Goal: Information Seeking & Learning: Learn about a topic

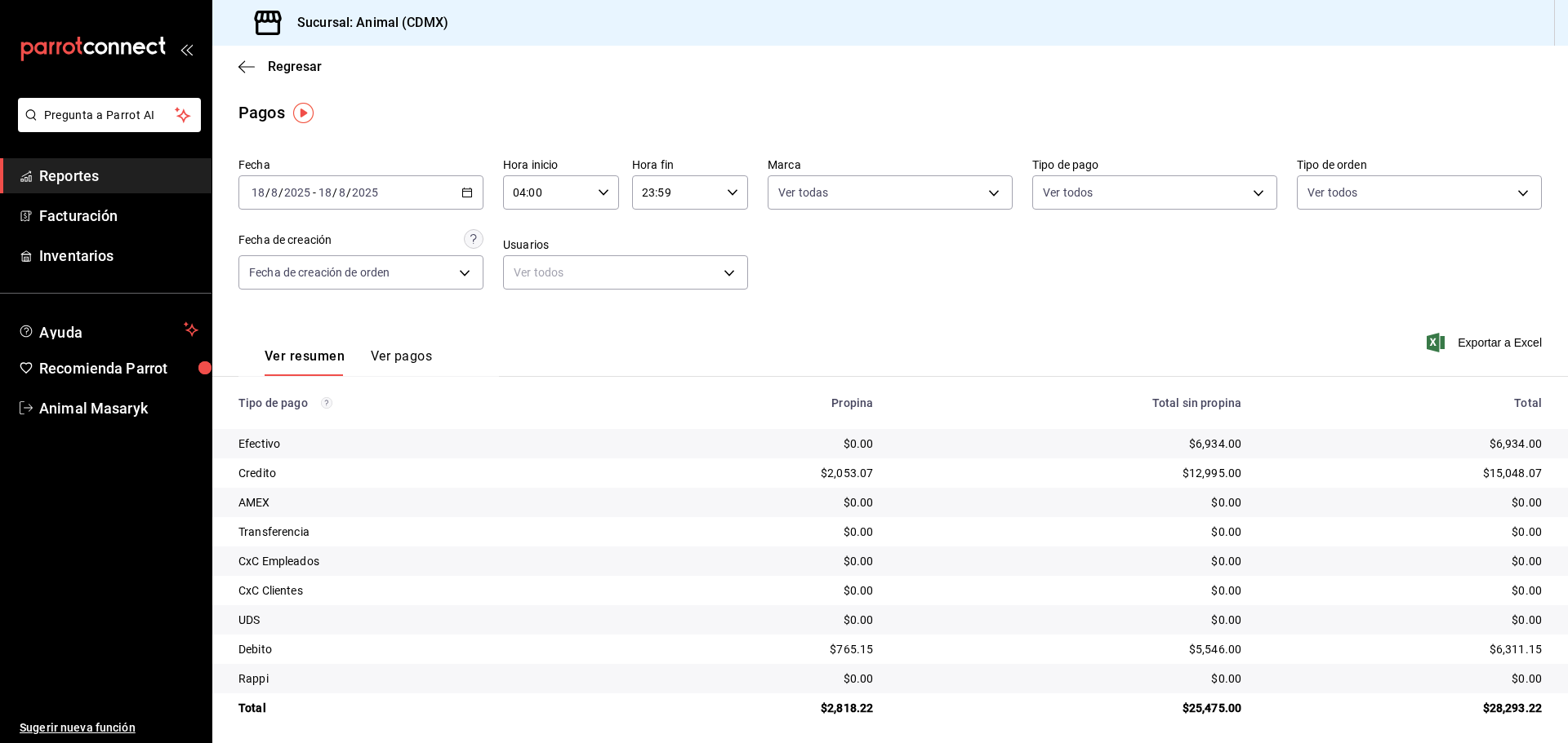
click at [244, 58] on div "Regresar" at bounding box center [890, 67] width 1355 height 42
click at [237, 65] on div "Regresar" at bounding box center [890, 67] width 1355 height 42
click at [248, 63] on icon "button" at bounding box center [246, 67] width 16 height 15
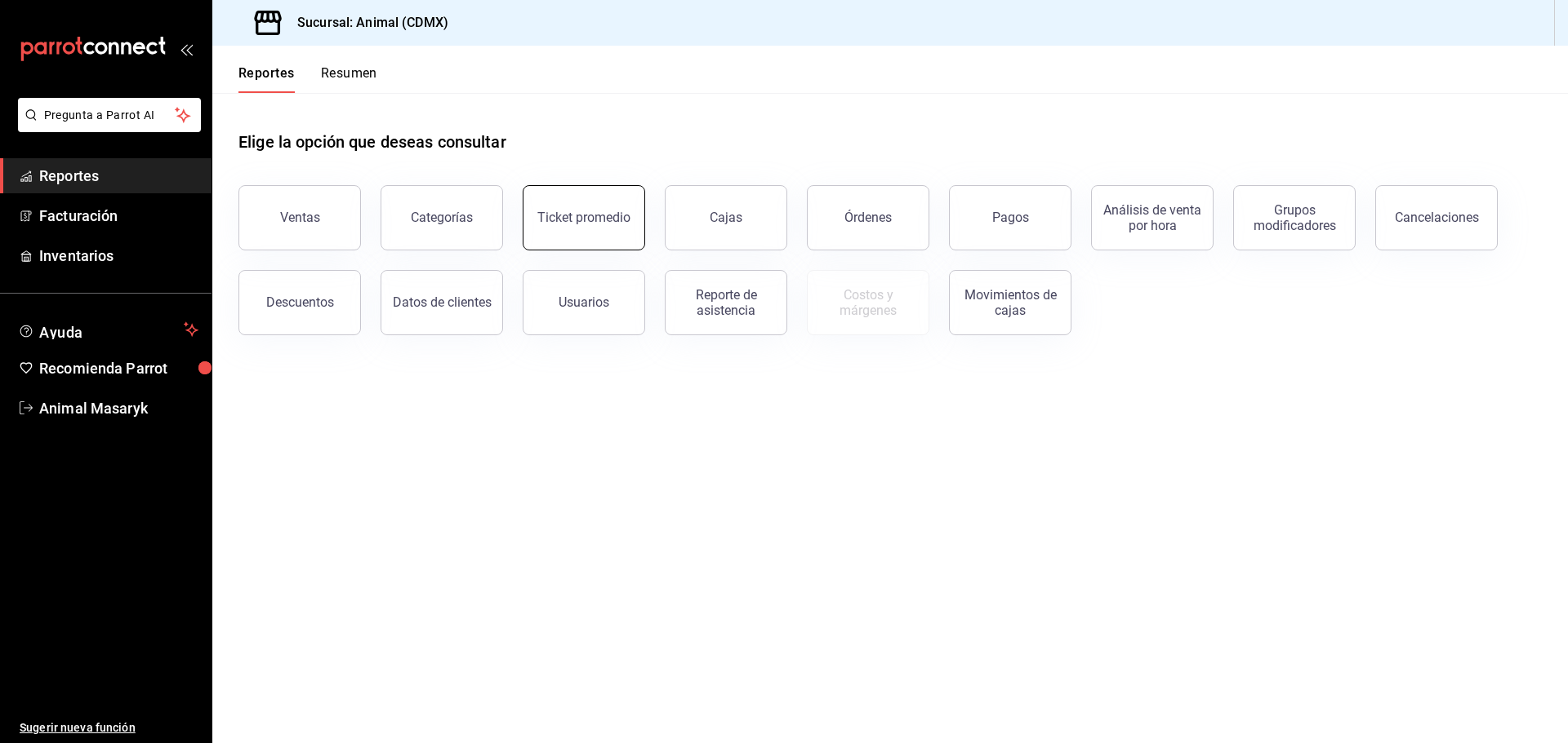
click at [592, 226] on button "Ticket promedio" at bounding box center [584, 218] width 122 height 66
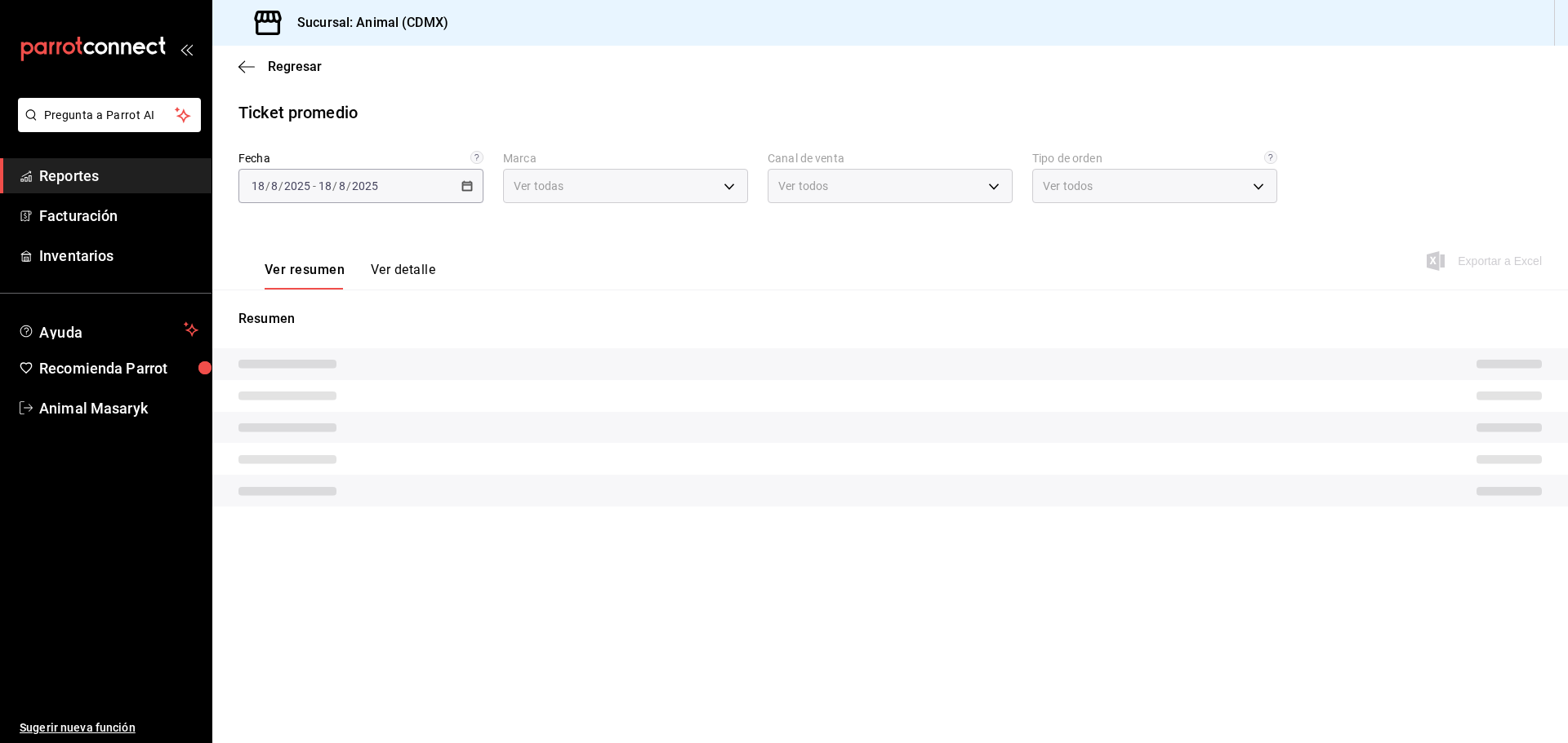
type input "cb0f6aec-1481-4e37-861c-bab9b3a65b14"
type input "PARROT,UBER_EATS,RAPPI,DIDI_FOOD,ONLINE"
type input "ad44a823-99d3-4372-a913-4cf57f2a9ac0,b8ee5ff1-85c8-4a81-aa51-555e6c8ba0c6,EXTER…"
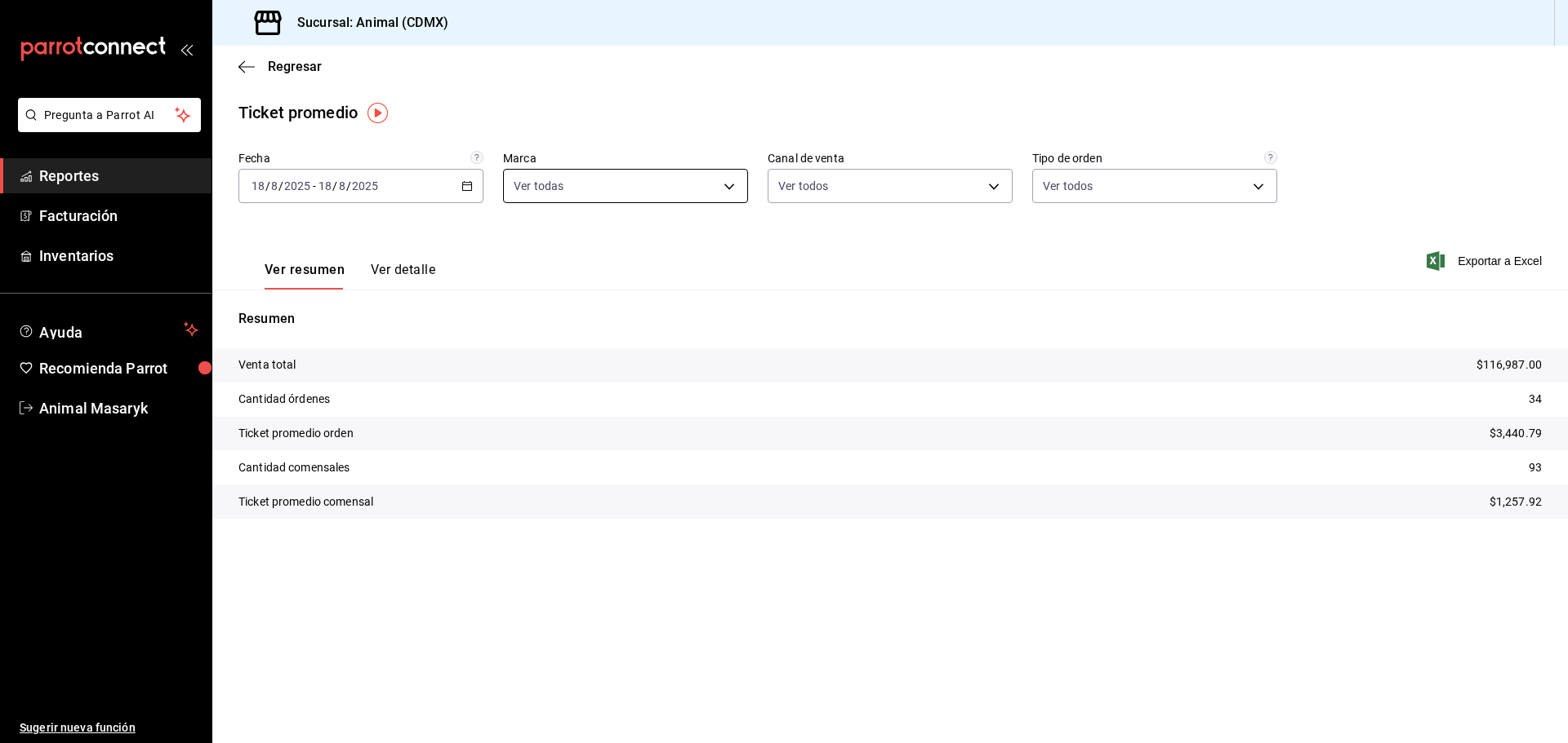
click at [683, 199] on body "Pregunta a Parrot AI Reportes Facturación Inventarios Ayuda Recomienda Parrot A…" at bounding box center [784, 371] width 1568 height 743
click at [861, 276] on div at bounding box center [784, 371] width 1568 height 743
click at [254, 66] on span "Regresar" at bounding box center [279, 66] width 83 height 15
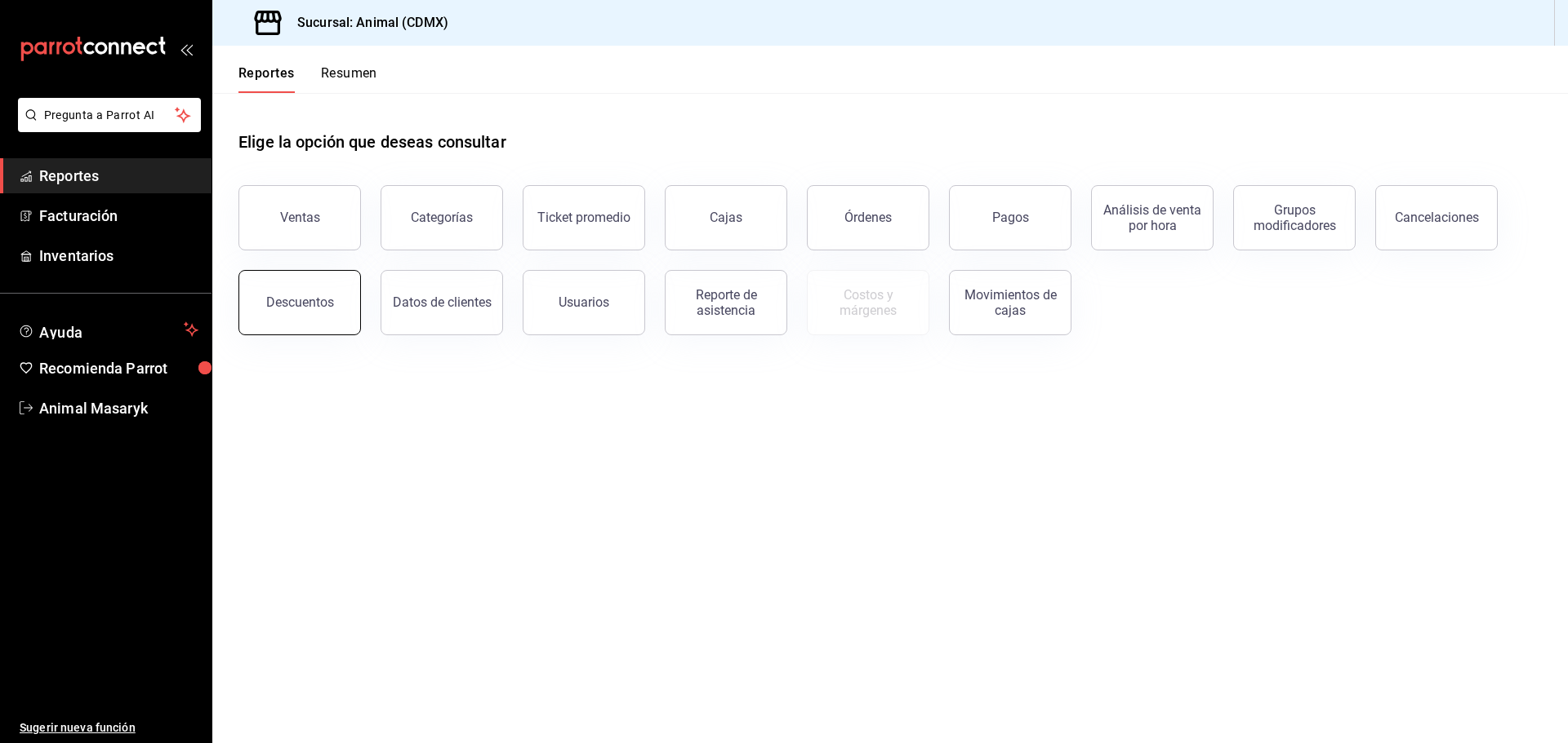
click at [316, 323] on button "Descuentos" at bounding box center [299, 303] width 122 height 66
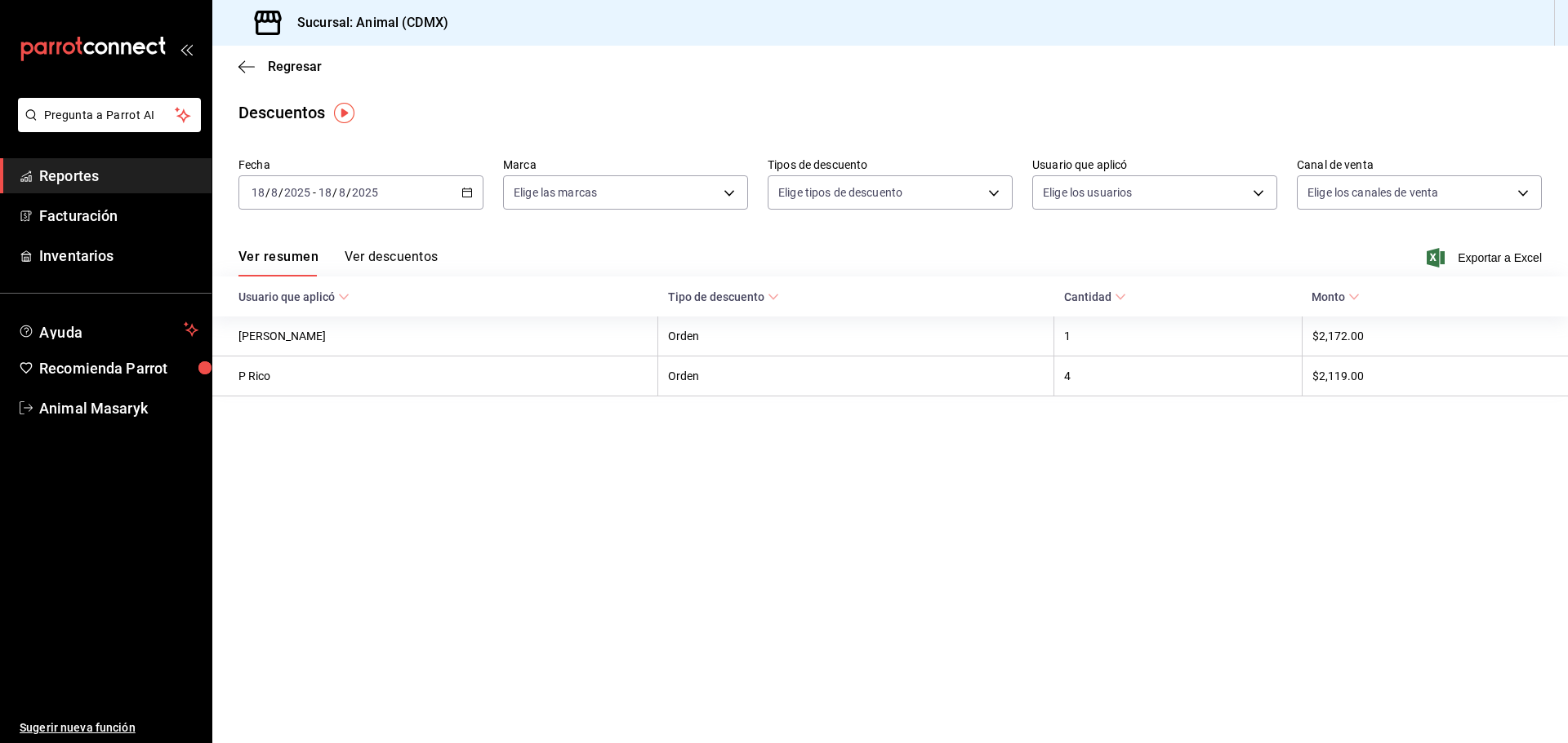
click at [478, 191] on div "2025-08-18 18 / 8 / 2025 - 2025-08-18 18 / 8 / 2025" at bounding box center [360, 192] width 245 height 35
click at [580, 233] on div "Ver resumen Ver descuentos Exportar a Excel" at bounding box center [890, 253] width 1355 height 47
click at [727, 193] on body "Pregunta a Parrot AI Reportes Facturación Inventarios Ayuda Recomienda Parrot A…" at bounding box center [784, 371] width 1568 height 743
click at [631, 254] on li "Ver todas" at bounding box center [625, 253] width 244 height 48
type input "cb0f6aec-1481-4e37-861c-bab9b3a65b14"
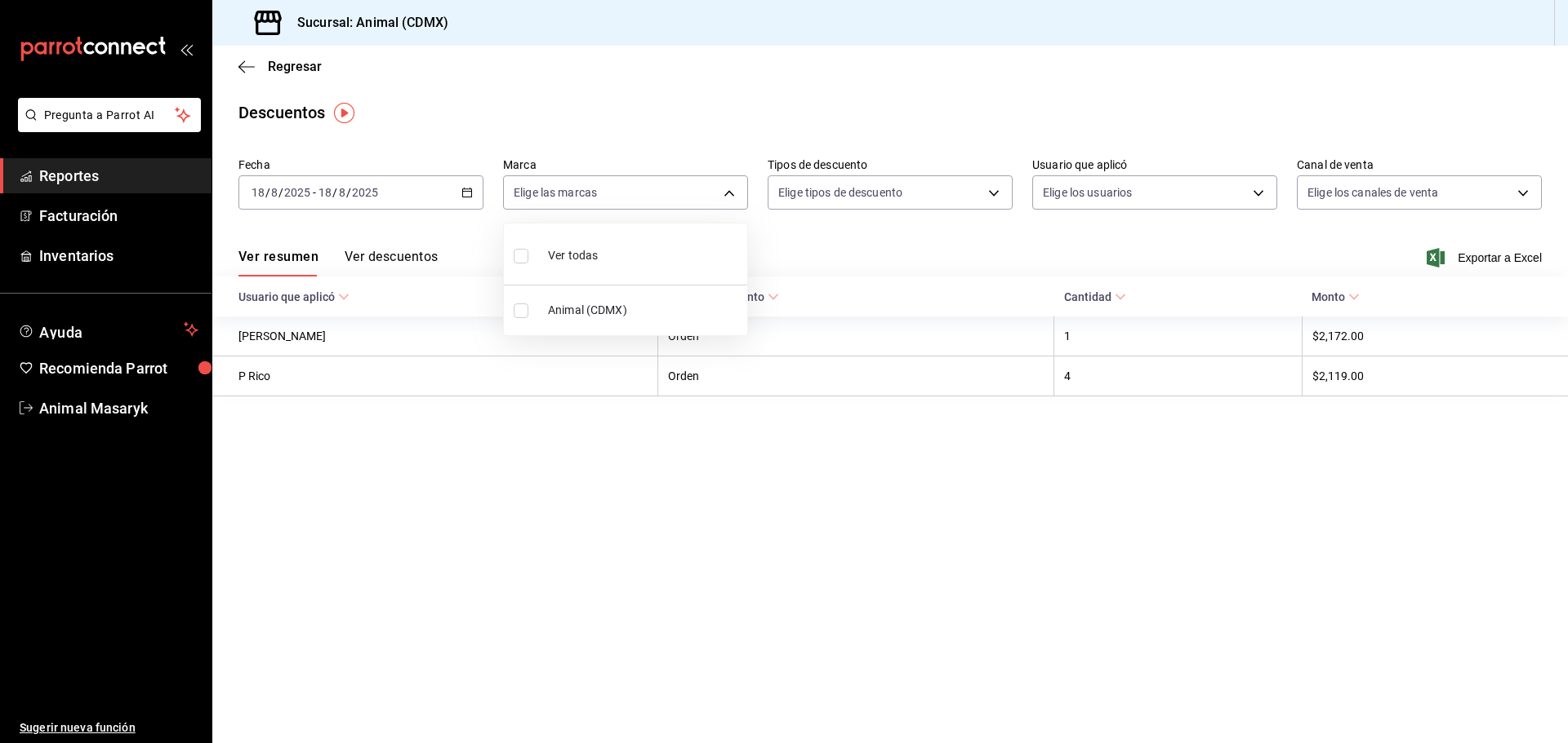
checkbox input "true"
drag, startPoint x: 826, startPoint y: 232, endPoint x: 906, endPoint y: 195, distance: 88.1
click at [830, 232] on div at bounding box center [784, 371] width 1568 height 743
click at [923, 190] on body "Pregunta a Parrot AI Reportes Facturación Inventarios Ayuda Recomienda Parrot A…" at bounding box center [784, 371] width 1568 height 743
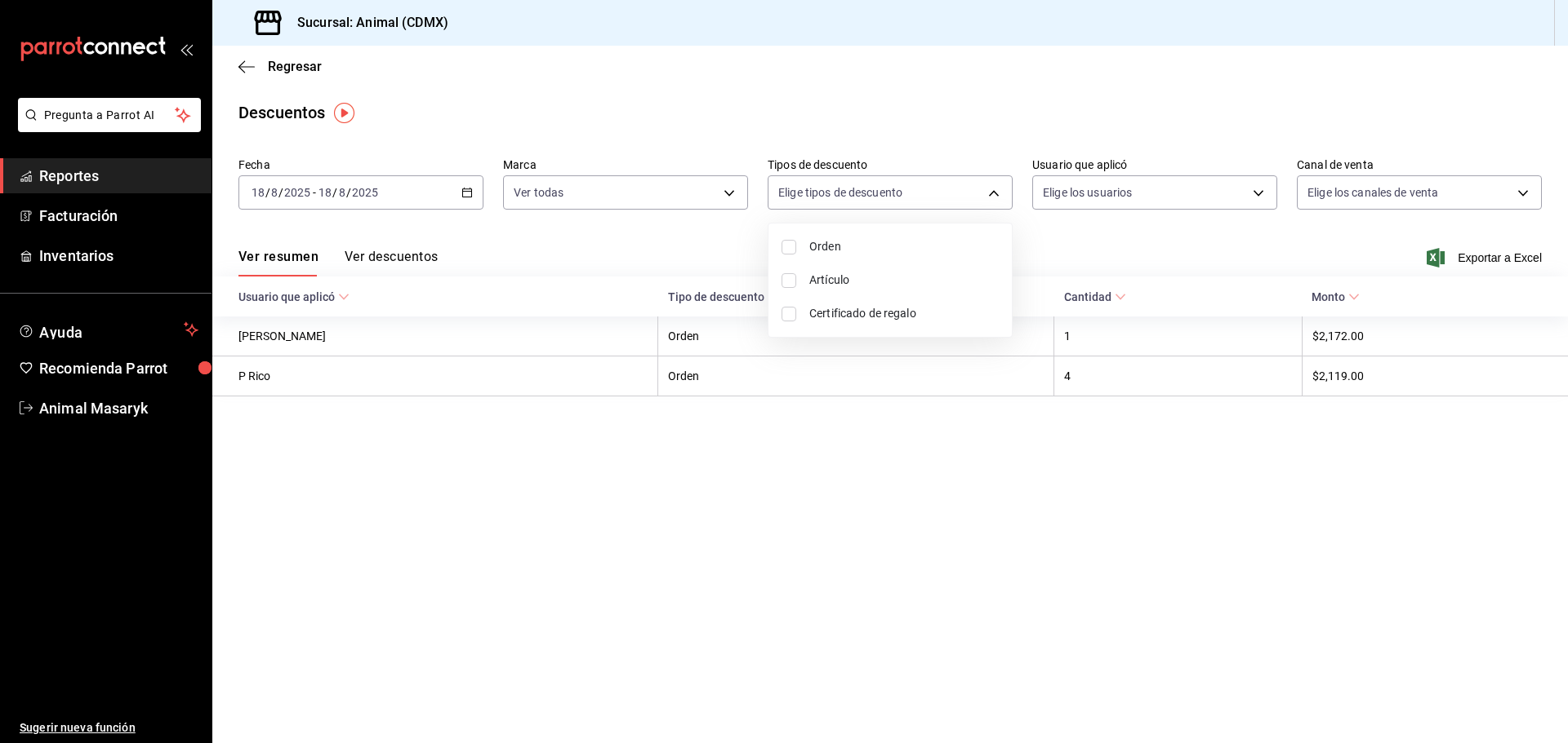
click at [852, 249] on span "Orden" at bounding box center [904, 246] width 190 height 17
type input "ORDER"
checkbox input "true"
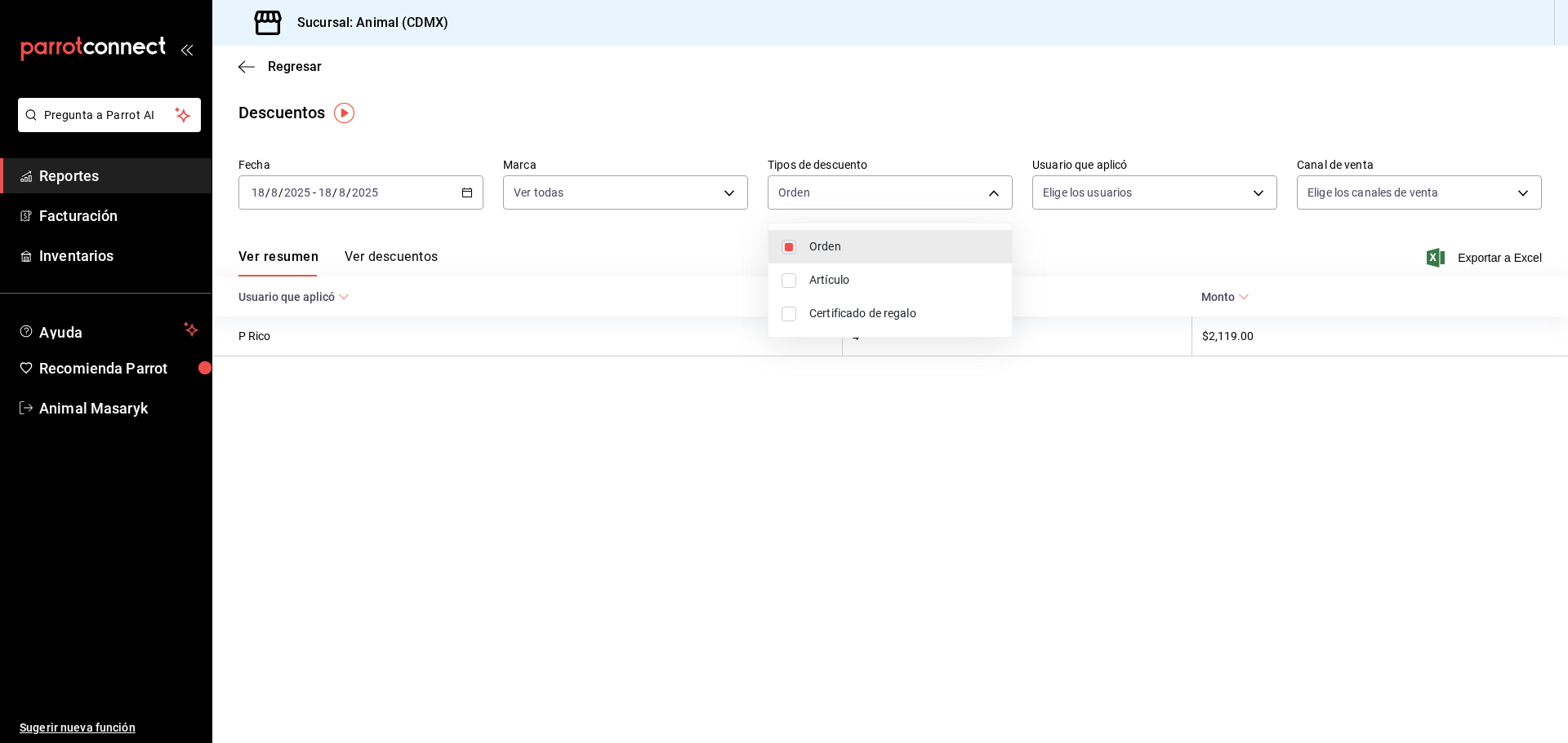
click at [847, 268] on li "Artículo" at bounding box center [889, 280] width 244 height 34
type input "ORDER,ORDER_ITEM"
checkbox input "true"
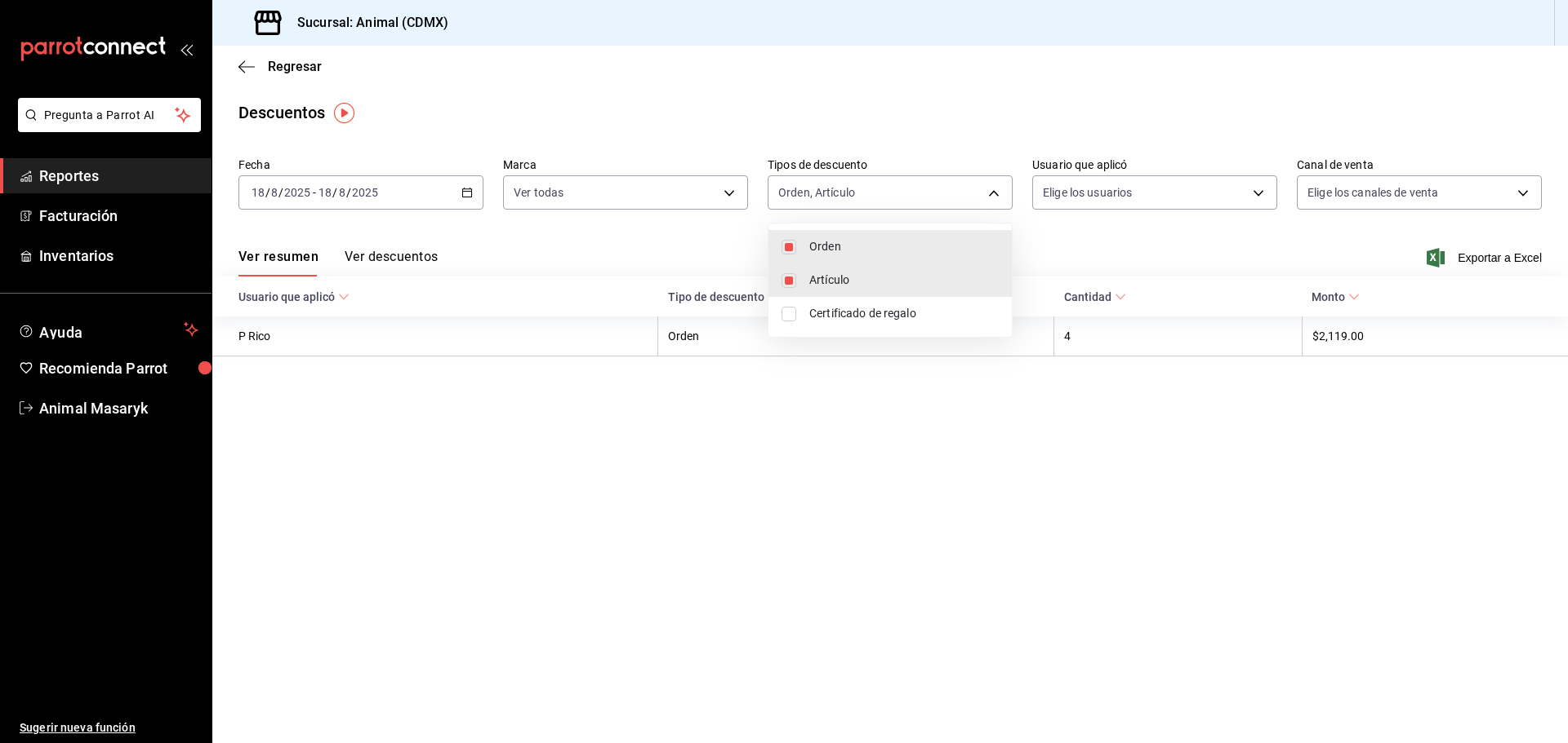
click at [844, 312] on span "Certificado de regalo" at bounding box center [904, 314] width 190 height 17
type input "ORDER,ORDER_ITEM,CARD_REWARD"
checkbox input "true"
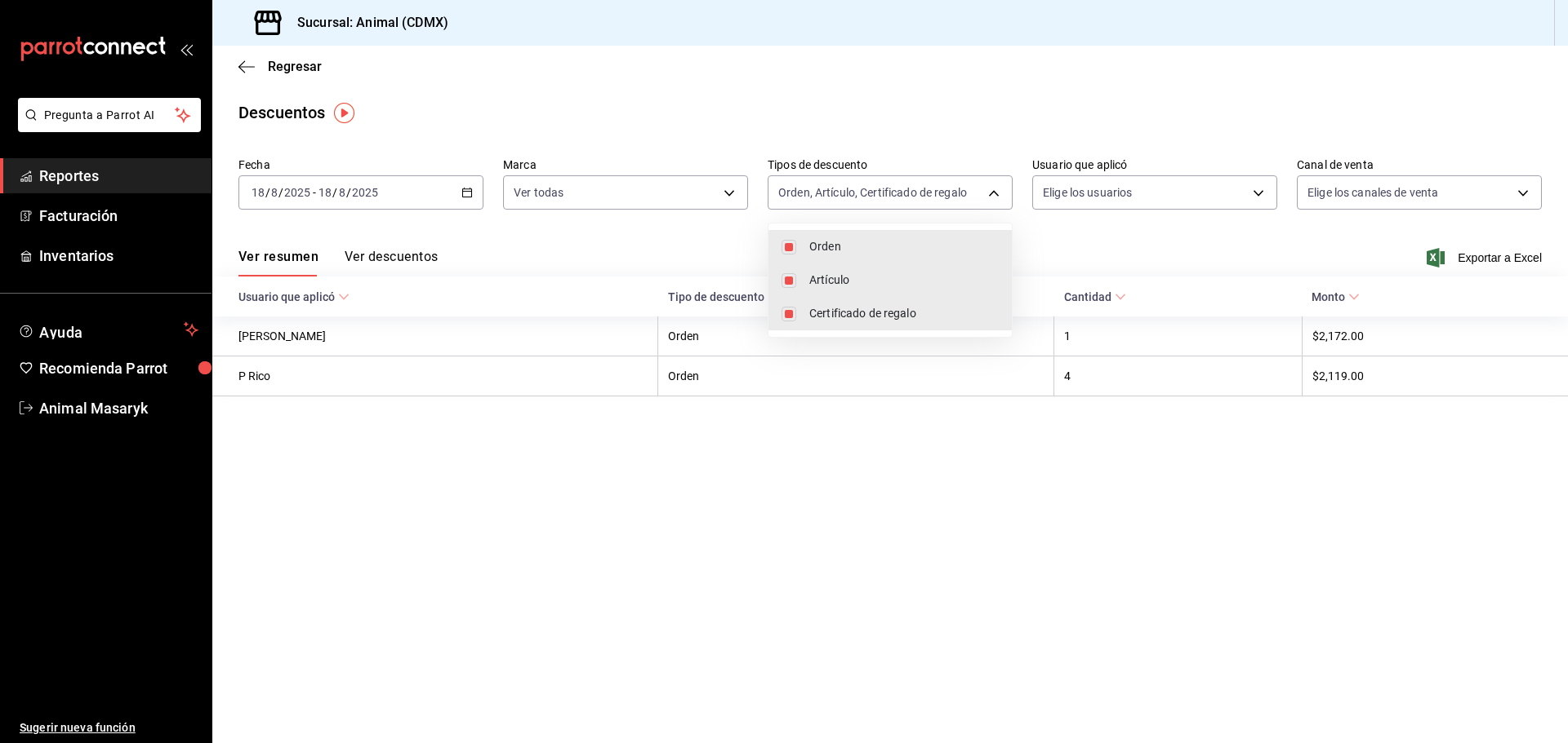
click at [1236, 201] on div at bounding box center [784, 371] width 1568 height 743
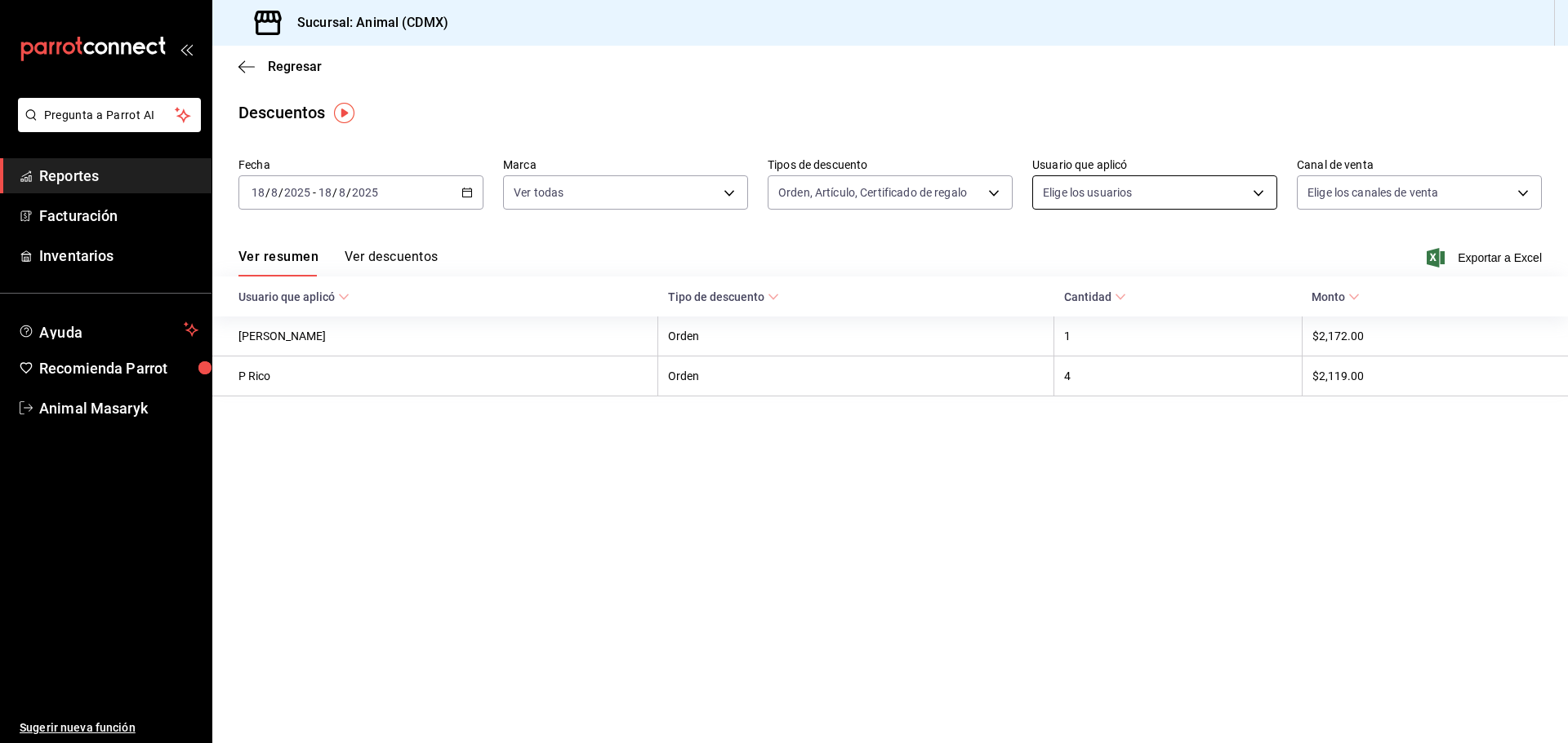
click at [1236, 191] on body "Pregunta a Parrot AI Reportes Facturación Inventarios Ayuda Recomienda Parrot A…" at bounding box center [784, 371] width 1568 height 743
click at [1425, 202] on body "Pregunta a Parrot AI Reportes Facturación Inventarios Ayuda Recomienda Parrot A…" at bounding box center [784, 371] width 1568 height 743
click at [1352, 245] on div "Ver todos" at bounding box center [1349, 254] width 84 height 35
type input "PARROT,UBER_EATS,RAPPI,DIDI_FOOD,ONLINE"
checkbox input "true"
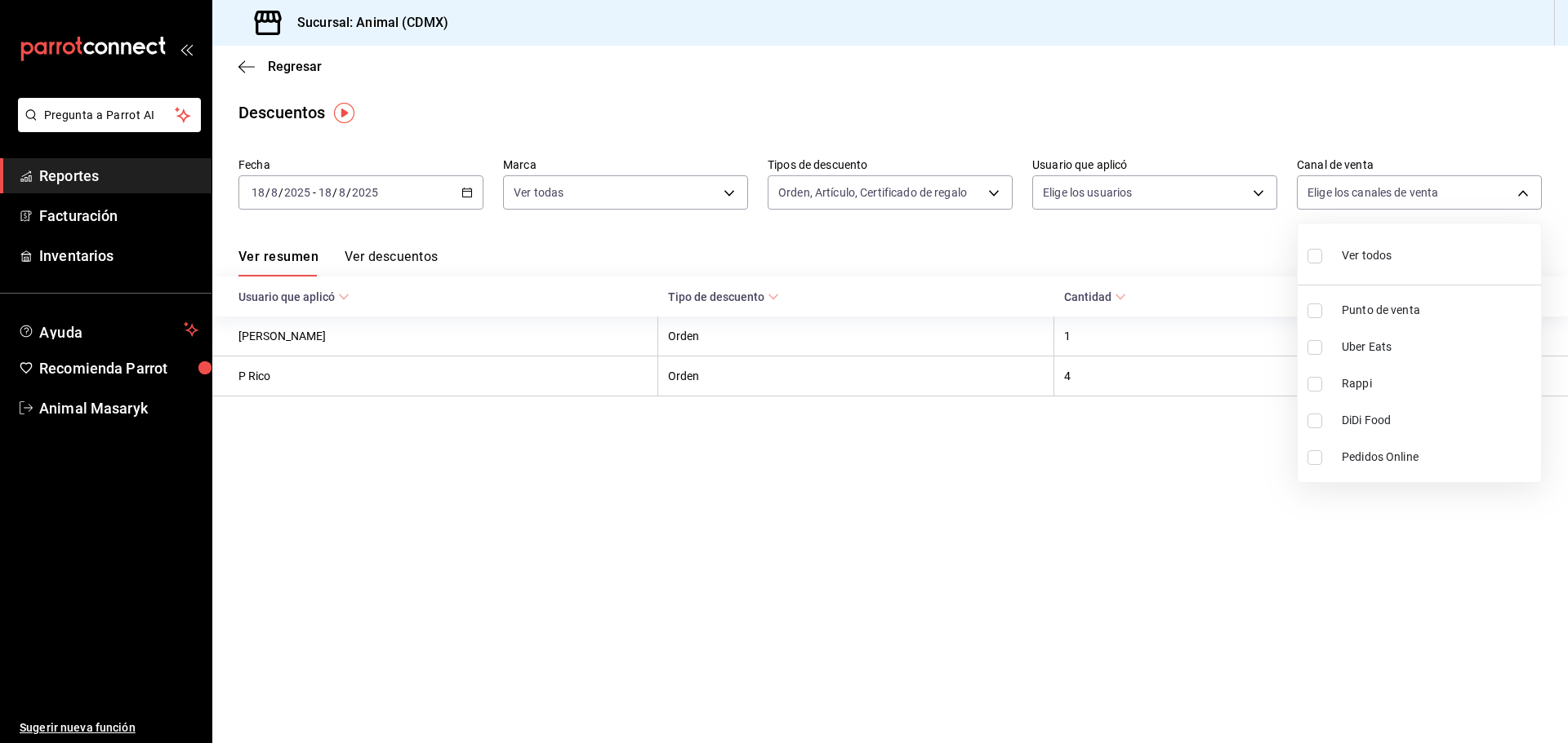
checkbox input "true"
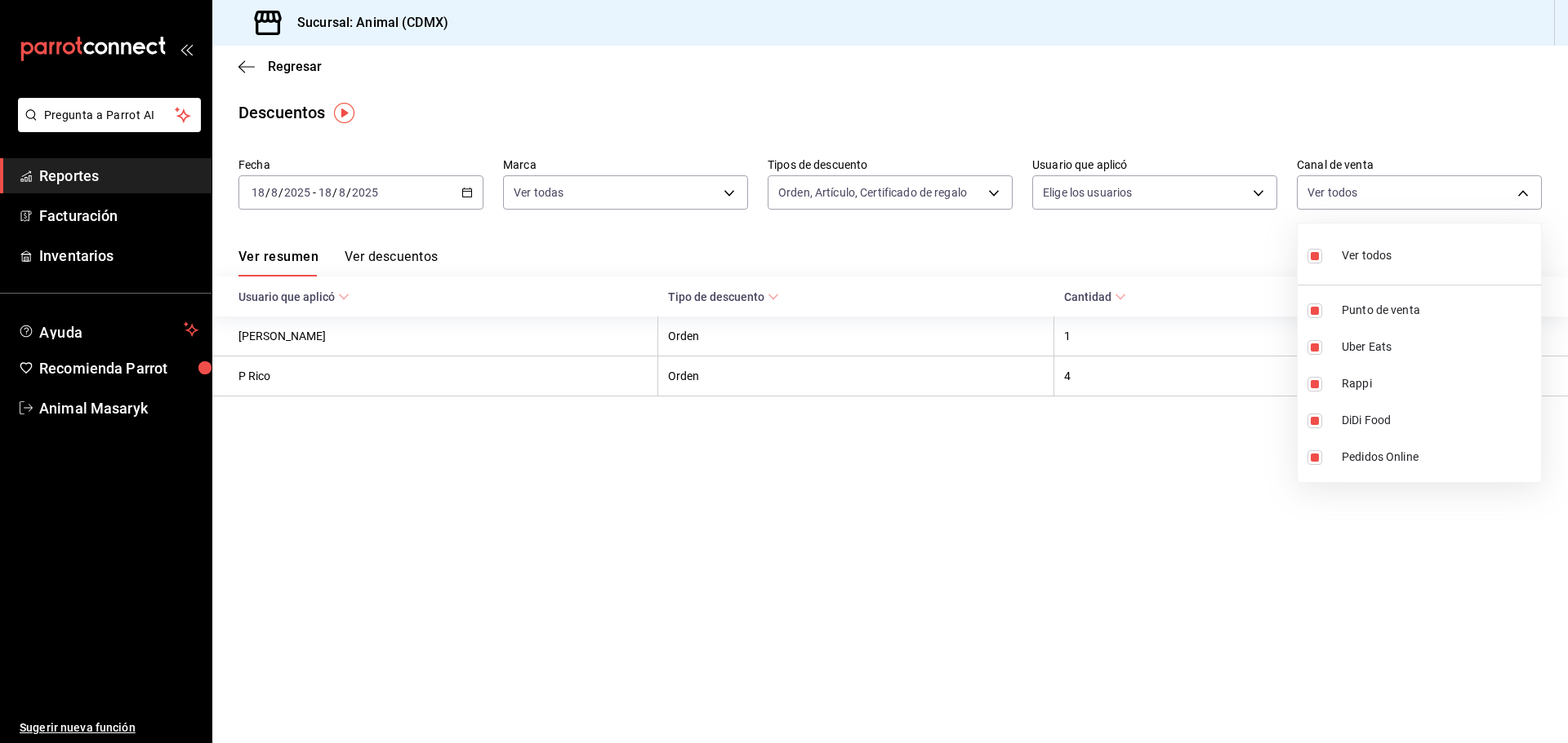
click at [1217, 230] on div at bounding box center [784, 371] width 1568 height 743
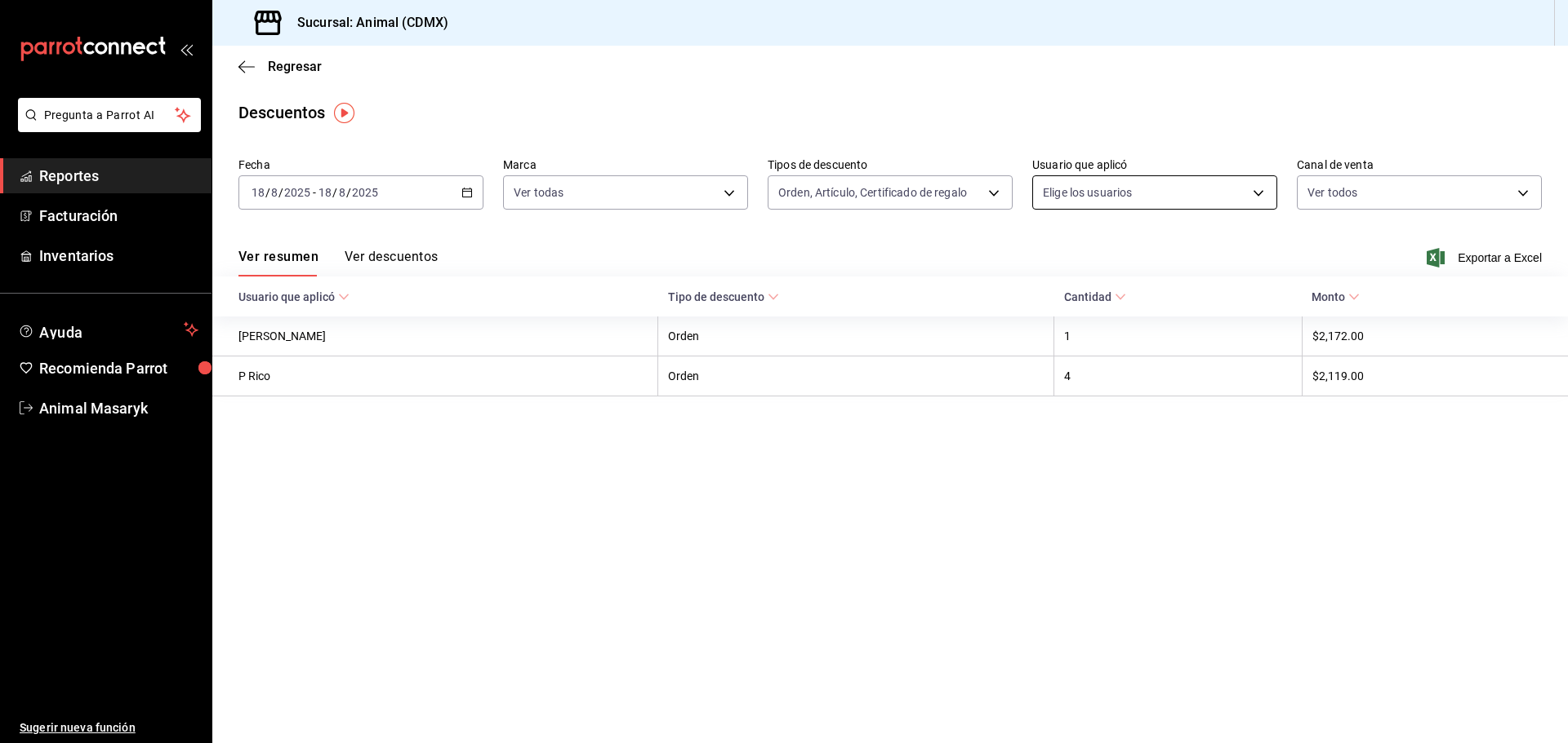
click at [1224, 184] on body "Pregunta a Parrot AI Reportes Facturación Inventarios Ayuda Recomienda Parrot A…" at bounding box center [784, 371] width 1568 height 743
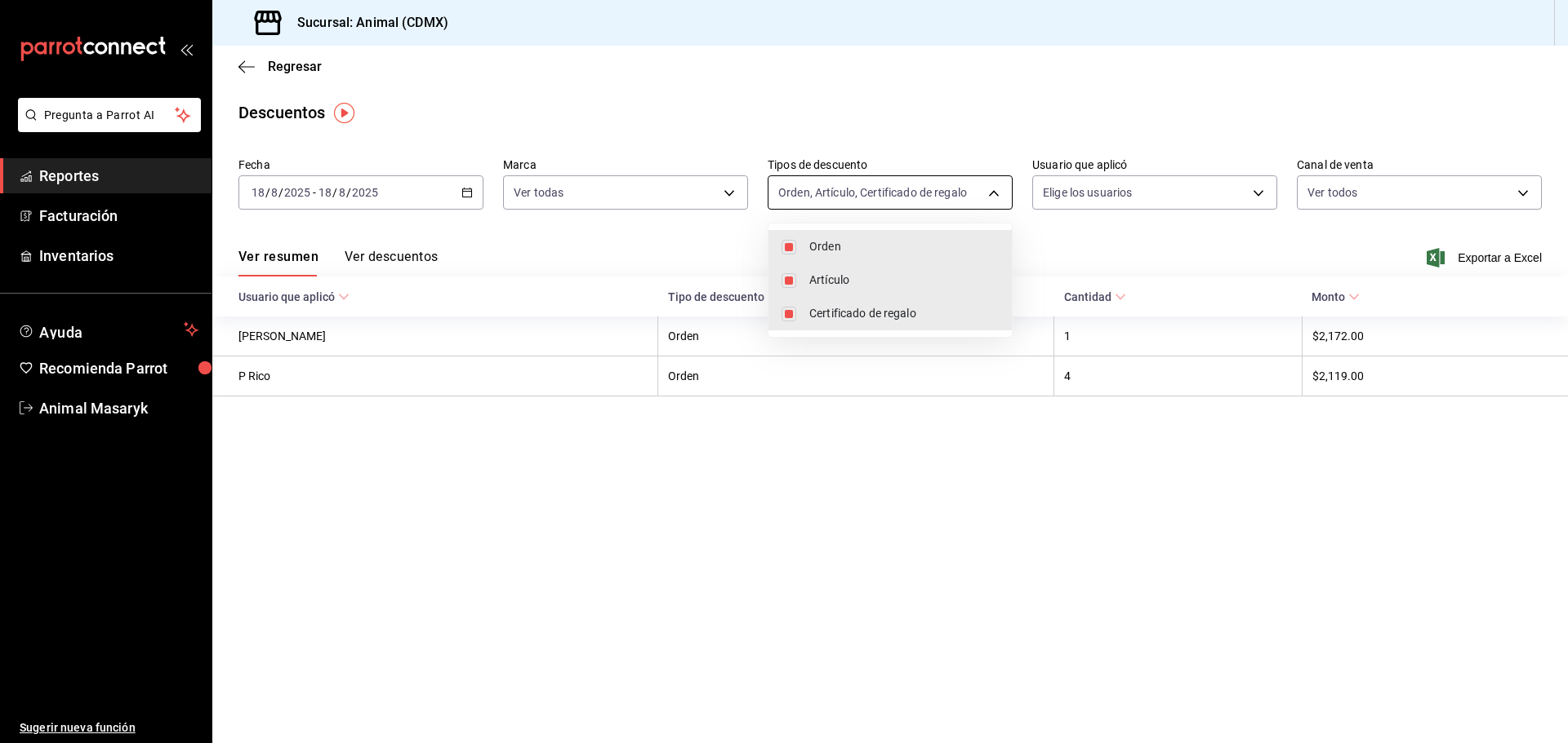
click at [984, 200] on body "Pregunta a Parrot AI Reportes Facturación Inventarios Ayuda Recomienda Parrot A…" at bounding box center [784, 371] width 1568 height 743
drag, startPoint x: 1262, startPoint y: 243, endPoint x: 1259, endPoint y: 214, distance: 29.2
click at [1262, 242] on div at bounding box center [784, 371] width 1568 height 743
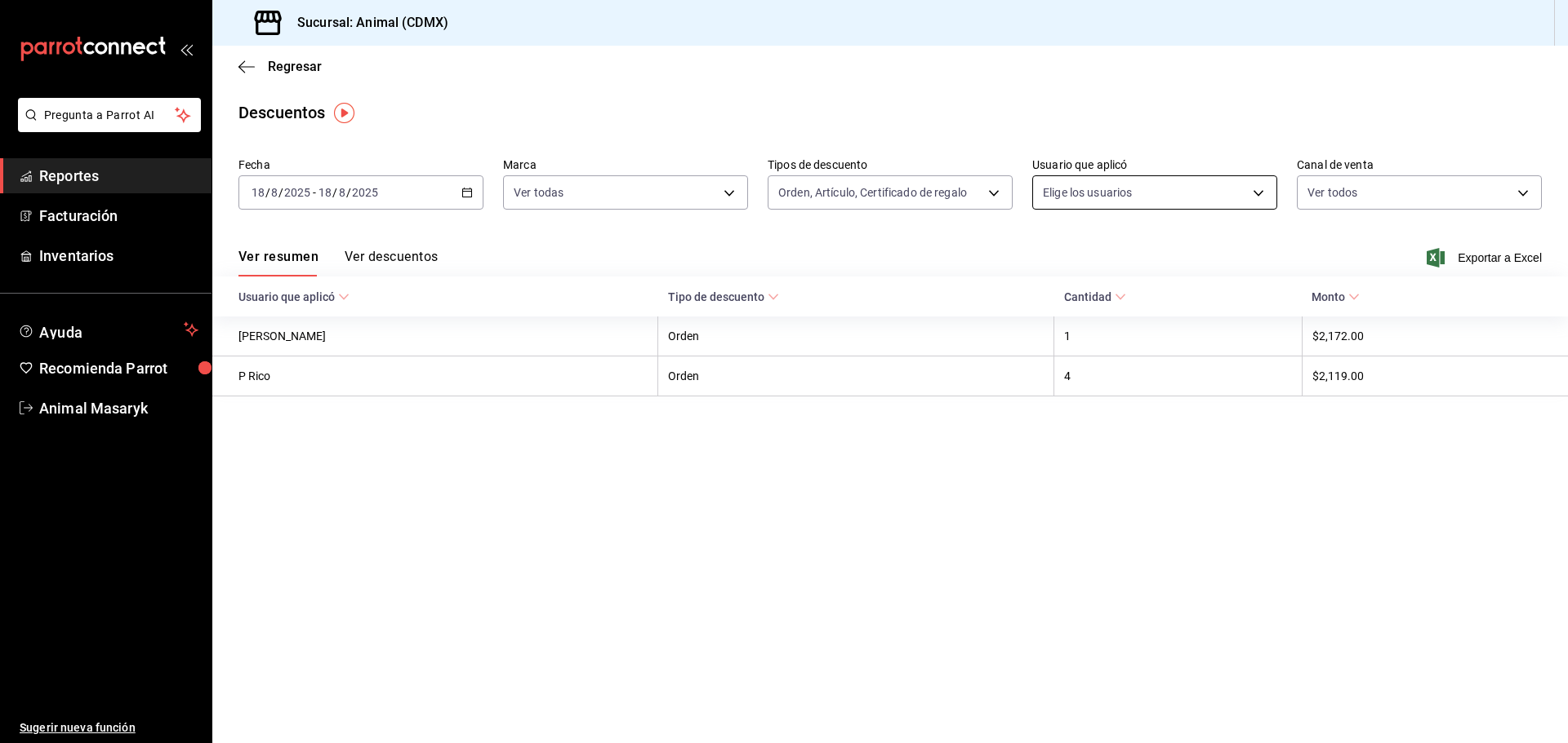
click at [1257, 195] on body "Pregunta a Parrot AI Reportes Facturación Inventarios Ayuda Recomienda Parrot A…" at bounding box center [784, 371] width 1568 height 743
click at [1439, 191] on div at bounding box center [784, 371] width 1568 height 743
click at [1179, 198] on body "Pregunta a Parrot AI Reportes Facturación Inventarios Ayuda Recomienda Parrot A…" at bounding box center [784, 371] width 1568 height 743
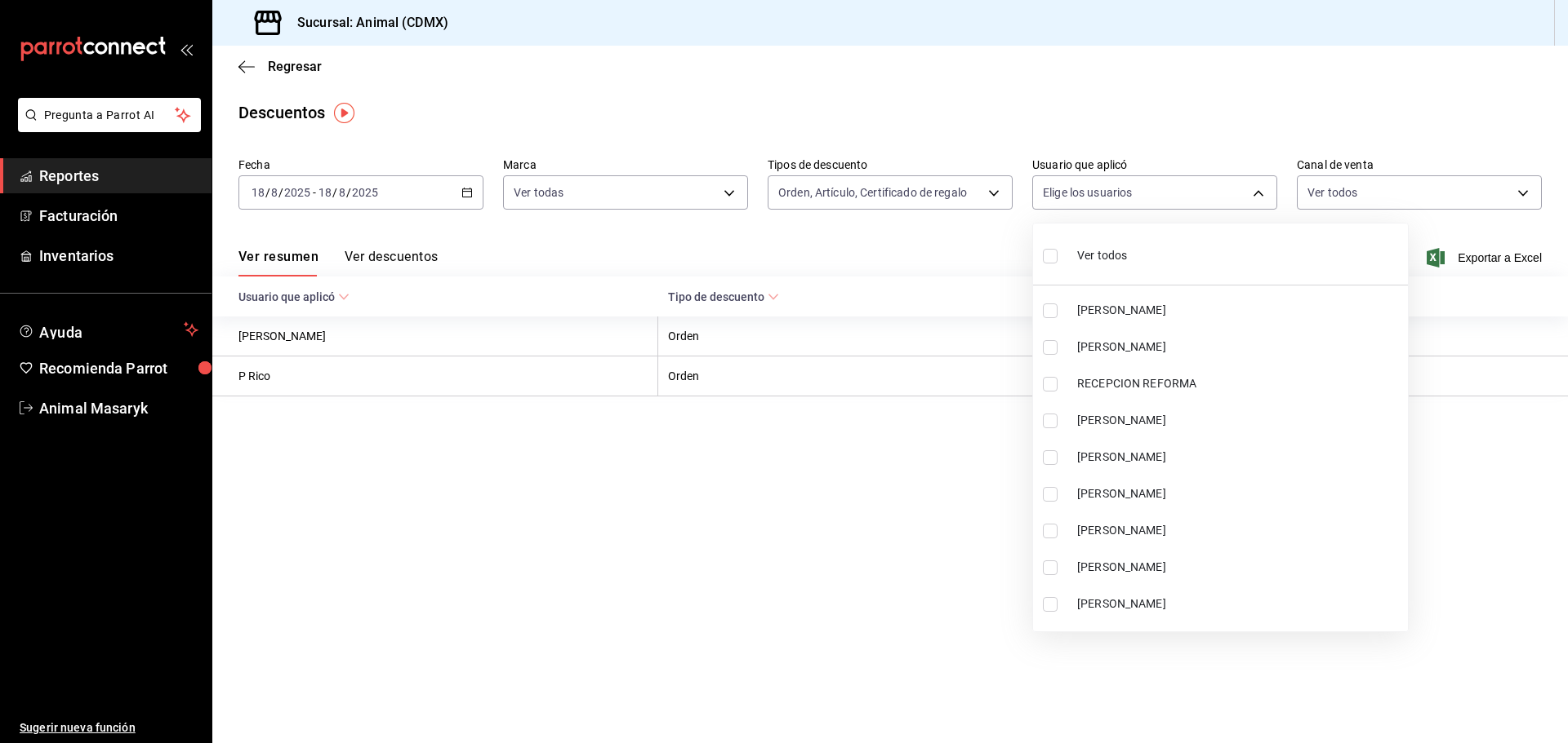
click at [1061, 248] on label at bounding box center [1053, 256] width 21 height 24
click at [1057, 249] on input "checkbox" at bounding box center [1050, 256] width 15 height 15
checkbox input "false"
click at [1085, 250] on ul "Ver todos CARLOS TIENDA ERIK JAVIER CORONA RECEPCION REFORMA Diego Armando HUGO…" at bounding box center [1220, 428] width 375 height 408
checkbox input "false"
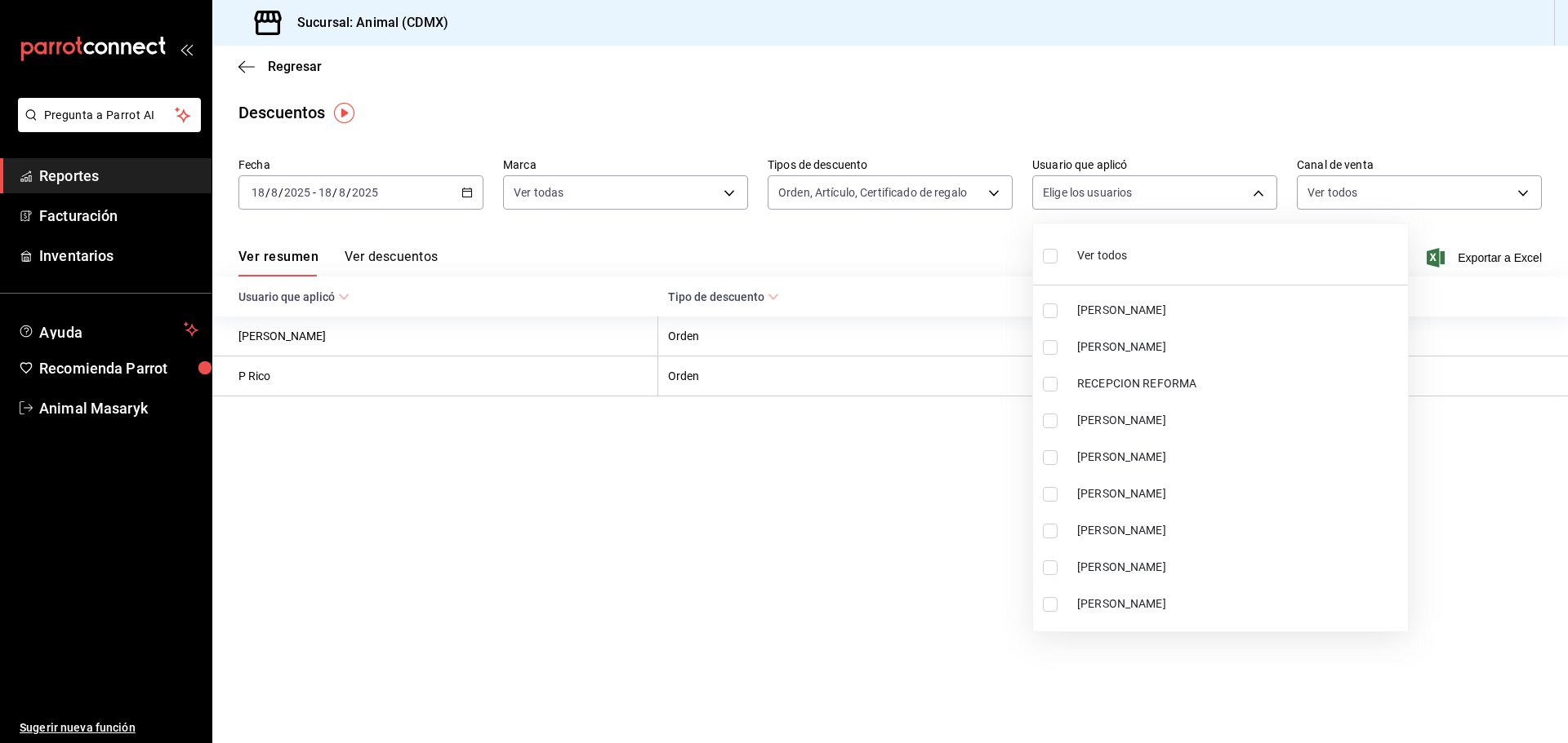
checkbox input "false"
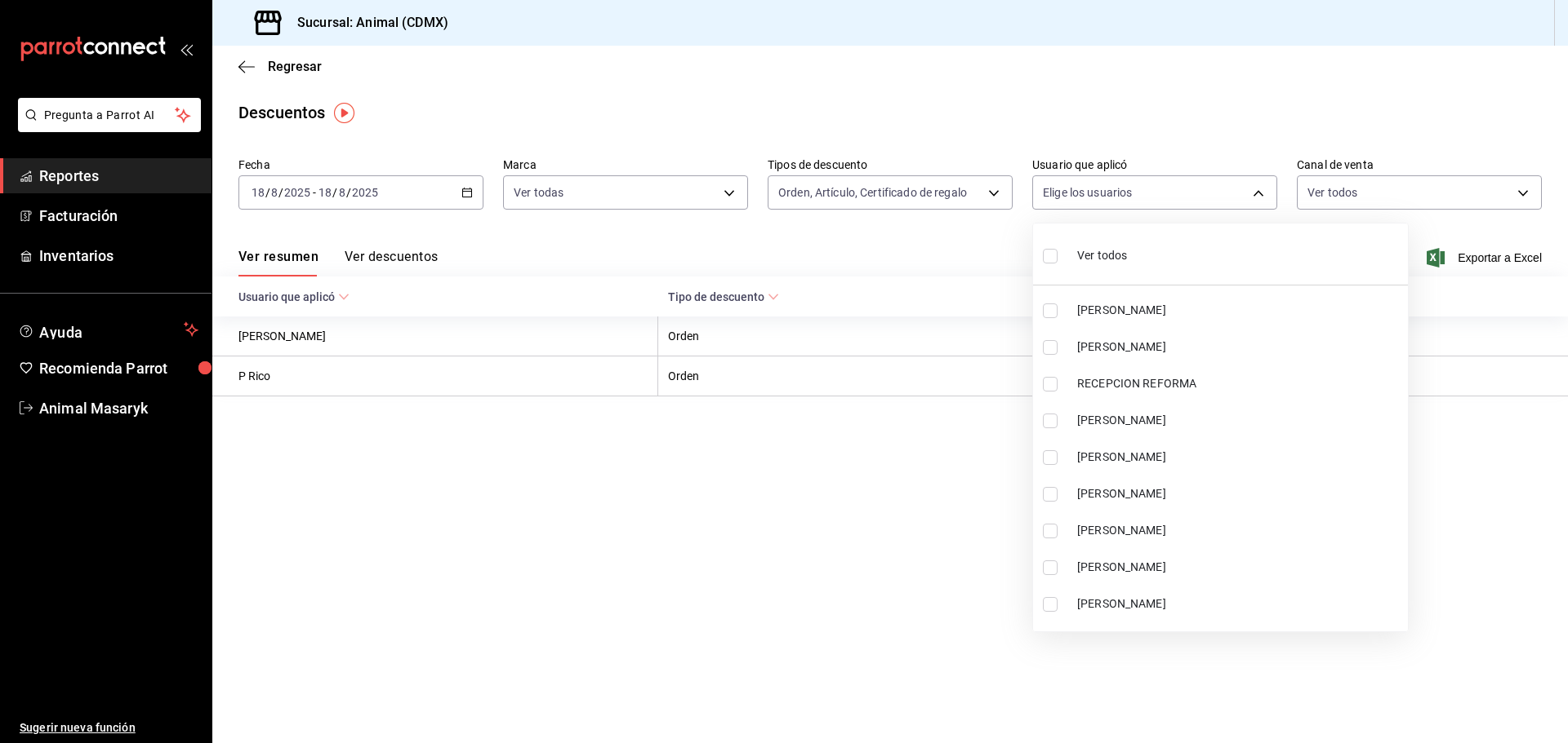
checkbox input "false"
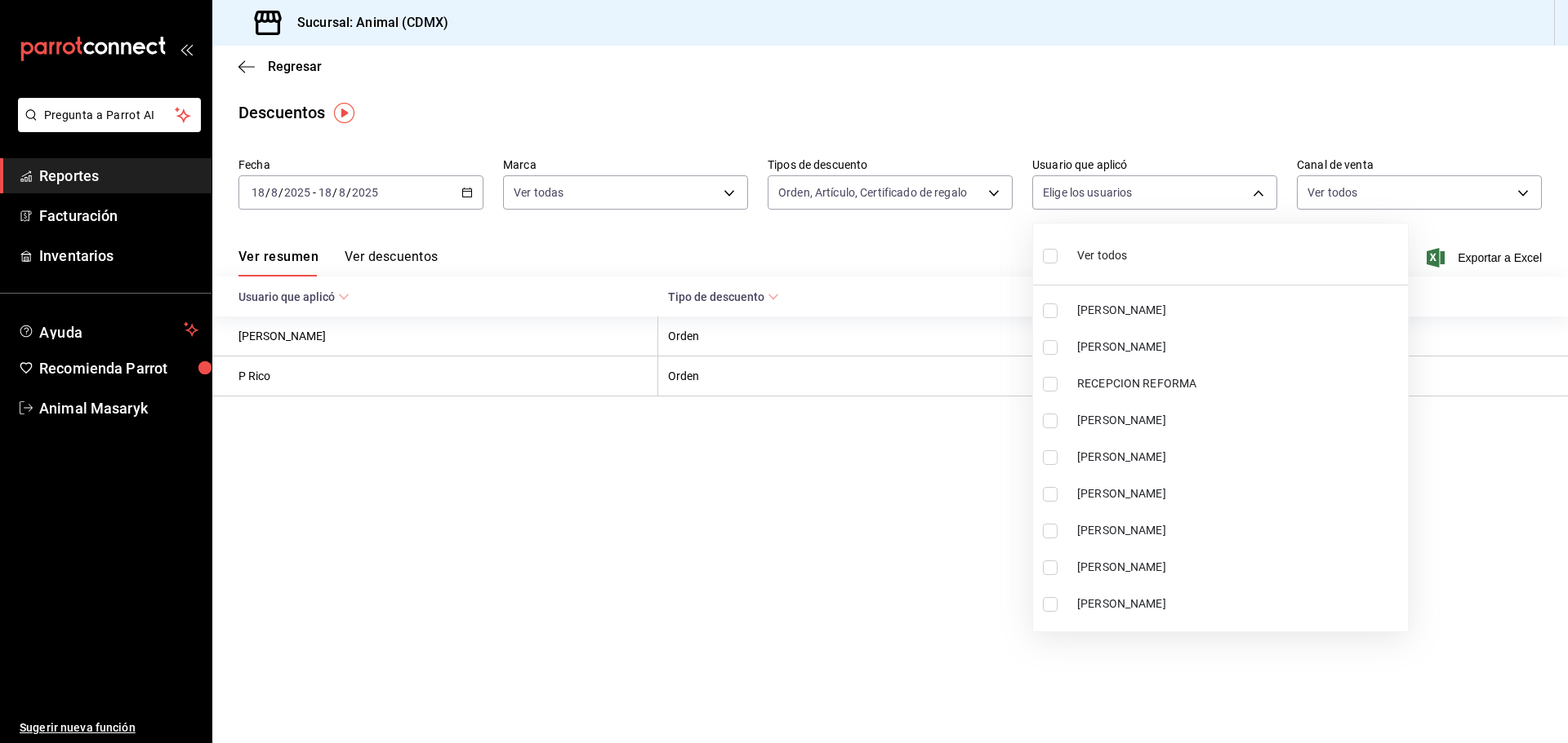
checkbox input "false"
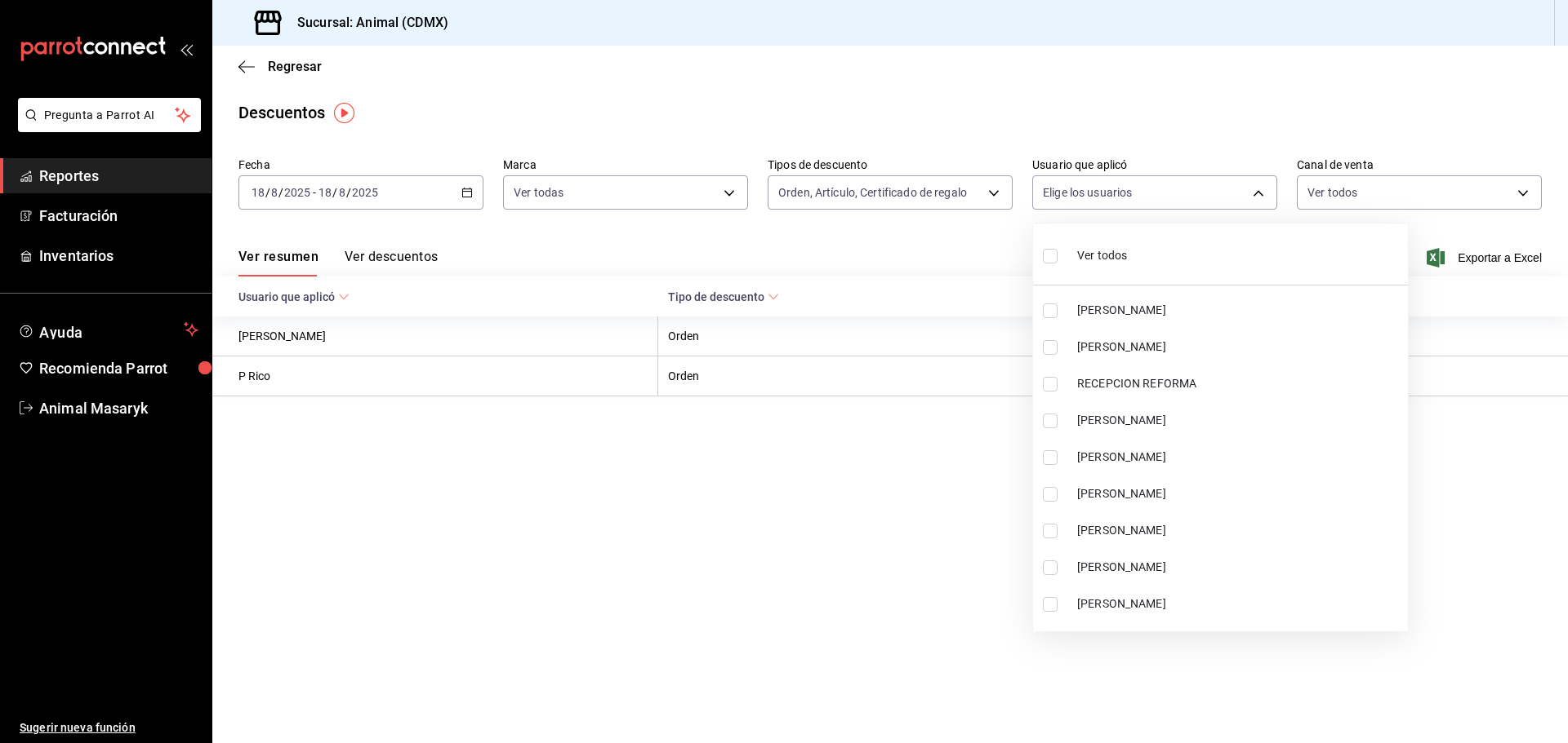
checkbox input "false"
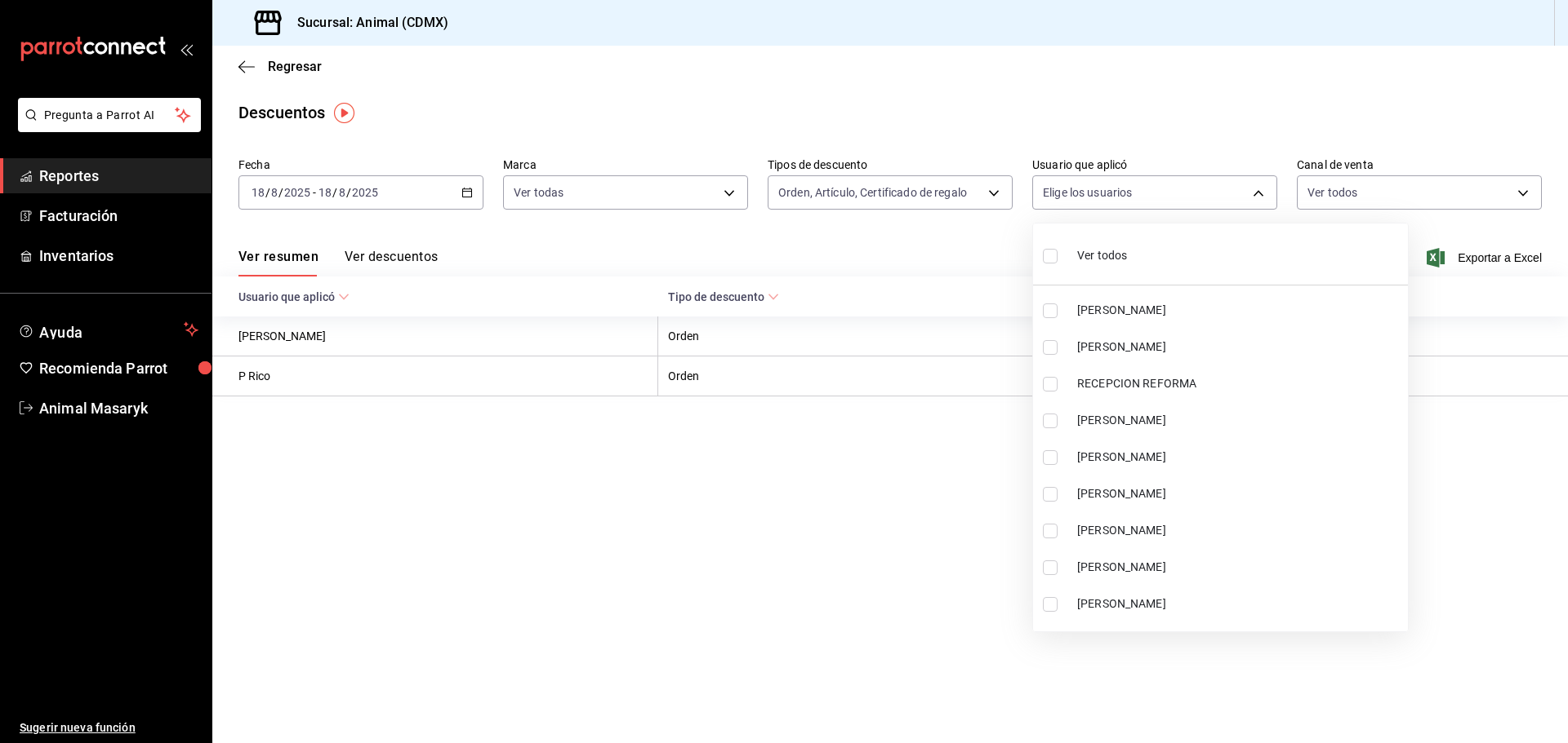
checkbox input "false"
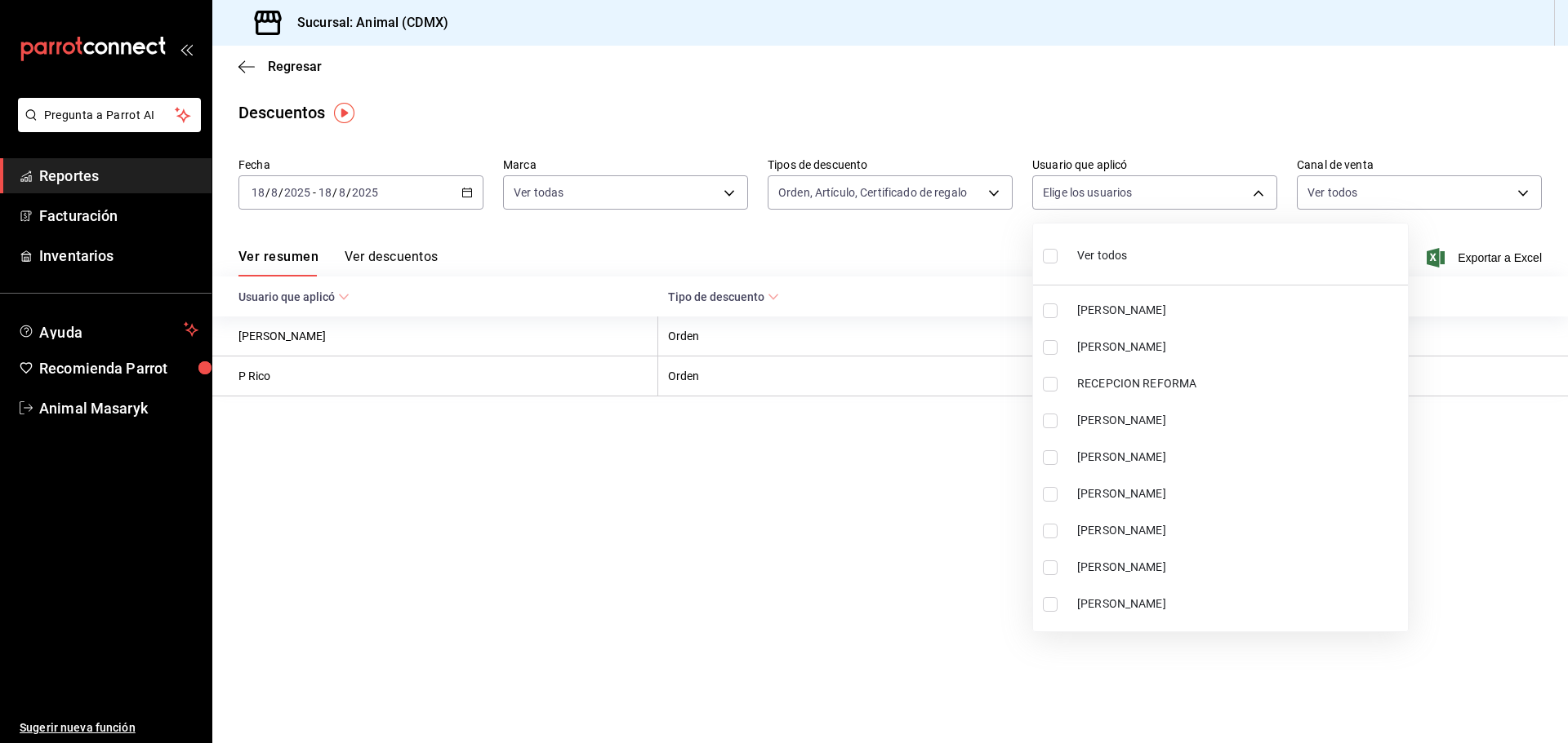
checkbox input "false"
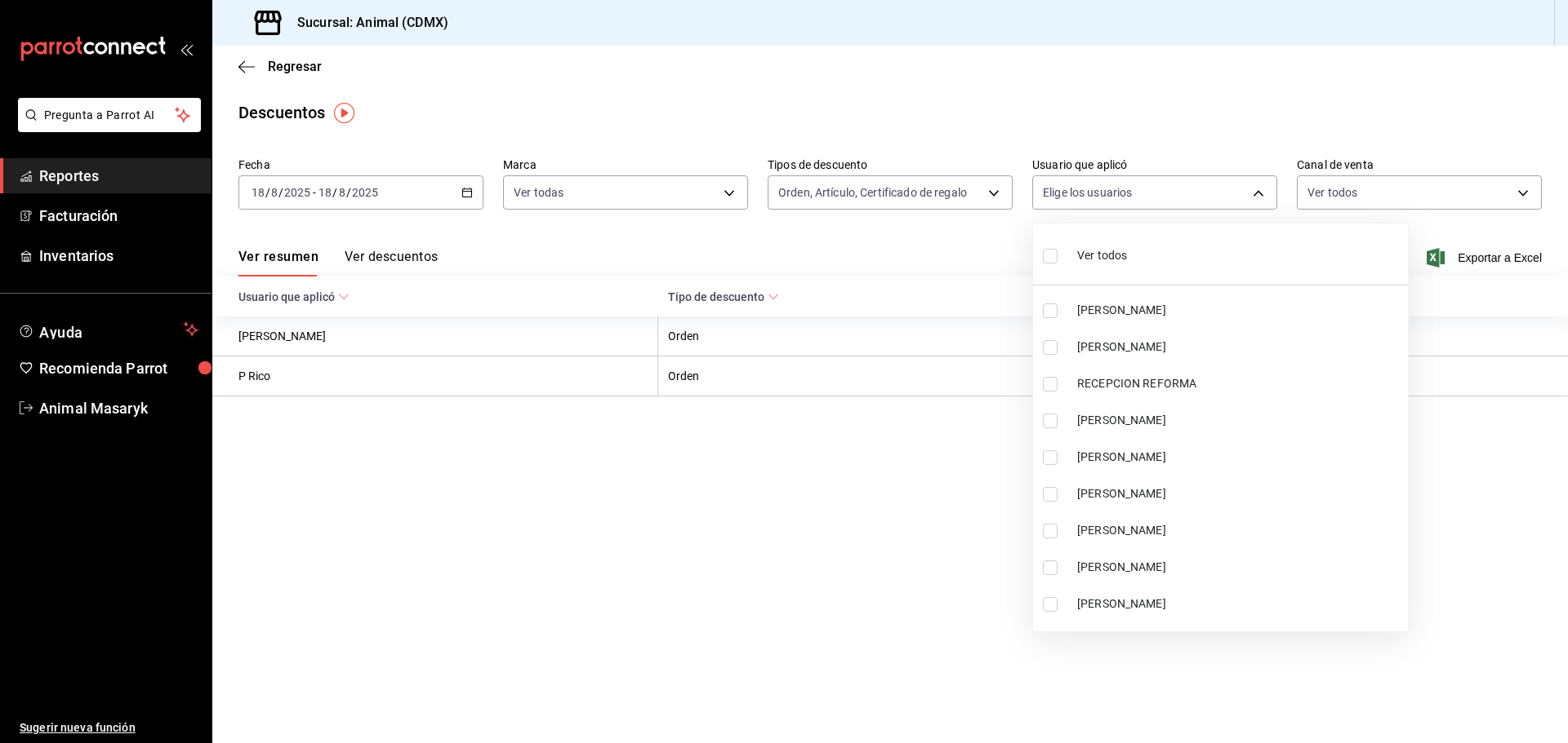
checkbox input "false"
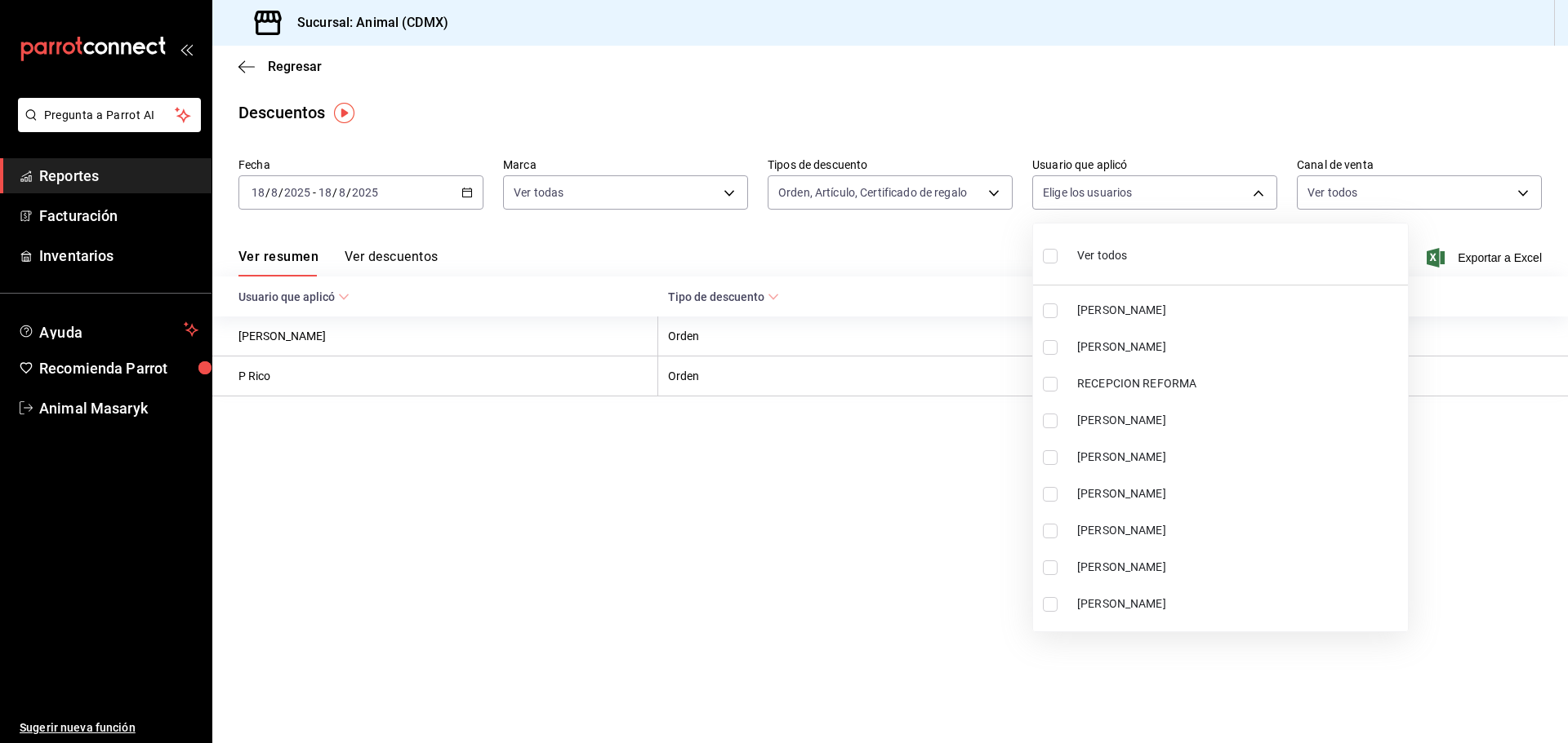
checkbox input "false"
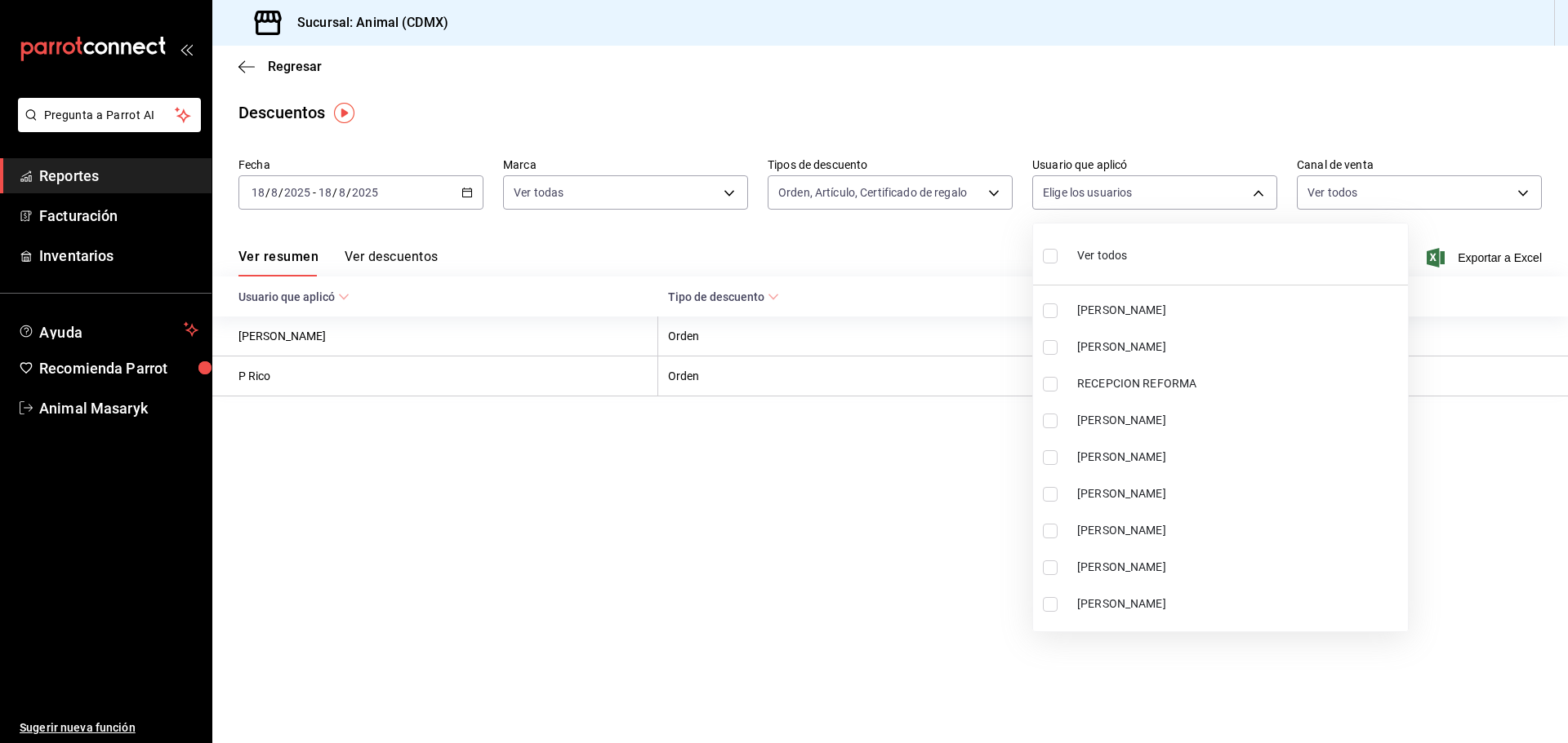
checkbox input "false"
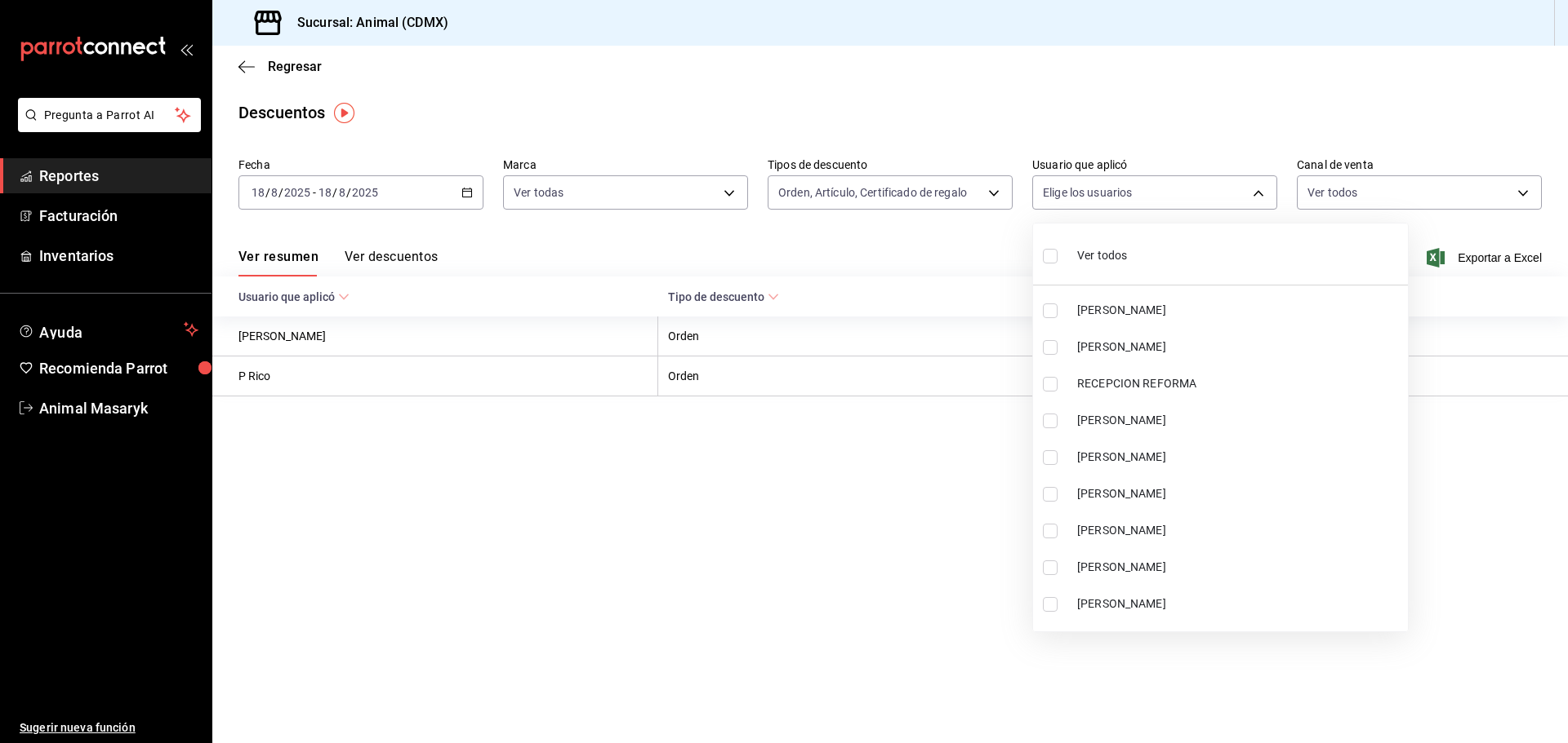
checkbox input "false"
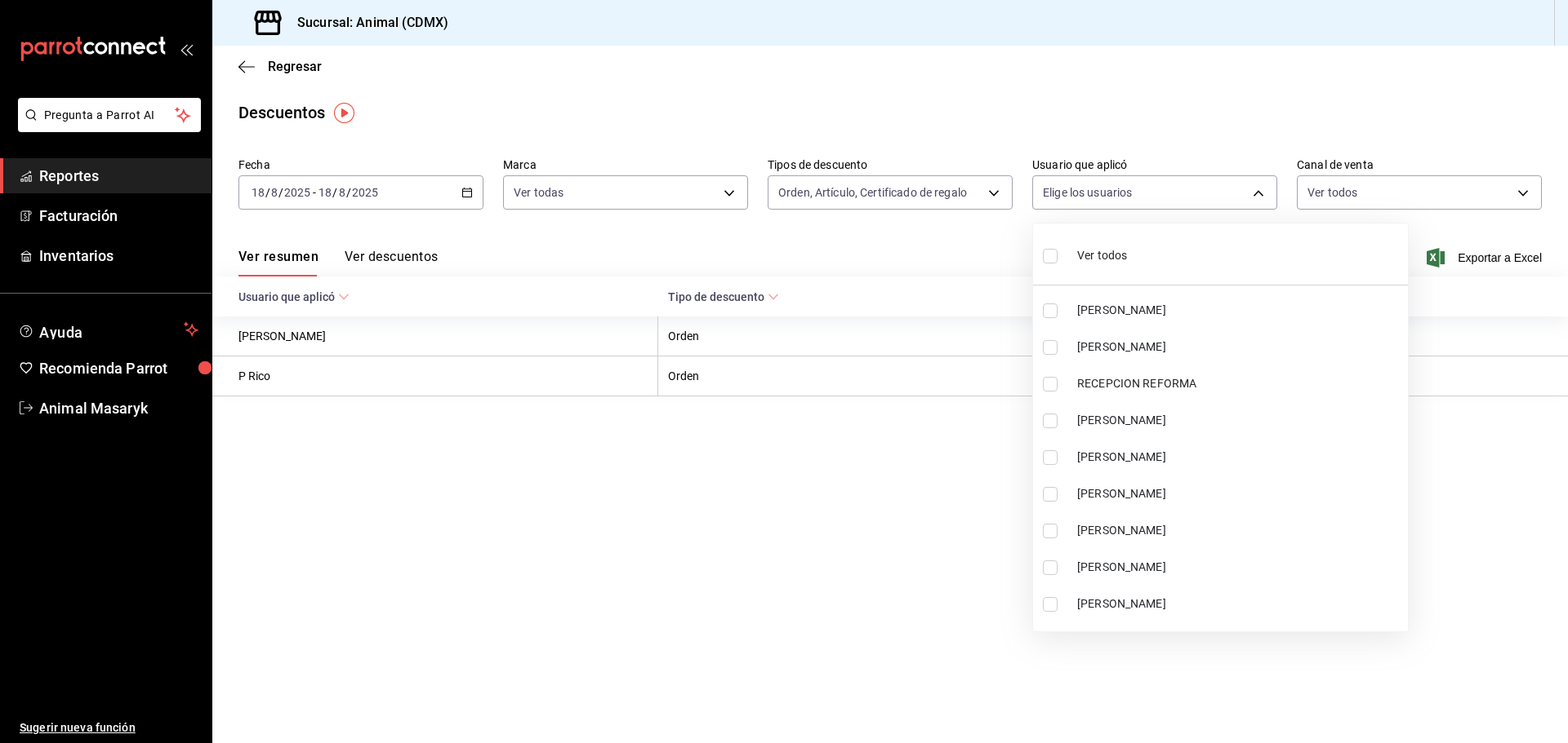
checkbox input "false"
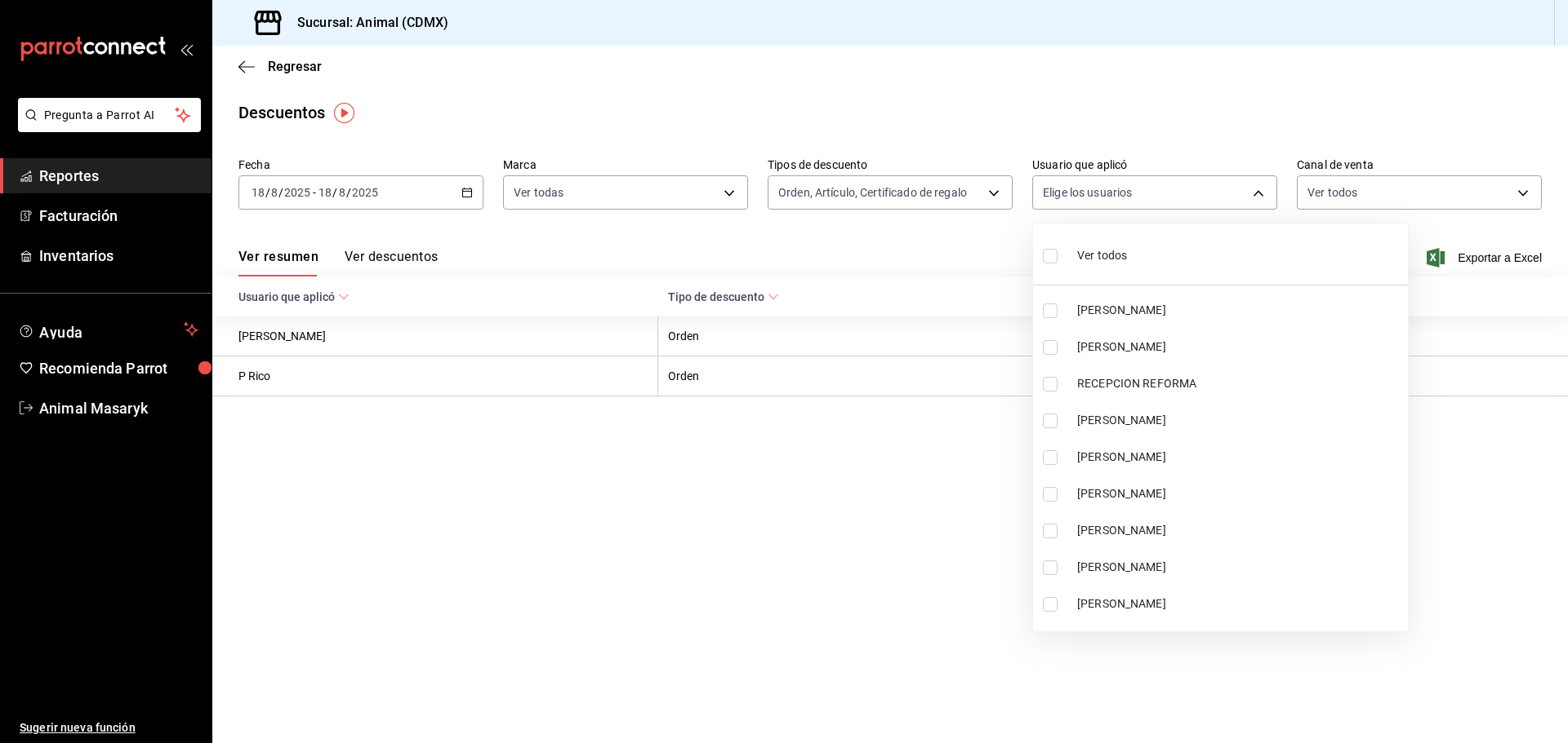
checkbox input "false"
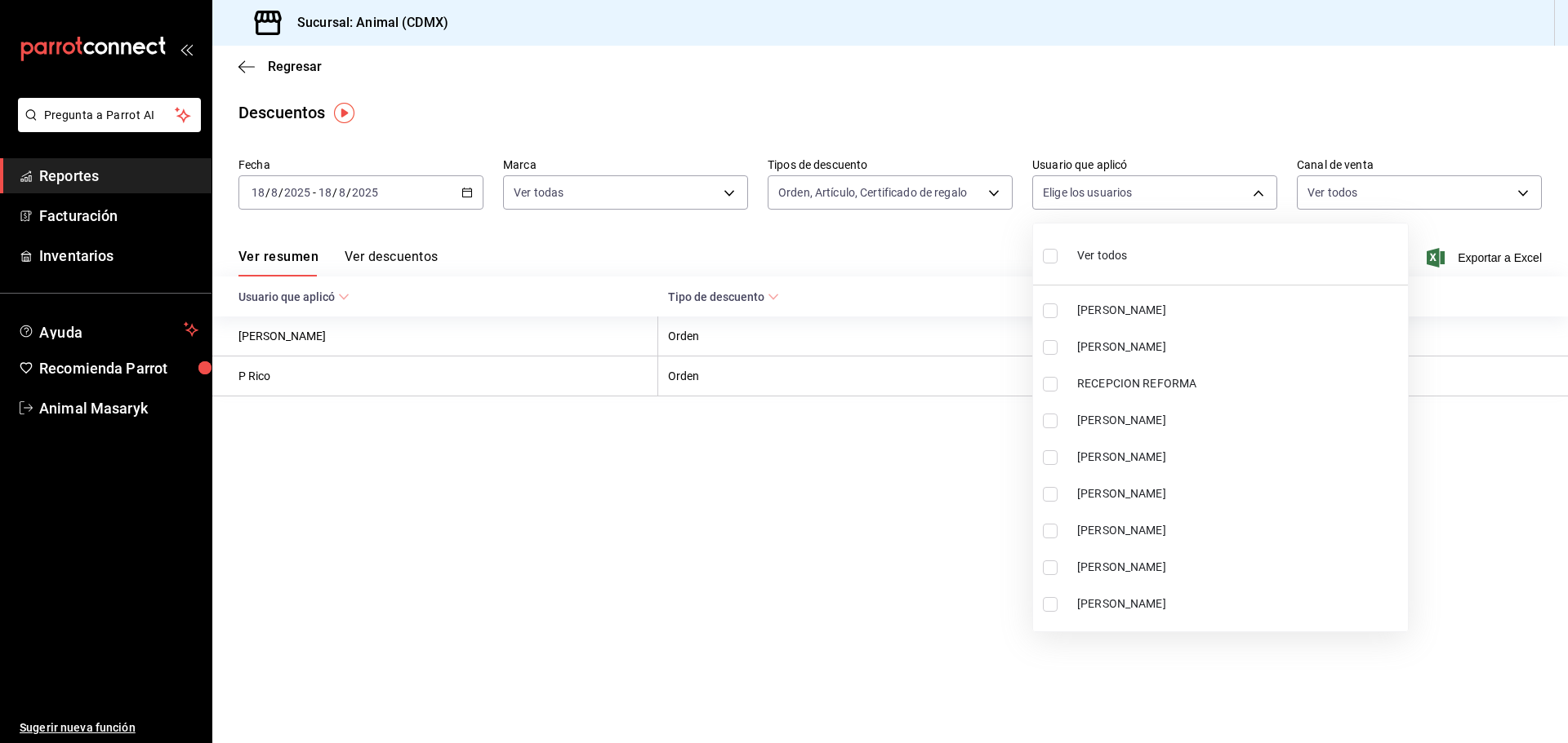
checkbox input "false"
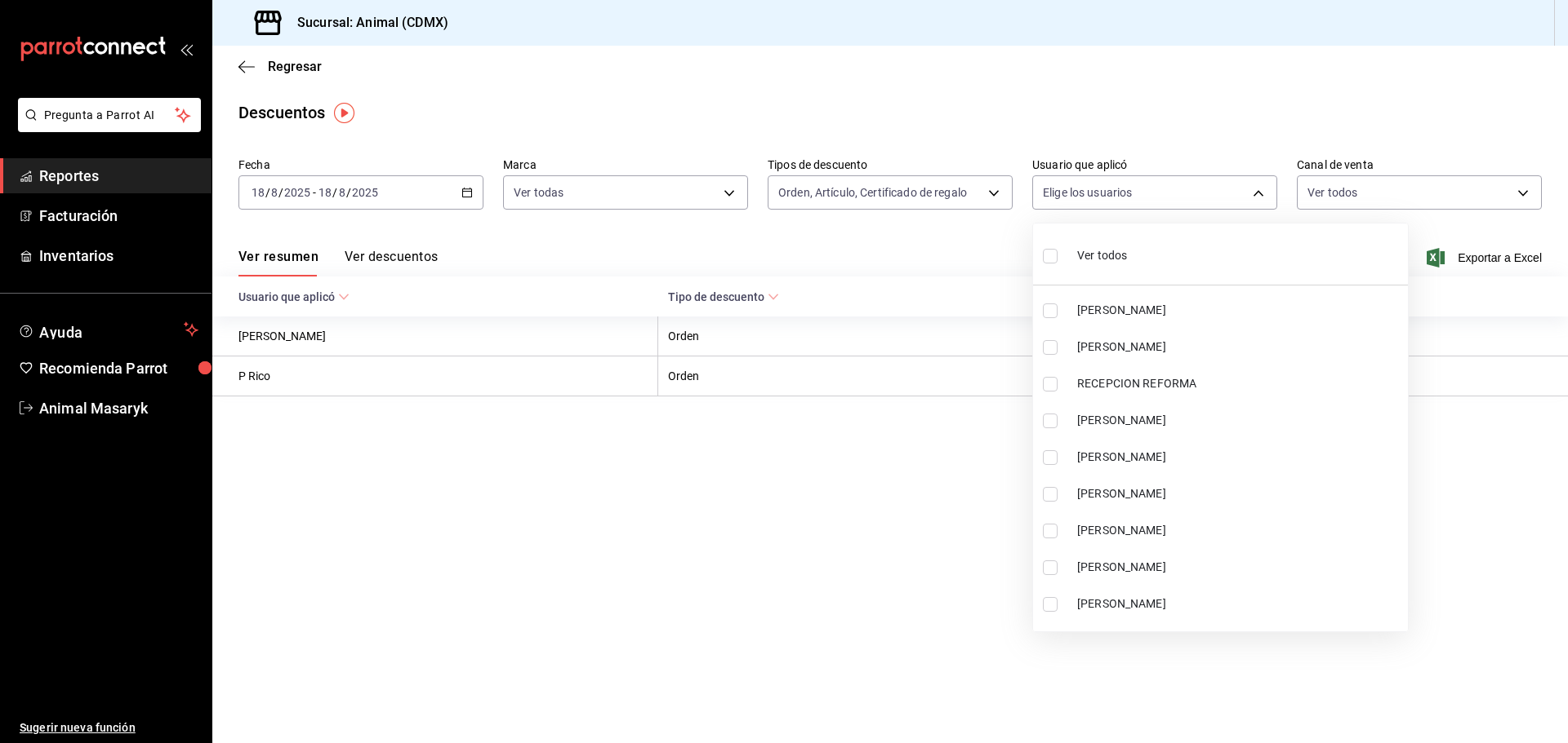
checkbox input "false"
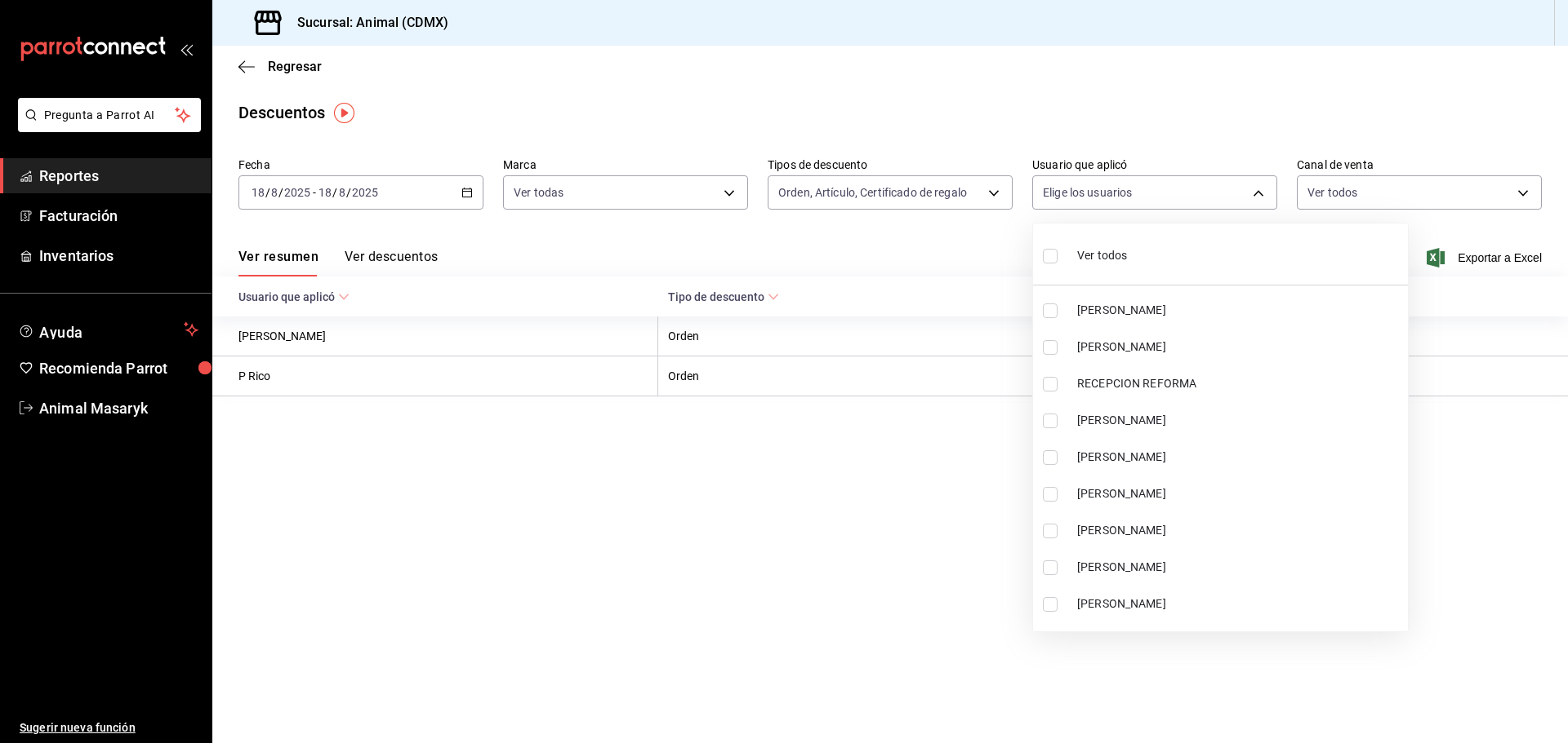
checkbox input "false"
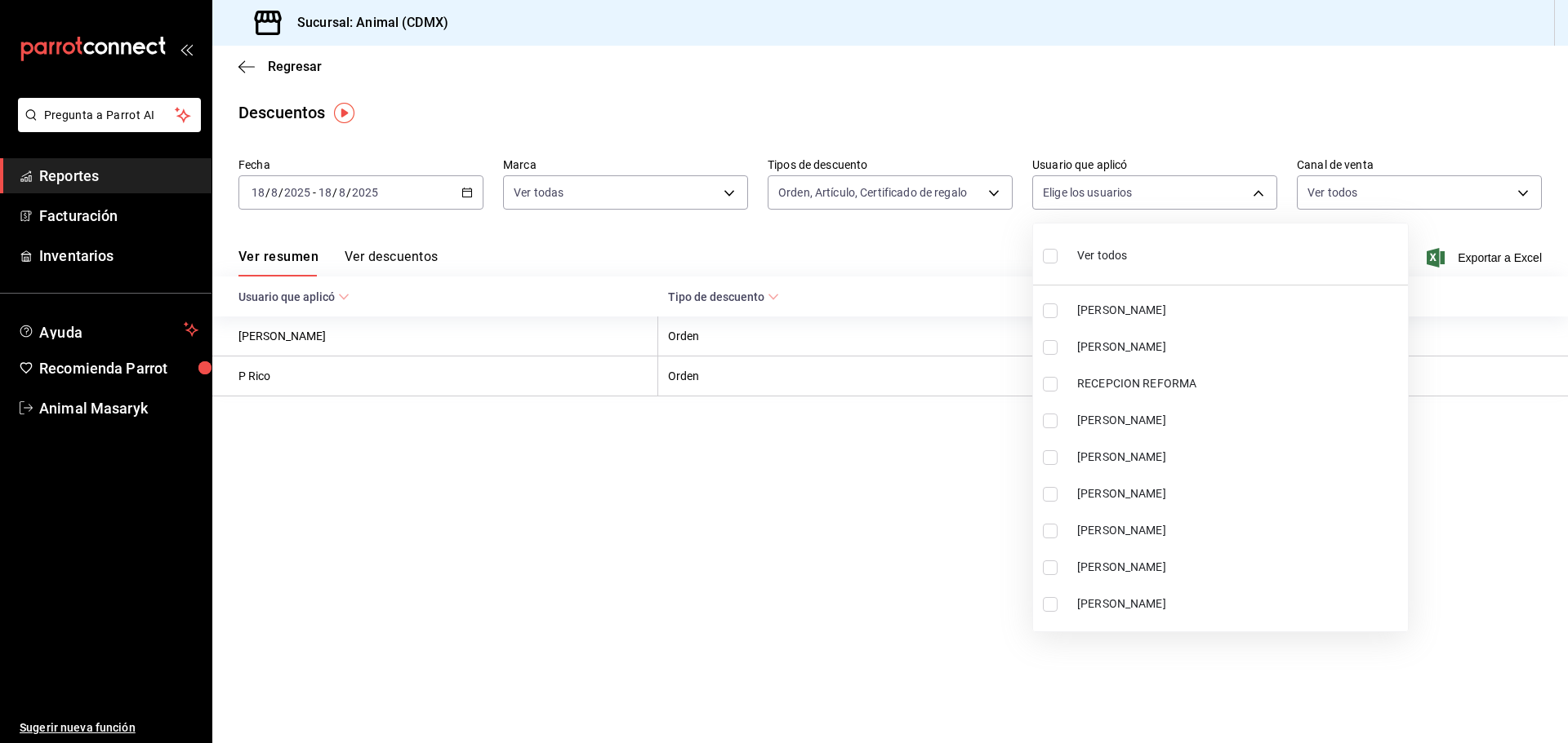
checkbox input "false"
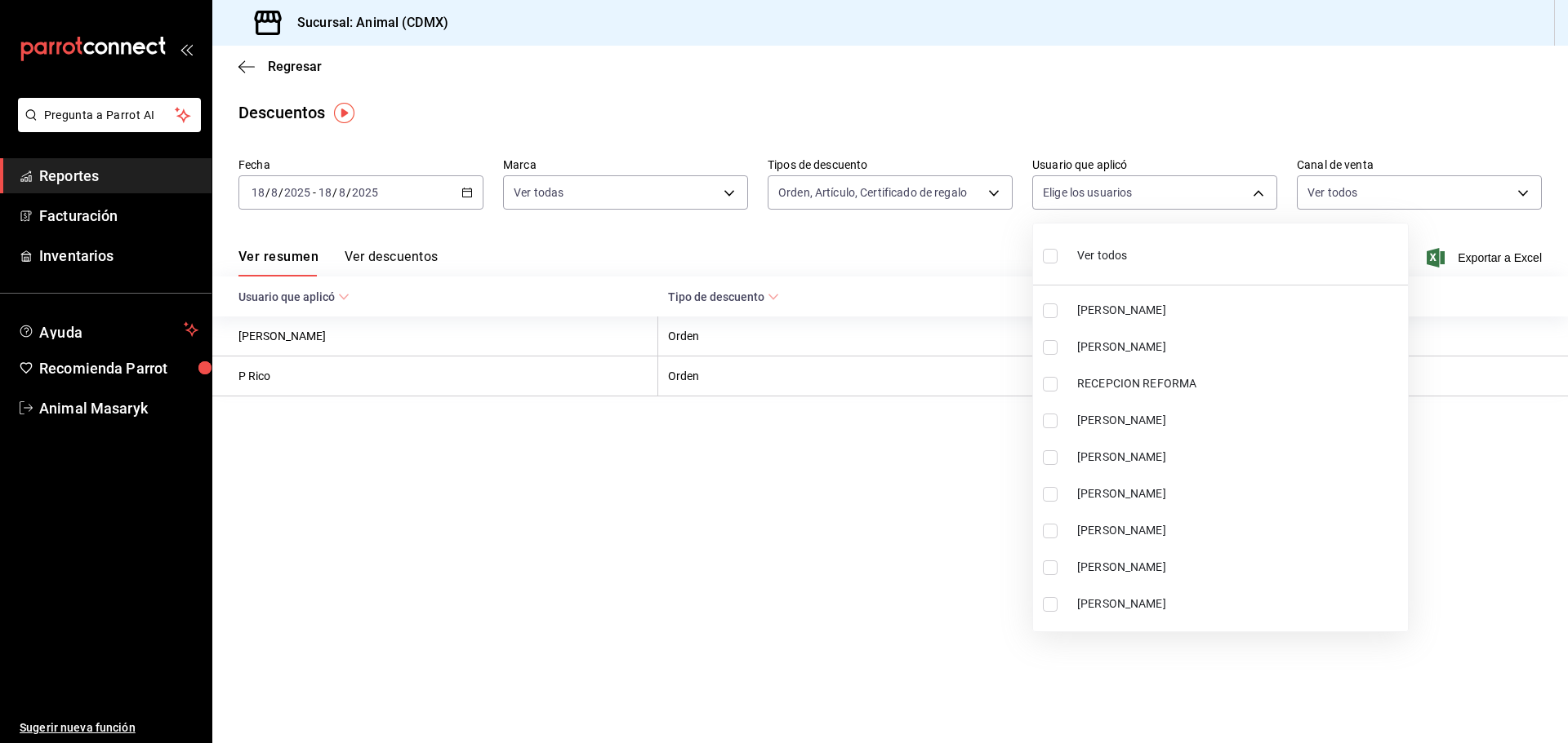
checkbox input "false"
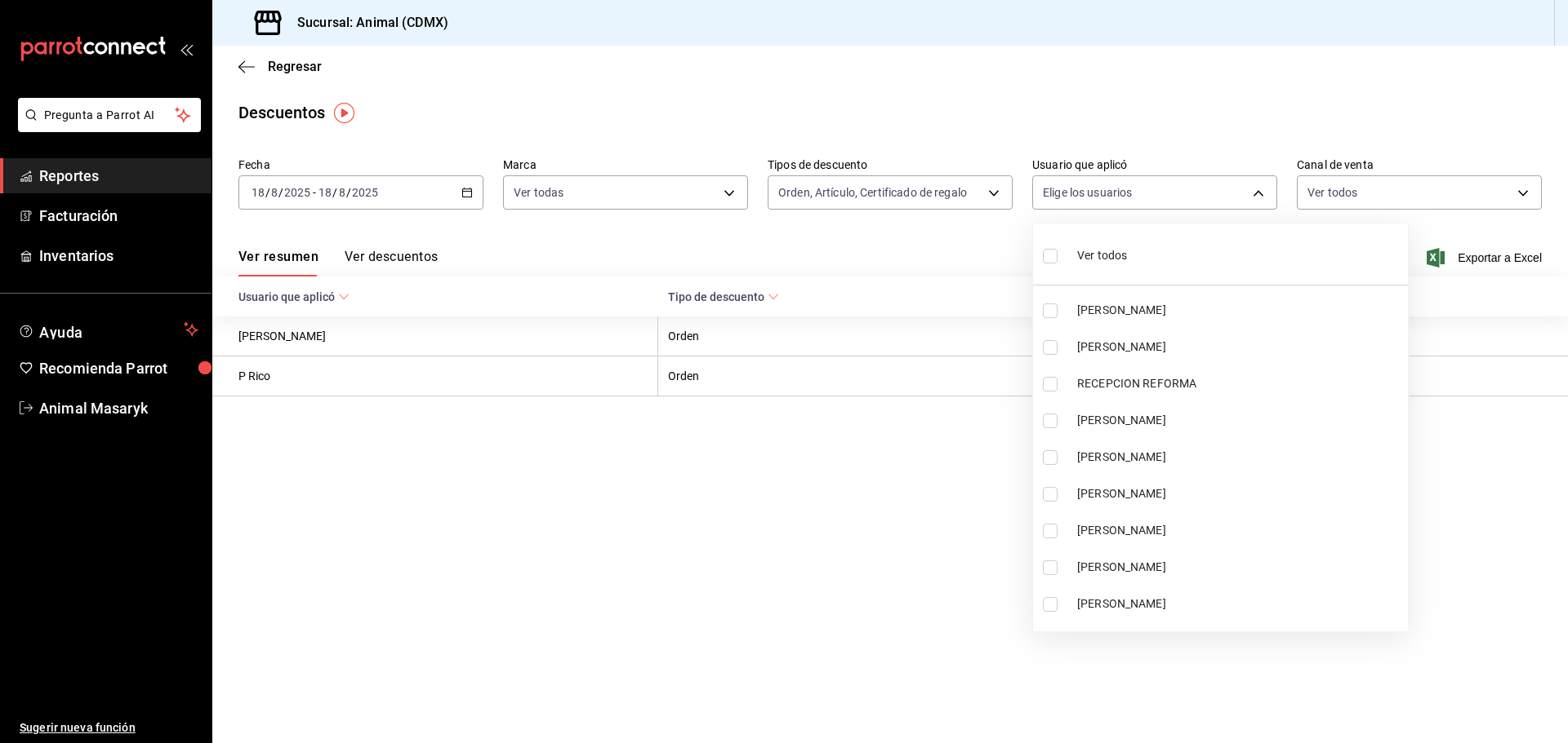
checkbox input "false"
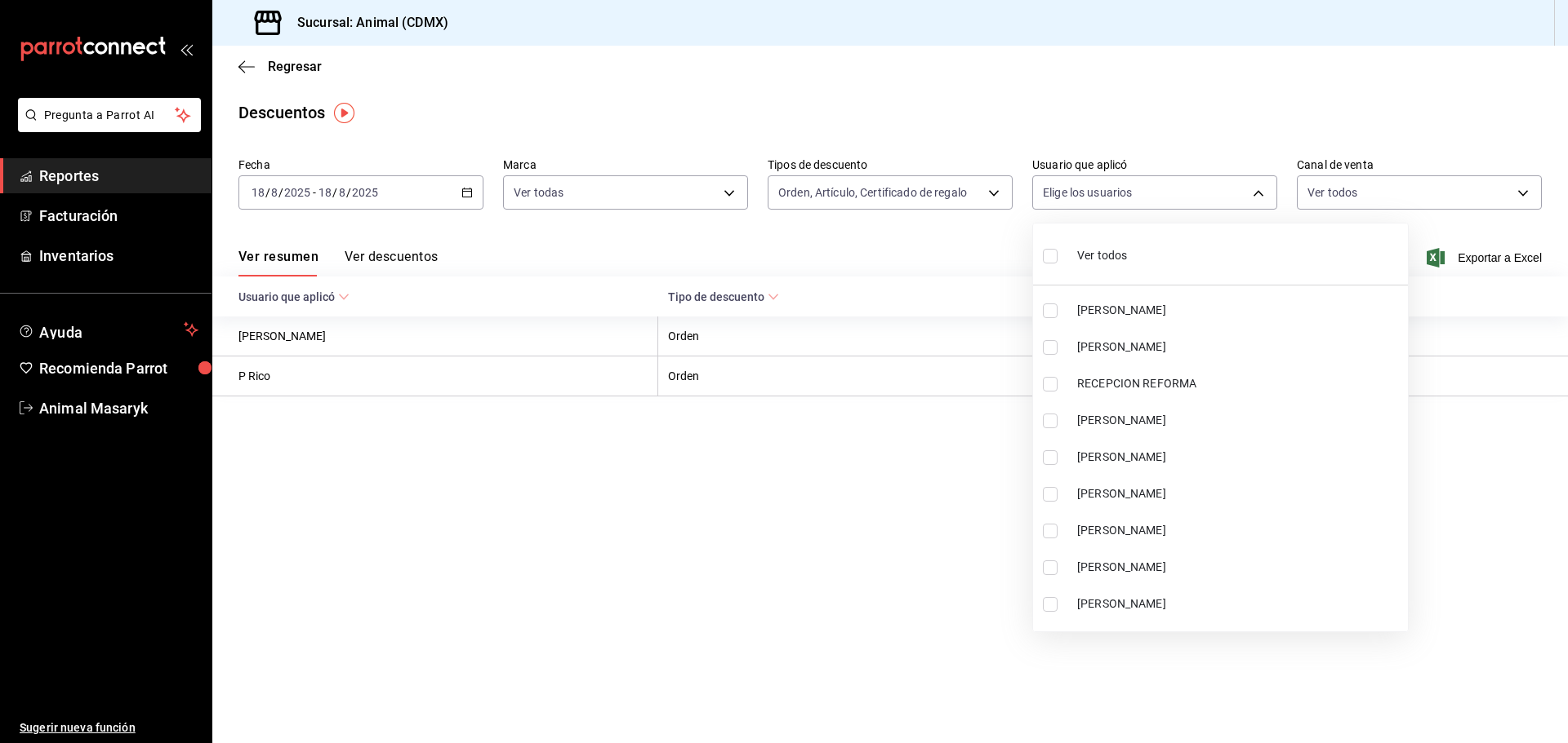
checkbox input "false"
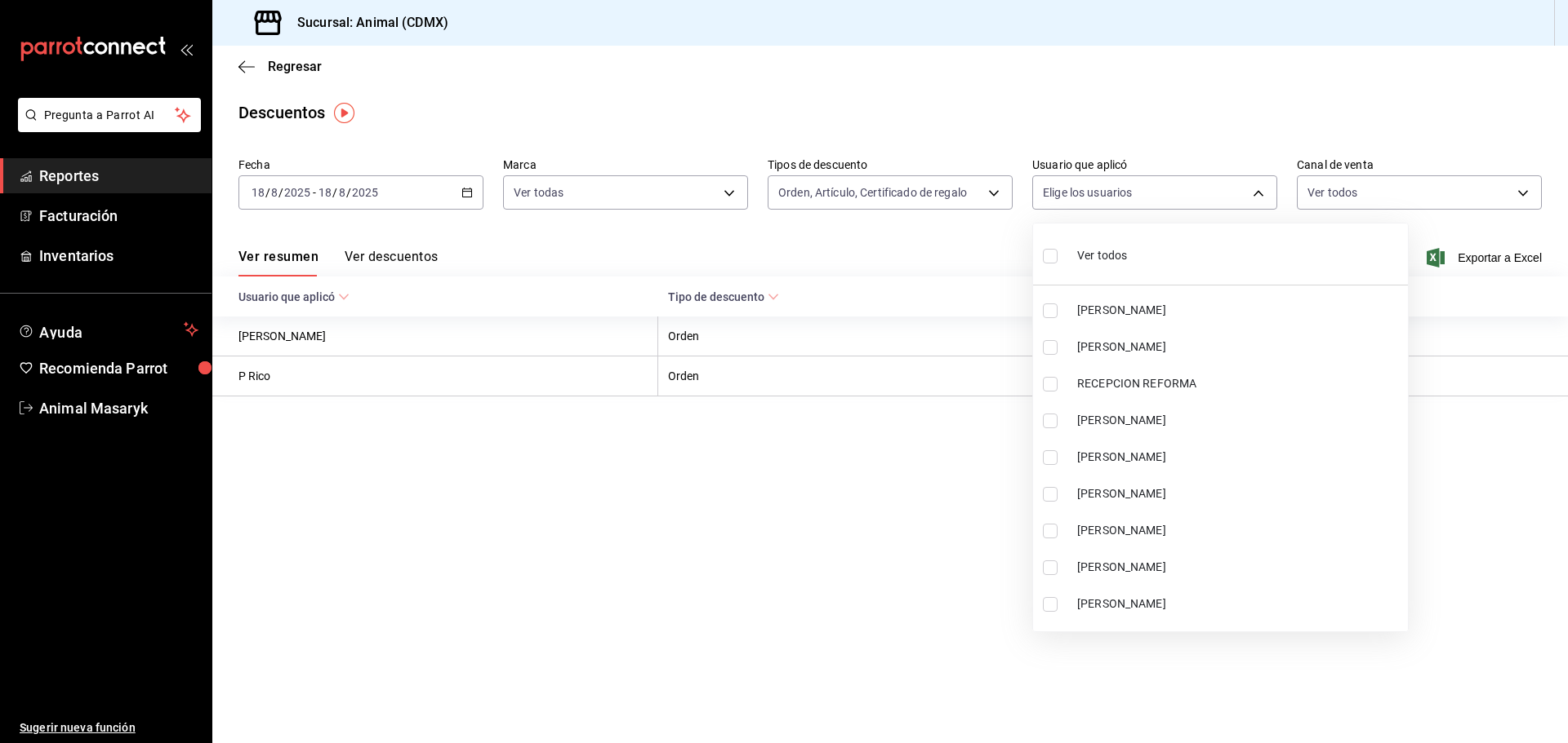
checkbox input "false"
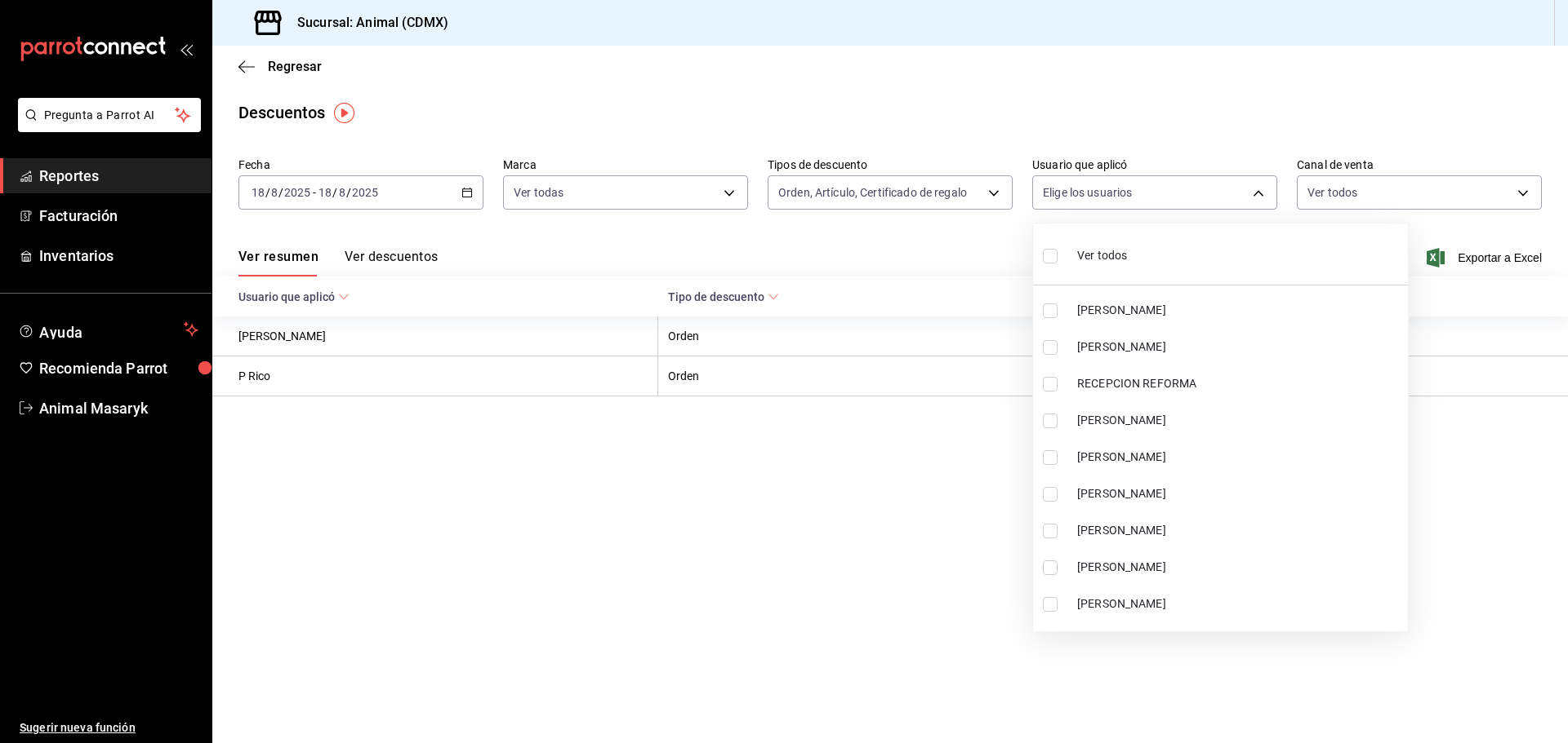
checkbox input "false"
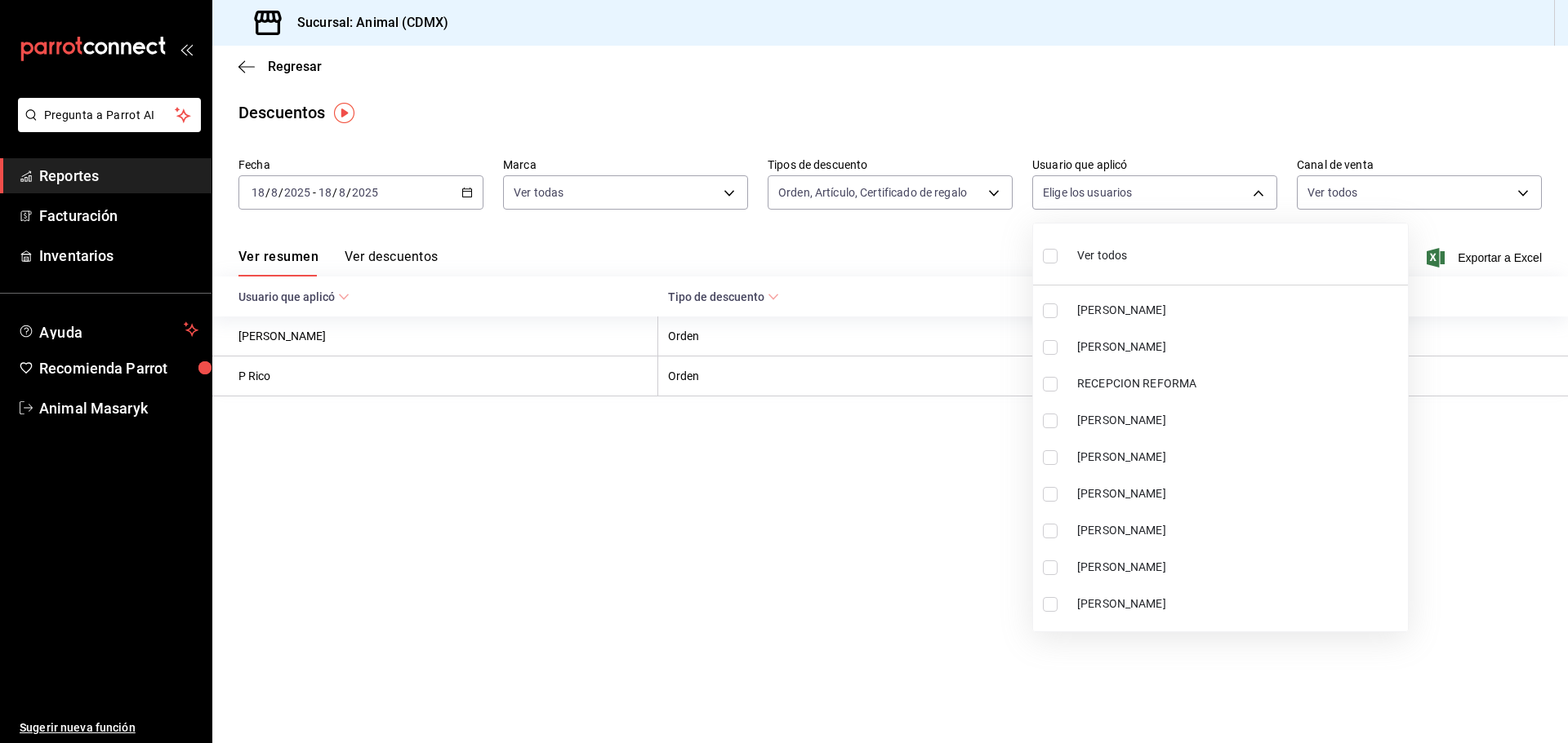
checkbox input "false"
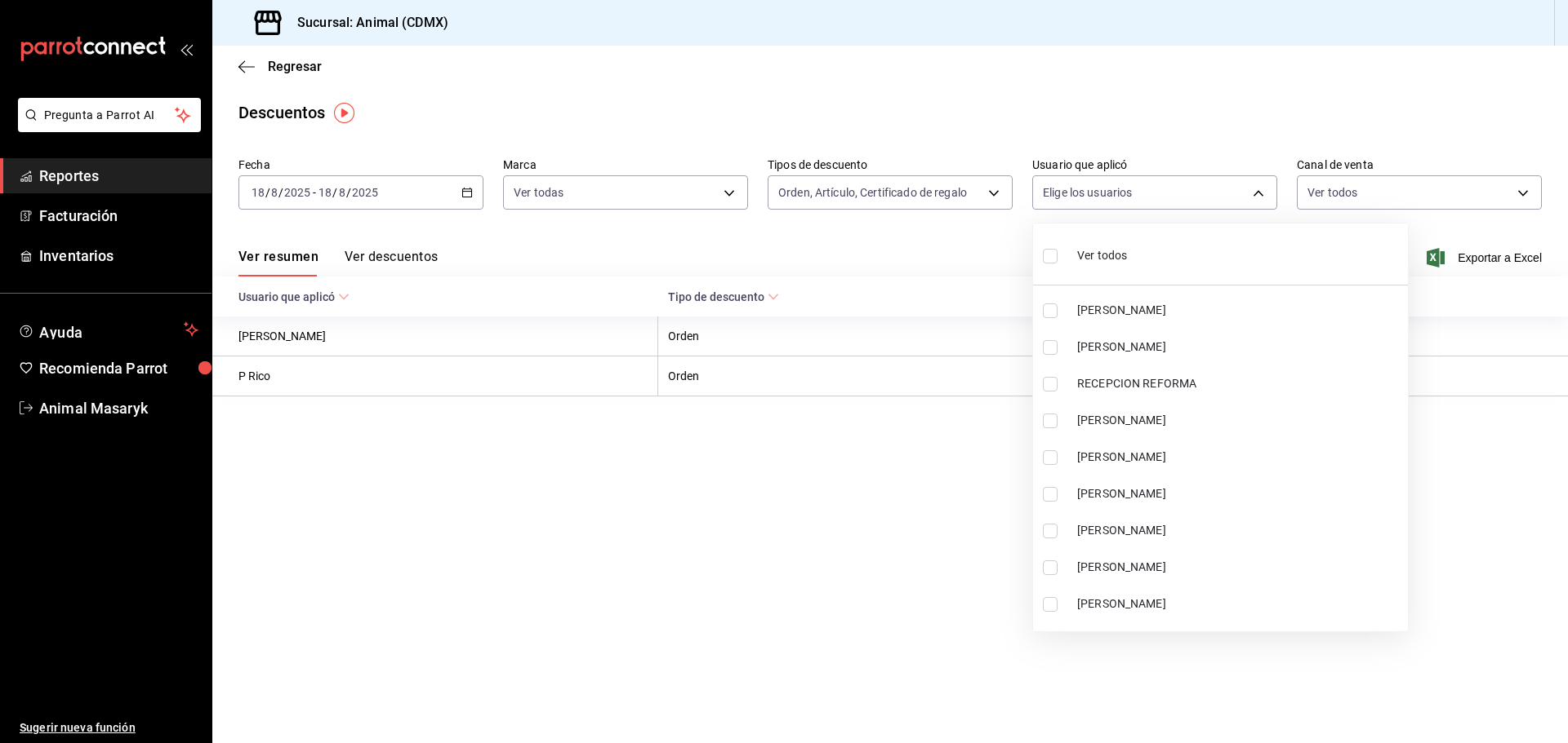
checkbox input "false"
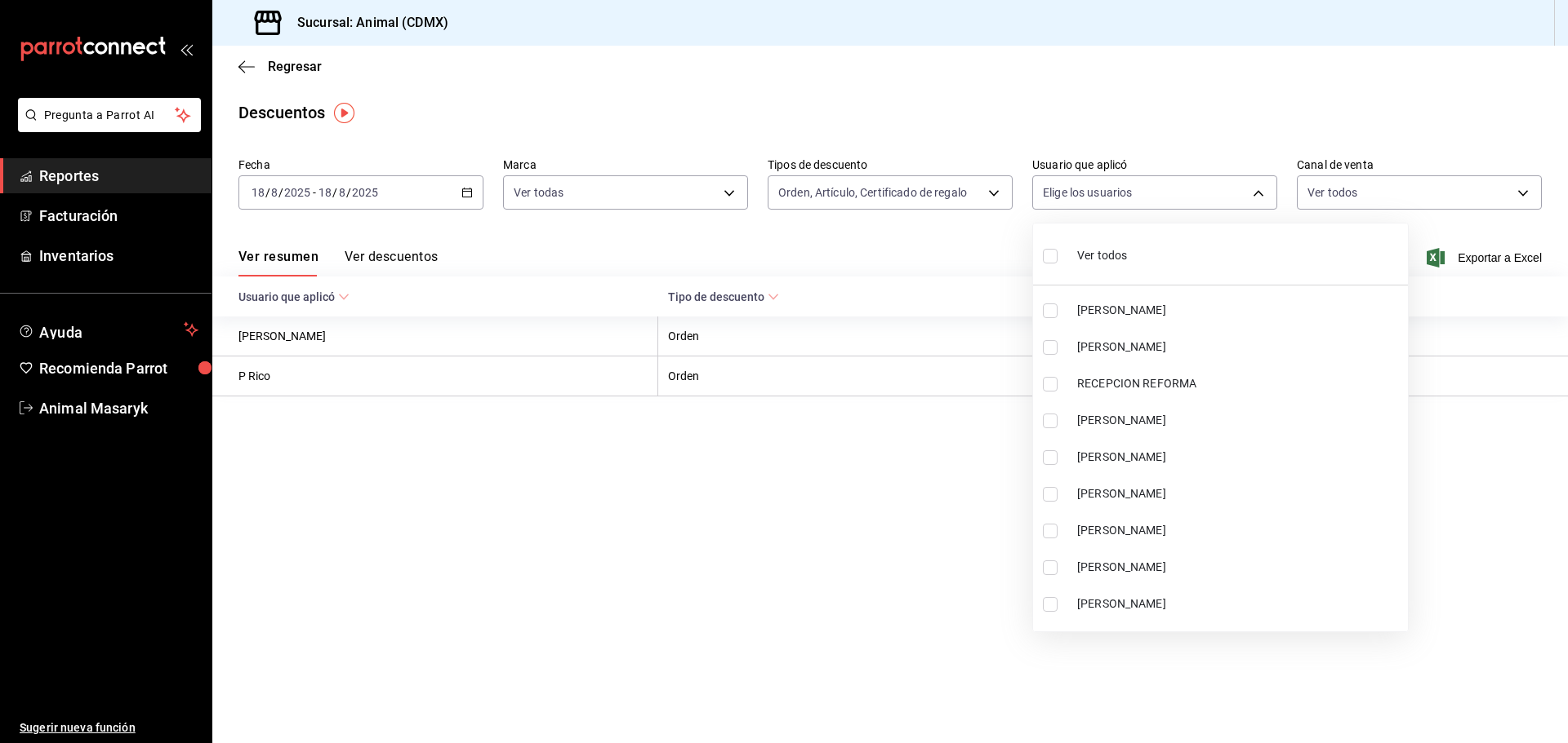
checkbox input "false"
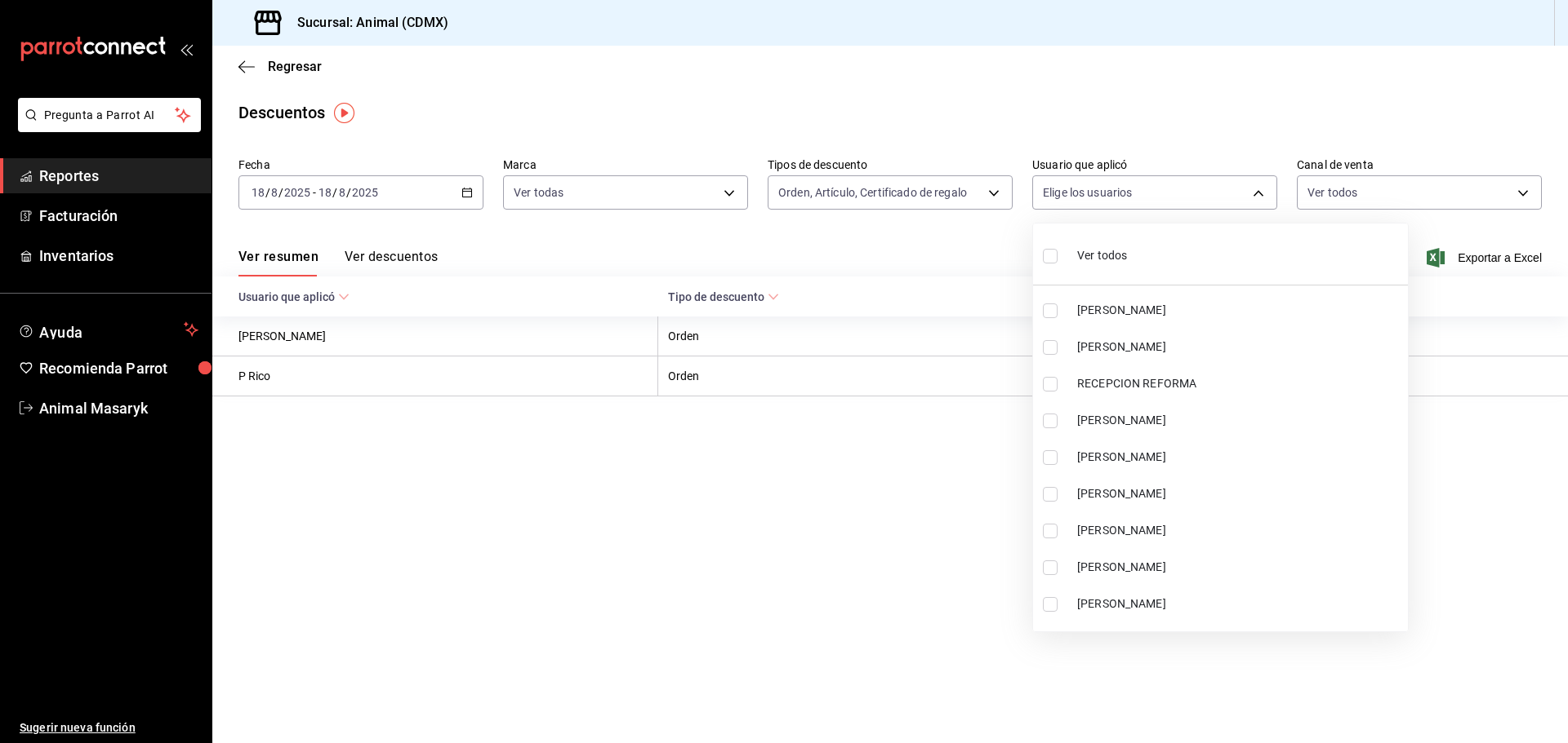
checkbox input "false"
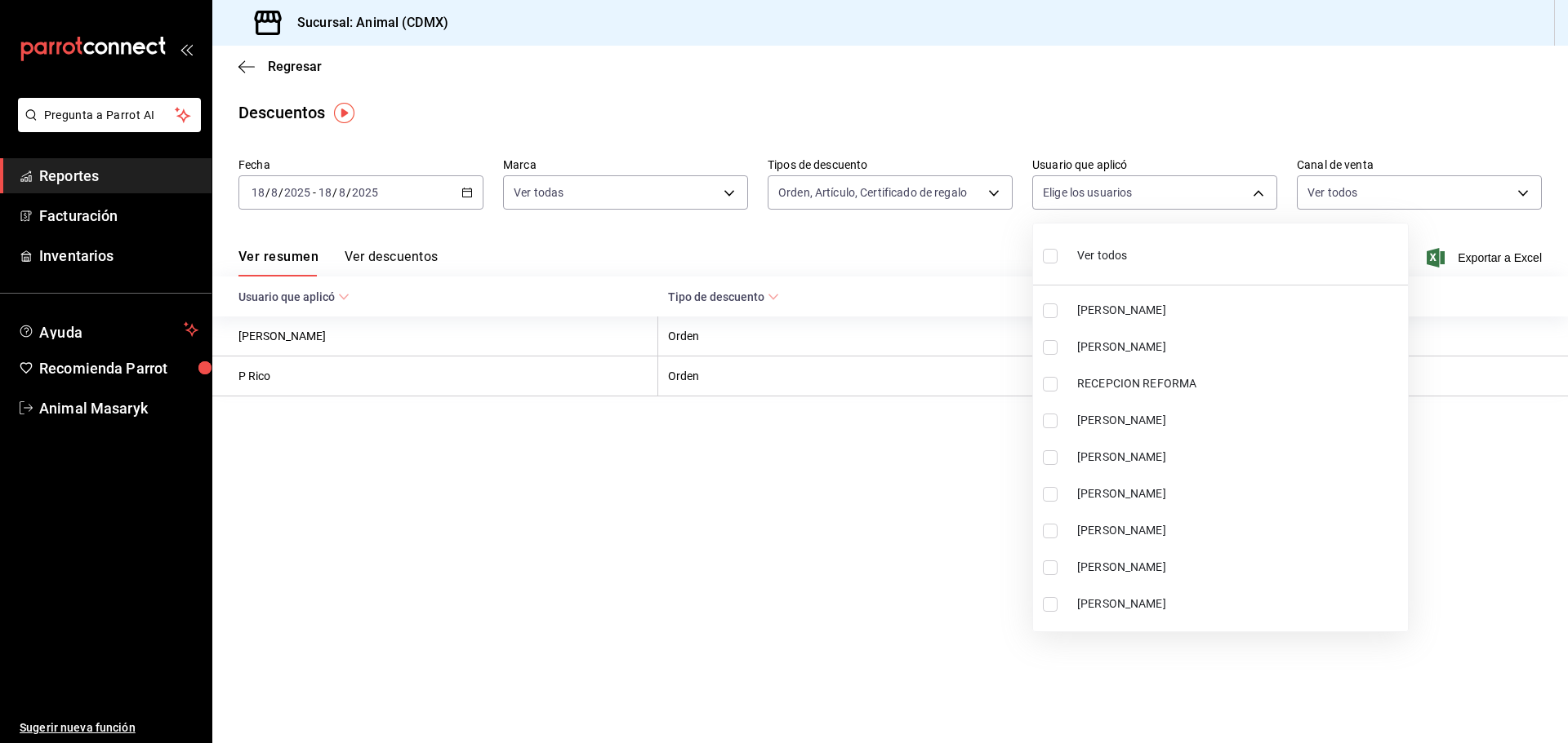
checkbox input "false"
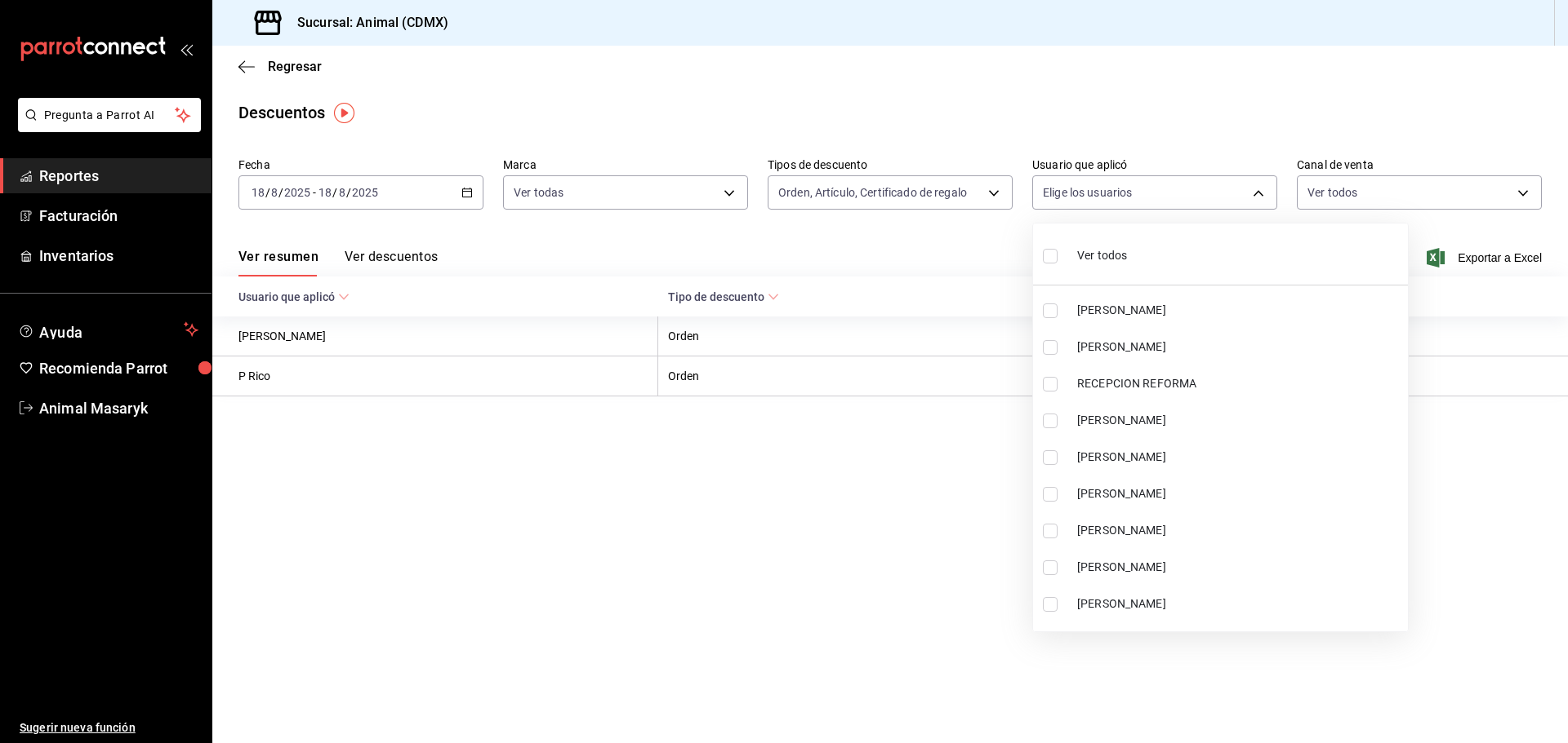
checkbox input "false"
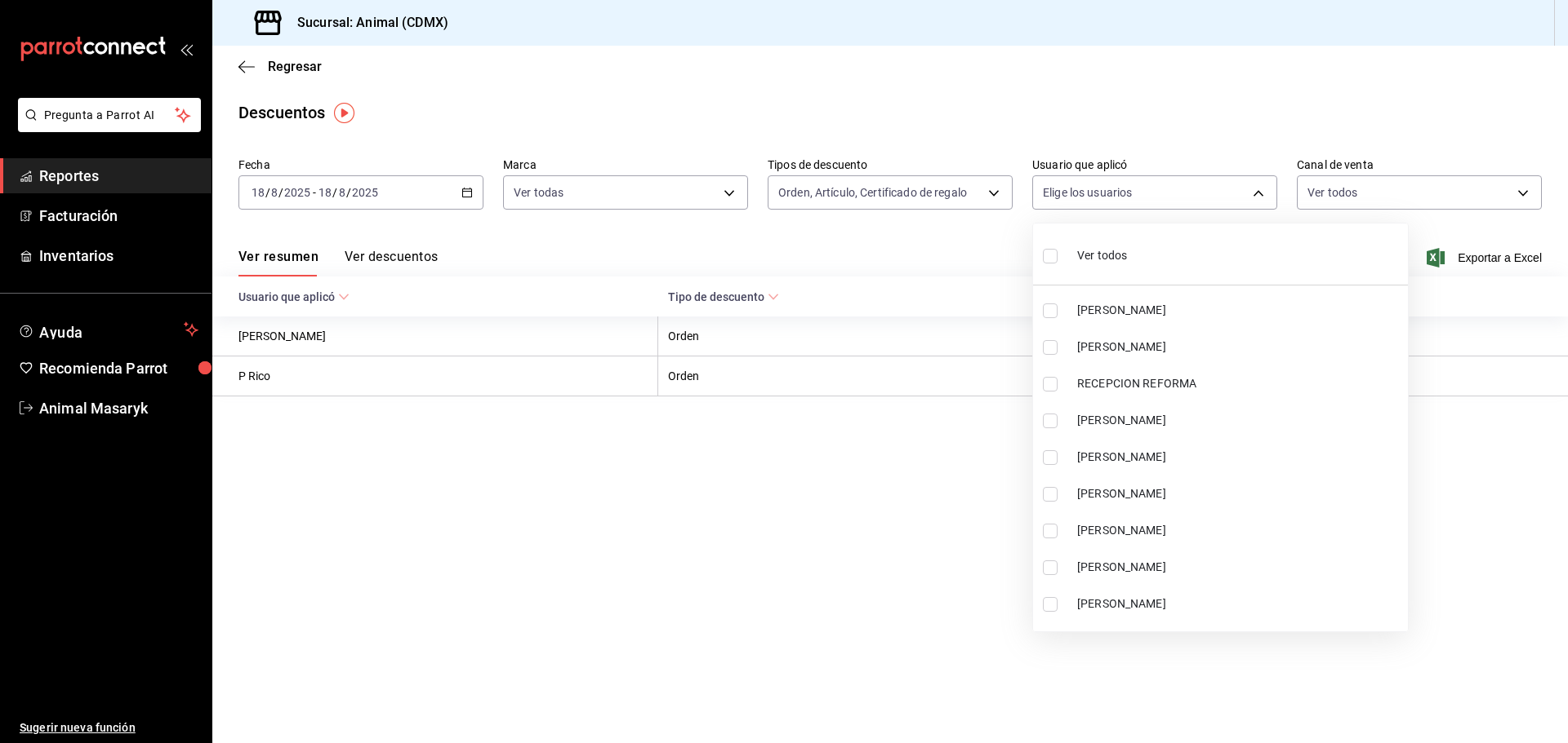
checkbox input "false"
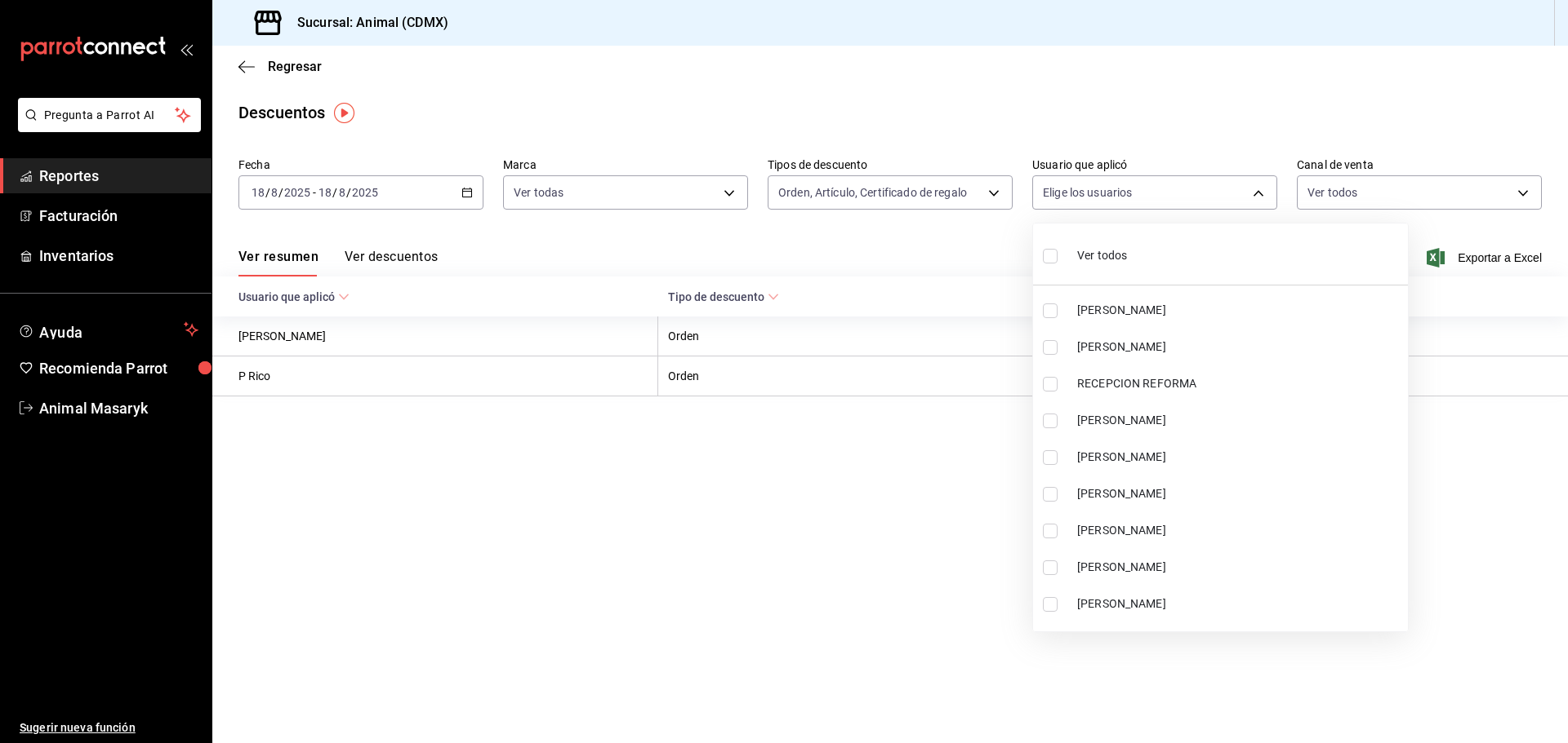
checkbox input "false"
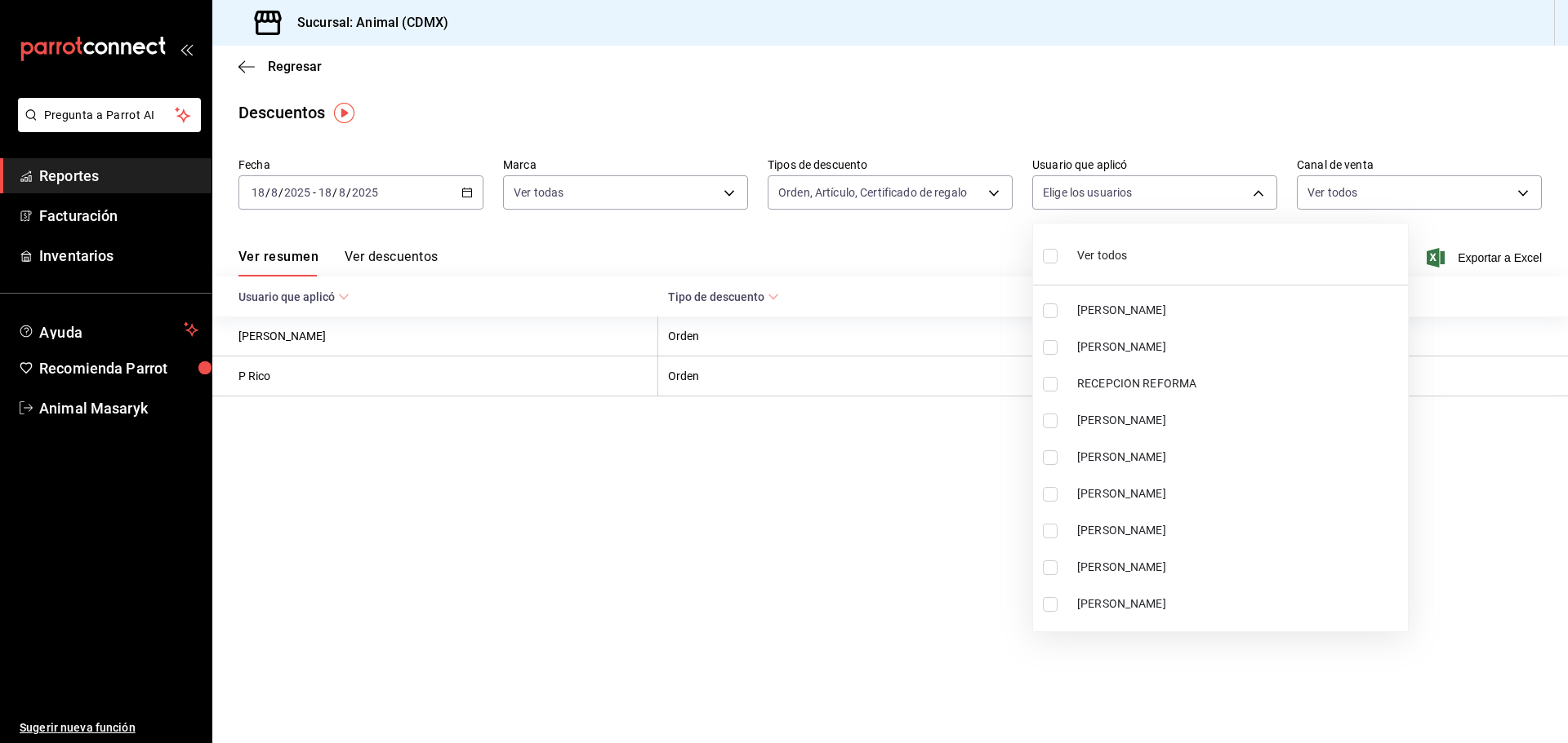
checkbox input "false"
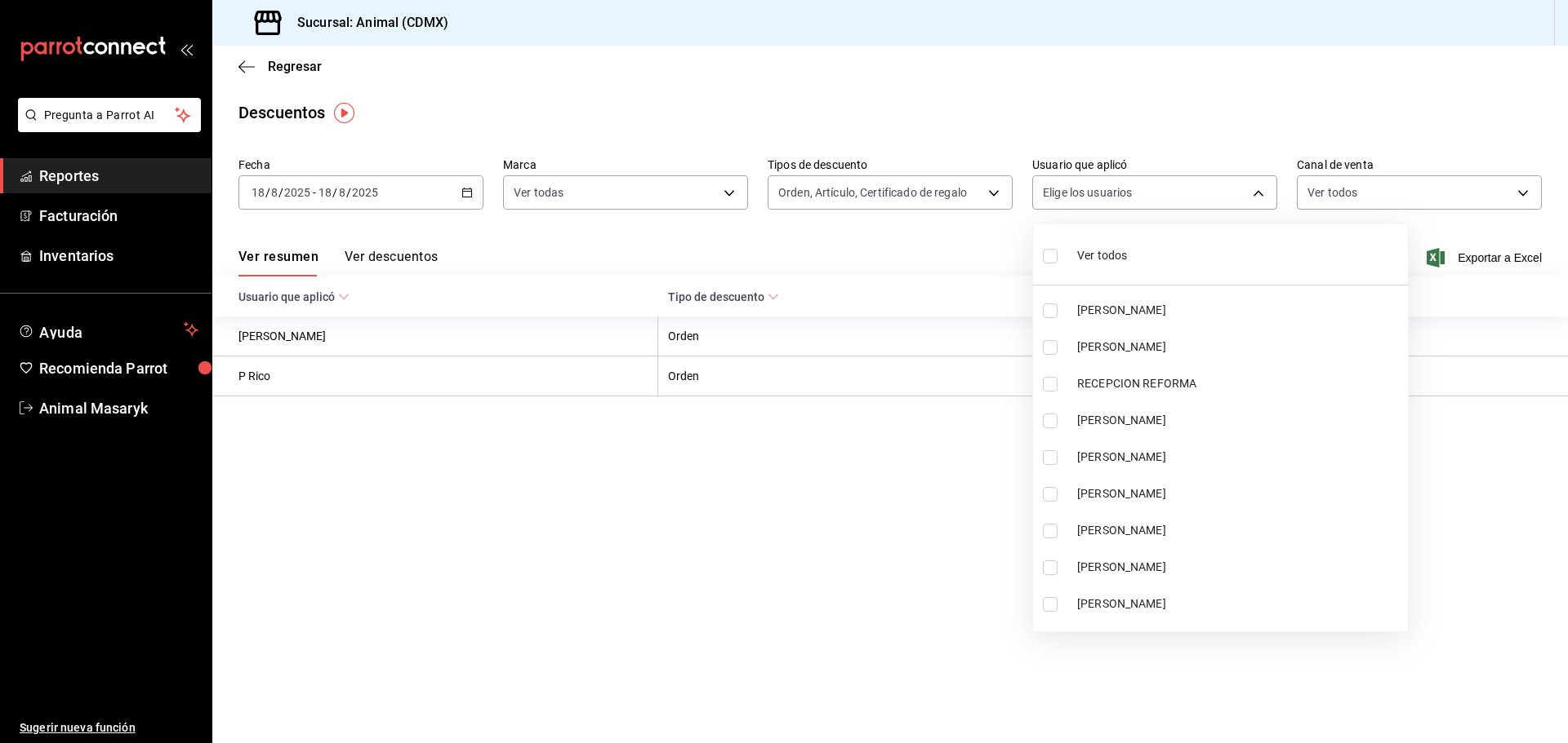
checkbox input "false"
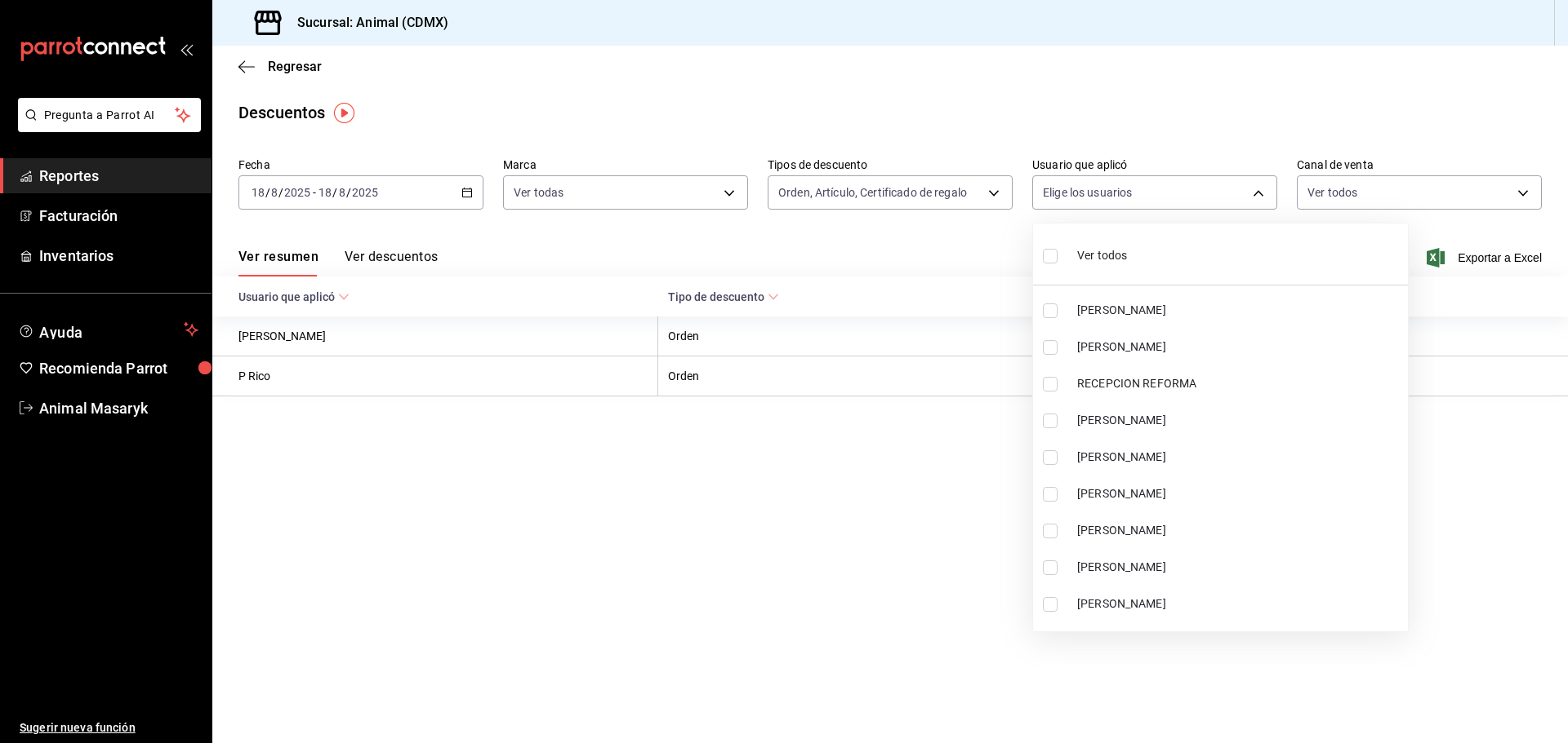
checkbox input "false"
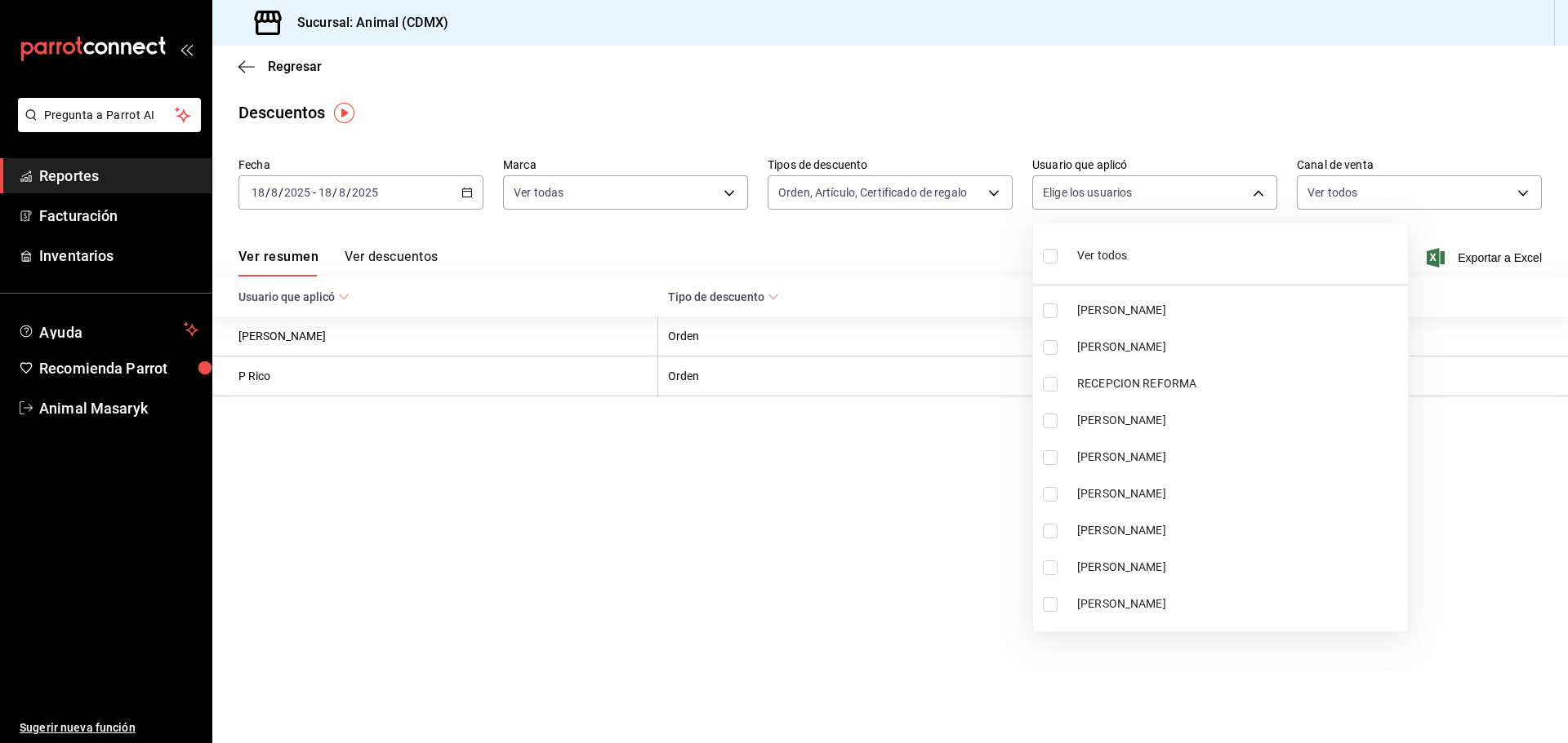
checkbox input "false"
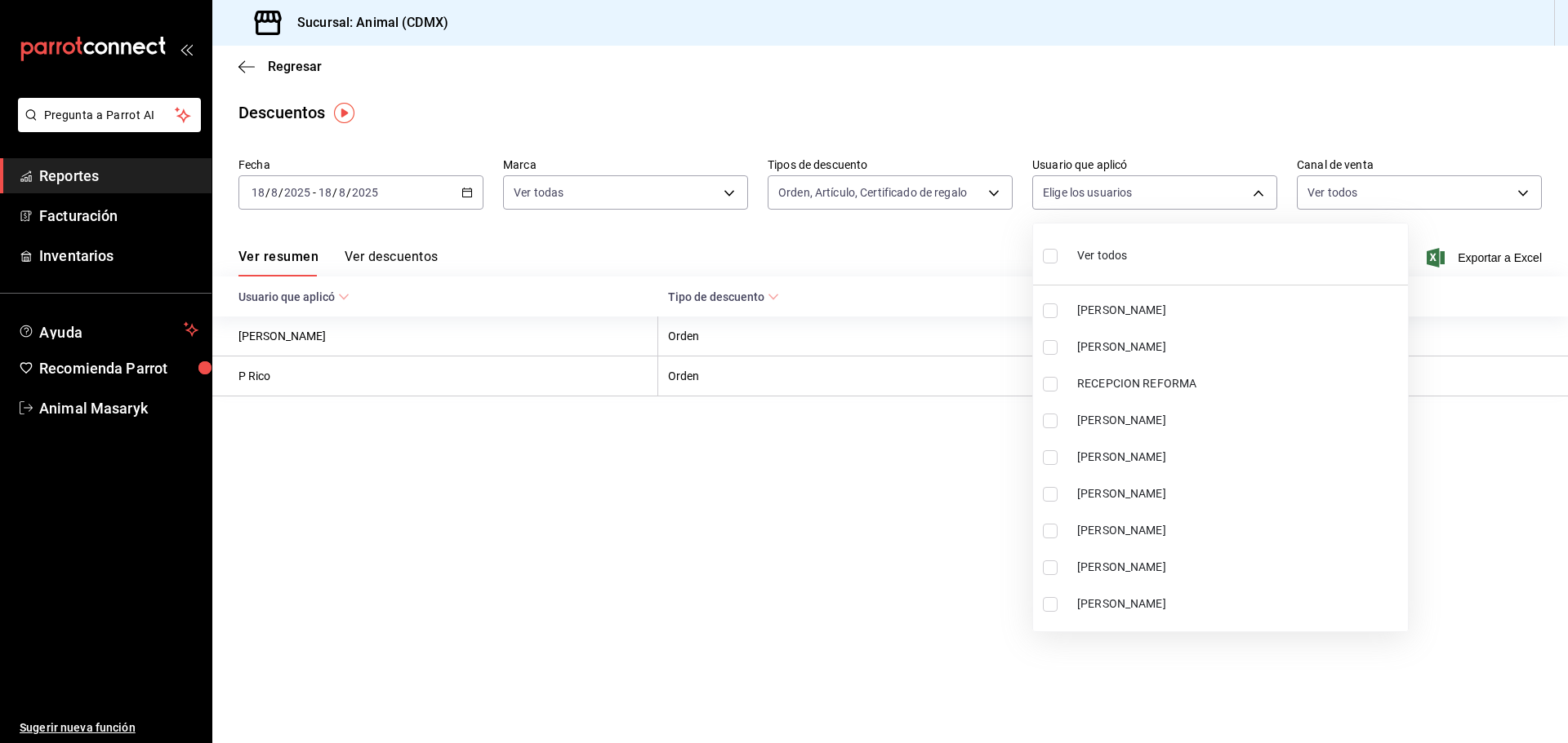
checkbox input "false"
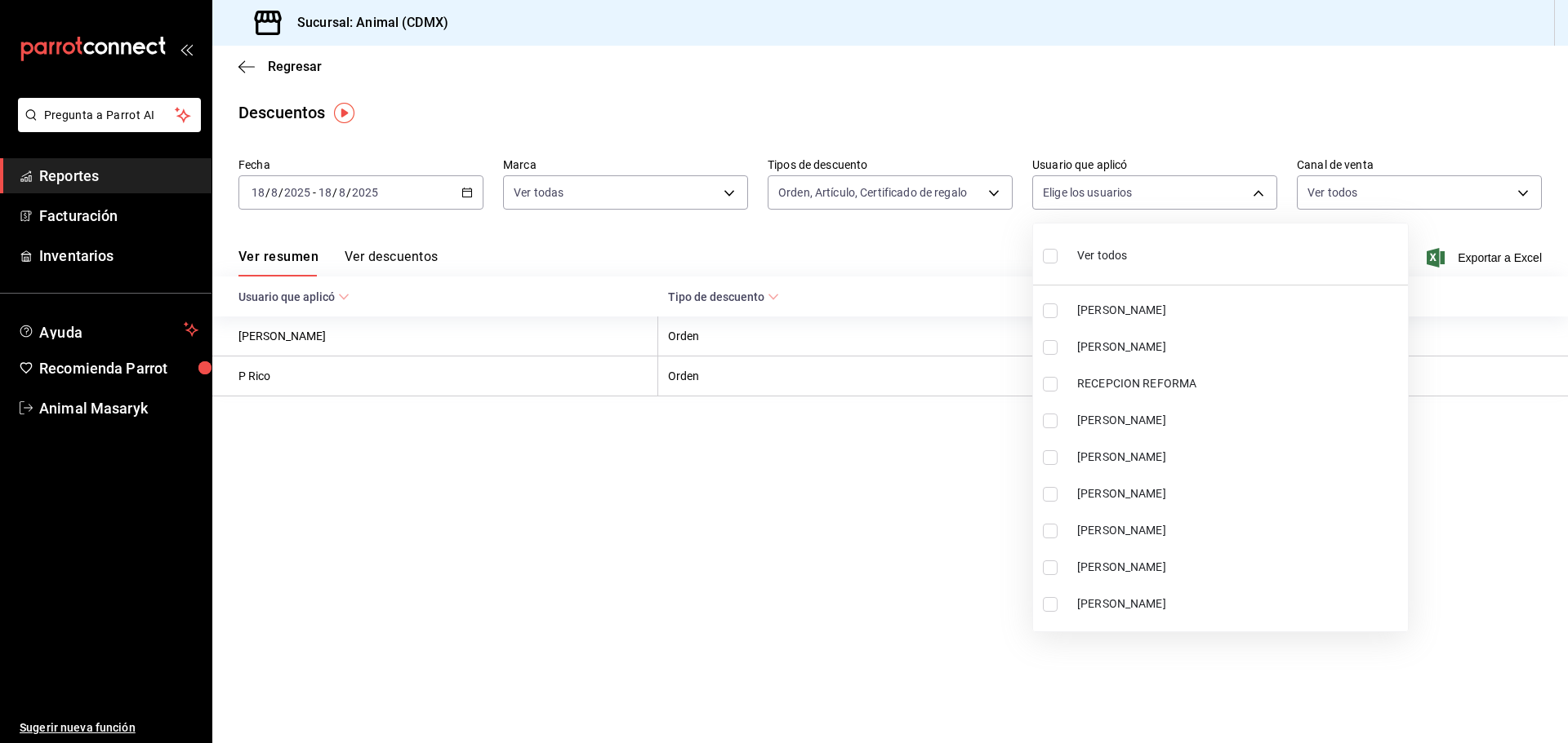
checkbox input "false"
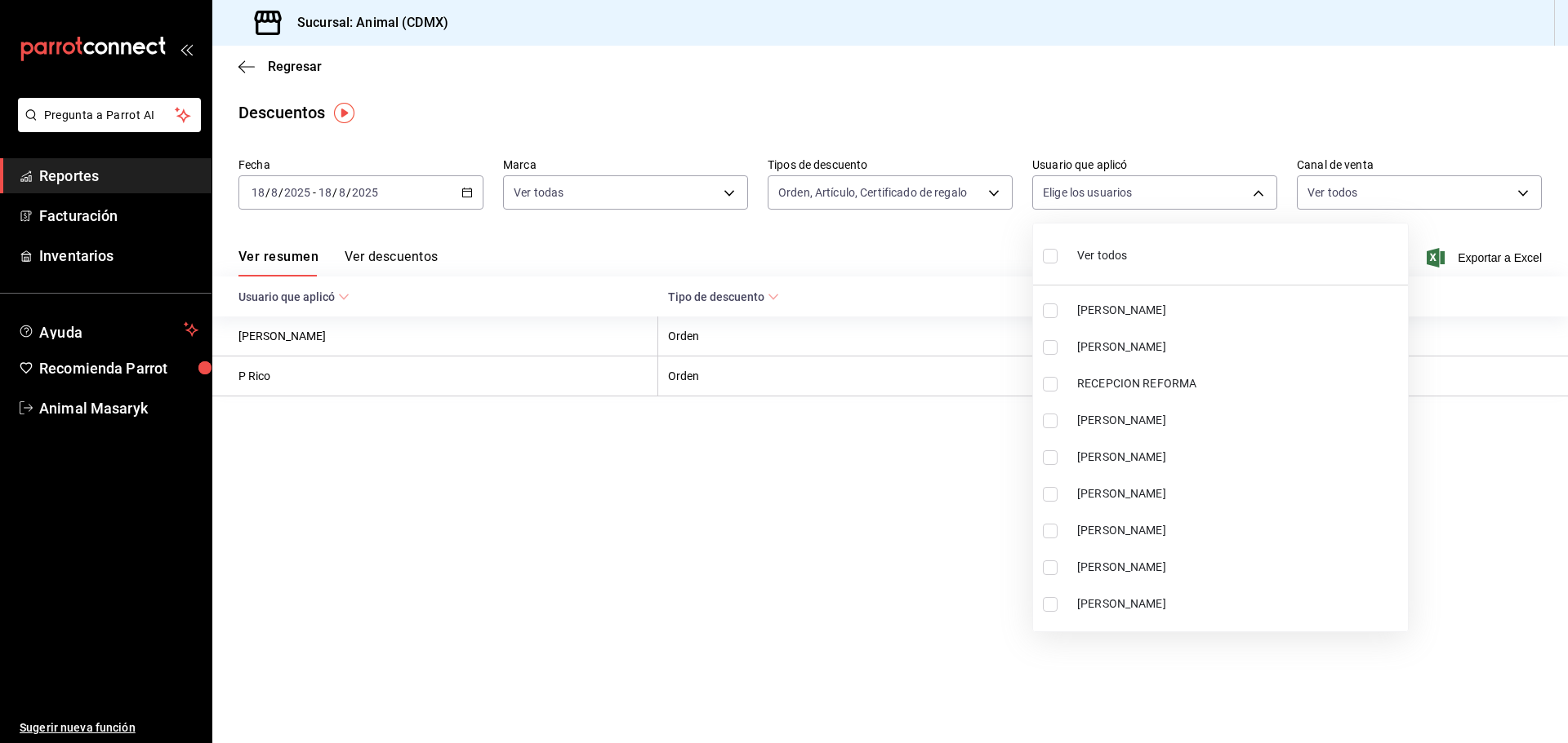
checkbox input "false"
click at [1062, 259] on label at bounding box center [1053, 256] width 21 height 24
click at [1057, 259] on input "checkbox" at bounding box center [1050, 256] width 15 height 15
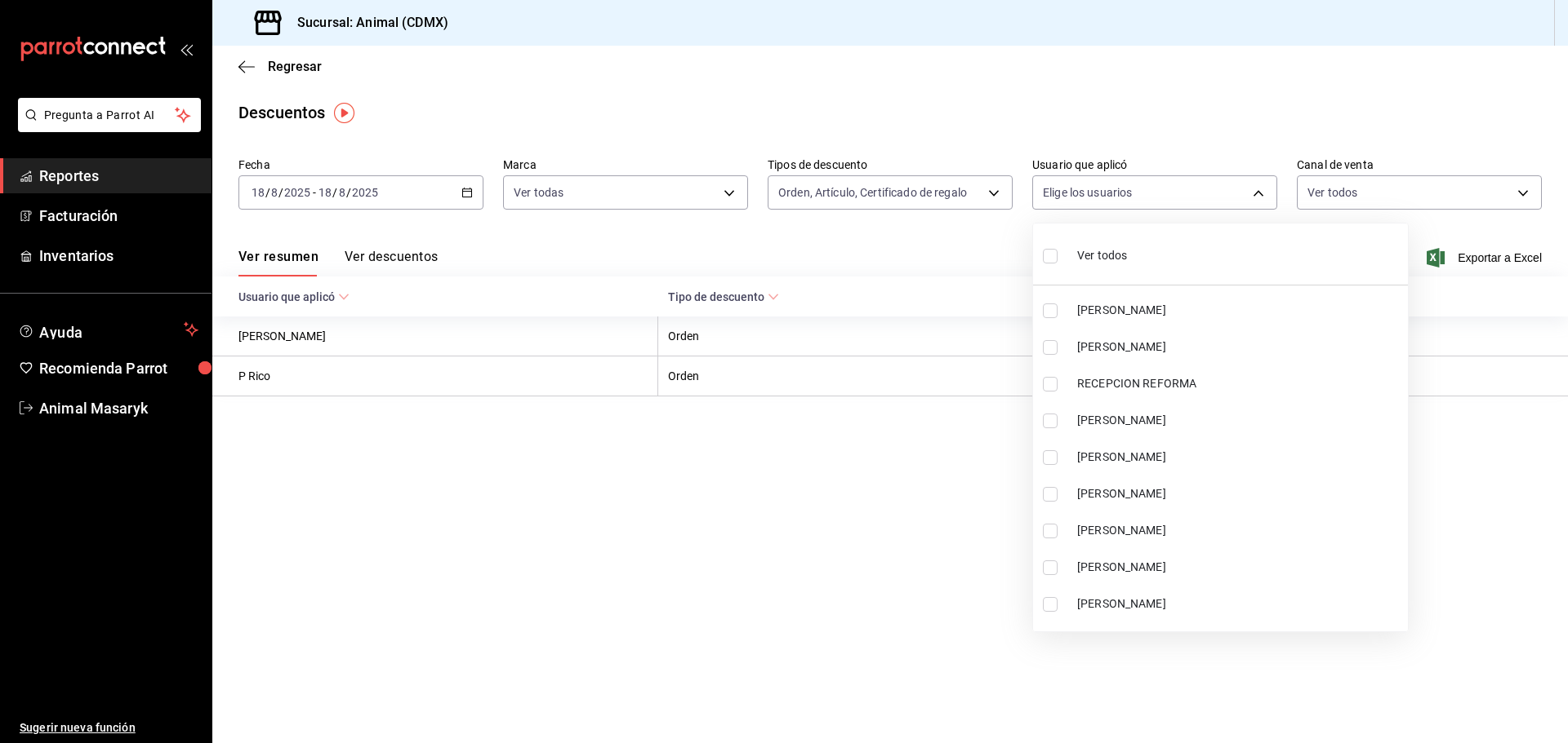
click at [1046, 259] on ul "Ver todos CARLOS TIENDA ERIK JAVIER CORONA RECEPCION REFORMA Diego Armando HUGO…" at bounding box center [1220, 428] width 375 height 408
click at [1054, 253] on input "checkbox" at bounding box center [1050, 256] width 15 height 15
click at [1046, 256] on ul "Ver todos CARLOS TIENDA ERIK JAVIER CORONA RECEPCION REFORMA Diego Armando HUGO…" at bounding box center [1220, 428] width 375 height 408
click at [921, 225] on div at bounding box center [784, 371] width 1568 height 743
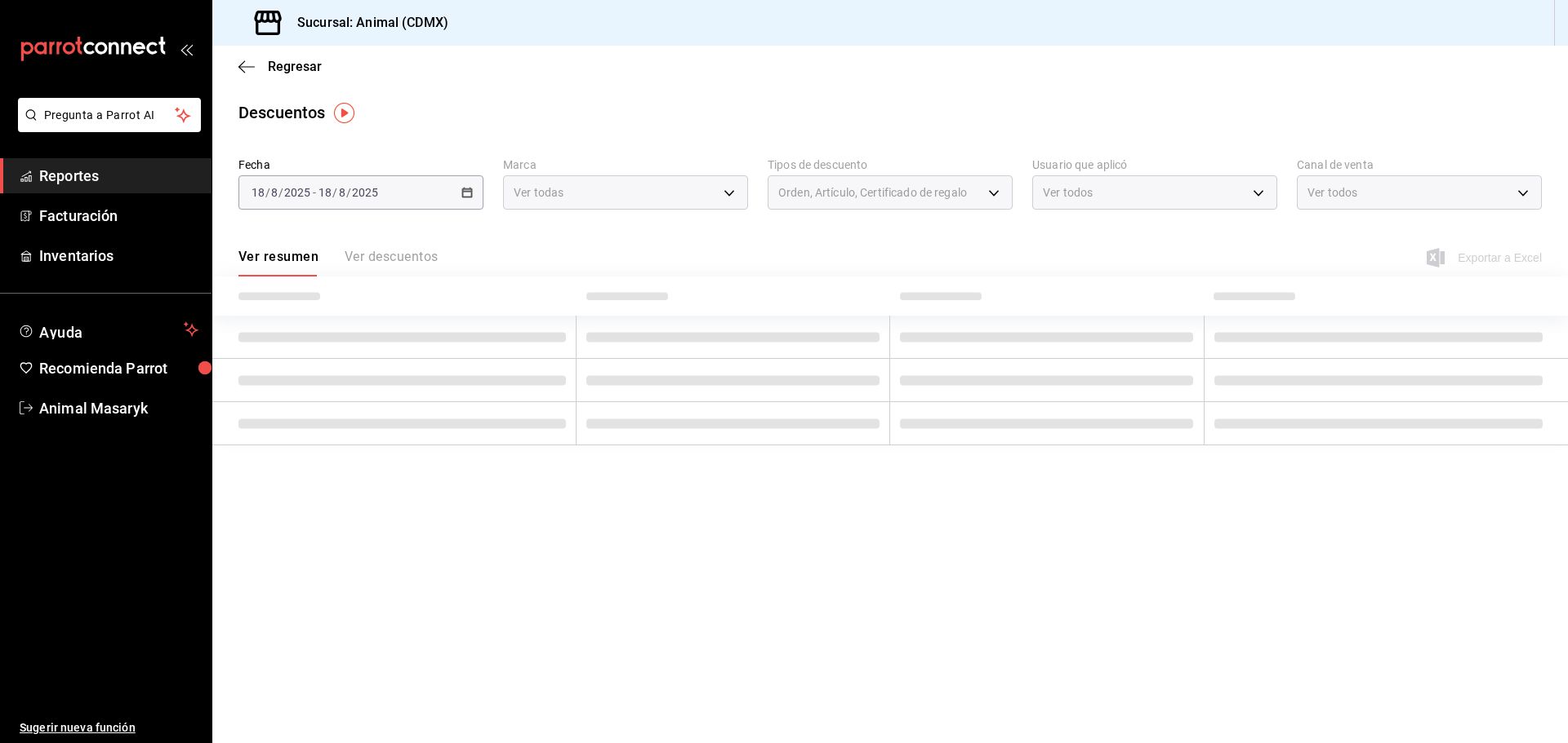
click at [1490, 142] on div at bounding box center [784, 371] width 1568 height 743
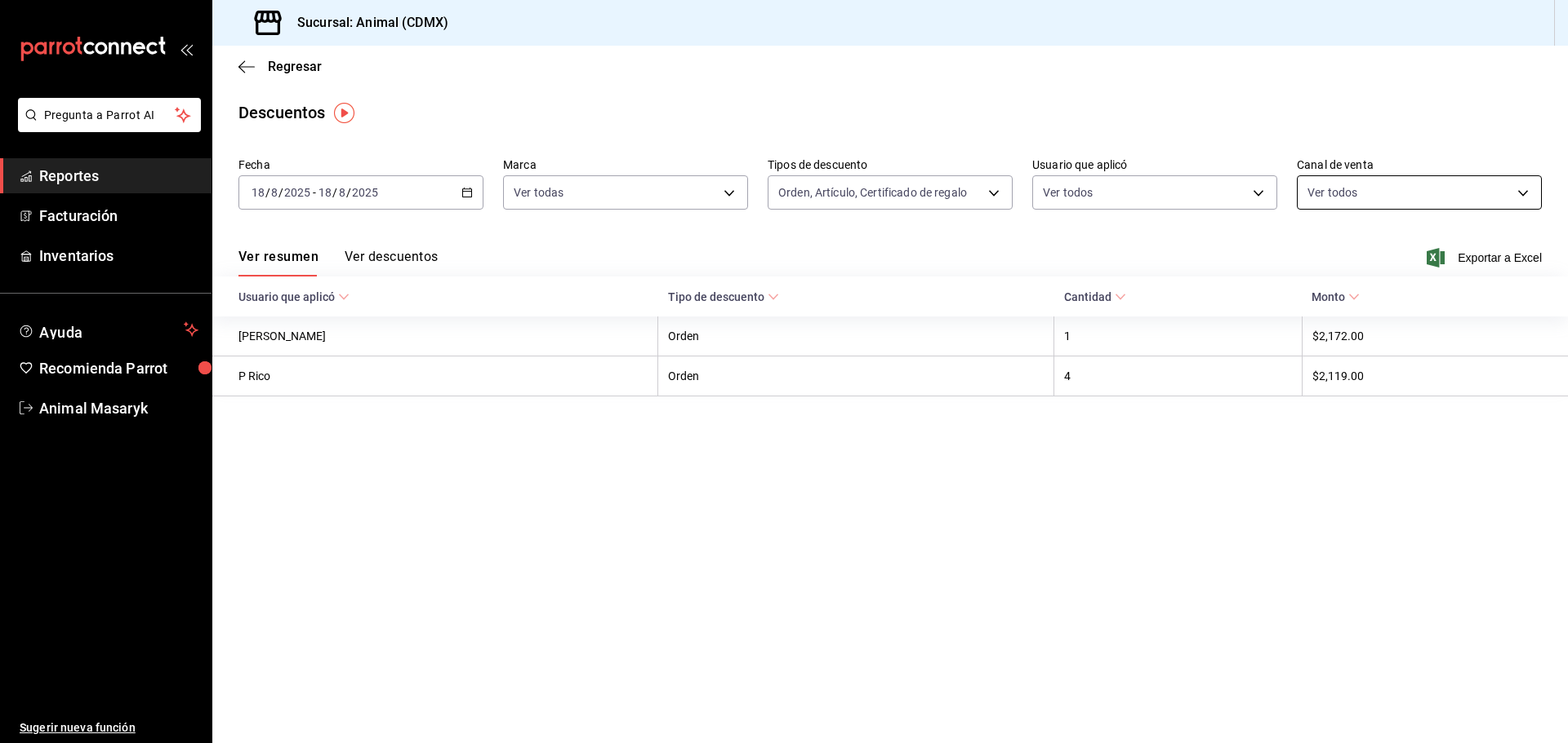
click at [1500, 194] on body "Pregunta a Parrot AI Reportes Facturación Inventarios Ayuda Recomienda Parrot A…" at bounding box center [784, 371] width 1568 height 743
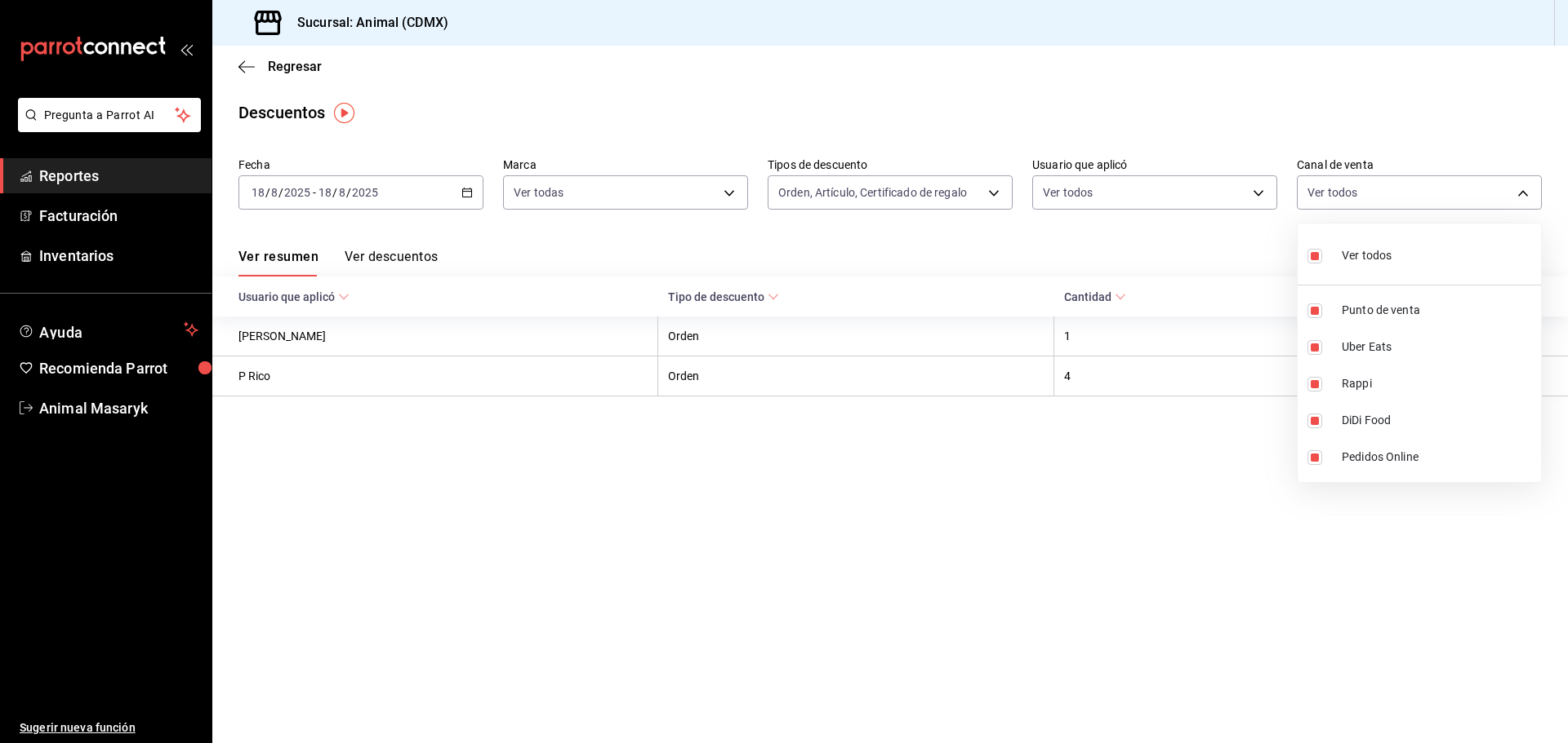
click at [1482, 113] on div at bounding box center [784, 371] width 1568 height 743
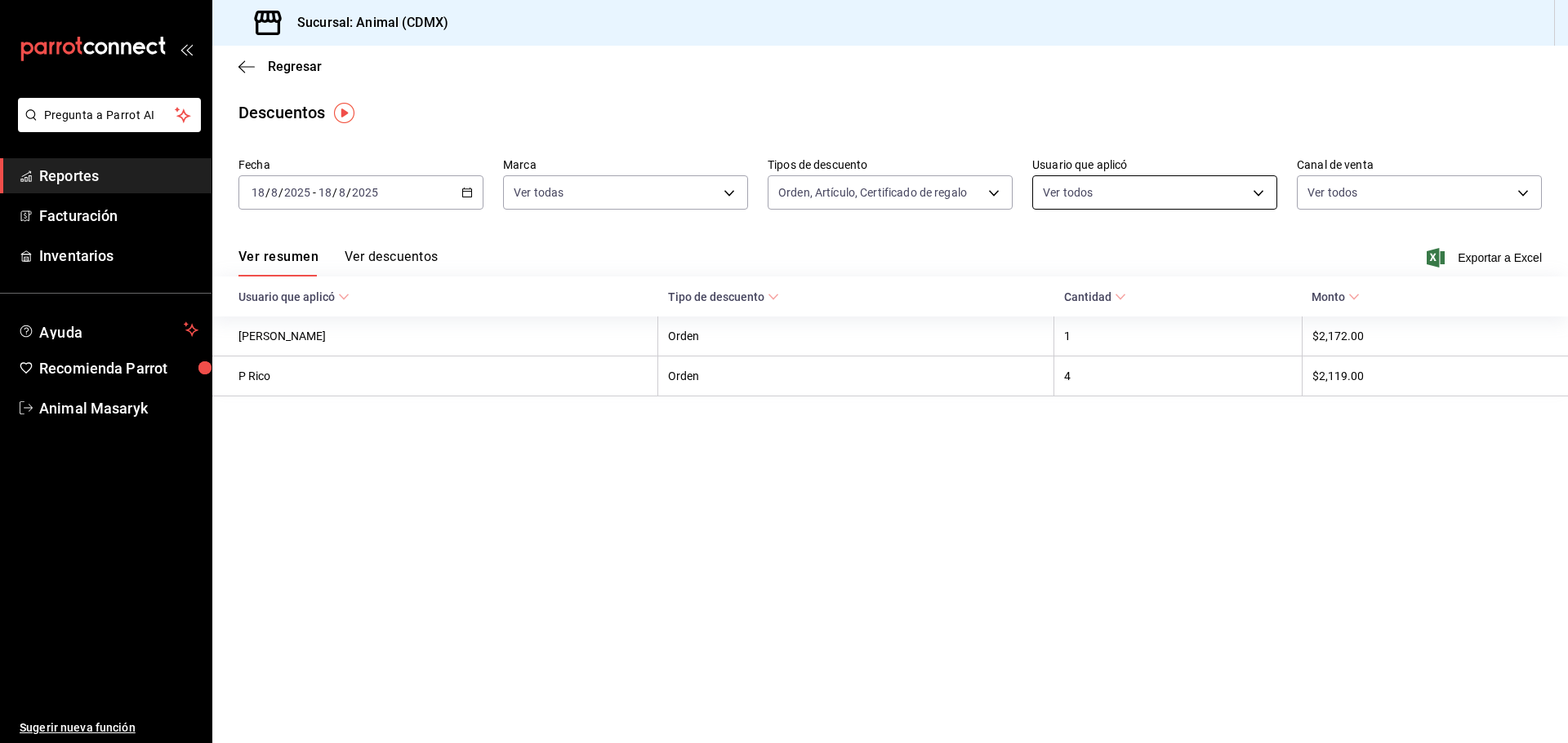
click at [1264, 196] on body "Pregunta a Parrot AI Reportes Facturación Inventarios Ayuda Recomienda Parrot A…" at bounding box center [784, 371] width 1568 height 743
click at [1490, 253] on span "Exportar a Excel" at bounding box center [1485, 257] width 112 height 19
click at [245, 67] on icon "button" at bounding box center [246, 67] width 16 height 15
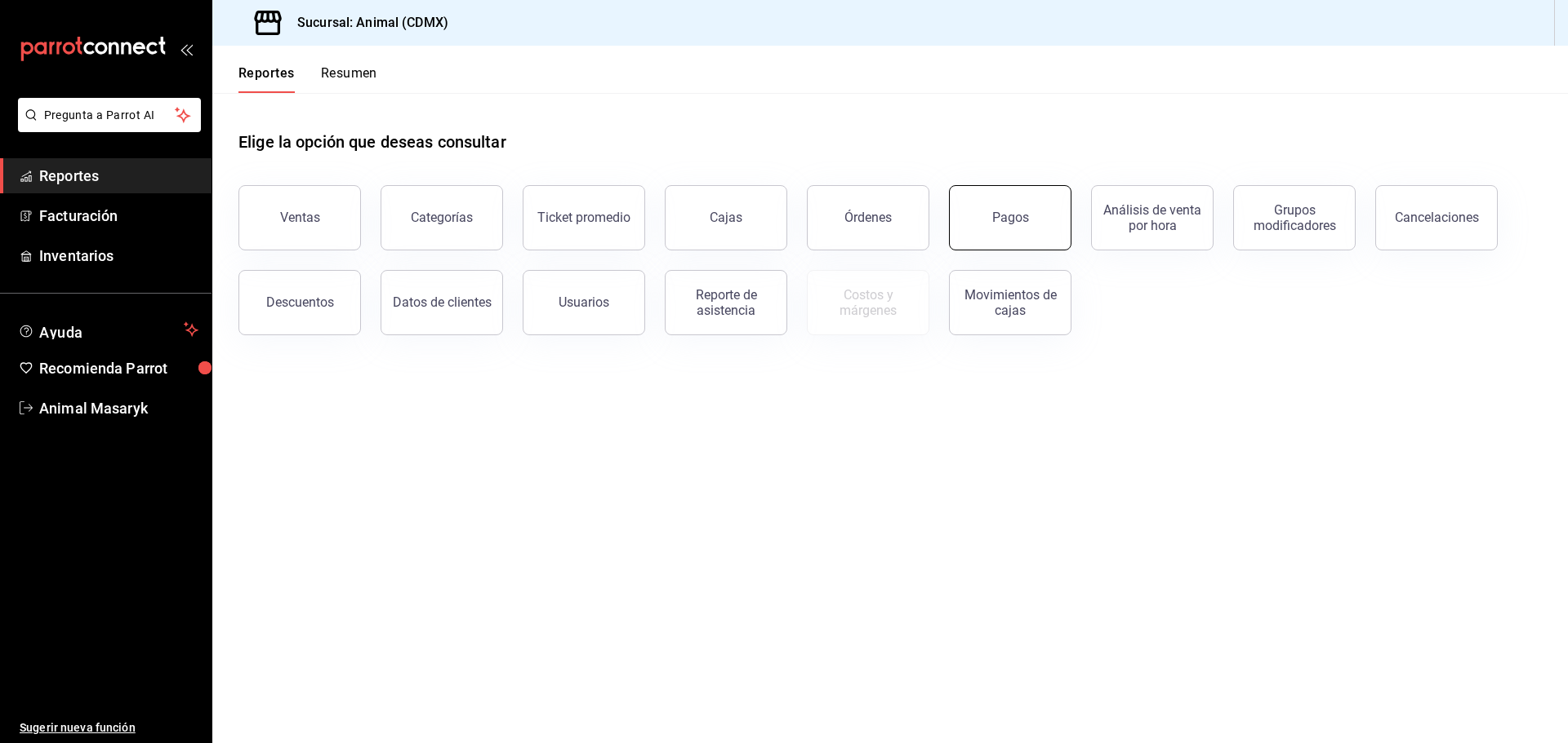
click at [1031, 206] on button "Pagos" at bounding box center [1010, 218] width 122 height 66
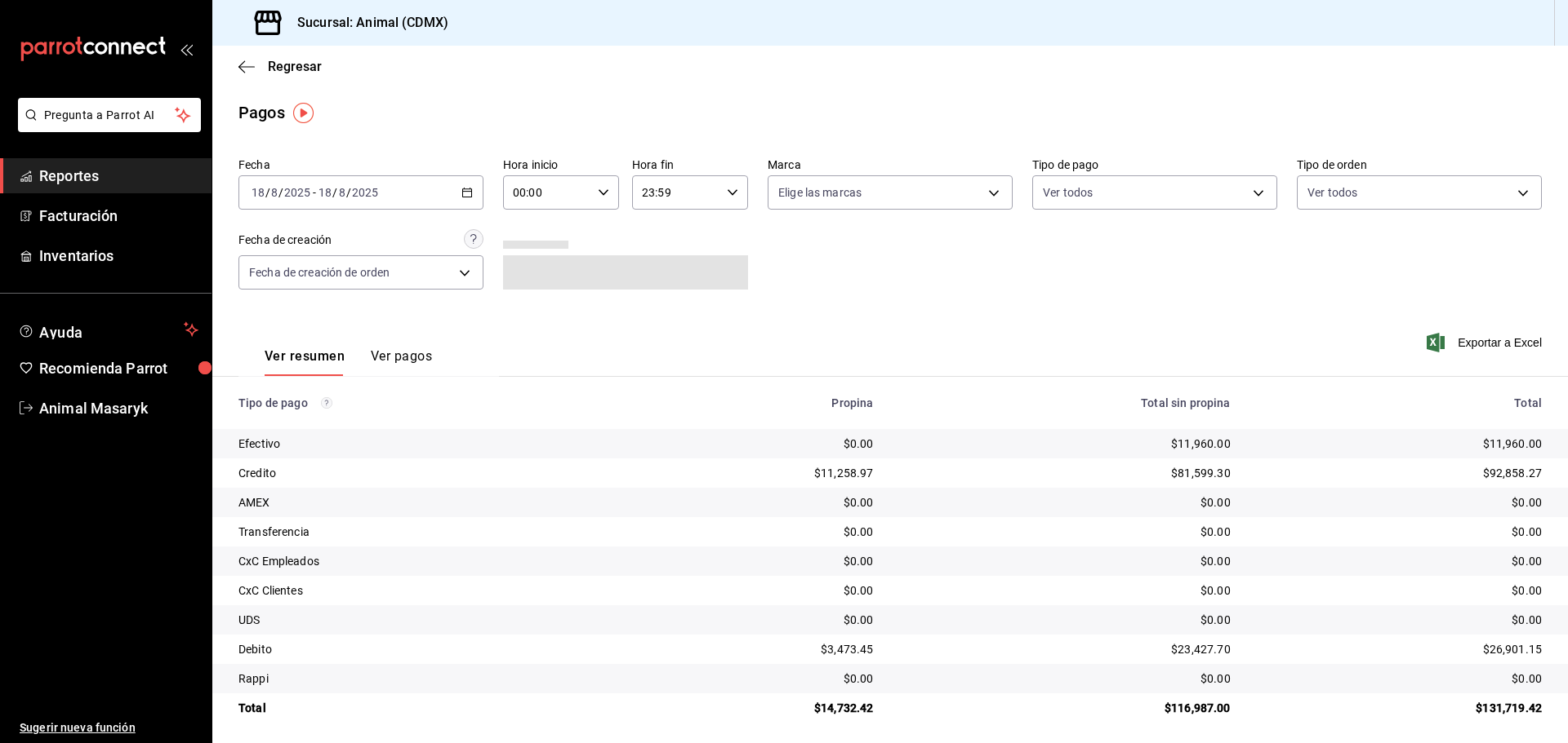
click at [603, 201] on div "00:00 Hora inicio" at bounding box center [560, 192] width 116 height 35
click at [533, 307] on span "04" at bounding box center [529, 309] width 32 height 13
click at [1016, 276] on div at bounding box center [784, 371] width 1568 height 743
click at [998, 193] on body "Pregunta a Parrot AI Reportes Facturación Inventarios Ayuda Recomienda Parrot A…" at bounding box center [784, 371] width 1568 height 743
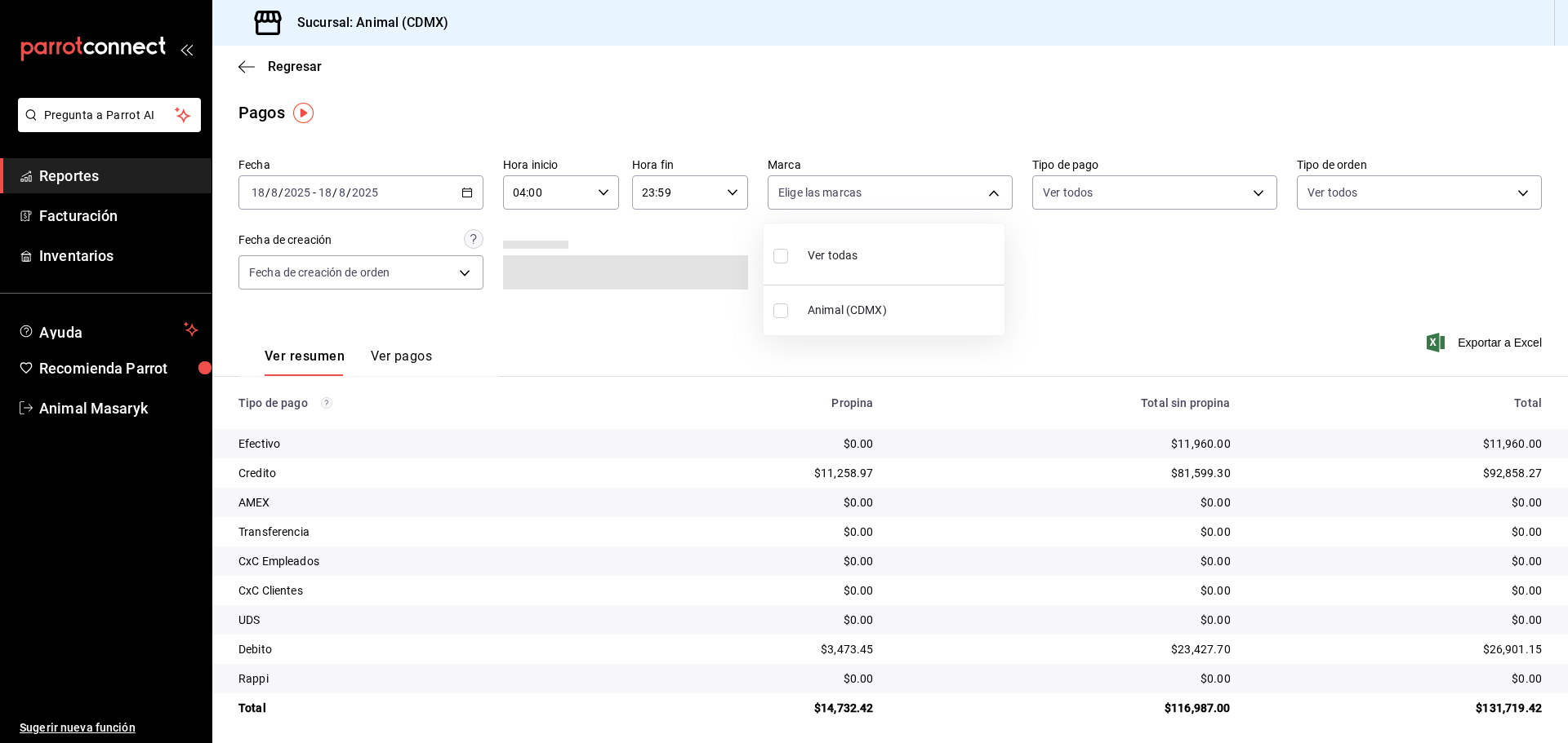
drag, startPoint x: 937, startPoint y: 253, endPoint x: 1097, endPoint y: 267, distance: 160.6
click at [937, 257] on li "Ver todas" at bounding box center [884, 253] width 241 height 48
click at [1113, 269] on div at bounding box center [784, 371] width 1568 height 743
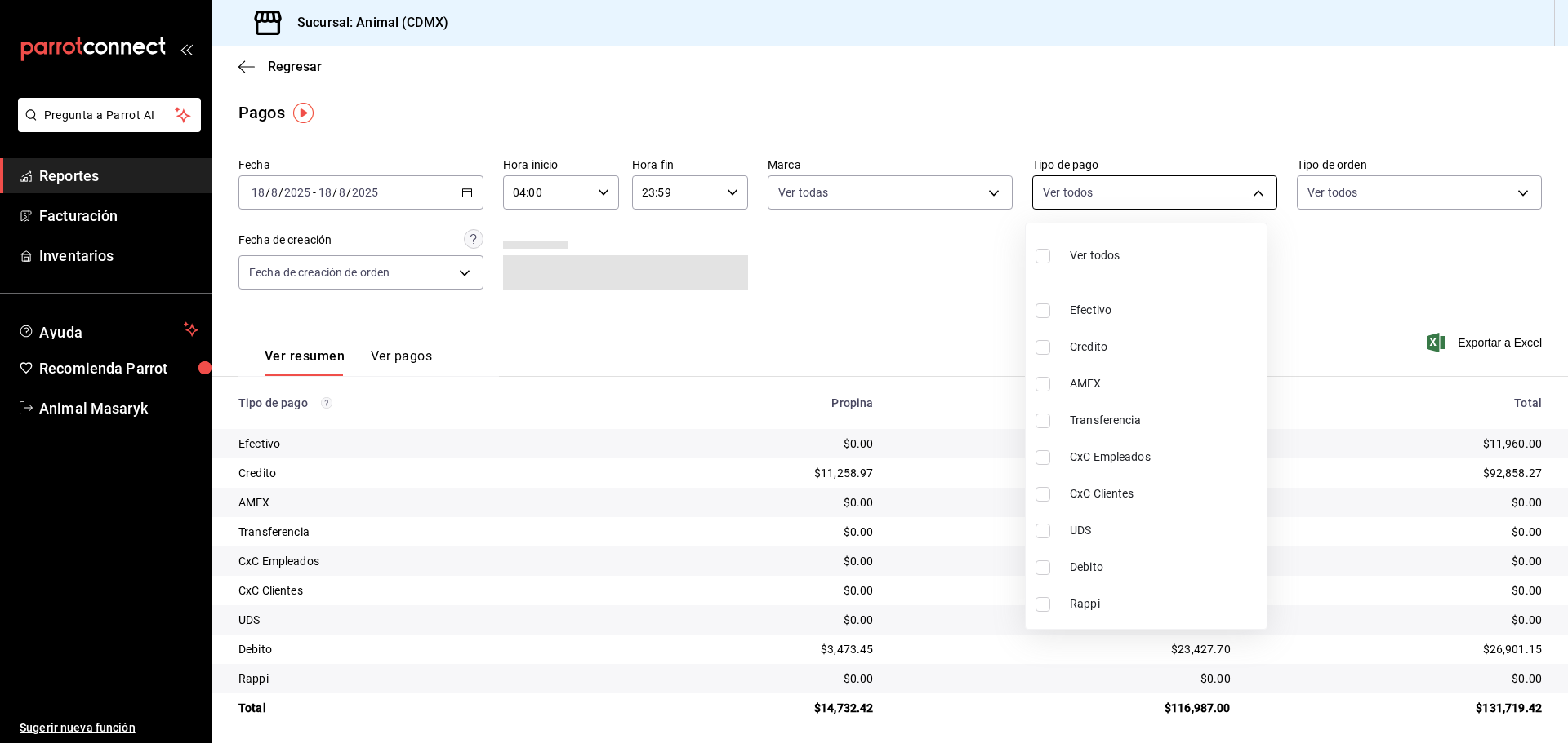
click at [1137, 208] on body "Pregunta a Parrot AI Reportes Facturación Inventarios Ayuda Recomienda Parrot A…" at bounding box center [784, 371] width 1568 height 743
drag, startPoint x: 1132, startPoint y: 241, endPoint x: 1142, endPoint y: 247, distance: 11.7
click at [1132, 242] on li "Ver todos" at bounding box center [1146, 253] width 241 height 48
click at [1330, 246] on div at bounding box center [784, 371] width 1568 height 743
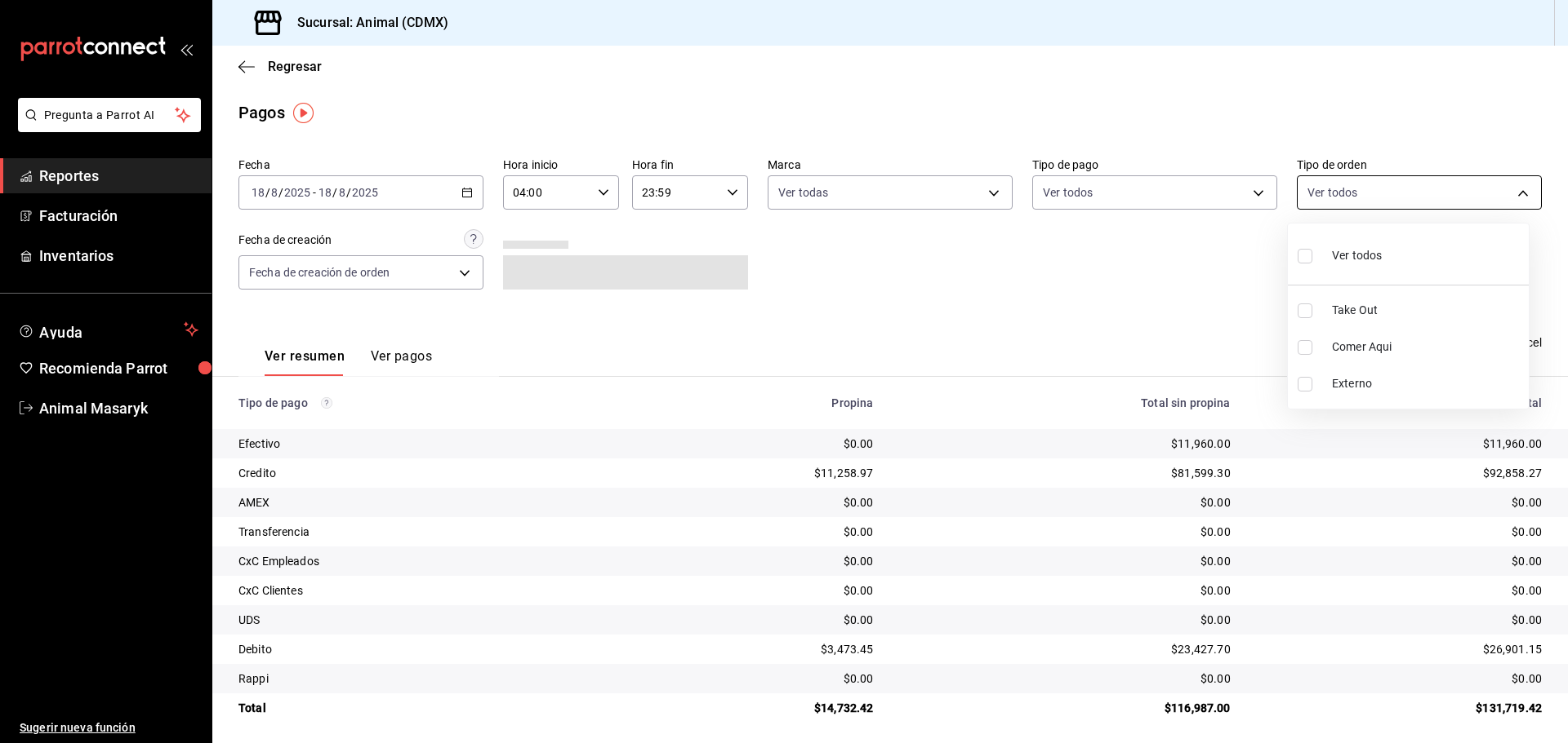
click at [1377, 191] on body "Pregunta a Parrot AI Reportes Facturación Inventarios Ayuda Recomienda Parrot A…" at bounding box center [784, 371] width 1568 height 743
click at [1358, 255] on span "Ver todos" at bounding box center [1356, 255] width 50 height 17
click at [1215, 286] on div at bounding box center [784, 371] width 1568 height 743
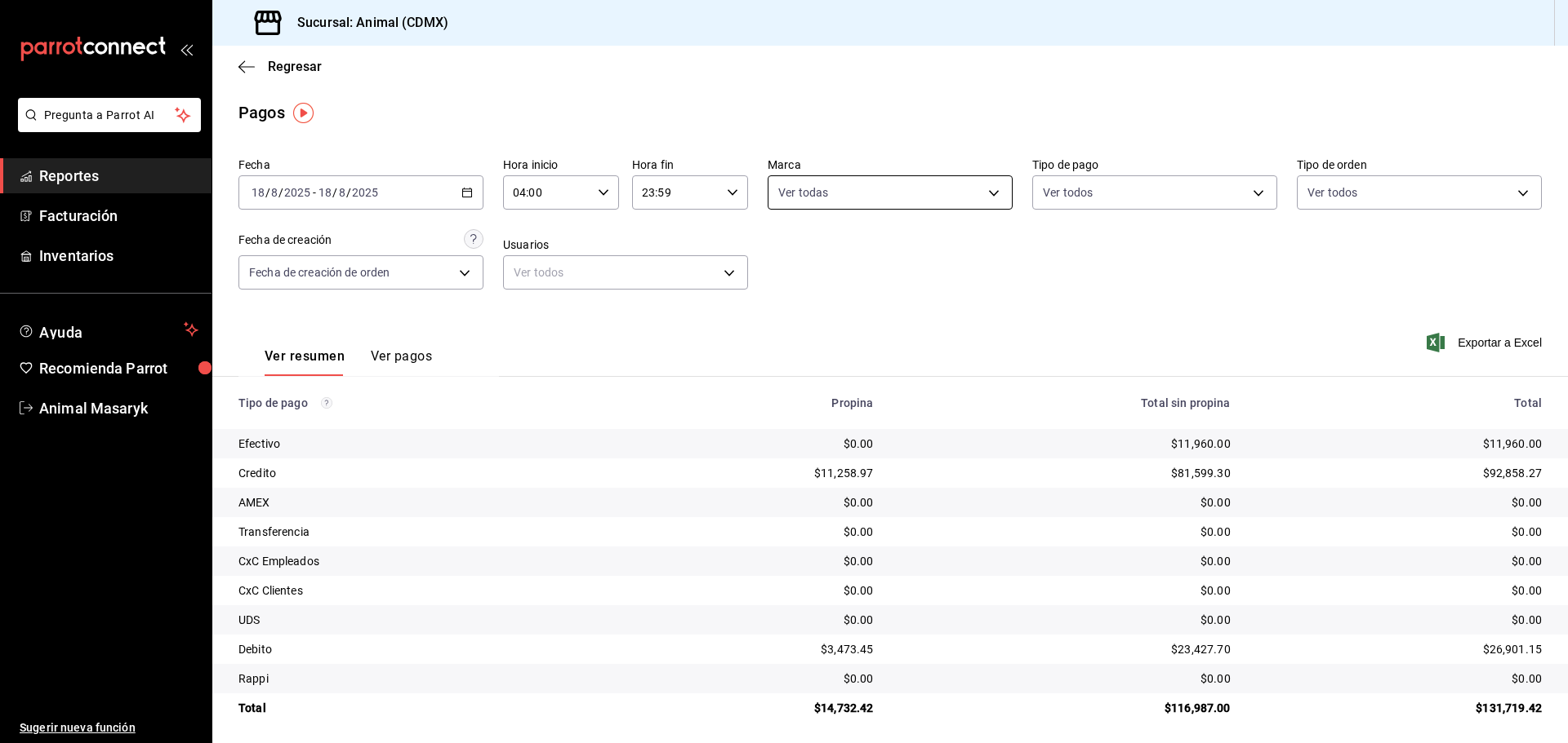
click at [941, 191] on body "Pregunta a Parrot AI Reportes Facturación Inventarios Ayuda Recomienda Parrot A…" at bounding box center [784, 371] width 1568 height 743
click at [1179, 305] on div at bounding box center [784, 371] width 1568 height 743
click at [245, 61] on icon "button" at bounding box center [246, 67] width 16 height 15
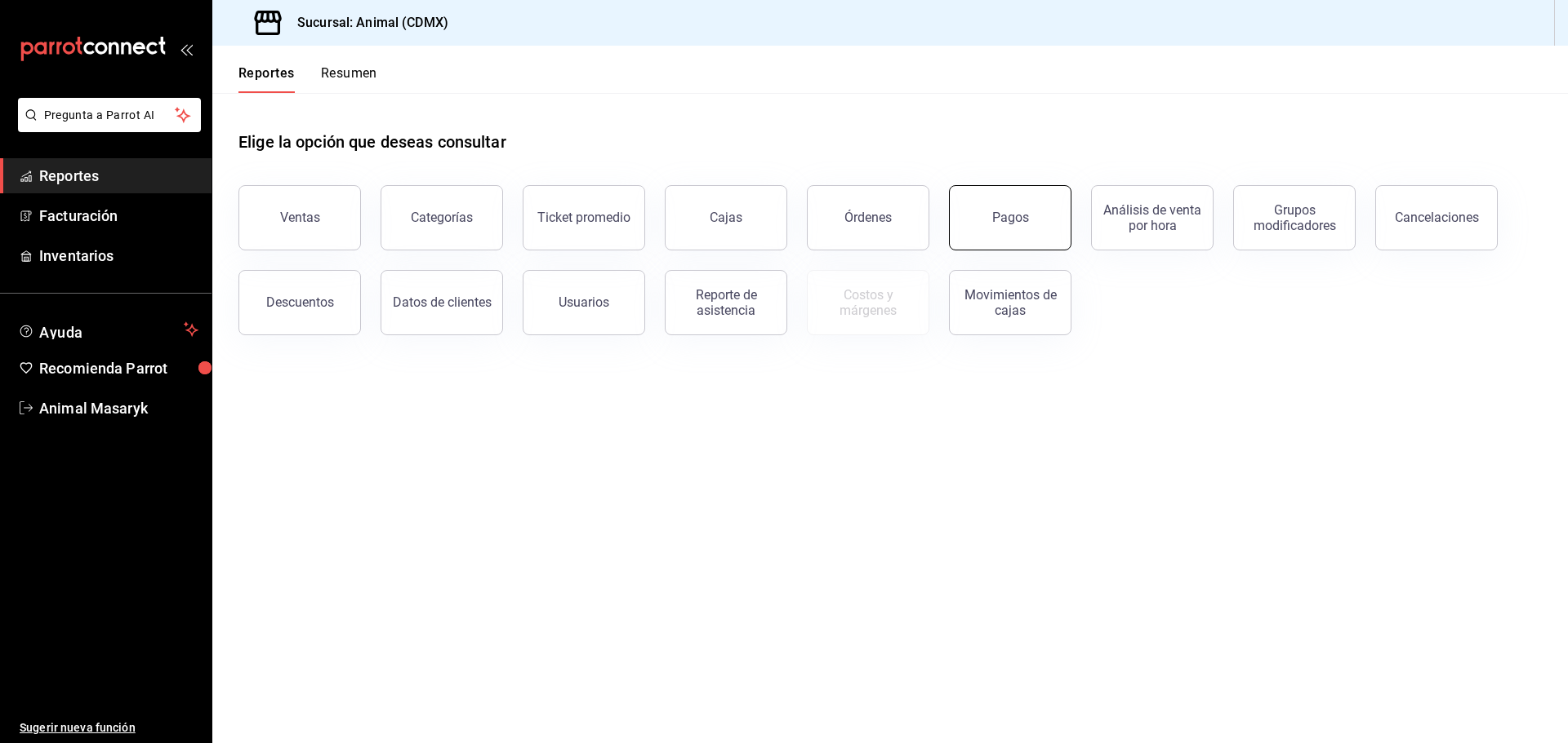
click at [1006, 237] on button "Pagos" at bounding box center [1010, 218] width 122 height 66
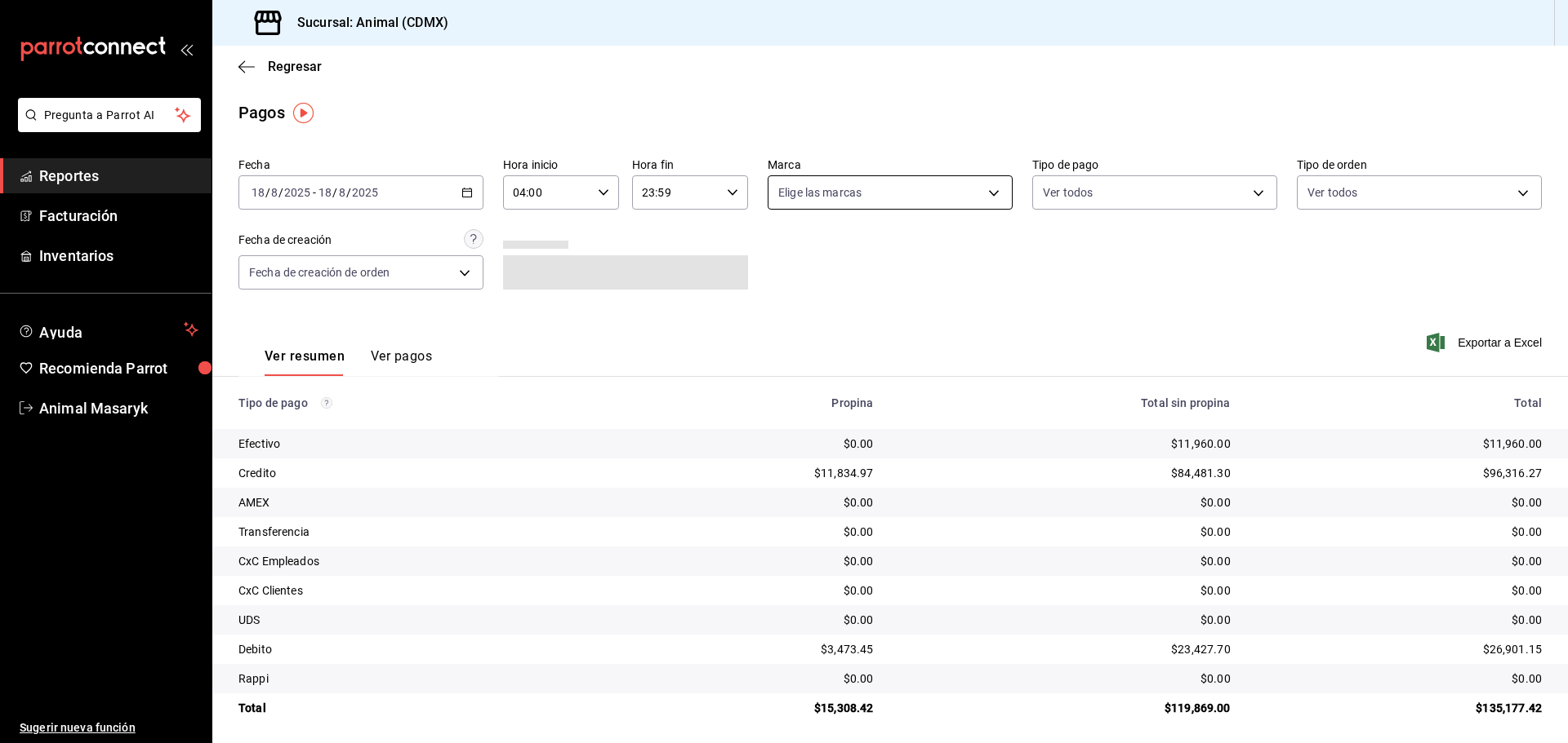
click at [989, 199] on body "Pregunta a Parrot AI Reportes Facturación Inventarios Ayuda Recomienda Parrot A…" at bounding box center [784, 371] width 1568 height 743
click at [891, 273] on li "Ver todas" at bounding box center [884, 253] width 241 height 48
drag, startPoint x: 1147, startPoint y: 259, endPoint x: 1179, endPoint y: 221, distance: 49.7
click at [1150, 259] on div at bounding box center [784, 371] width 1568 height 743
click at [1202, 183] on body "Pregunta a Parrot AI Reportes Facturación Inventarios Ayuda Recomienda Parrot A…" at bounding box center [784, 371] width 1568 height 743
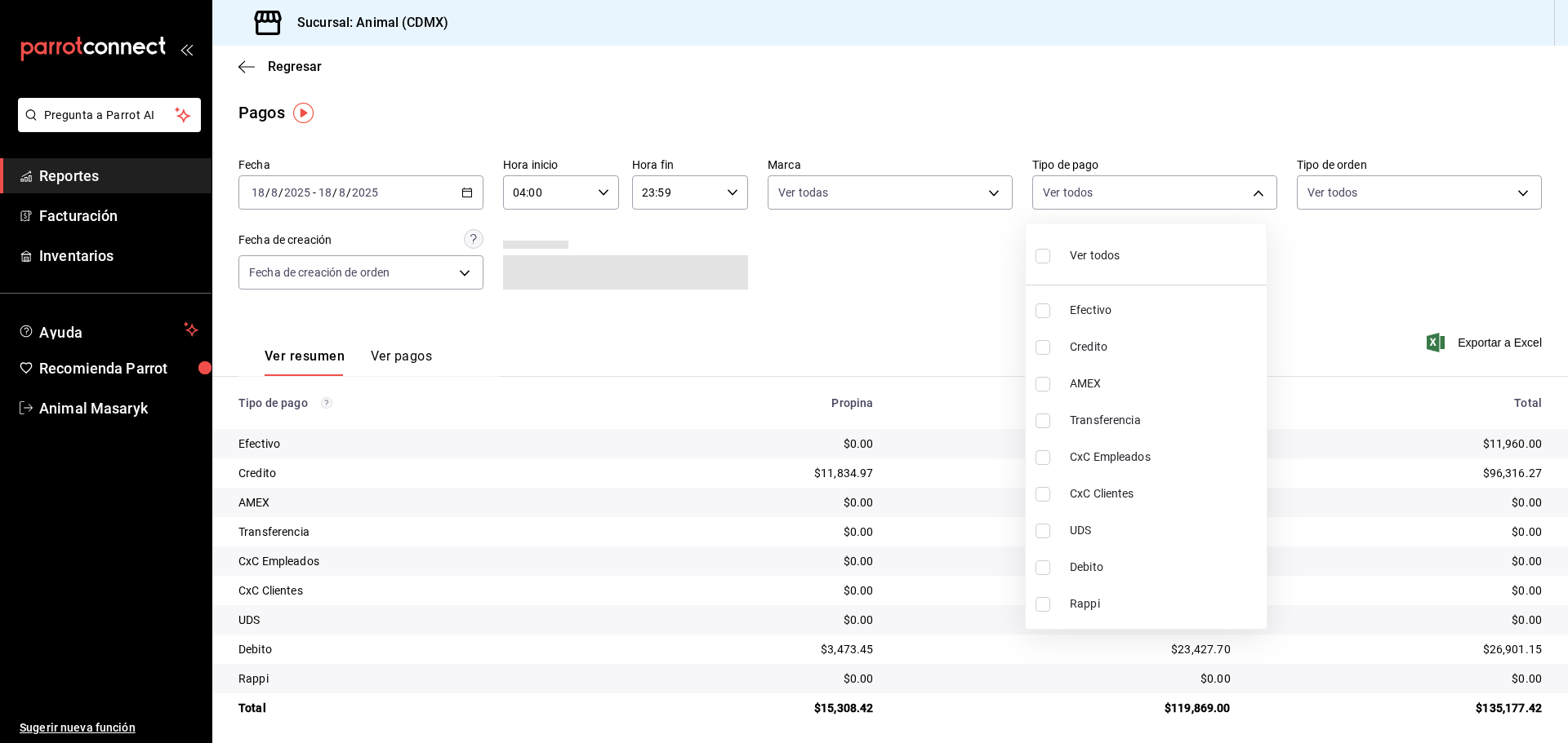
click at [1085, 261] on span "Ver todos" at bounding box center [1095, 255] width 50 height 17
click at [1402, 230] on div at bounding box center [784, 371] width 1568 height 743
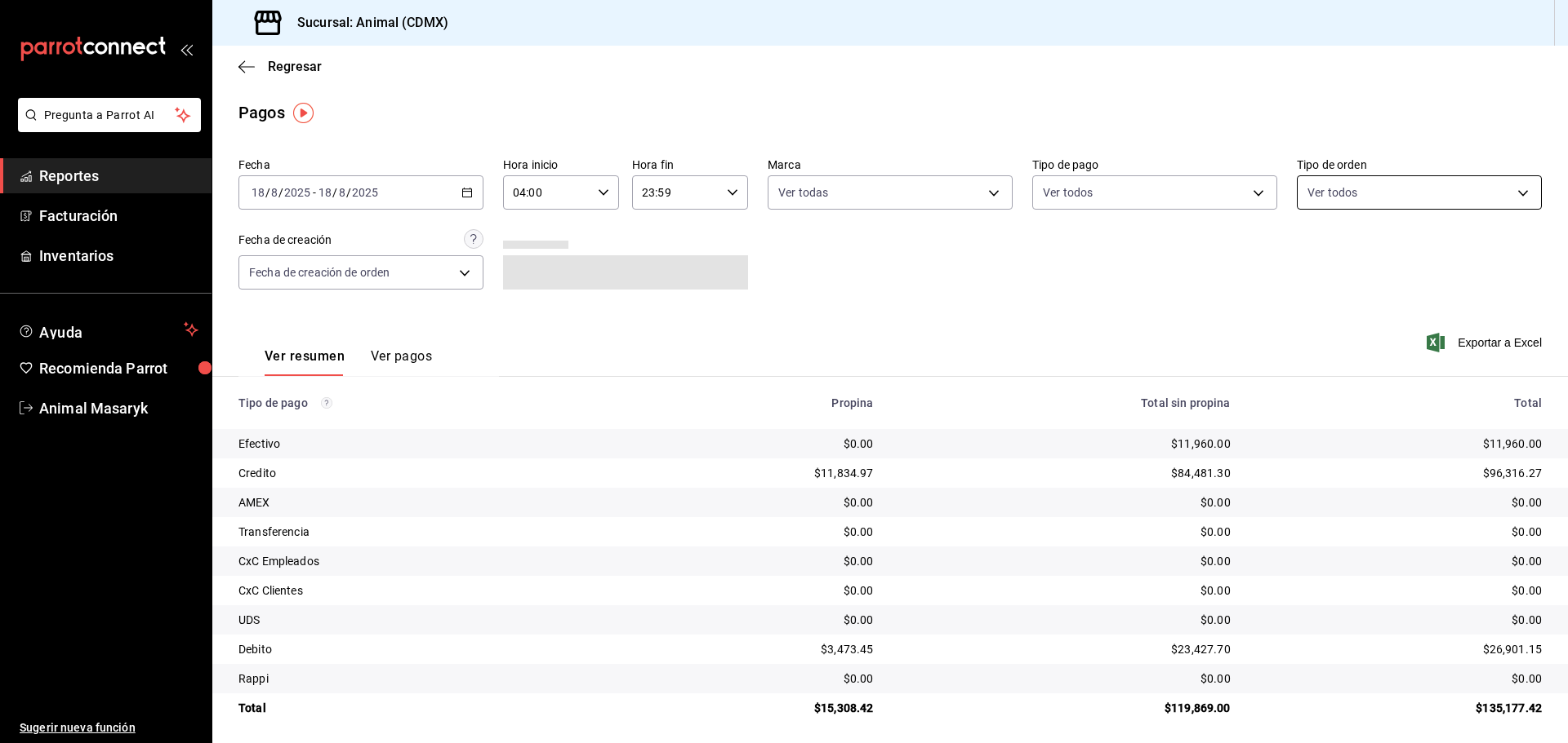
click at [1443, 195] on body "Pregunta a Parrot AI Reportes Facturación Inventarios Ayuda Recomienda Parrot A…" at bounding box center [784, 371] width 1568 height 743
click at [1344, 253] on span "Ver todos" at bounding box center [1356, 255] width 50 height 17
click at [1132, 291] on div at bounding box center [784, 371] width 1568 height 743
click at [238, 67] on icon "button" at bounding box center [246, 67] width 16 height 15
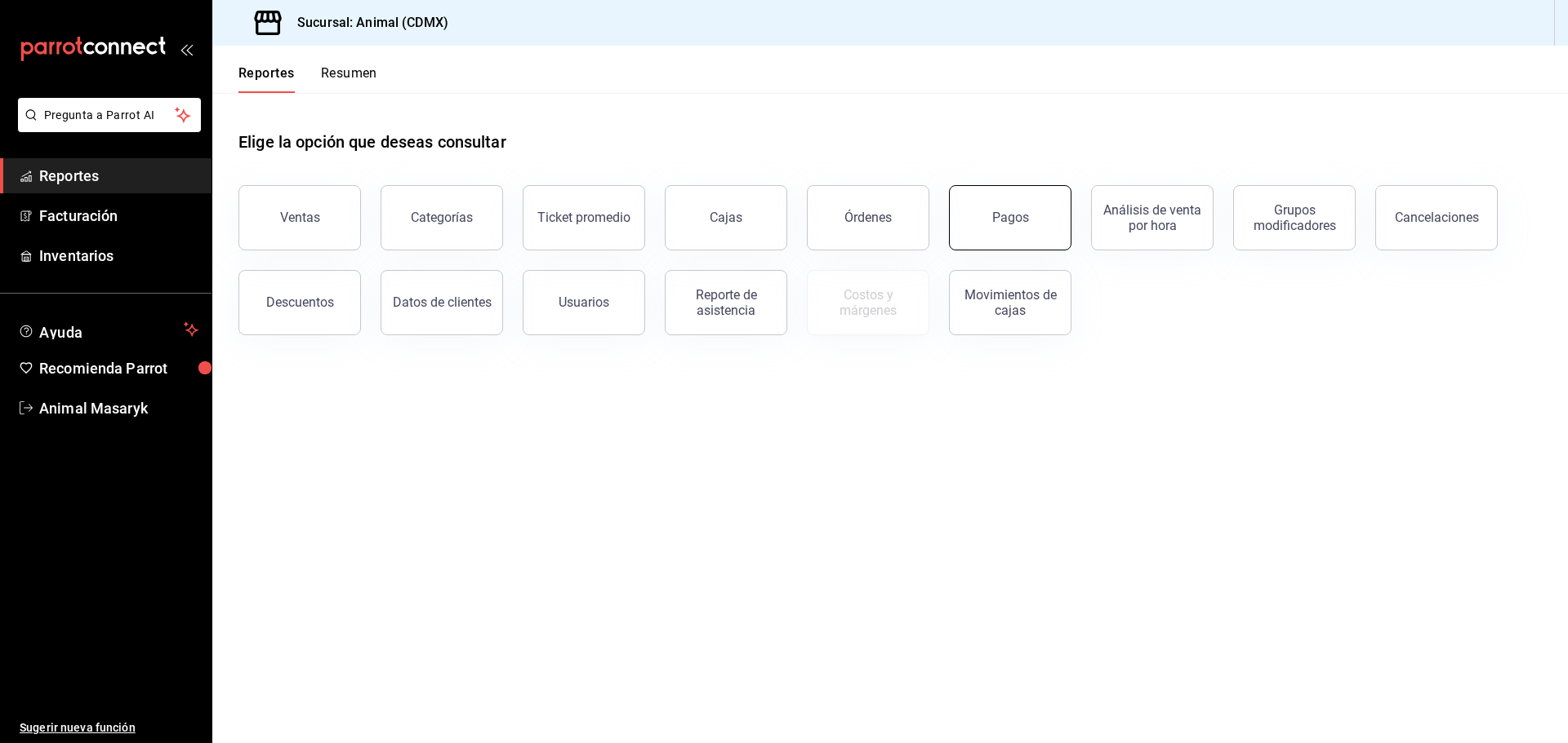
click at [988, 228] on button "Pagos" at bounding box center [1010, 218] width 122 height 66
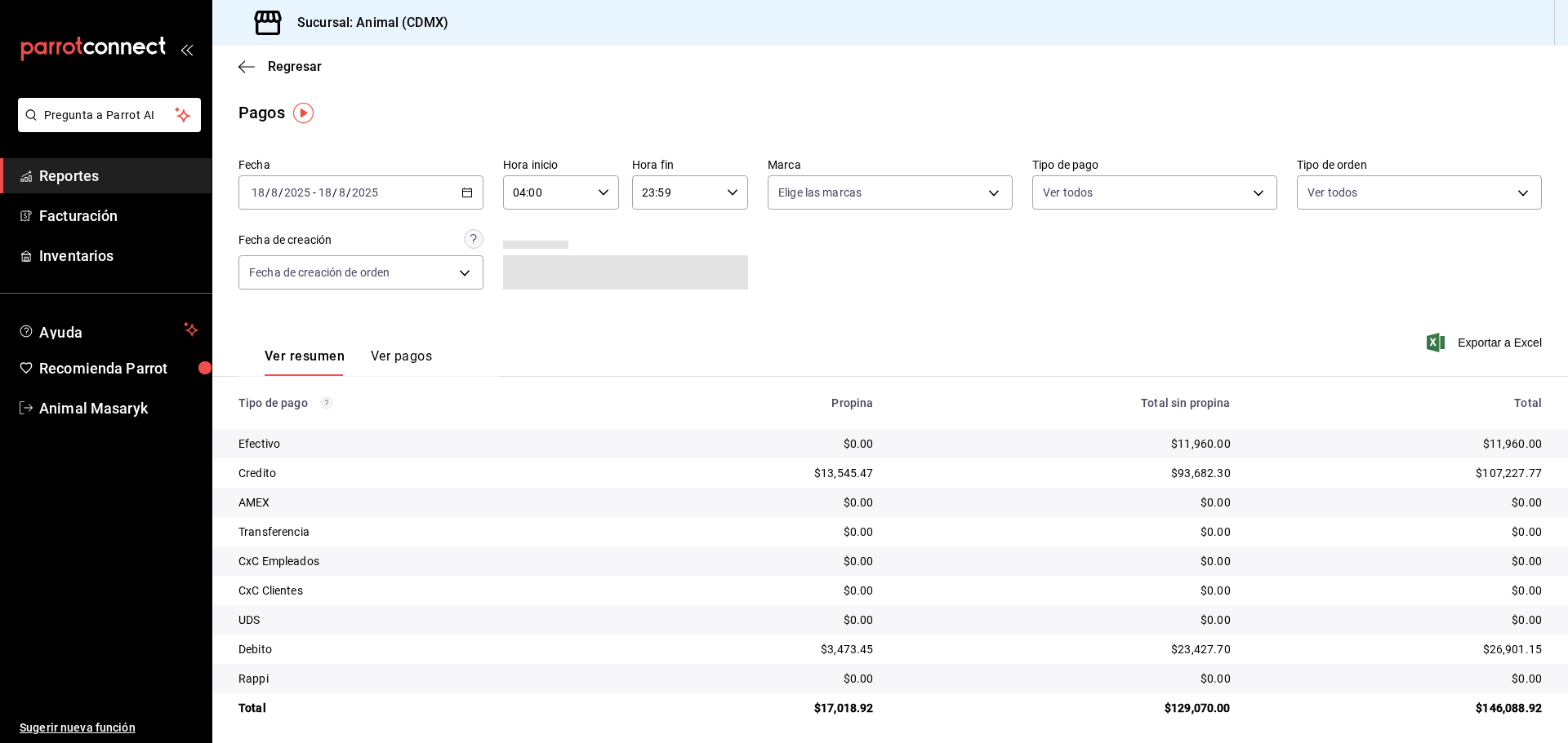
click at [469, 189] on icon "button" at bounding box center [467, 192] width 12 height 12
click at [362, 432] on span "Rango de fechas" at bounding box center [316, 425] width 127 height 17
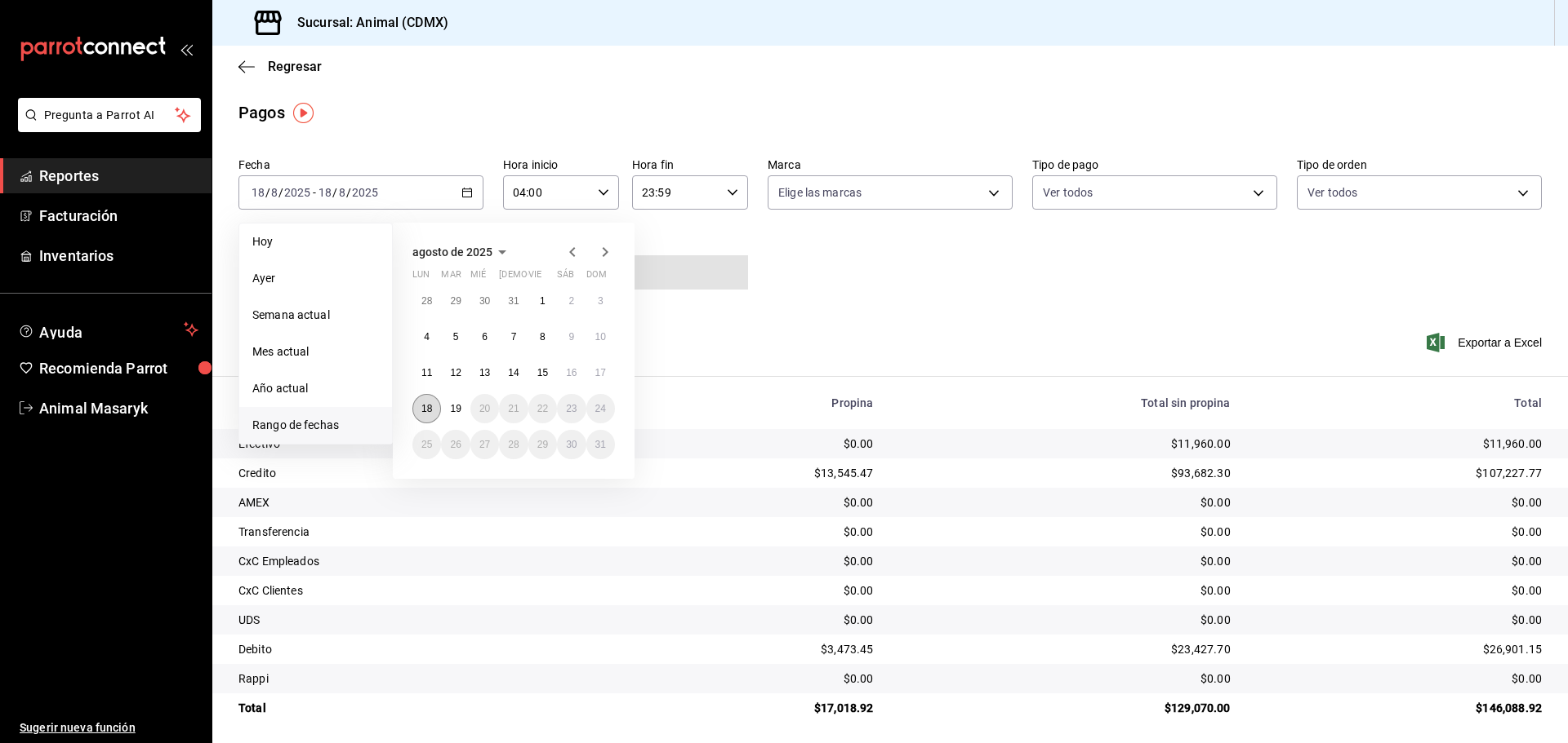
click at [433, 405] on button "18" at bounding box center [426, 408] width 28 height 29
click at [431, 406] on abbr "18" at bounding box center [427, 408] width 11 height 12
click at [462, 408] on button "19" at bounding box center [454, 408] width 28 height 29
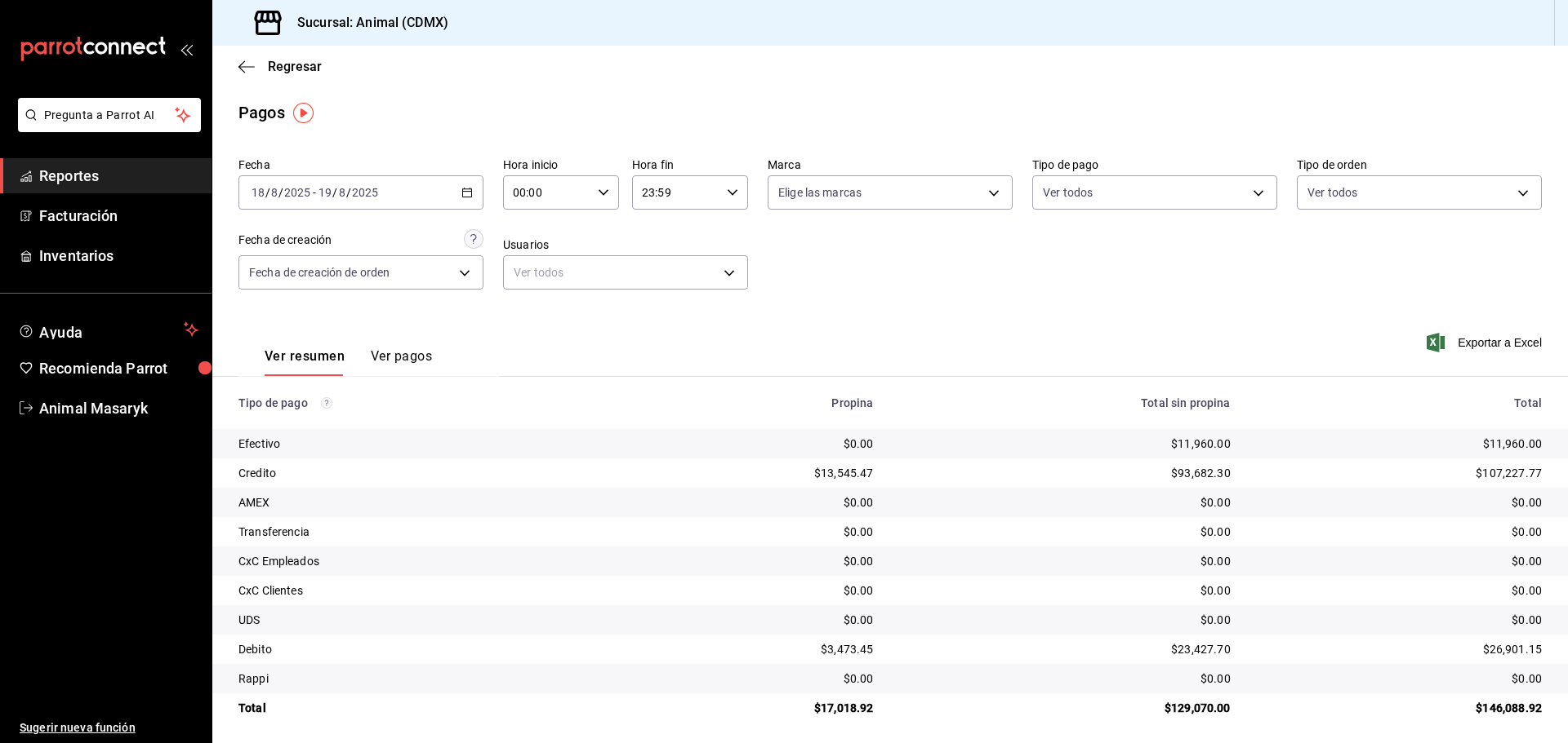
click at [584, 203] on input "00:00" at bounding box center [546, 192] width 88 height 33
click at [537, 233] on span "04" at bounding box center [529, 228] width 32 height 13
click at [702, 231] on div at bounding box center [784, 371] width 1568 height 743
click at [727, 193] on \(Stroke\) "button" at bounding box center [732, 192] width 10 height 5
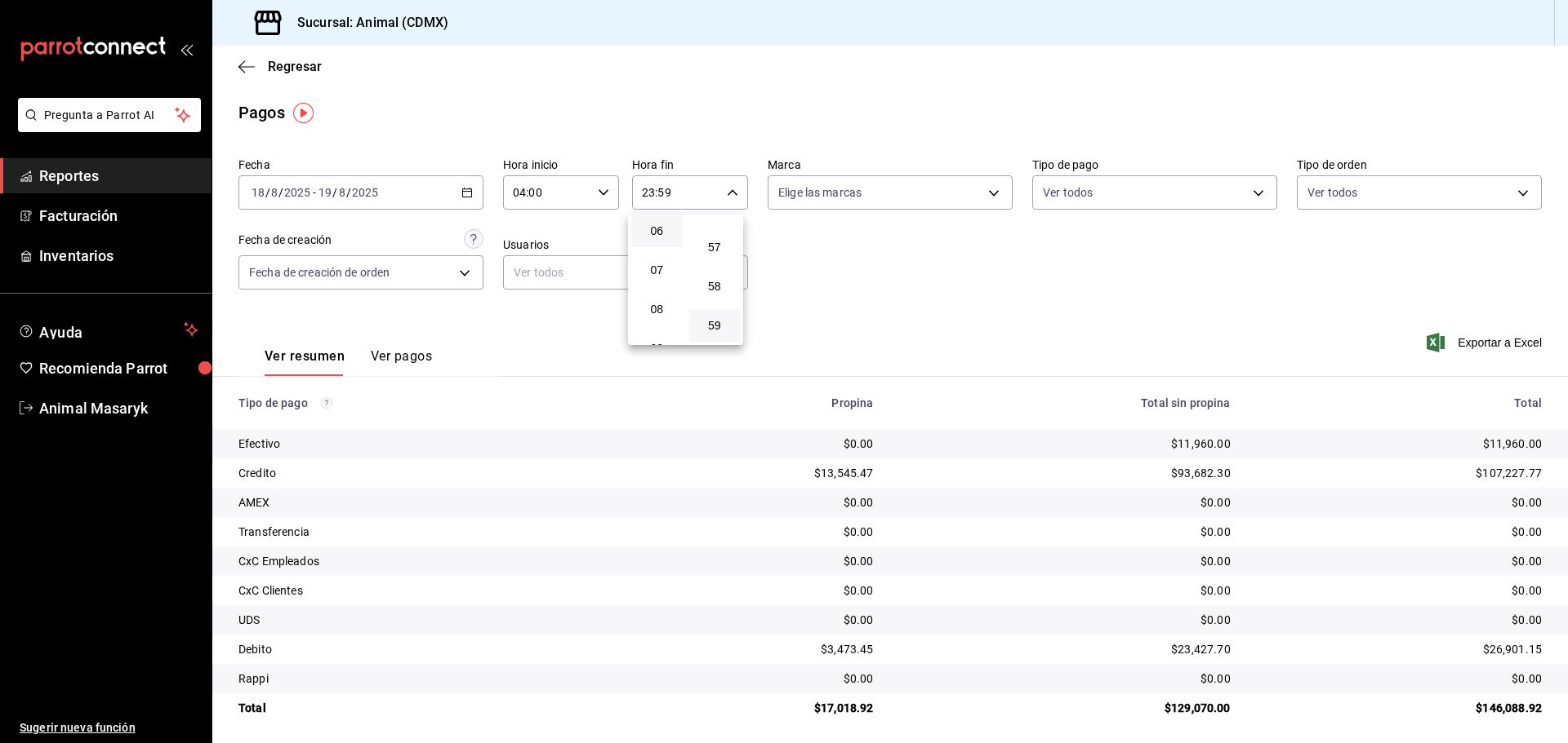
scroll to position [75, 0]
click at [659, 240] on span "02" at bounding box center [657, 237] width 32 height 13
click at [826, 278] on div at bounding box center [784, 371] width 1568 height 743
drag, startPoint x: 1000, startPoint y: 192, endPoint x: 957, endPoint y: 222, distance: 52.4
click at [993, 192] on body "Pregunta a Parrot AI Reportes Facturación Inventarios Ayuda Recomienda Parrot A…" at bounding box center [784, 371] width 1568 height 743
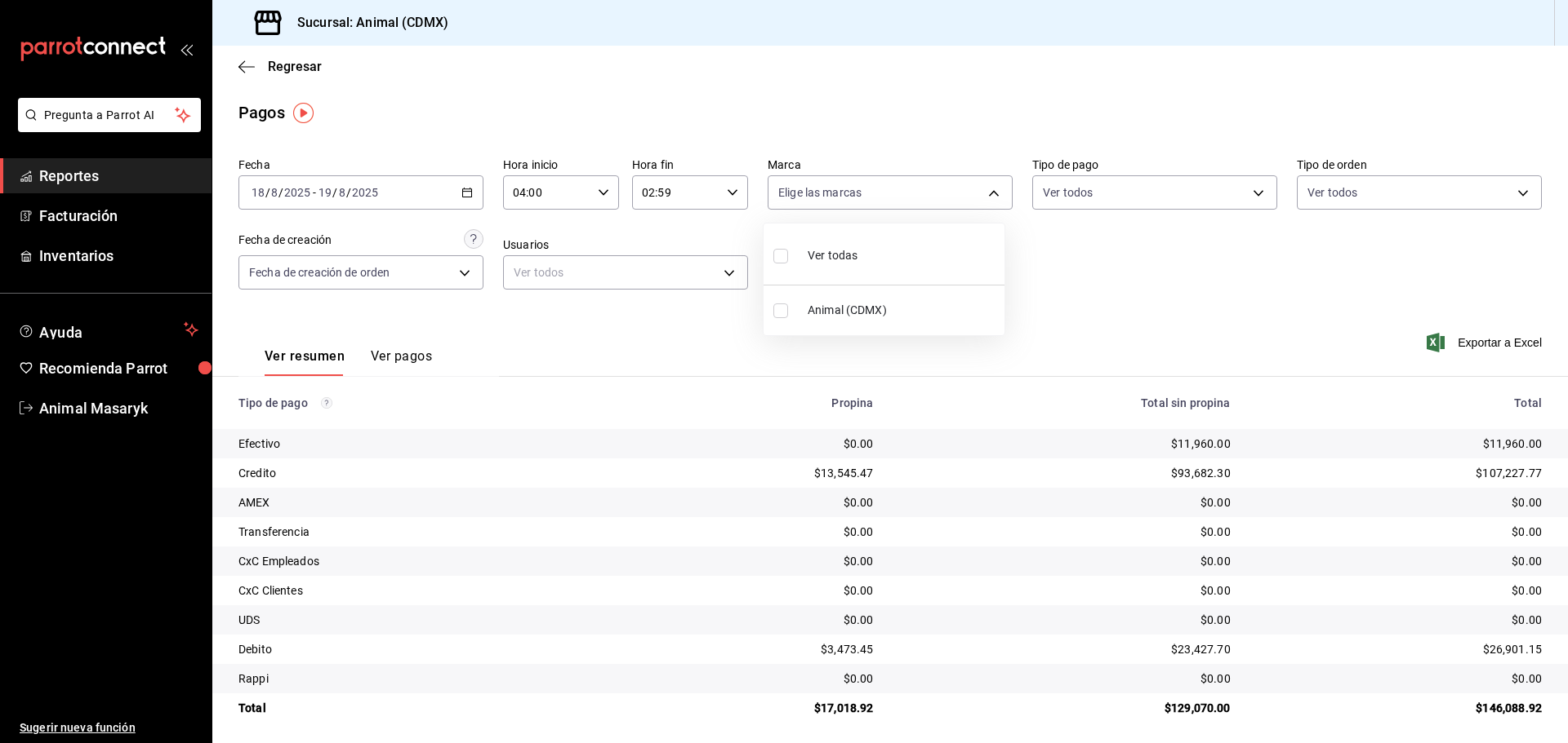
drag, startPoint x: 922, startPoint y: 255, endPoint x: 1121, endPoint y: 277, distance: 200.2
click at [924, 255] on li "Ver todas" at bounding box center [884, 253] width 241 height 48
click at [1121, 277] on div at bounding box center [784, 371] width 1568 height 743
click at [1185, 193] on body "Pregunta a Parrot AI Reportes Facturación Inventarios Ayuda Recomienda Parrot A…" at bounding box center [784, 371] width 1568 height 743
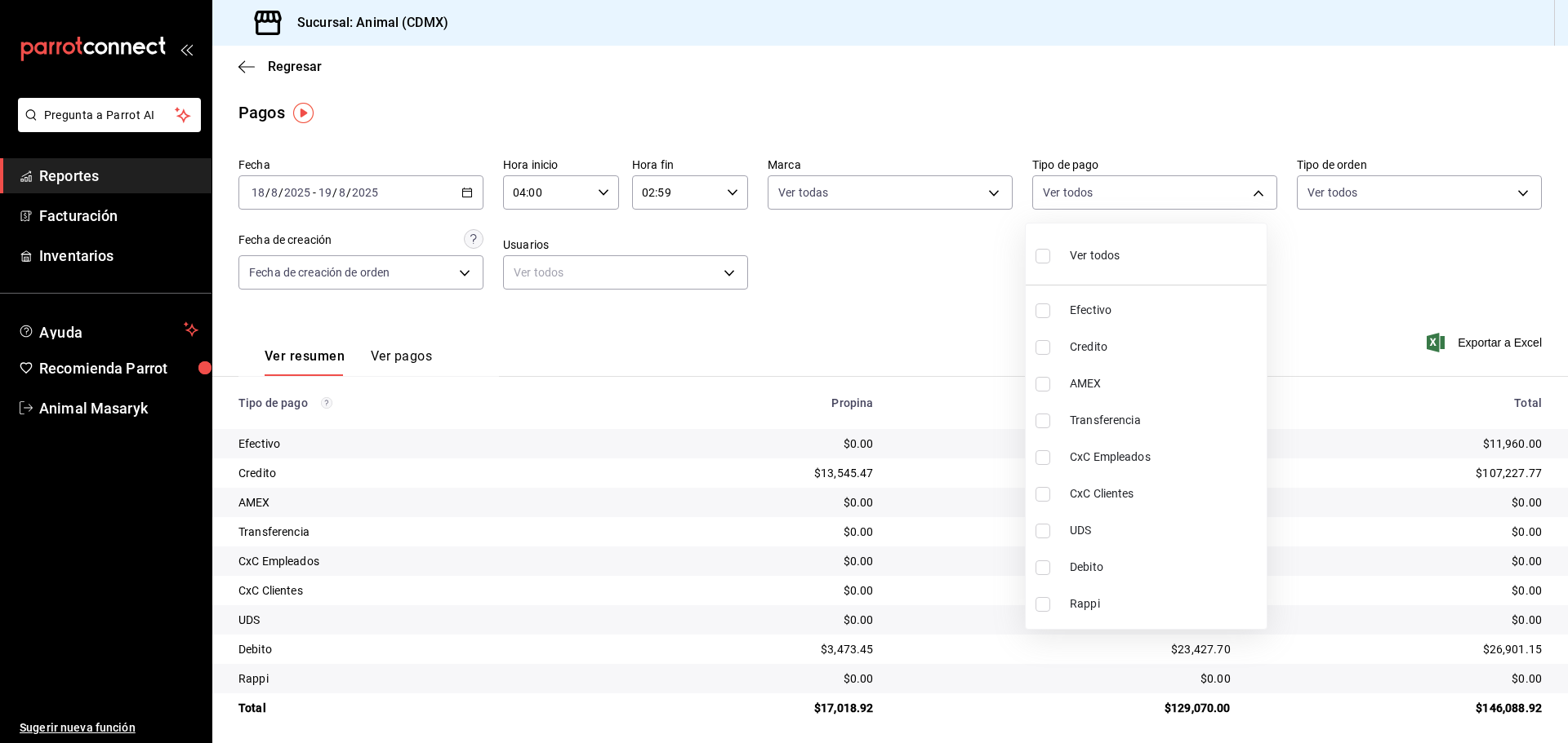
click at [1142, 252] on li "Ver todos" at bounding box center [1146, 253] width 241 height 48
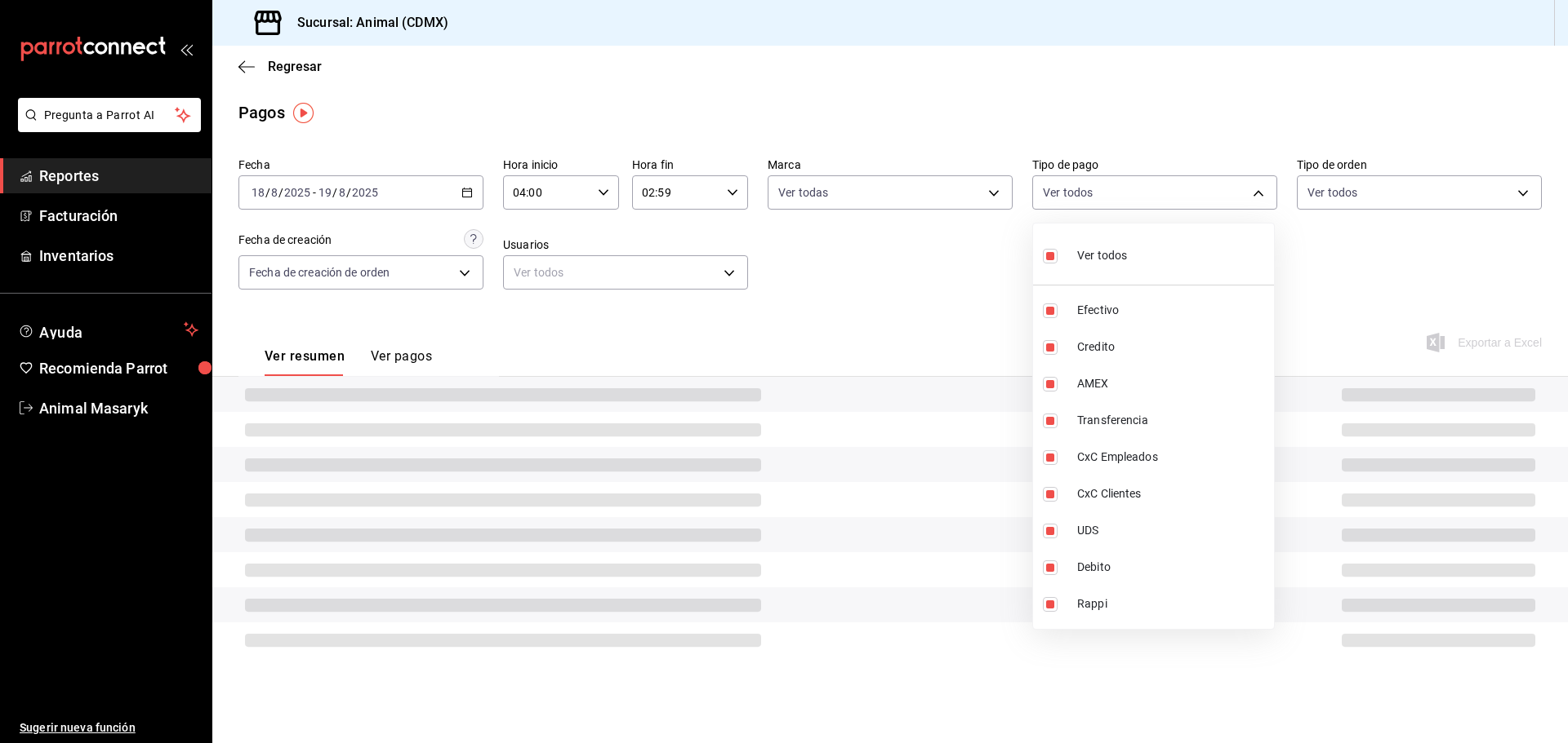
drag, startPoint x: 1293, startPoint y: 265, endPoint x: 1339, endPoint y: 217, distance: 66.5
click at [1294, 265] on div at bounding box center [784, 371] width 1568 height 743
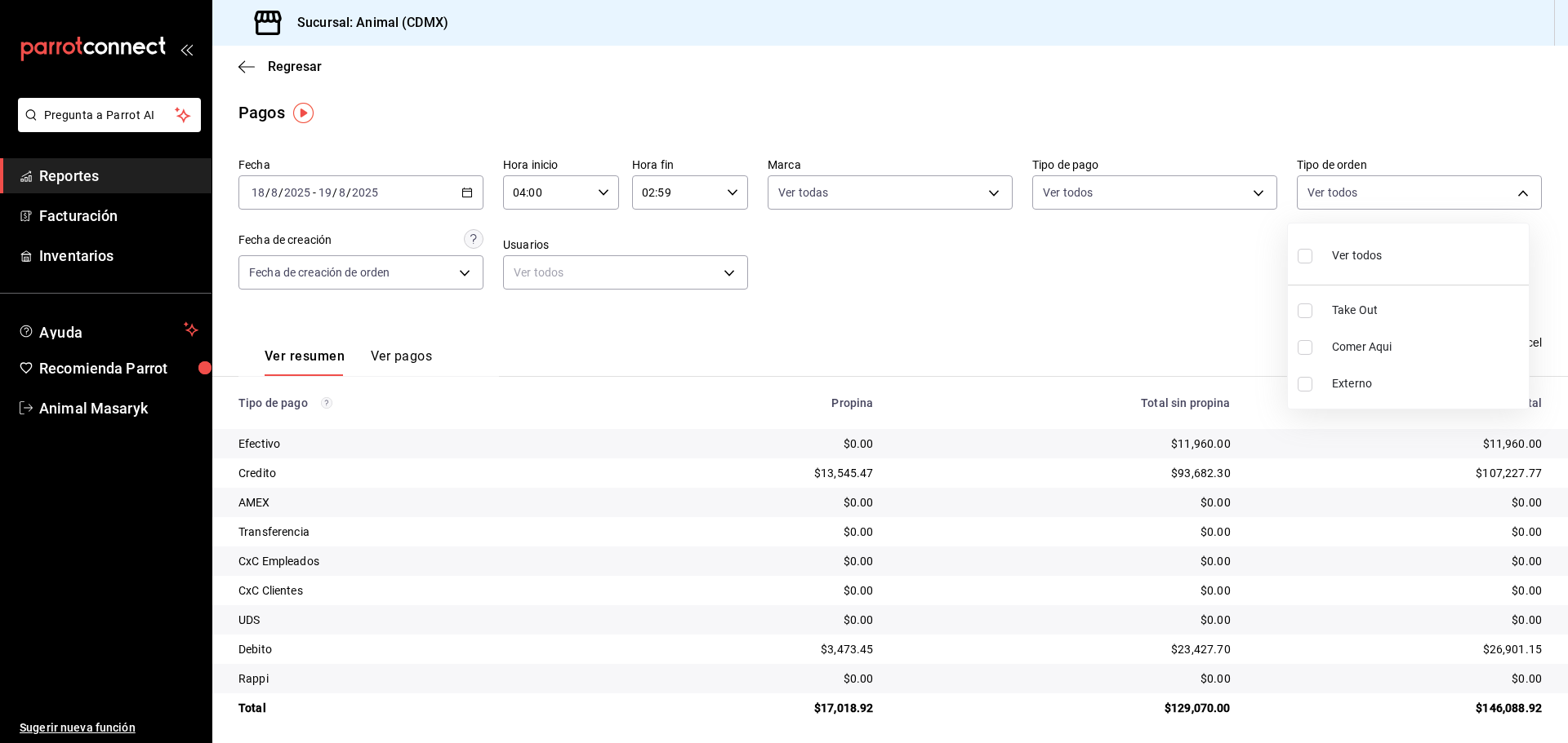
click at [1359, 190] on body "Pregunta a Parrot AI Reportes Facturación Inventarios Ayuda Recomienda Parrot A…" at bounding box center [784, 371] width 1568 height 743
click at [1341, 258] on span "Ver todos" at bounding box center [1356, 255] width 50 height 17
click at [1035, 281] on div at bounding box center [784, 371] width 1568 height 743
click at [240, 67] on icon "button" at bounding box center [246, 67] width 16 height 15
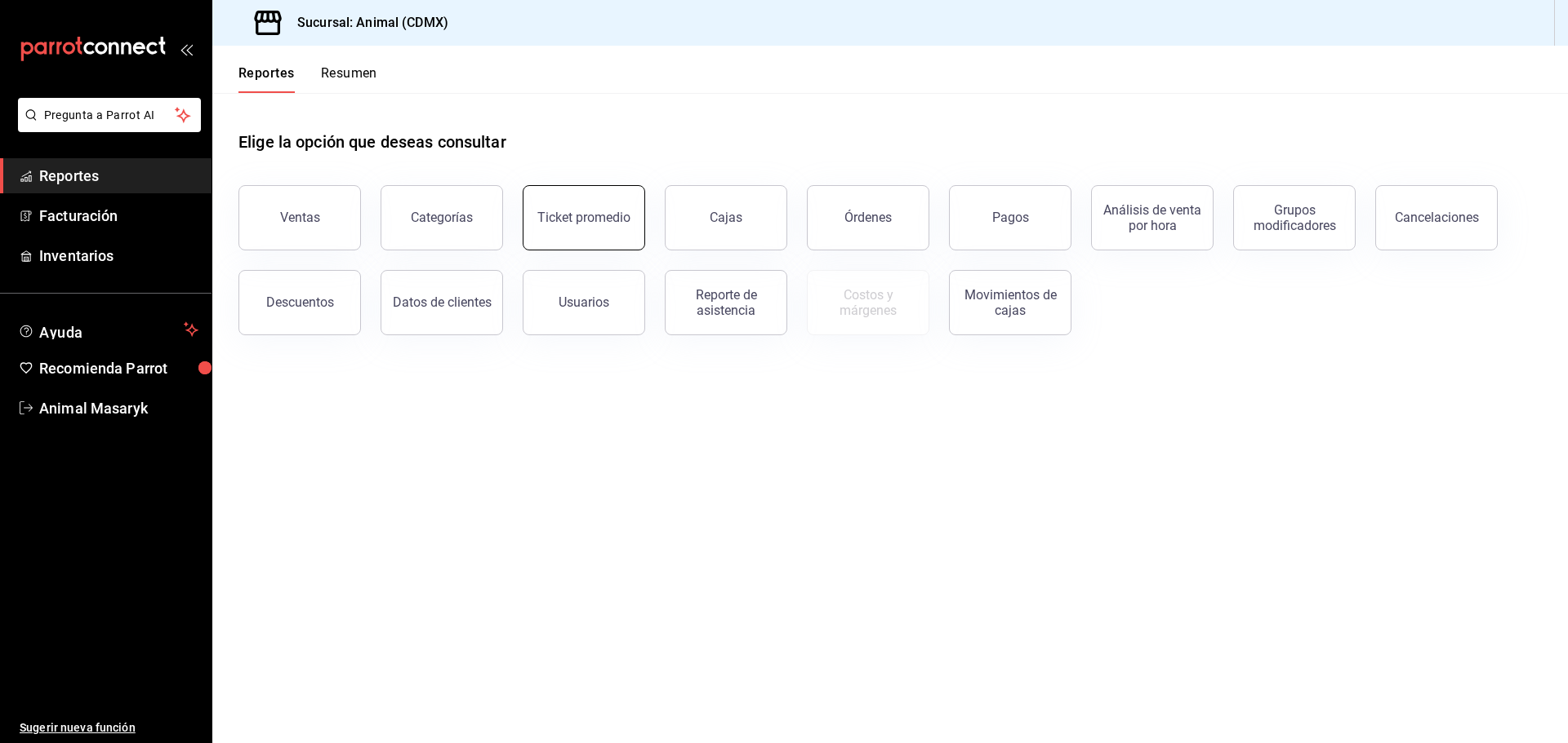
click at [600, 222] on div "Ticket promedio" at bounding box center [584, 217] width 93 height 15
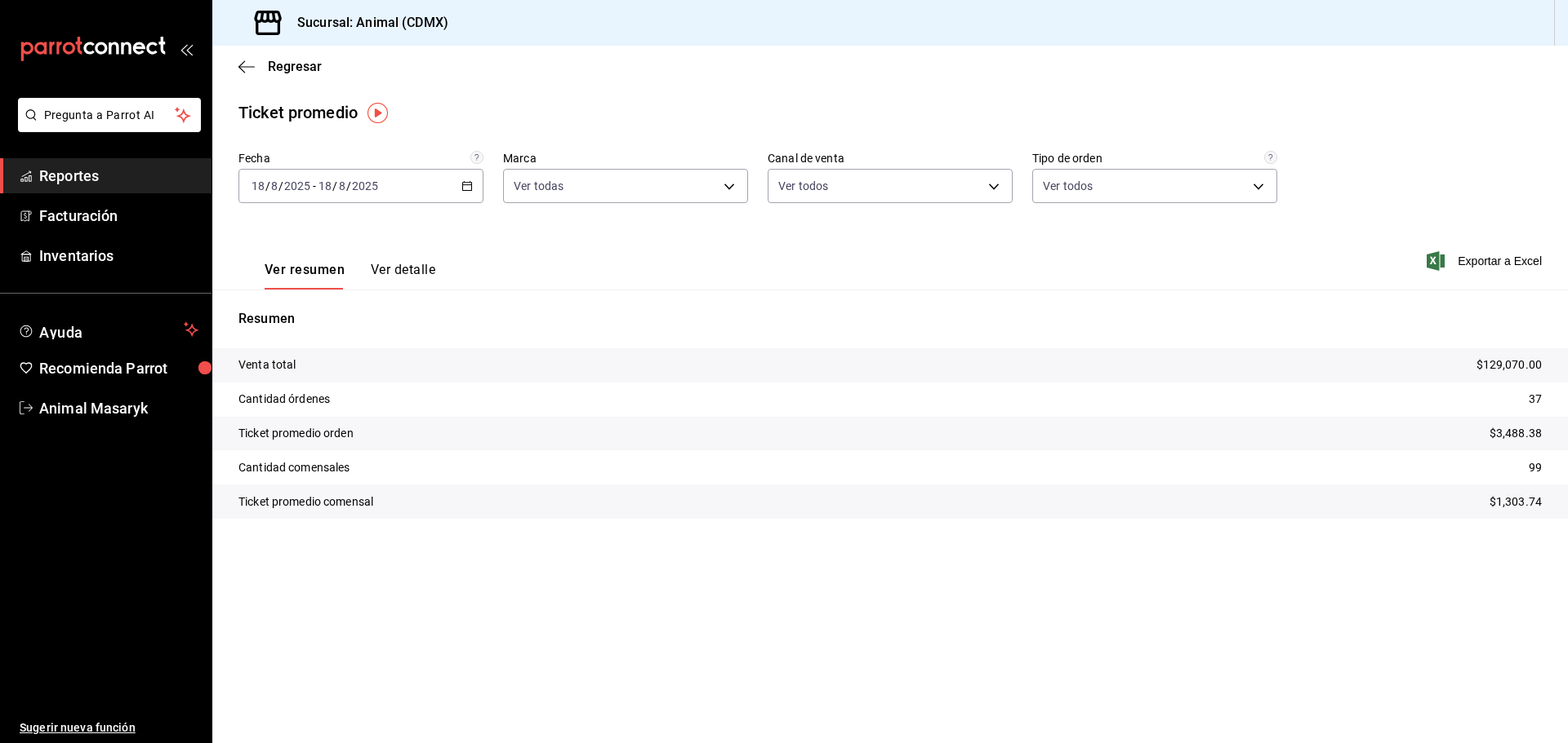
click at [467, 190] on icon "button" at bounding box center [467, 186] width 12 height 12
click at [318, 384] on span "Rango de fechas" at bounding box center [316, 382] width 127 height 17
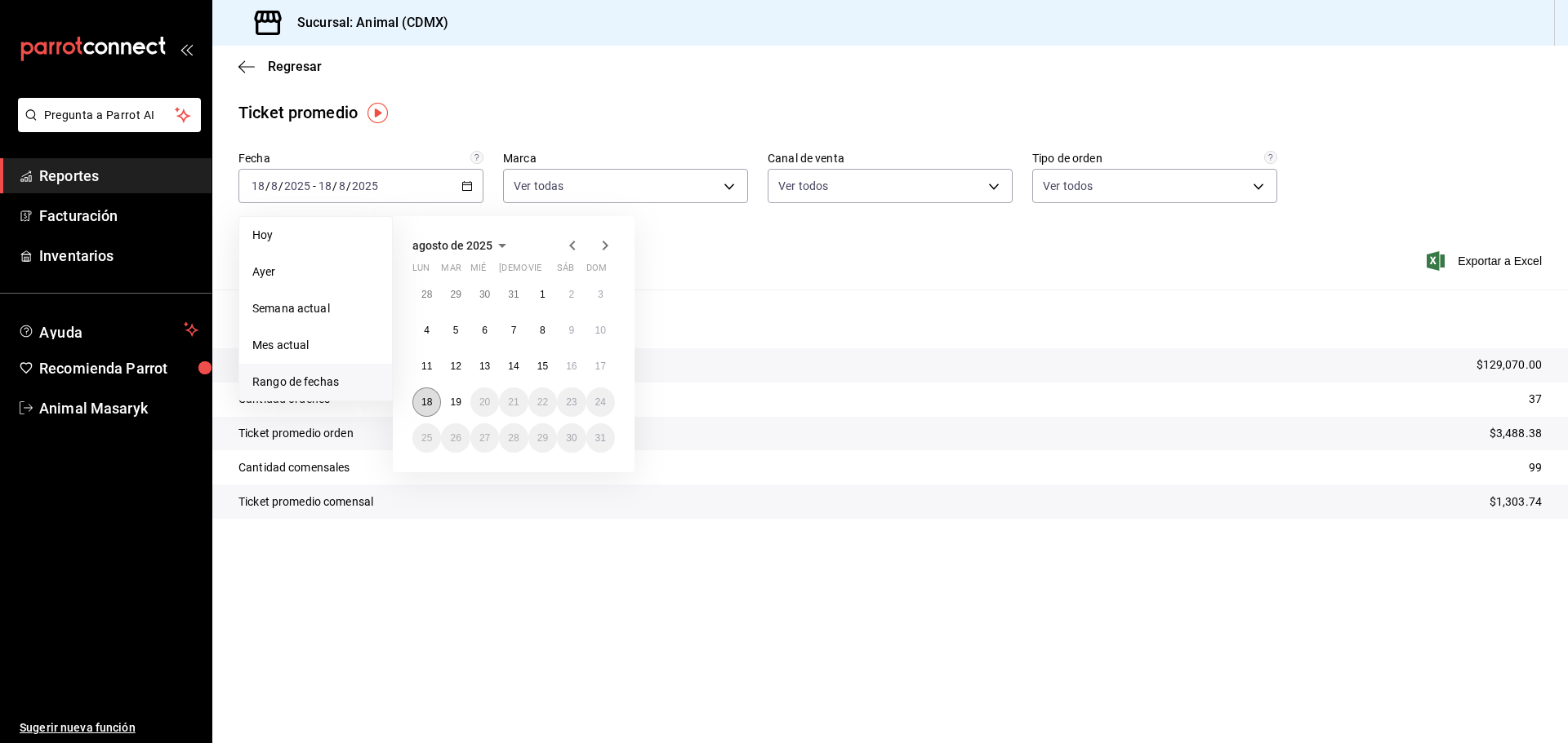
click at [421, 402] on button "18" at bounding box center [426, 402] width 28 height 29
click at [448, 403] on button "19" at bounding box center [454, 402] width 28 height 29
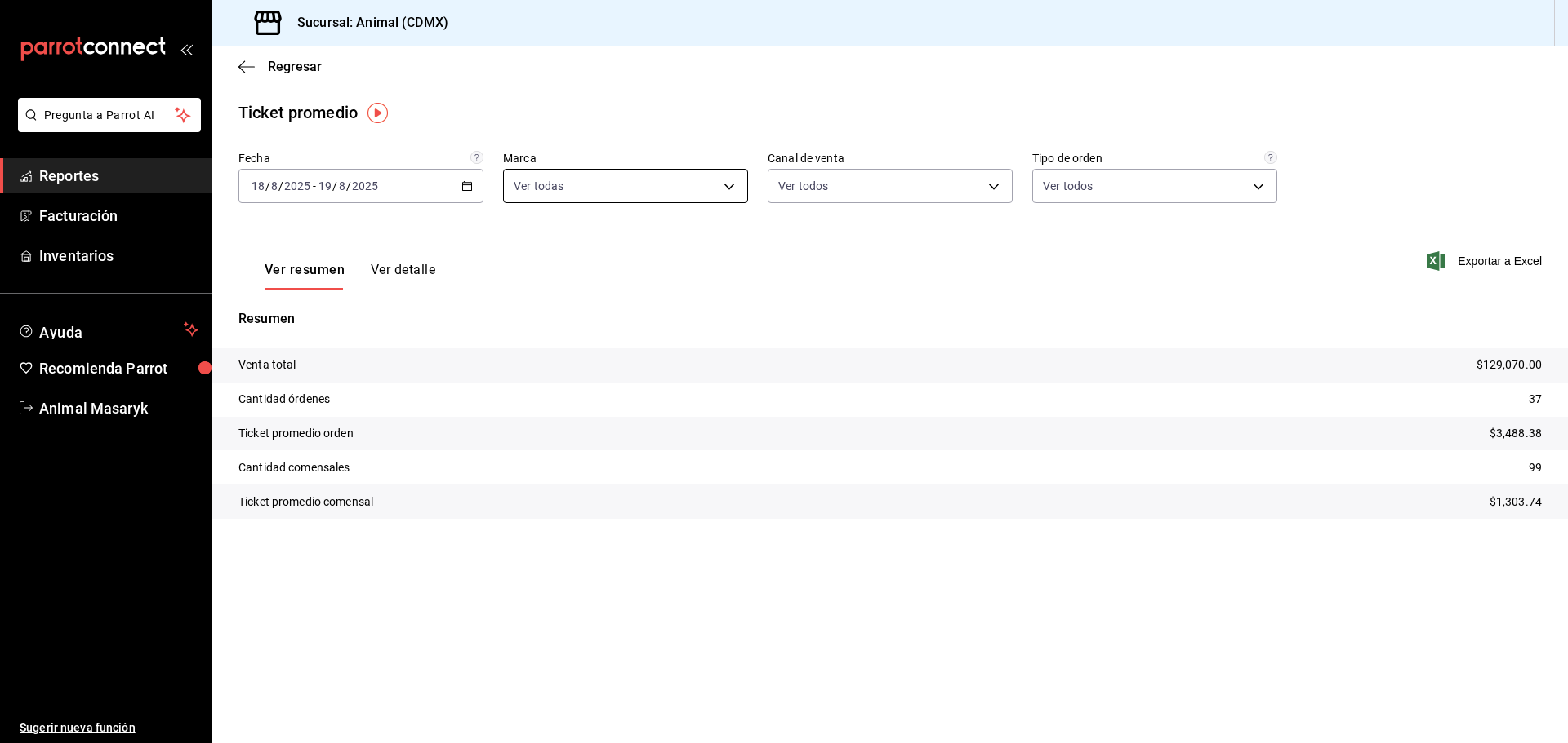
drag, startPoint x: 712, startPoint y: 203, endPoint x: 723, endPoint y: 183, distance: 22.8
click at [718, 194] on div "Fecha 2025-08-18 18 / 8 / 2025 - 2025-08-19 19 / 8 / 2025 Marca Ver todas cb0f6…" at bounding box center [889, 187] width 1303 height 72
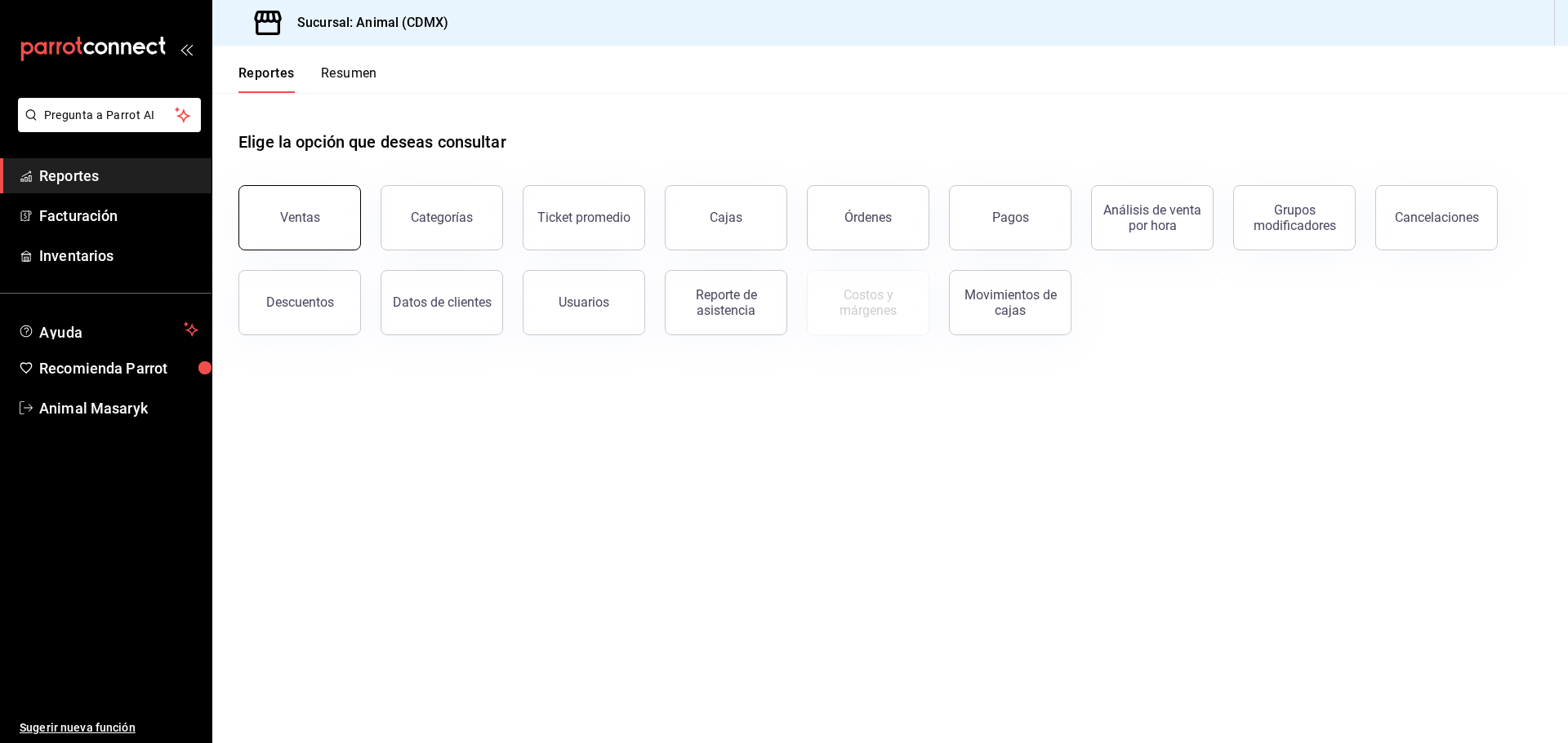
drag, startPoint x: 286, startPoint y: 202, endPoint x: 287, endPoint y: 212, distance: 10.0
click at [287, 212] on button "Ventas" at bounding box center [299, 218] width 122 height 66
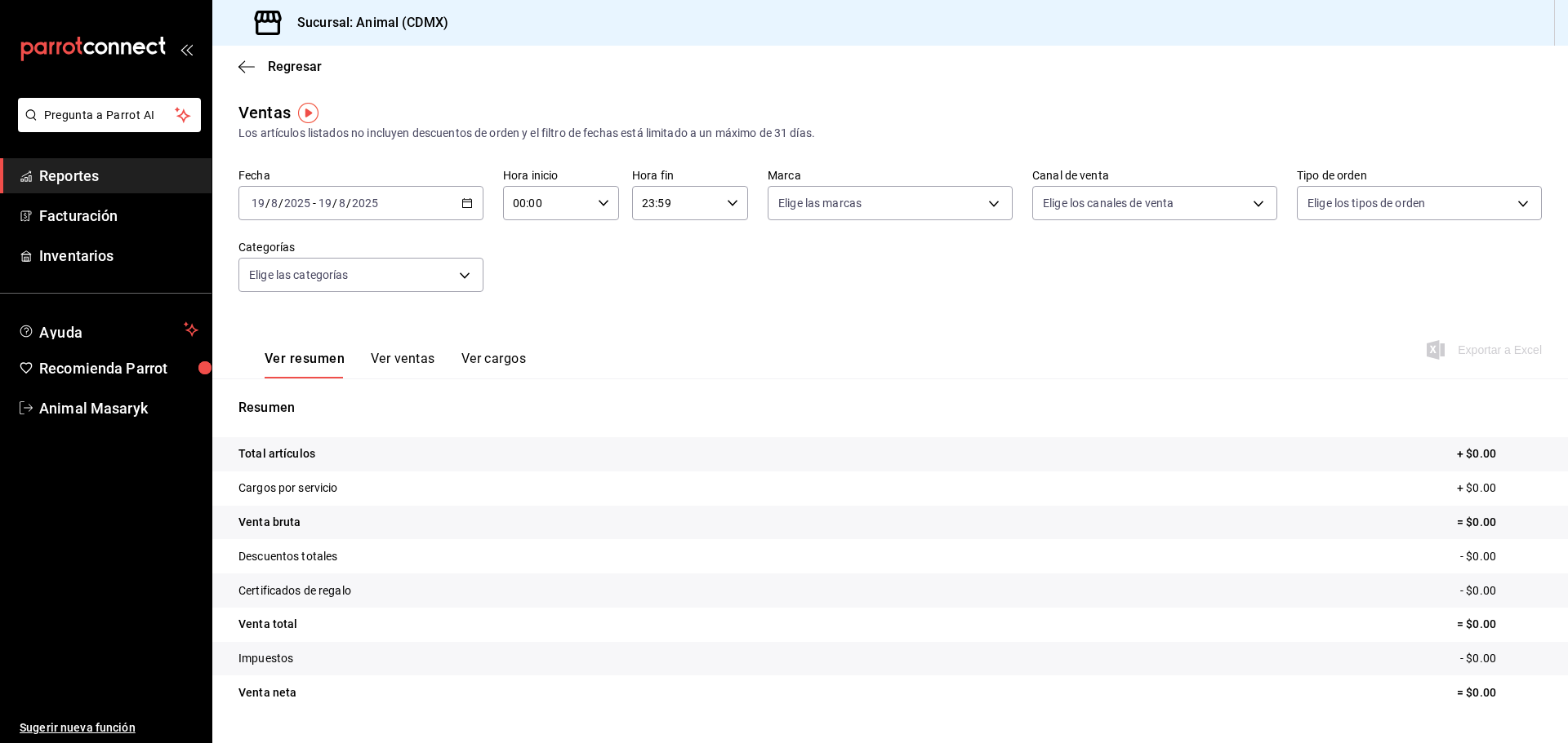
click at [464, 201] on icon "button" at bounding box center [467, 203] width 12 height 12
click at [343, 393] on span "Rango de fechas" at bounding box center [316, 399] width 127 height 17
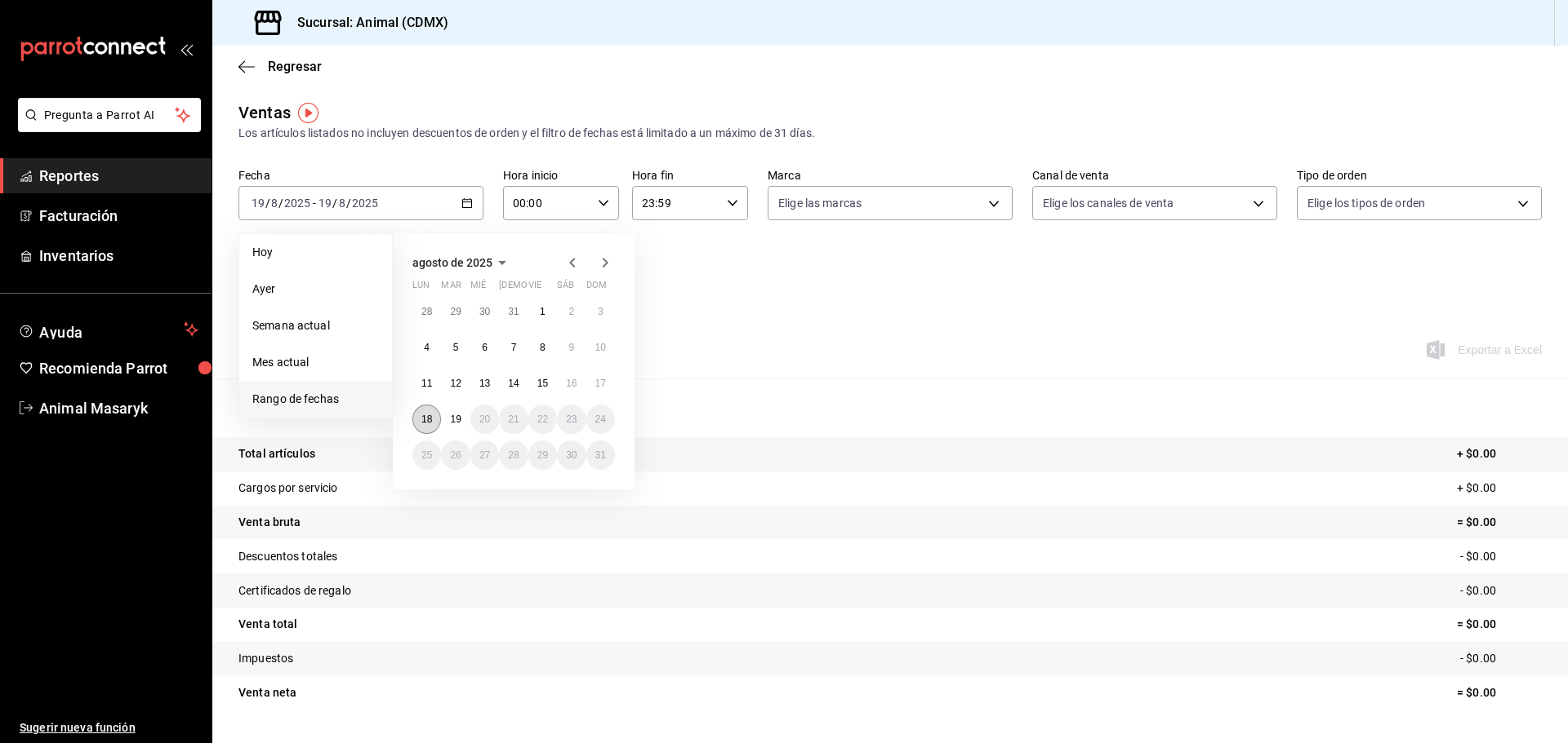
click at [431, 419] on abbr "18" at bounding box center [427, 419] width 11 height 12
click at [452, 419] on abbr "19" at bounding box center [455, 419] width 11 height 12
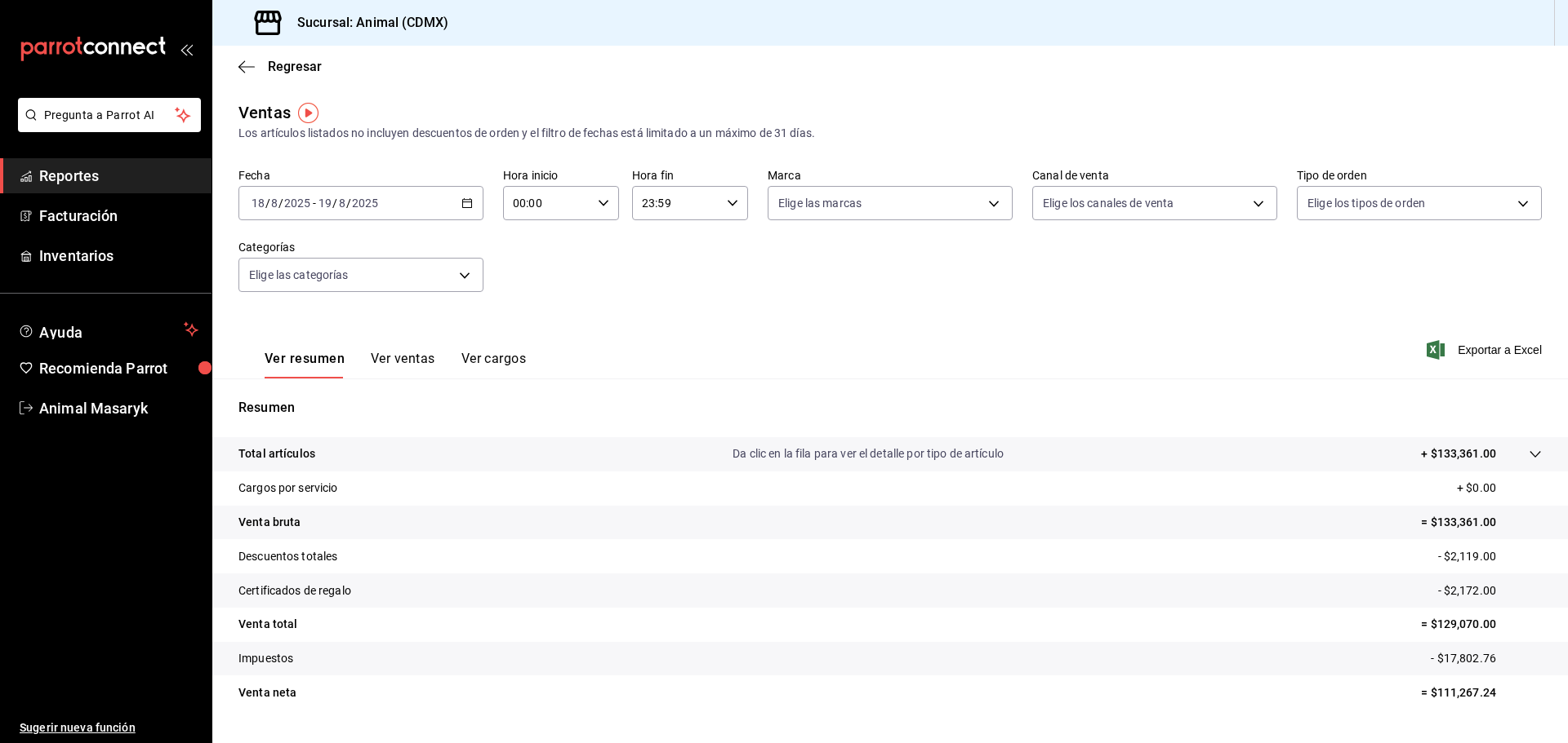
click at [599, 212] on div "00:00 Hora inicio" at bounding box center [560, 203] width 116 height 35
click at [525, 323] on span "04" at bounding box center [529, 320] width 32 height 13
type input "04:00"
drag, startPoint x: 676, startPoint y: 261, endPoint x: 715, endPoint y: 201, distance: 71.6
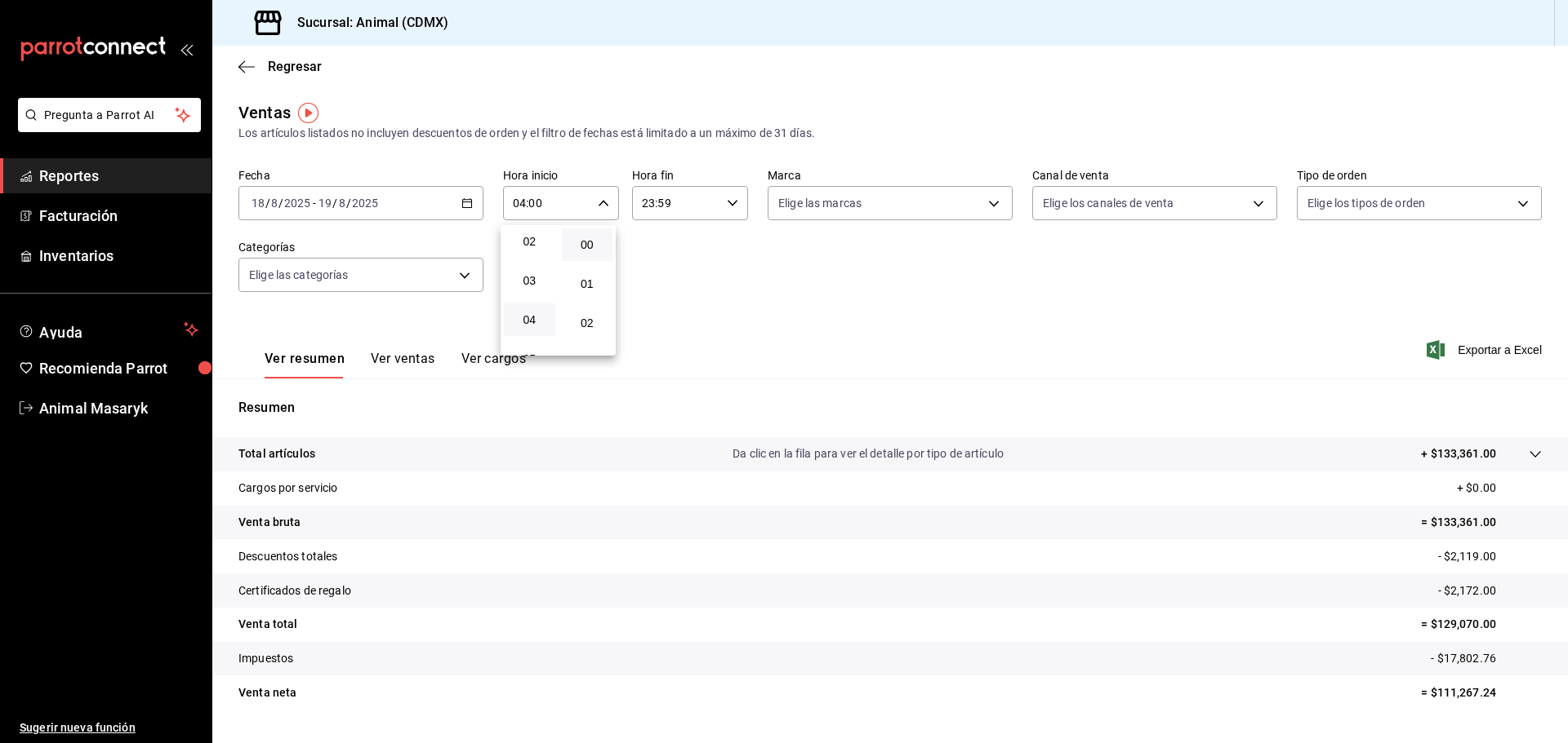
click at [683, 257] on div at bounding box center [784, 371] width 1568 height 743
click at [715, 202] on div "23:59 Hora fin" at bounding box center [690, 203] width 116 height 35
click at [653, 323] on span "02" at bounding box center [657, 323] width 32 height 13
type input "02:59"
click at [821, 253] on div at bounding box center [784, 371] width 1568 height 743
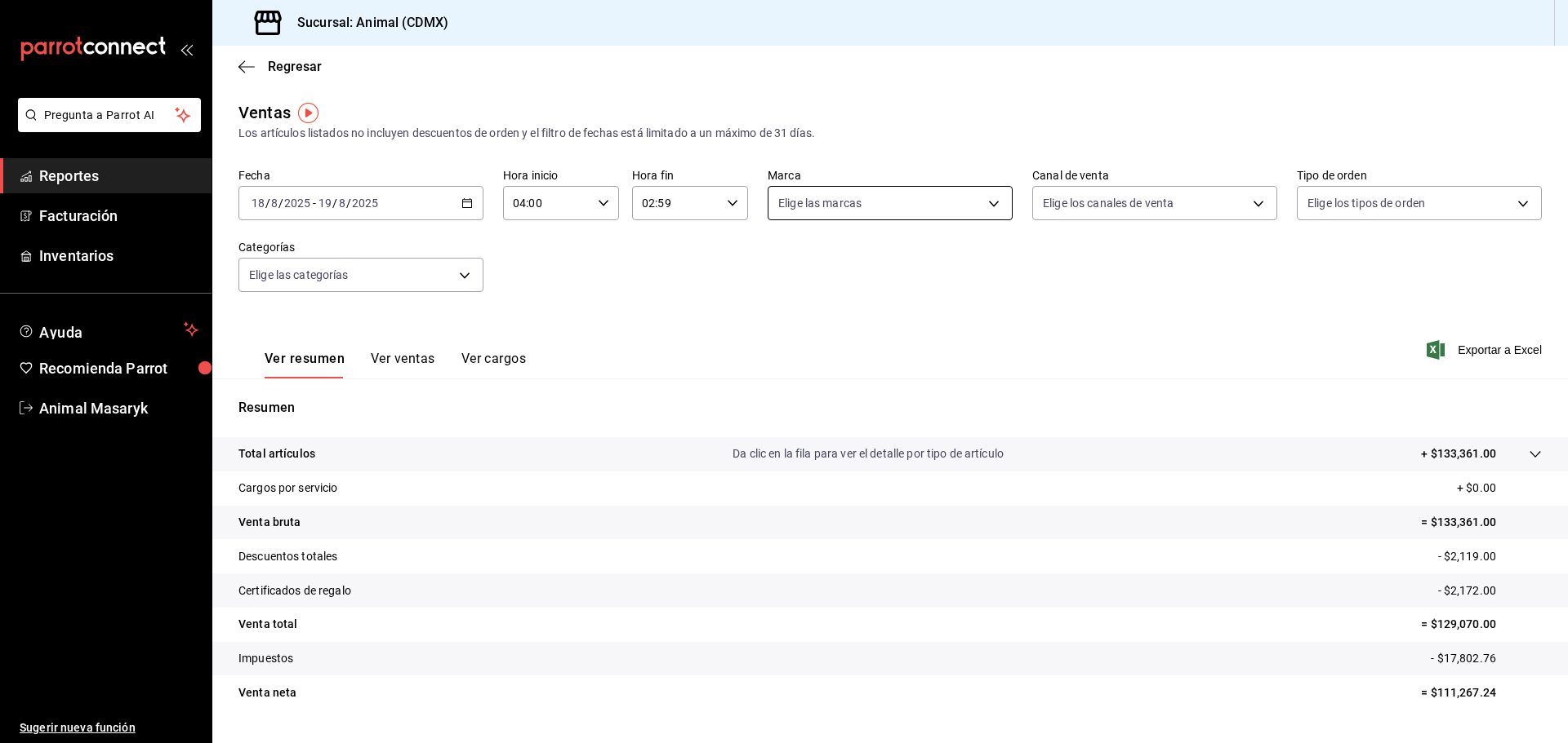
click at [933, 204] on body "Pregunta a Parrot AI Reportes Facturación Inventarios Ayuda Recomienda Parrot A…" at bounding box center [784, 371] width 1568 height 743
click at [891, 267] on li "Ver todas" at bounding box center [884, 264] width 241 height 48
type input "cb0f6aec-1481-4e37-861c-bab9b3a65b14"
checkbox input "true"
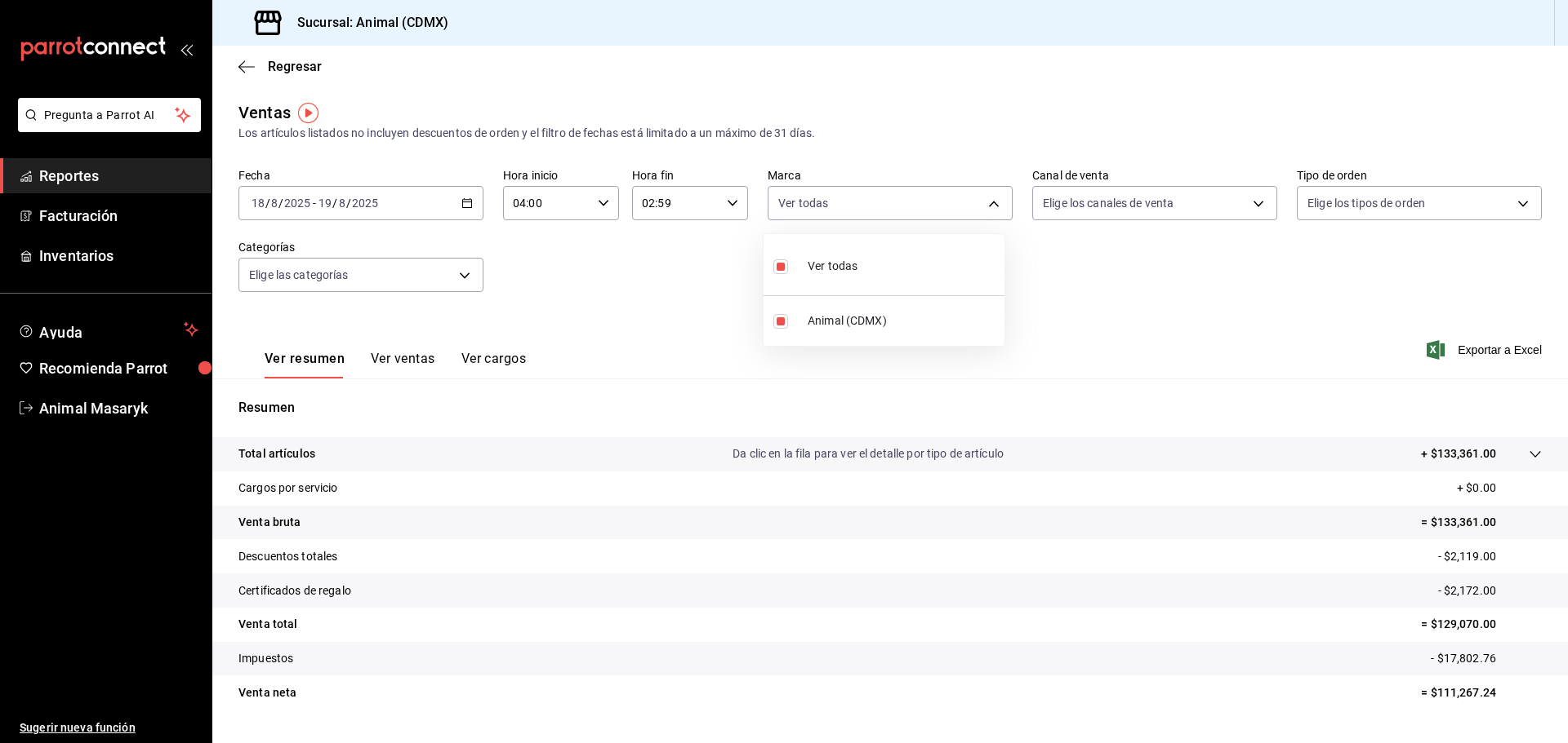
click at [1075, 268] on div at bounding box center [784, 371] width 1568 height 743
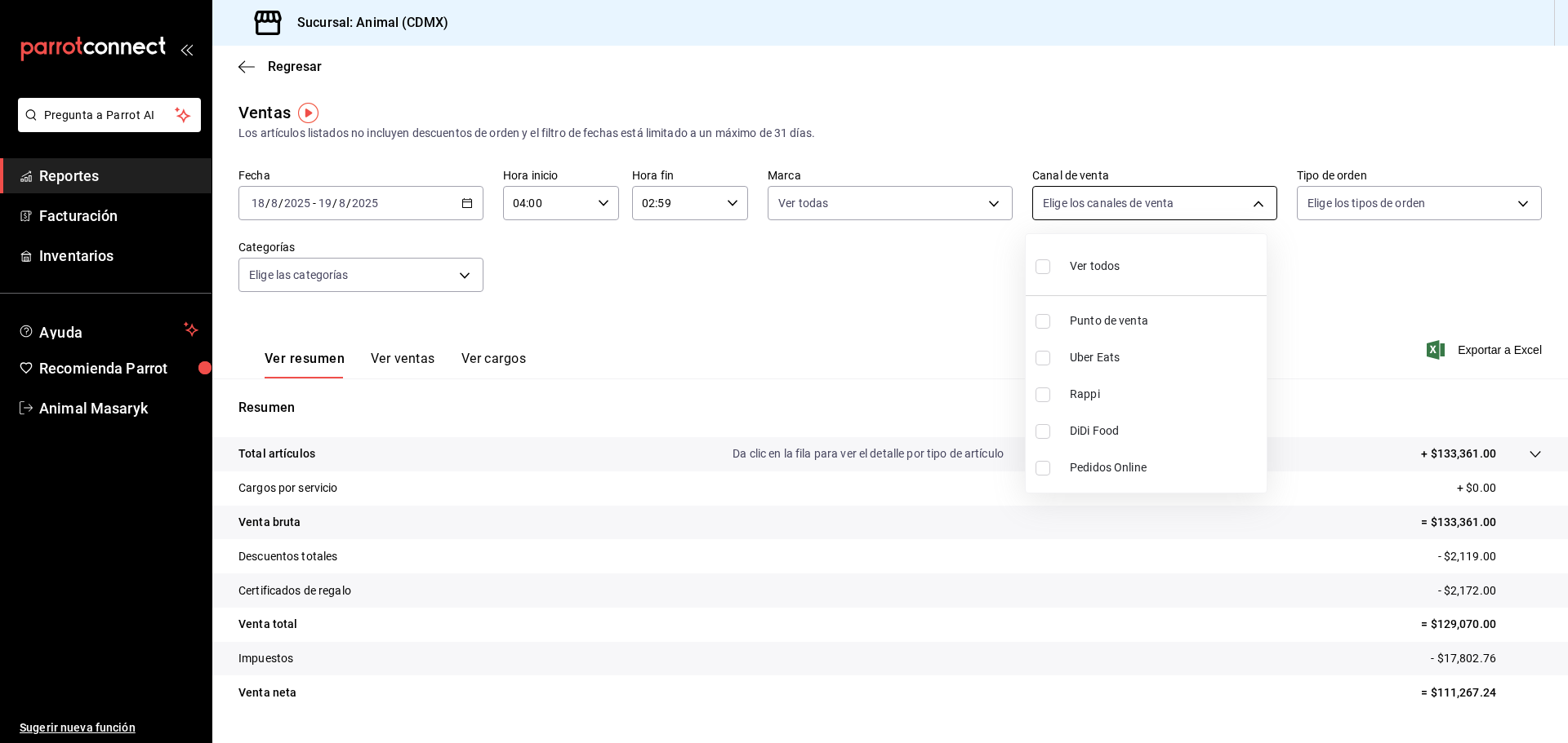
click at [1148, 200] on body "Pregunta a Parrot AI Reportes Facturación Inventarios Ayuda Recomienda Parrot A…" at bounding box center [784, 371] width 1568 height 743
click at [1071, 273] on span "Ver todos" at bounding box center [1095, 266] width 50 height 17
type input "PARROT,UBER_EATS,RAPPI,DIDI_FOOD,ONLINE"
checkbox input "true"
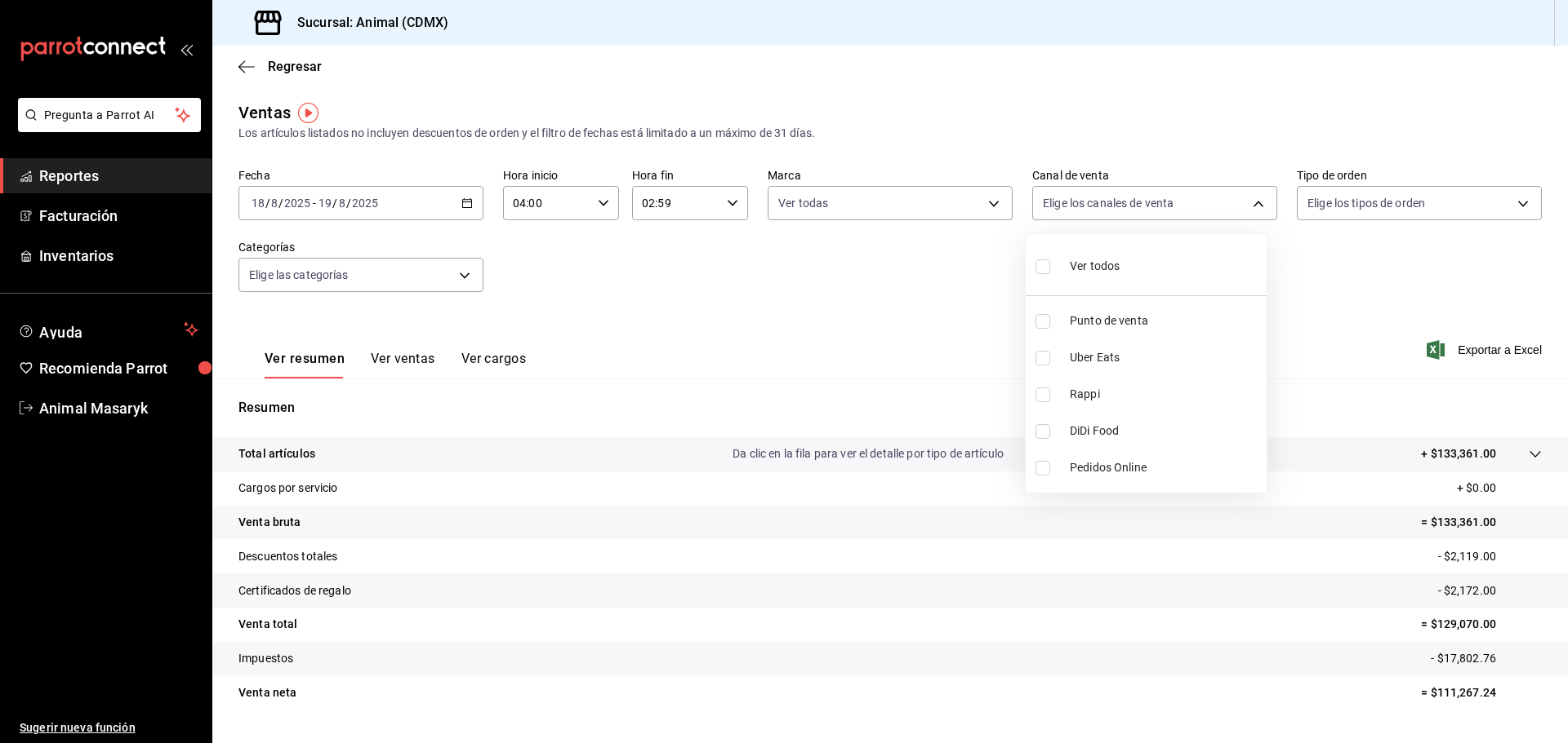
checkbox input "true"
click at [1302, 251] on div at bounding box center [784, 371] width 1568 height 743
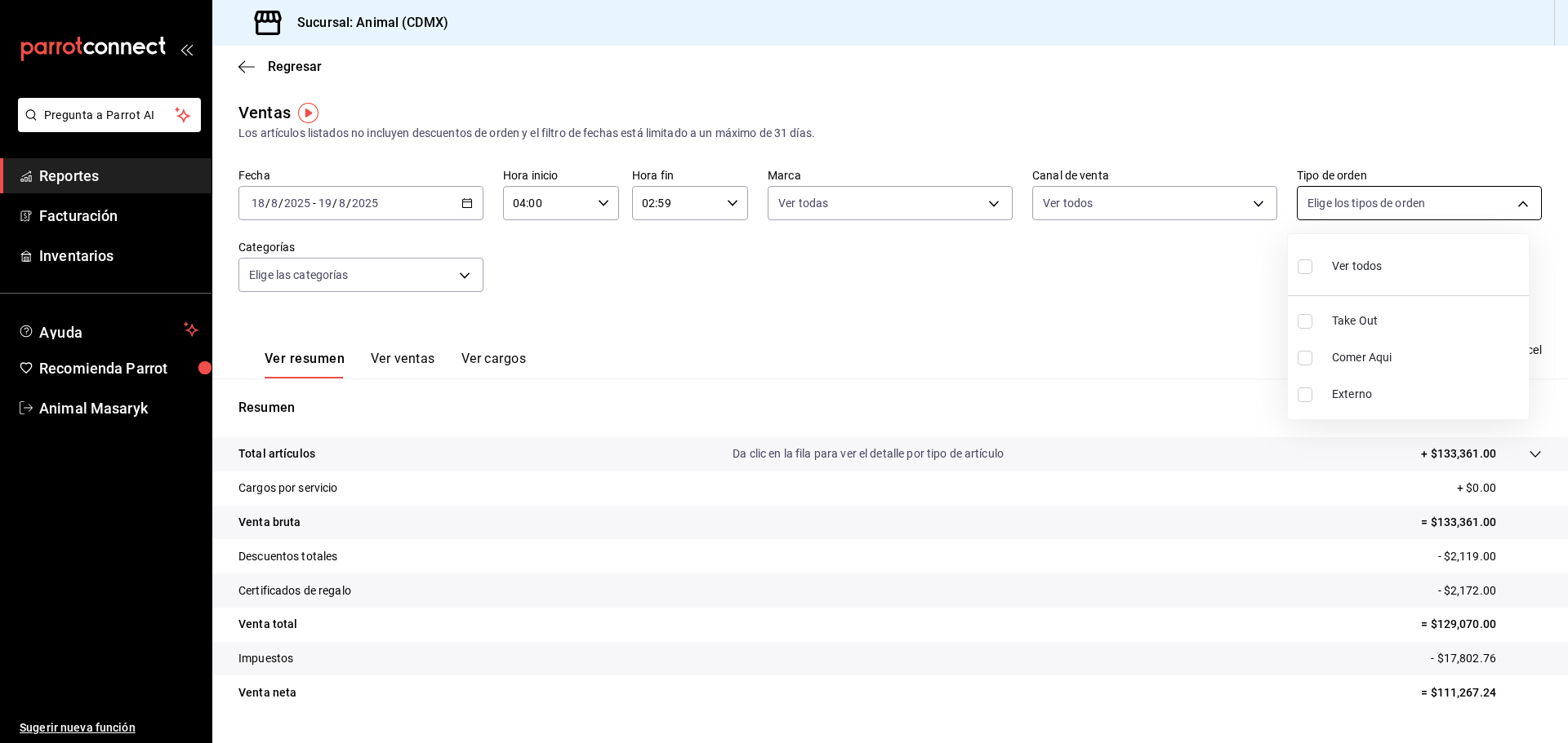
click at [1367, 207] on body "Pregunta a Parrot AI Reportes Facturación Inventarios Ayuda Recomienda Parrot A…" at bounding box center [784, 371] width 1568 height 743
click at [1327, 267] on div "Ver todos" at bounding box center [1339, 264] width 84 height 35
type input "ad44a823-99d3-4372-a913-4cf57f2a9ac0,b8ee5ff1-85c8-4a81-aa51-555e6c8ba0c6,EXTER…"
checkbox input "true"
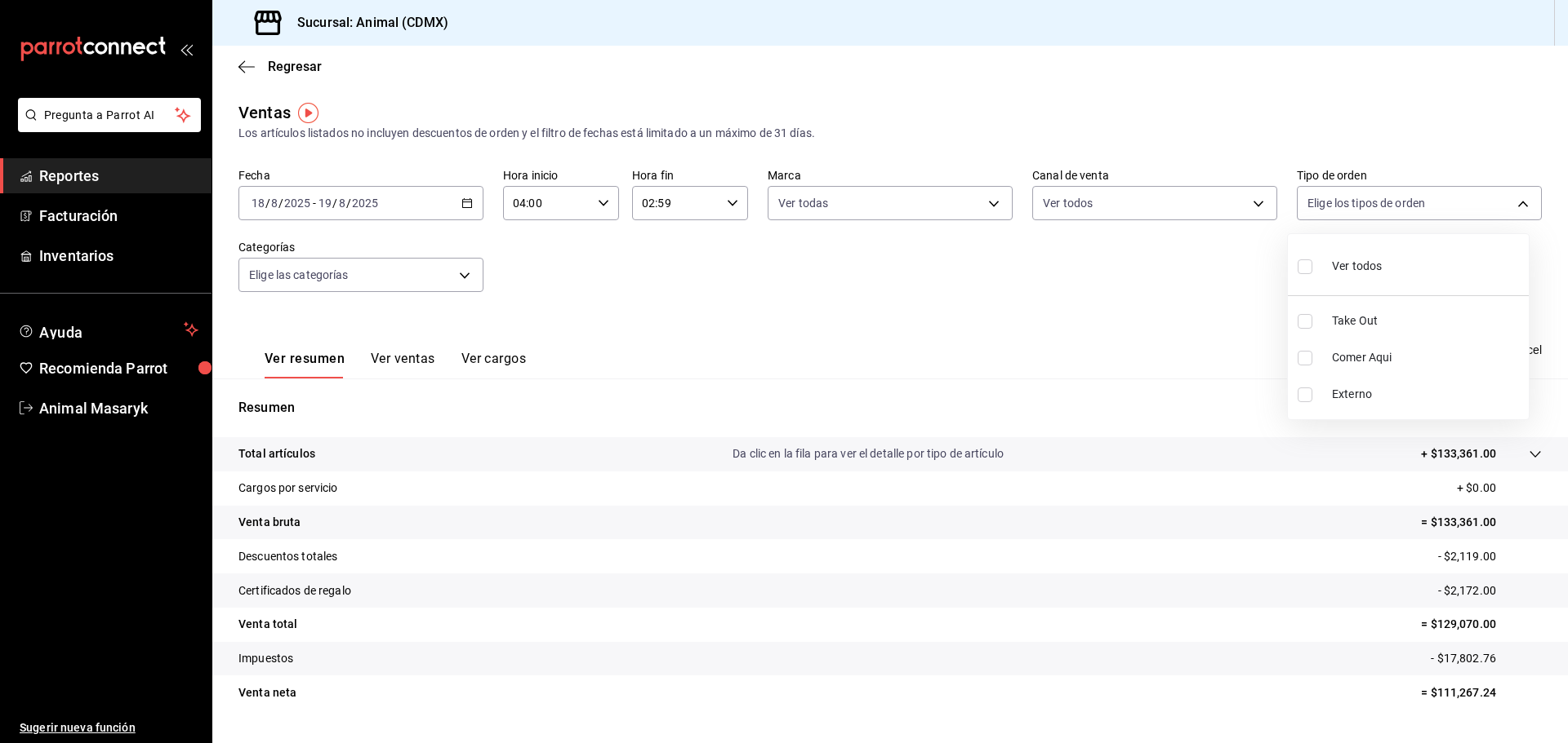
checkbox input "true"
click at [1130, 315] on div at bounding box center [784, 371] width 1568 height 743
click at [455, 286] on body "Pregunta a Parrot AI Reportes Facturación Inventarios Ayuda Recomienda Parrot A…" at bounding box center [784, 371] width 1568 height 743
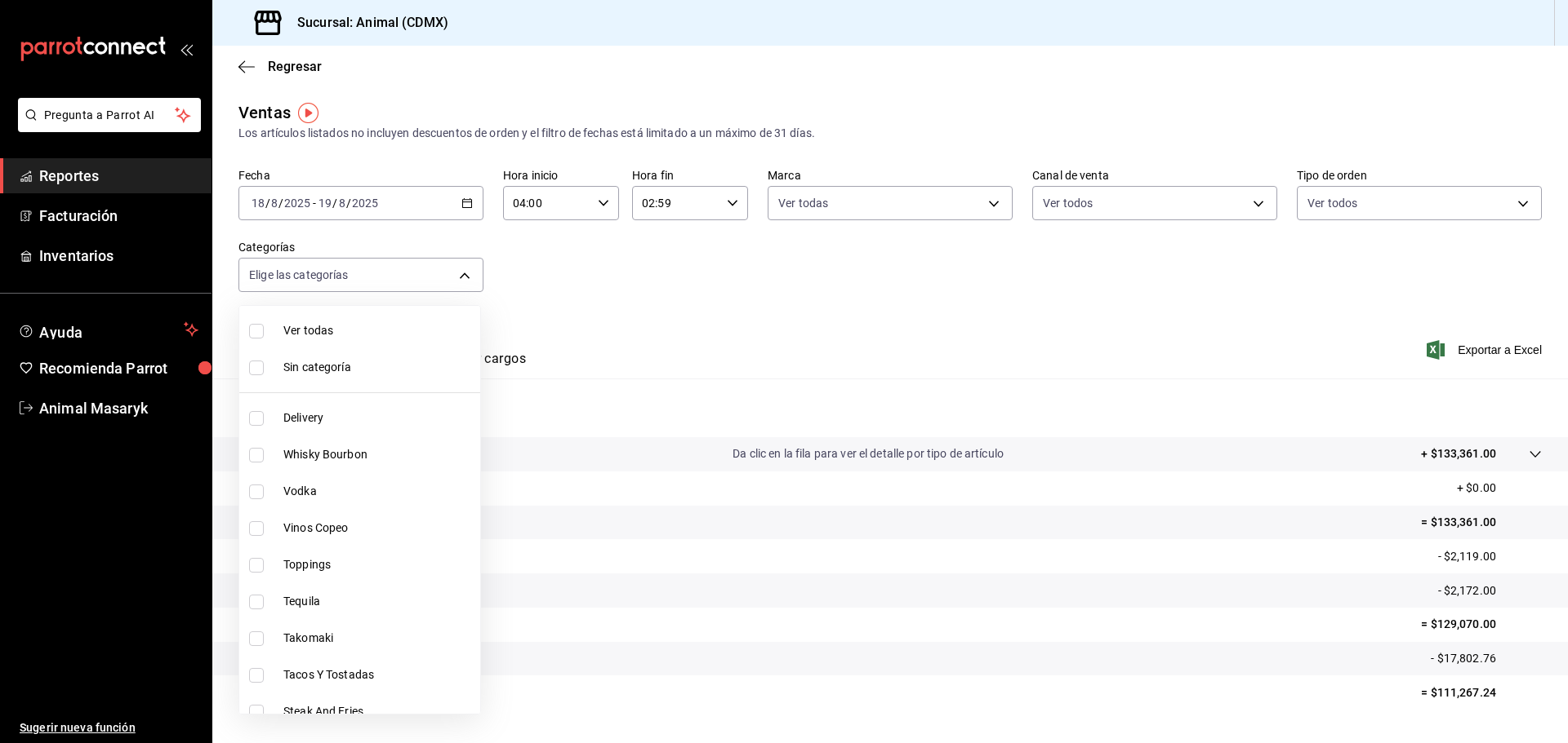
click at [381, 330] on span "Ver todas" at bounding box center [379, 331] width 191 height 17
type input "281688af-6220-48ae-86b9-ca5e6f63eb3e,2ffeebaa-176c-4024-95f8-553ffecca8da,37769…"
checkbox input "true"
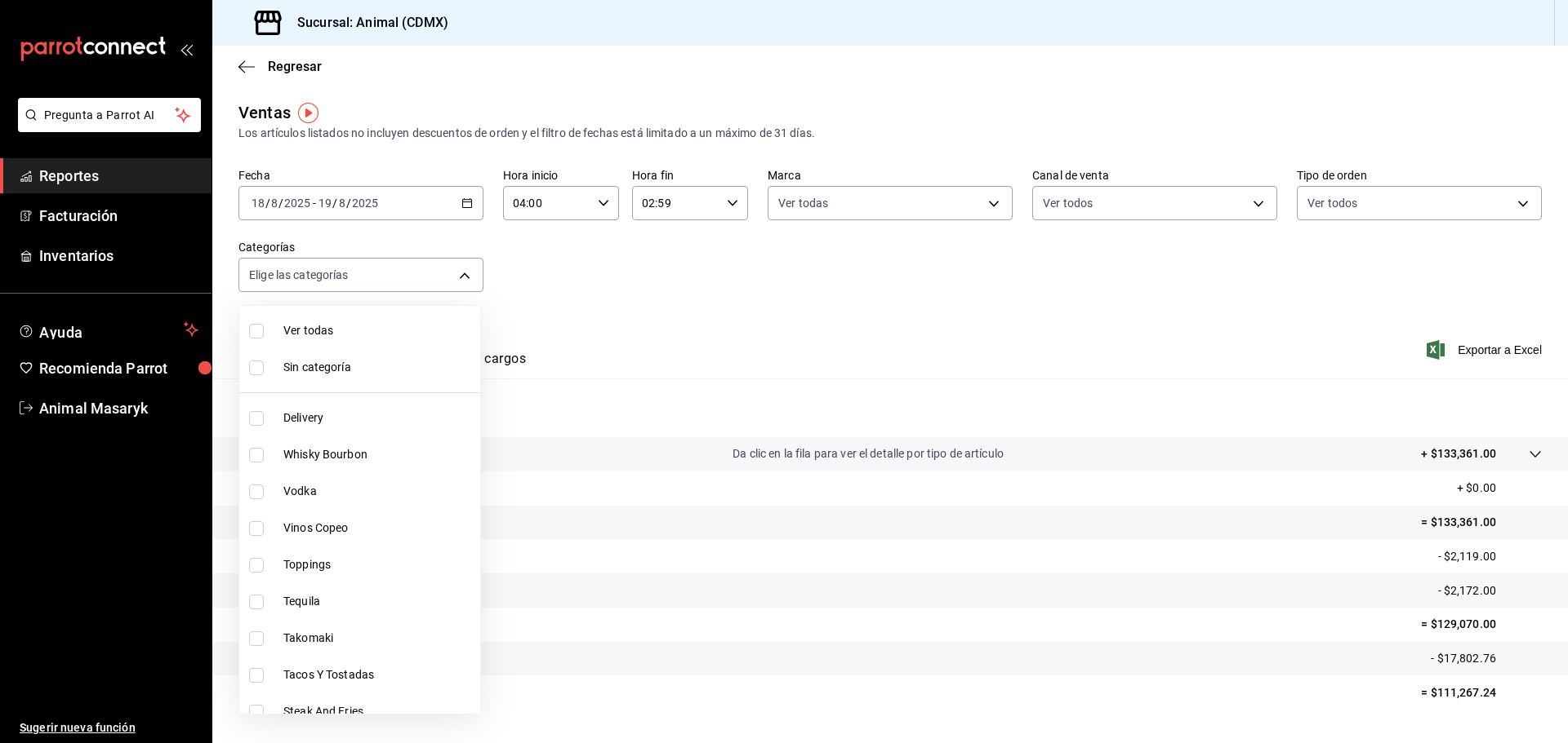
checkbox input "true"
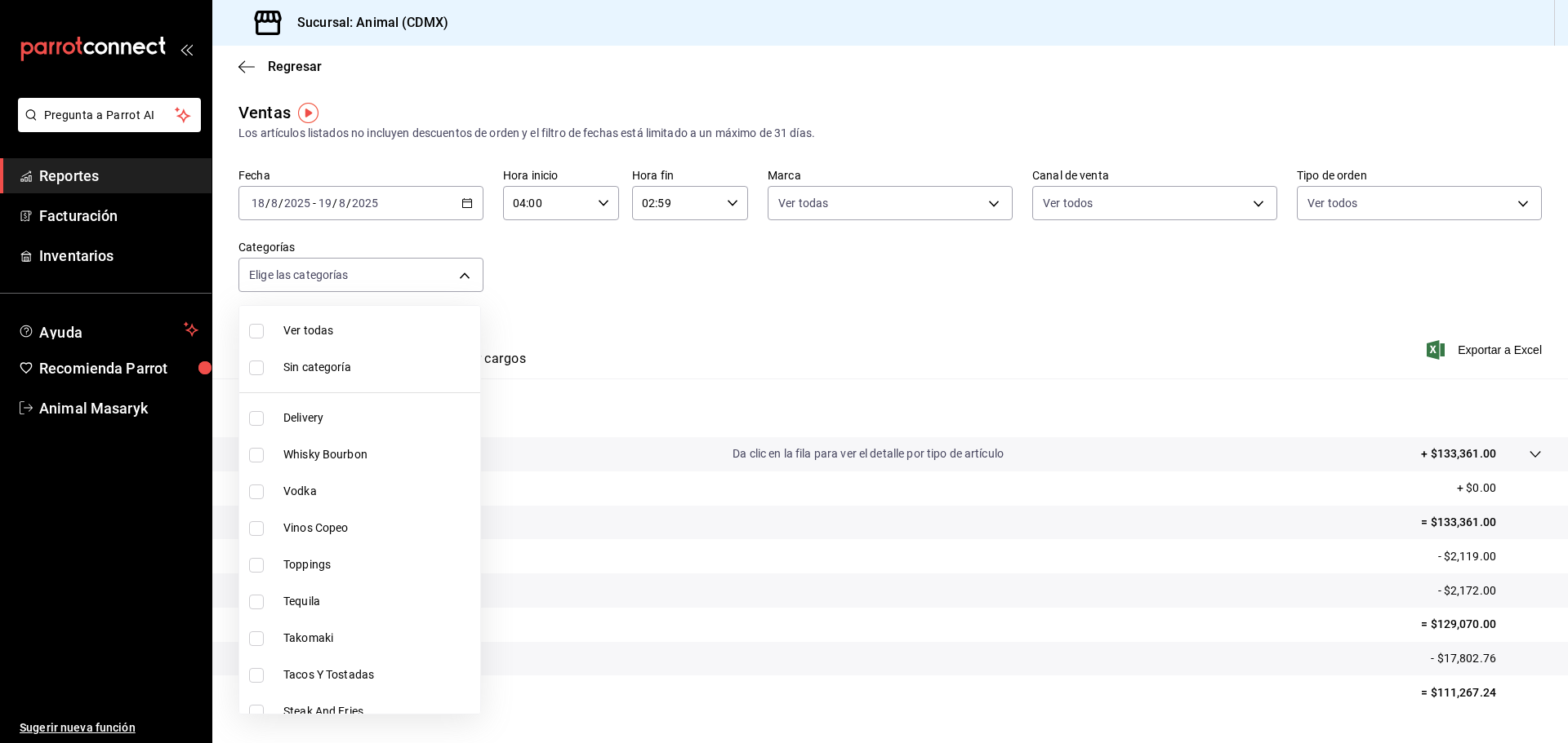
checkbox input "true"
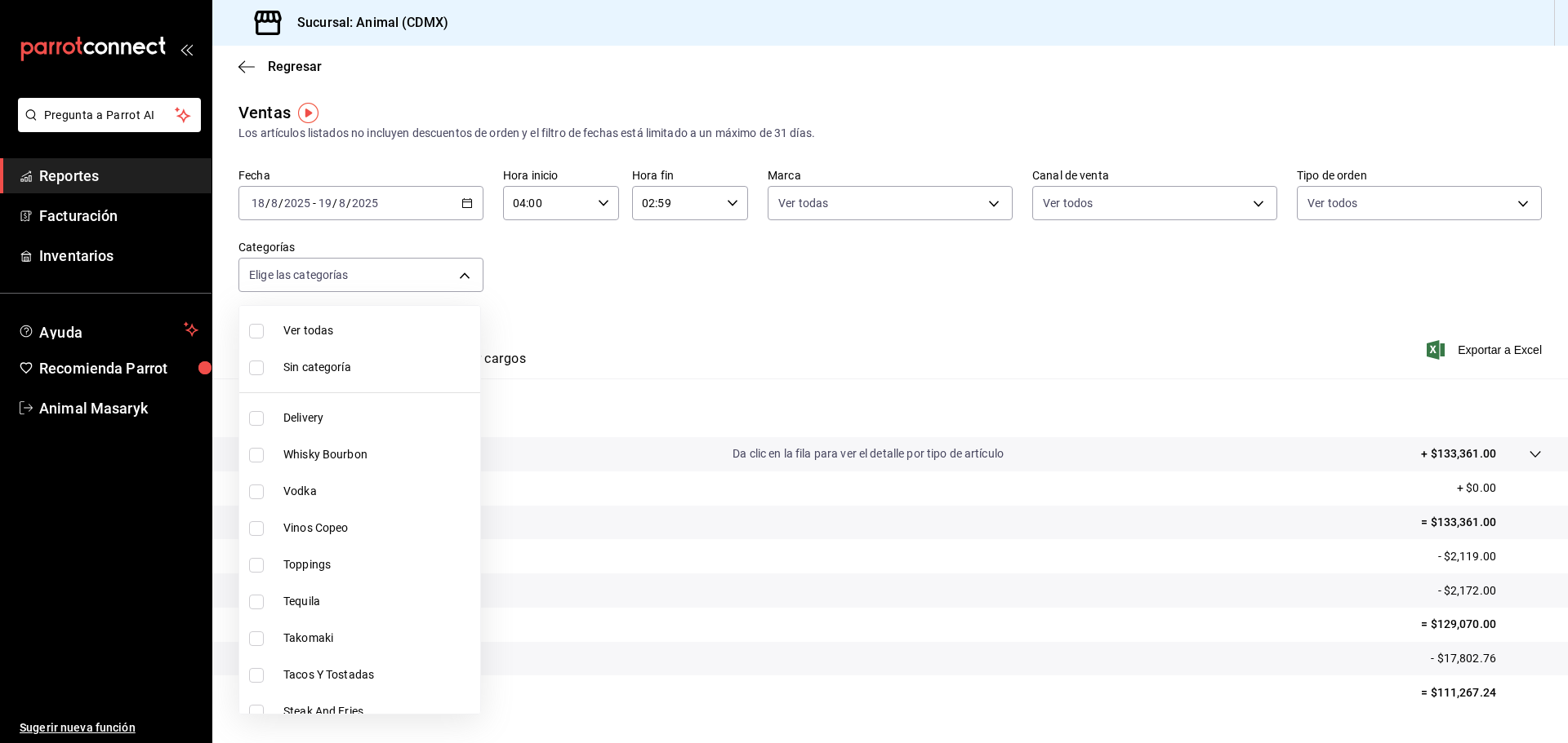
checkbox input "true"
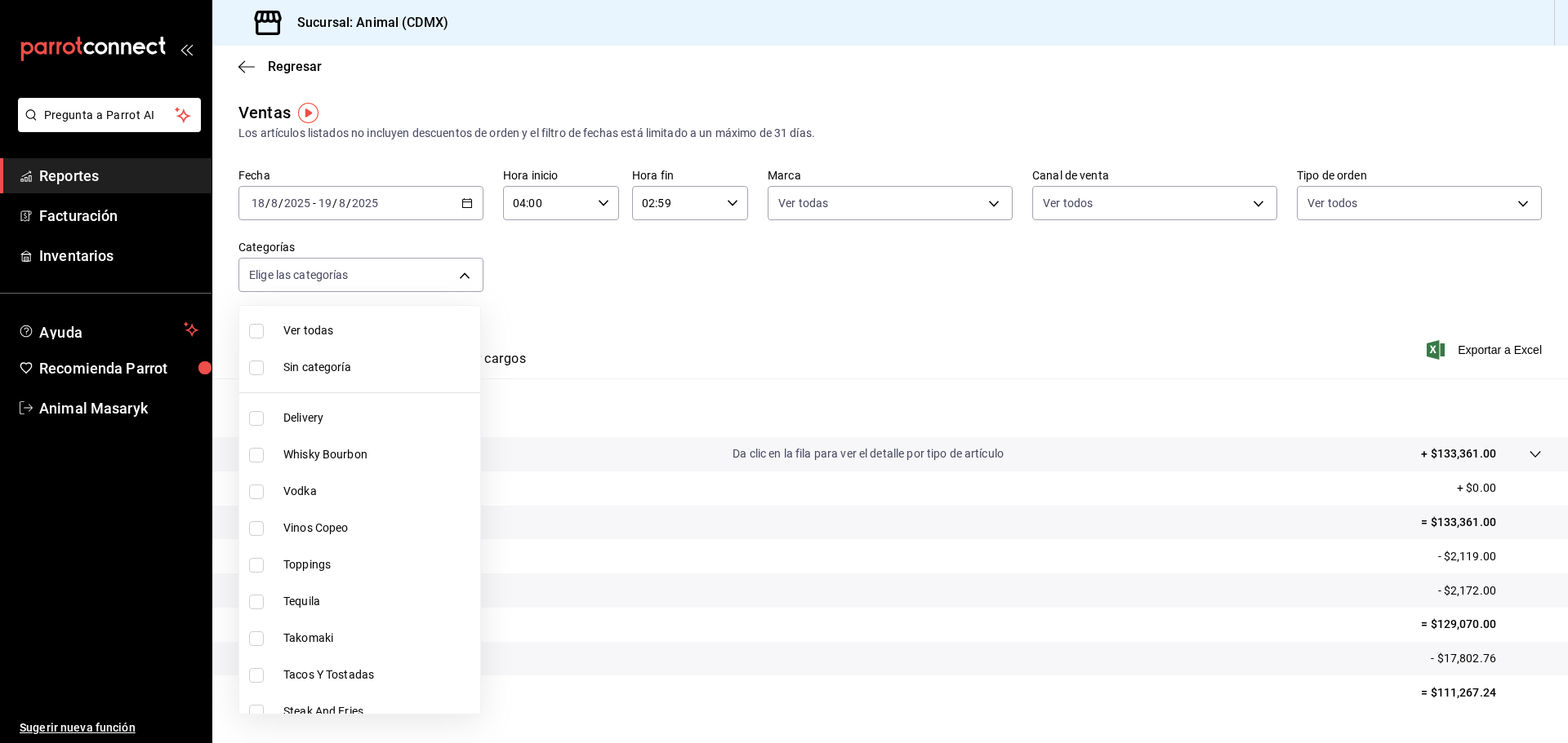
checkbox input "true"
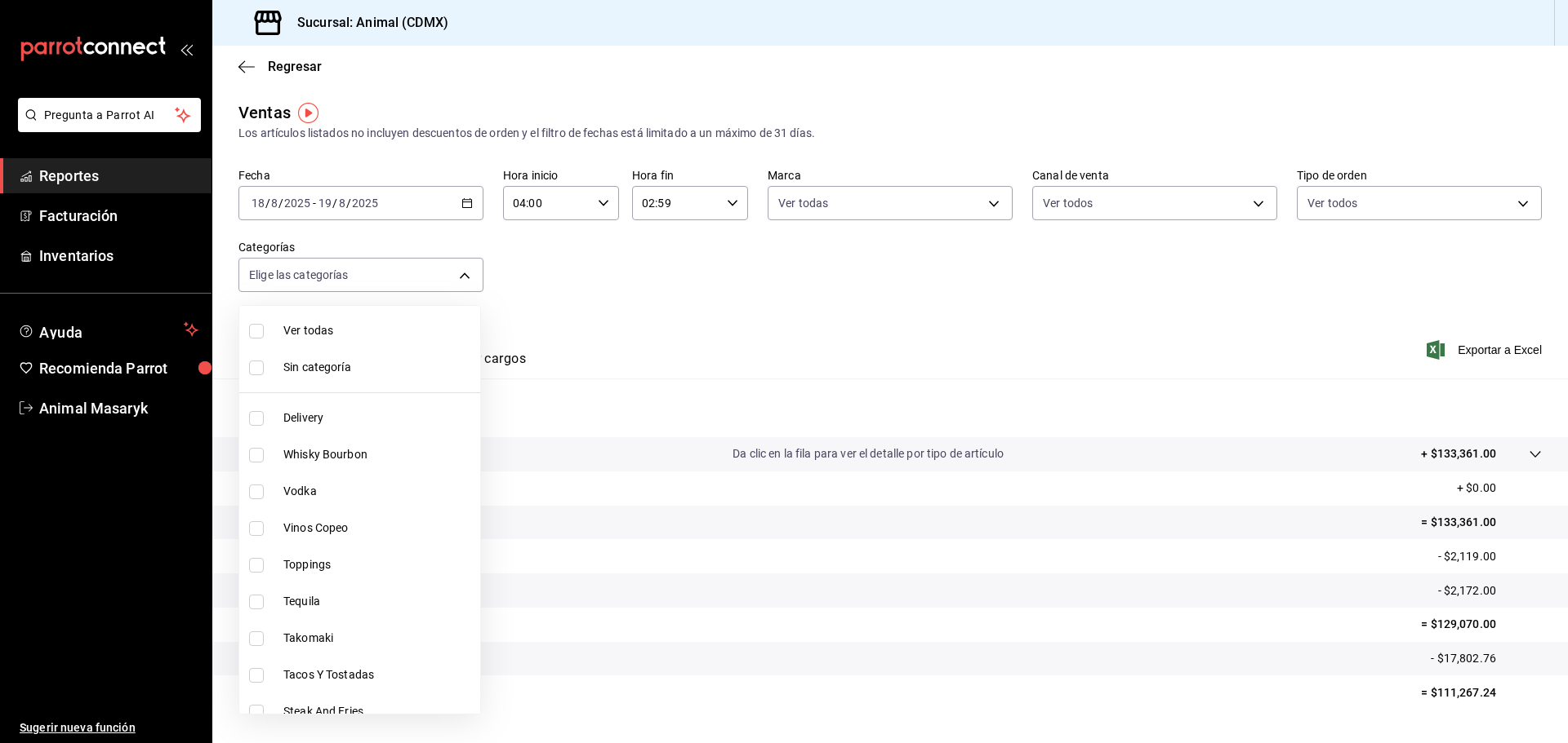
checkbox input "true"
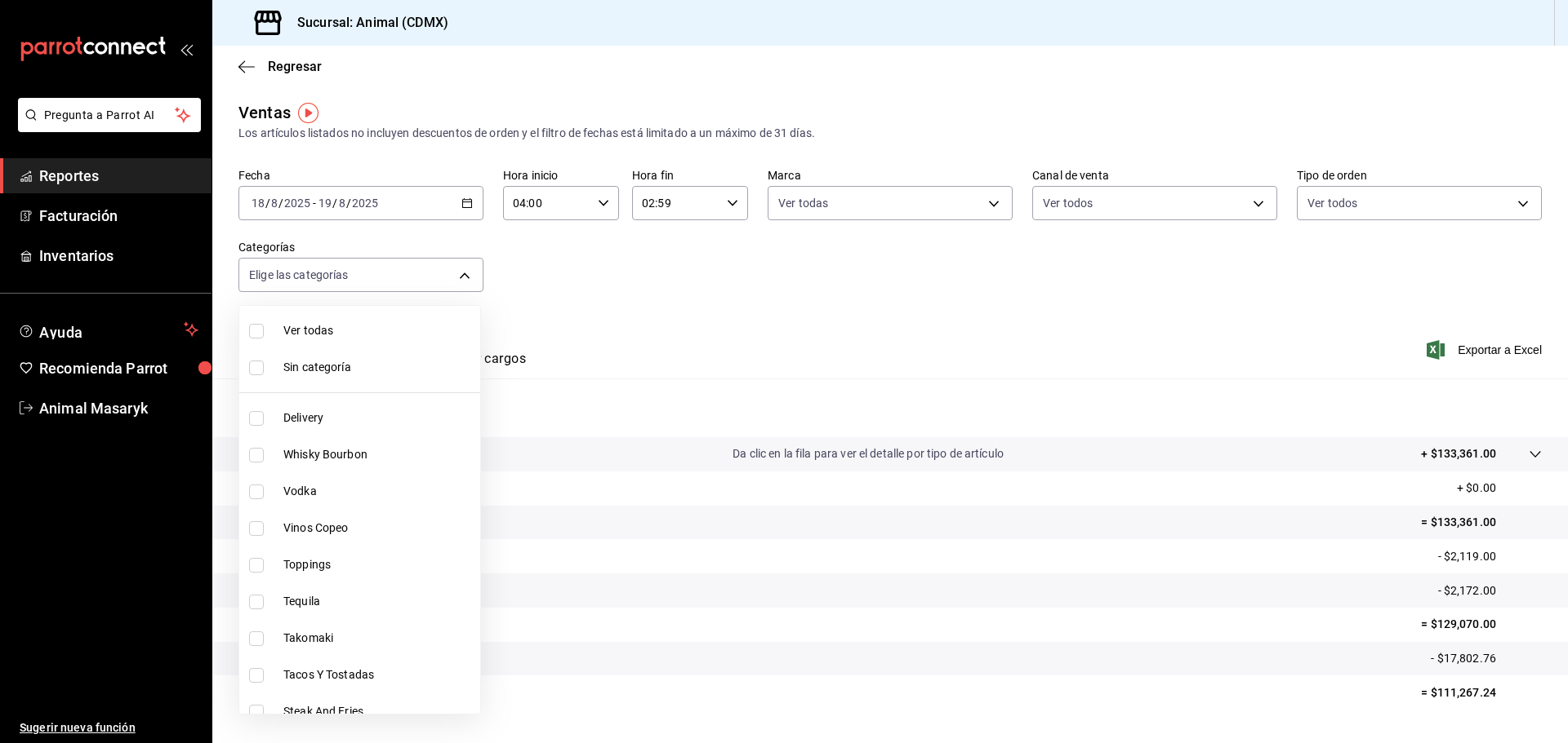
checkbox input "true"
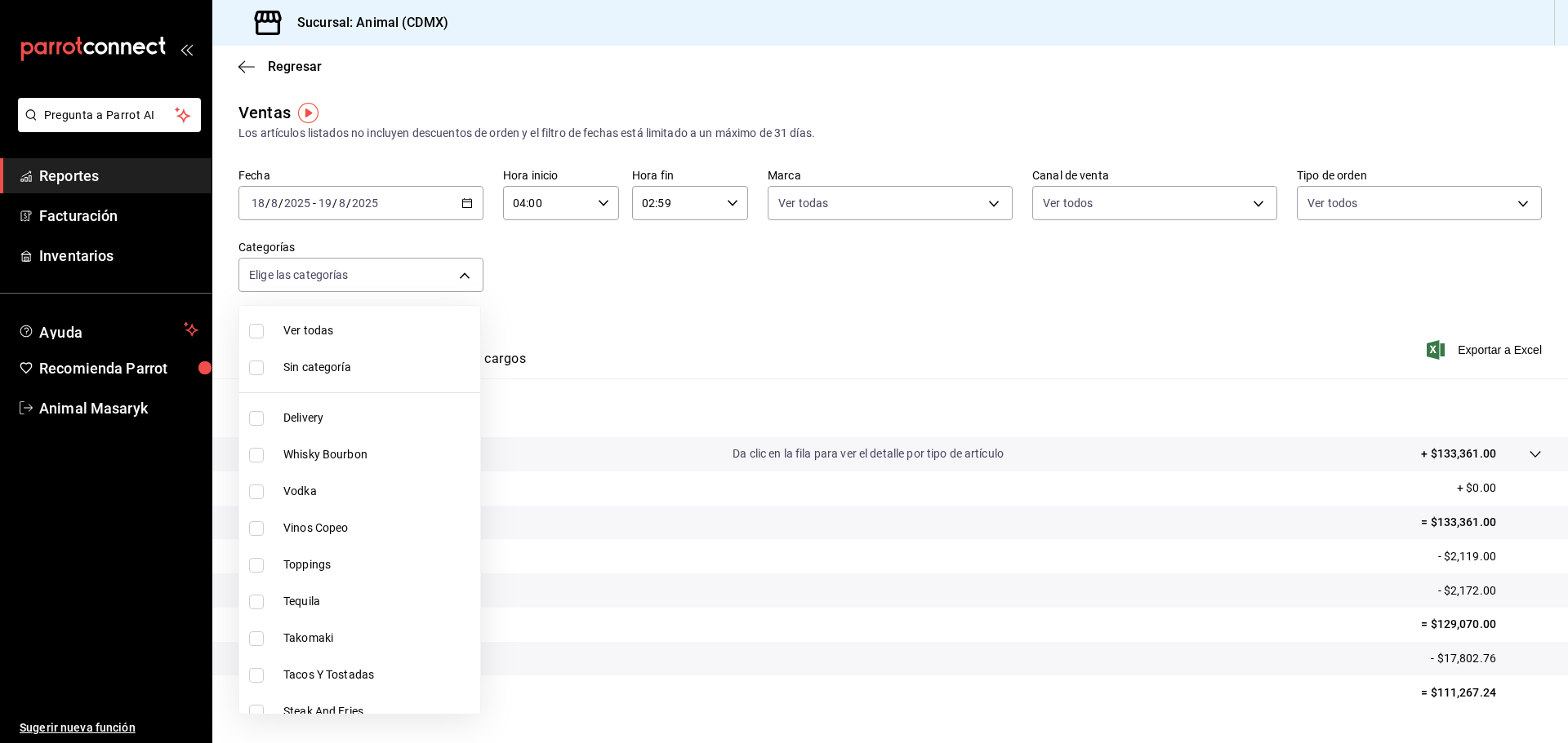
checkbox input "true"
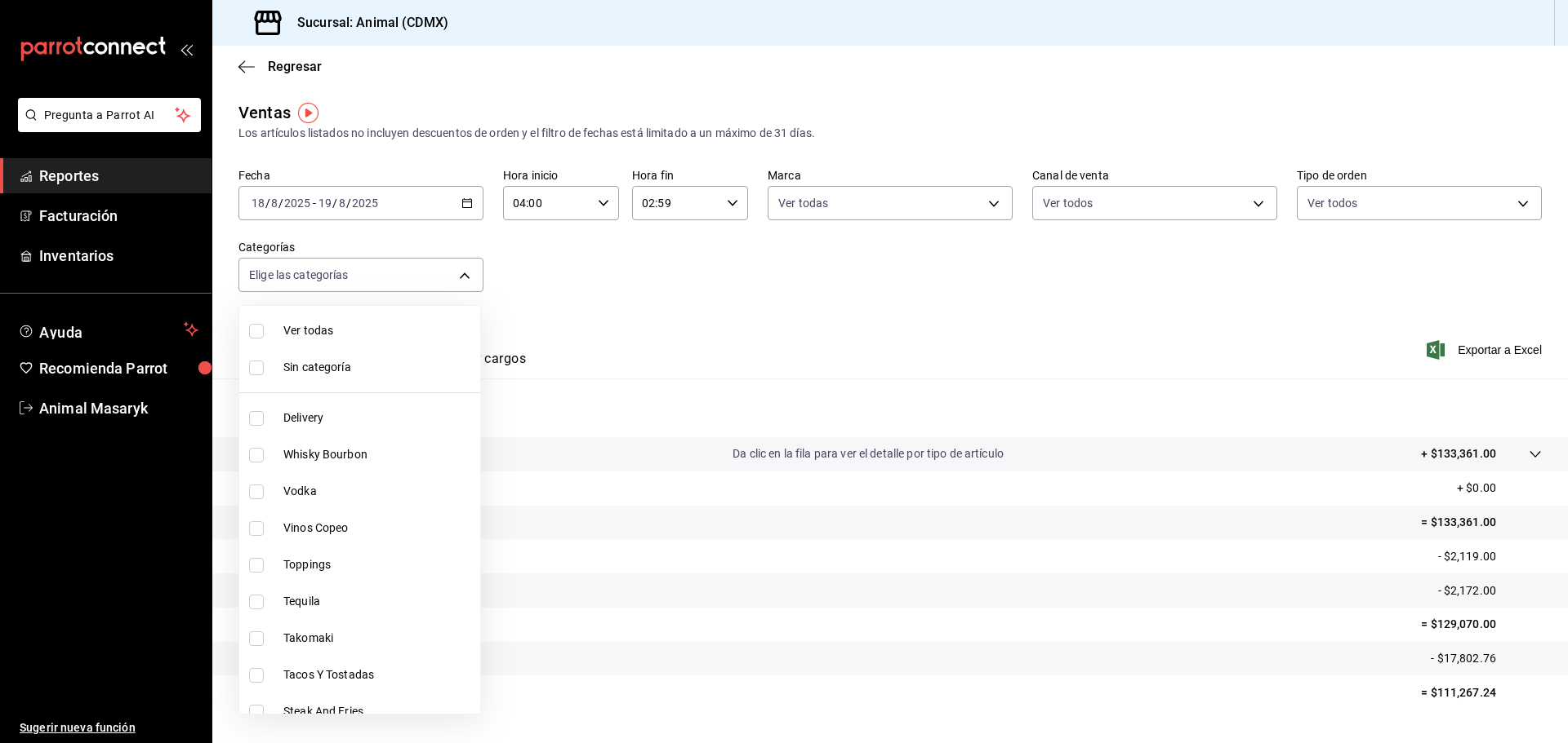
checkbox input "true"
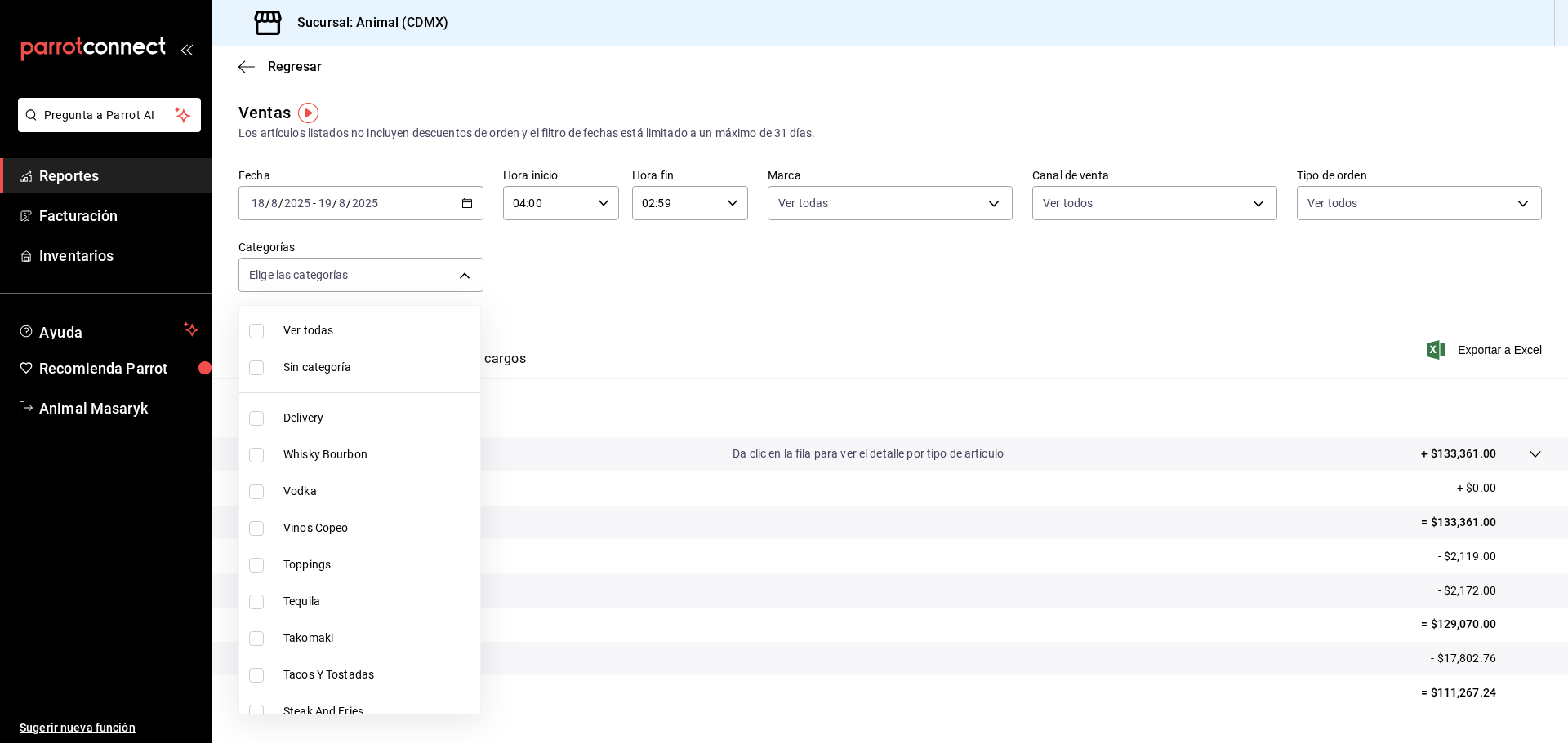
checkbox input "true"
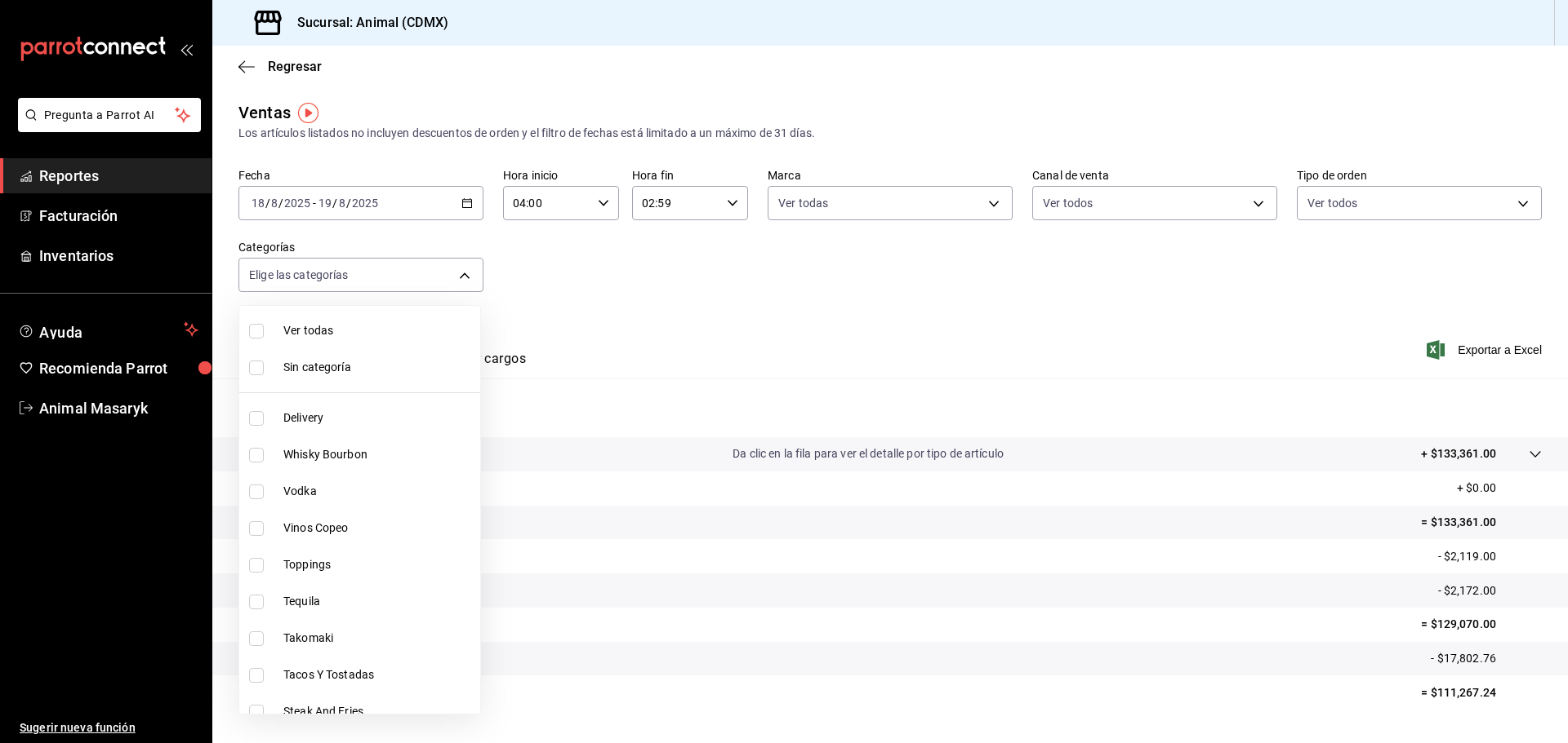
checkbox input "true"
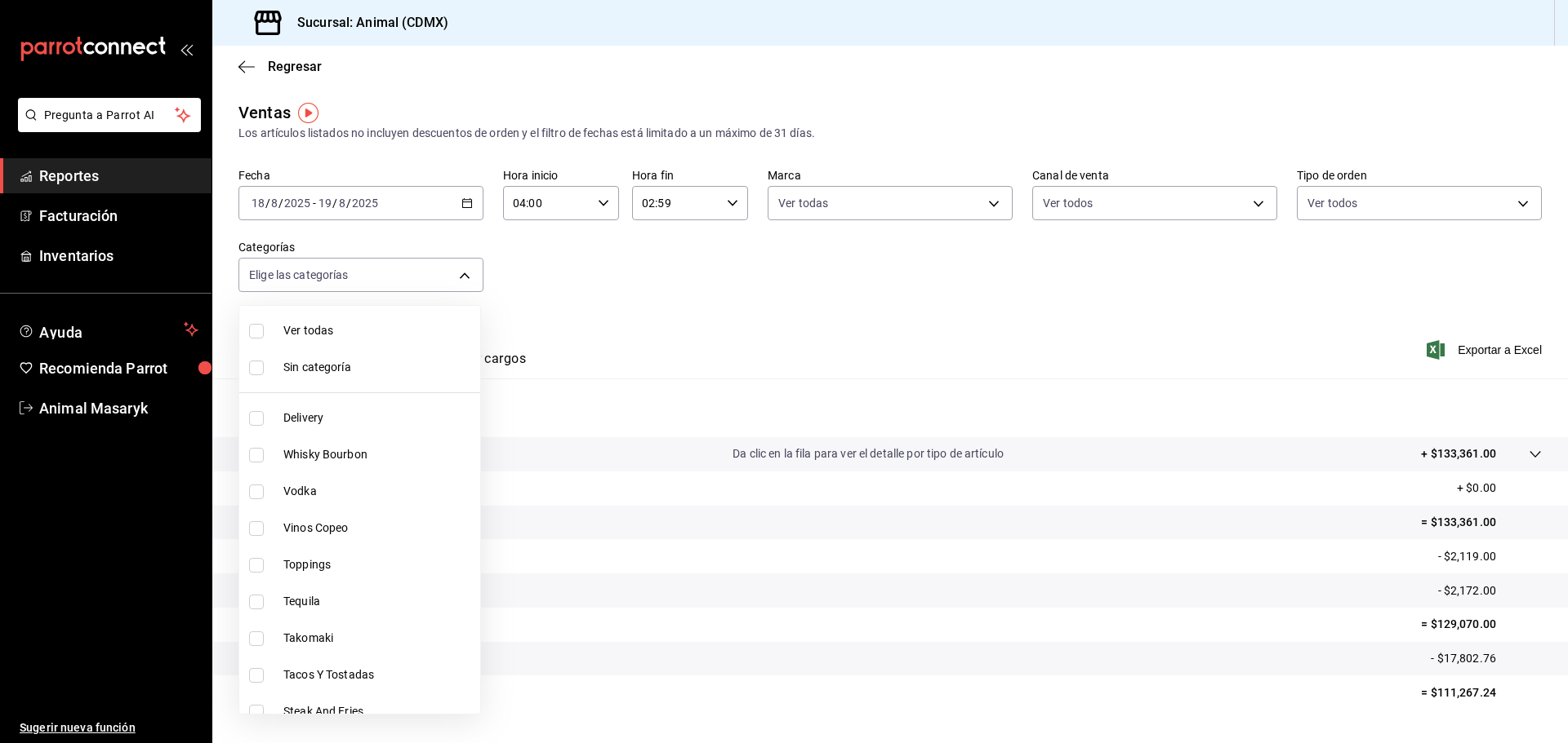
checkbox input "true"
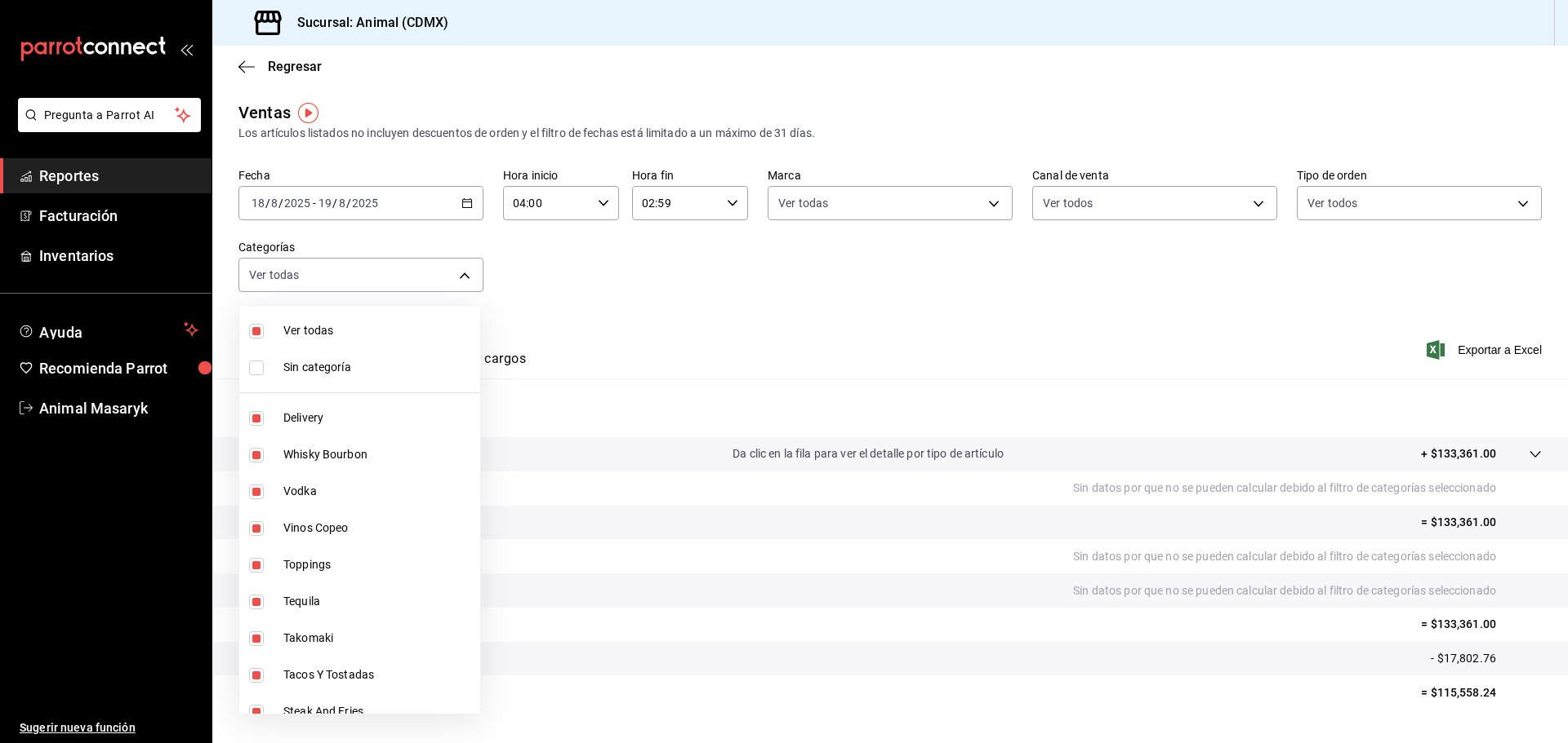
click at [848, 292] on div at bounding box center [784, 371] width 1568 height 743
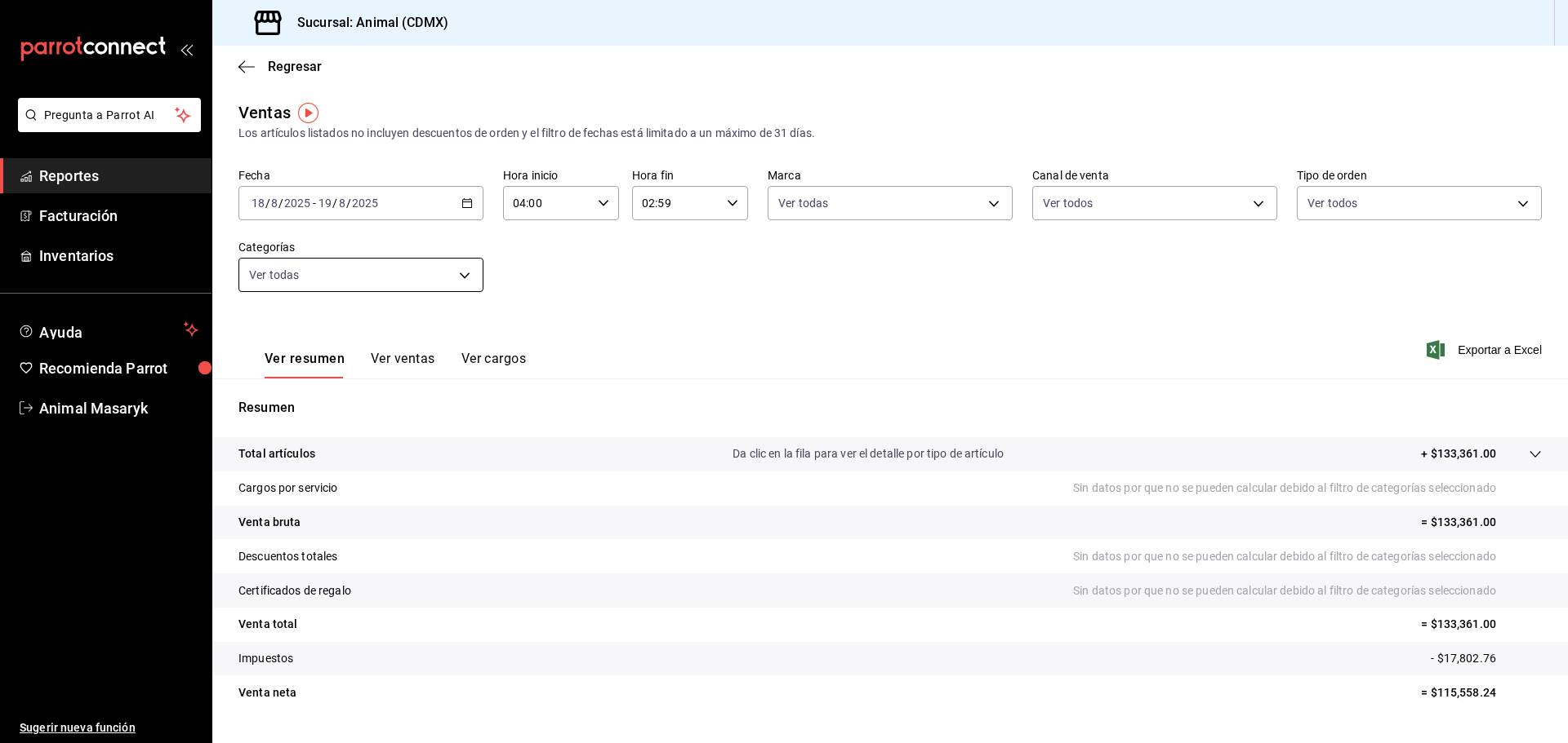
click at [456, 271] on body "Pregunta a Parrot AI Reportes Facturación Inventarios Ayuda Recomienda Parrot A…" at bounding box center [784, 371] width 1568 height 743
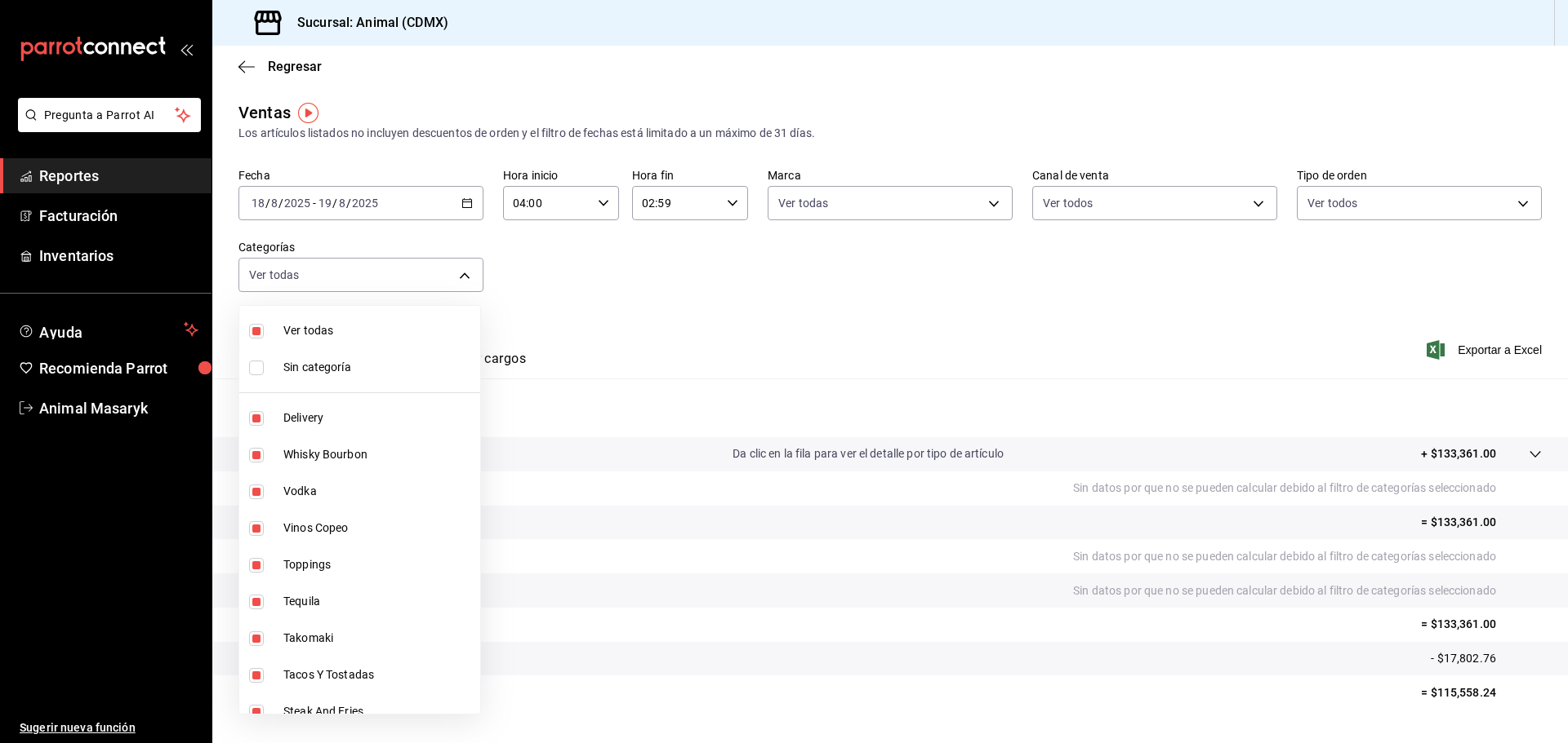
click at [307, 373] on span "Sin categoría" at bounding box center [379, 367] width 191 height 17
checkbox input "true"
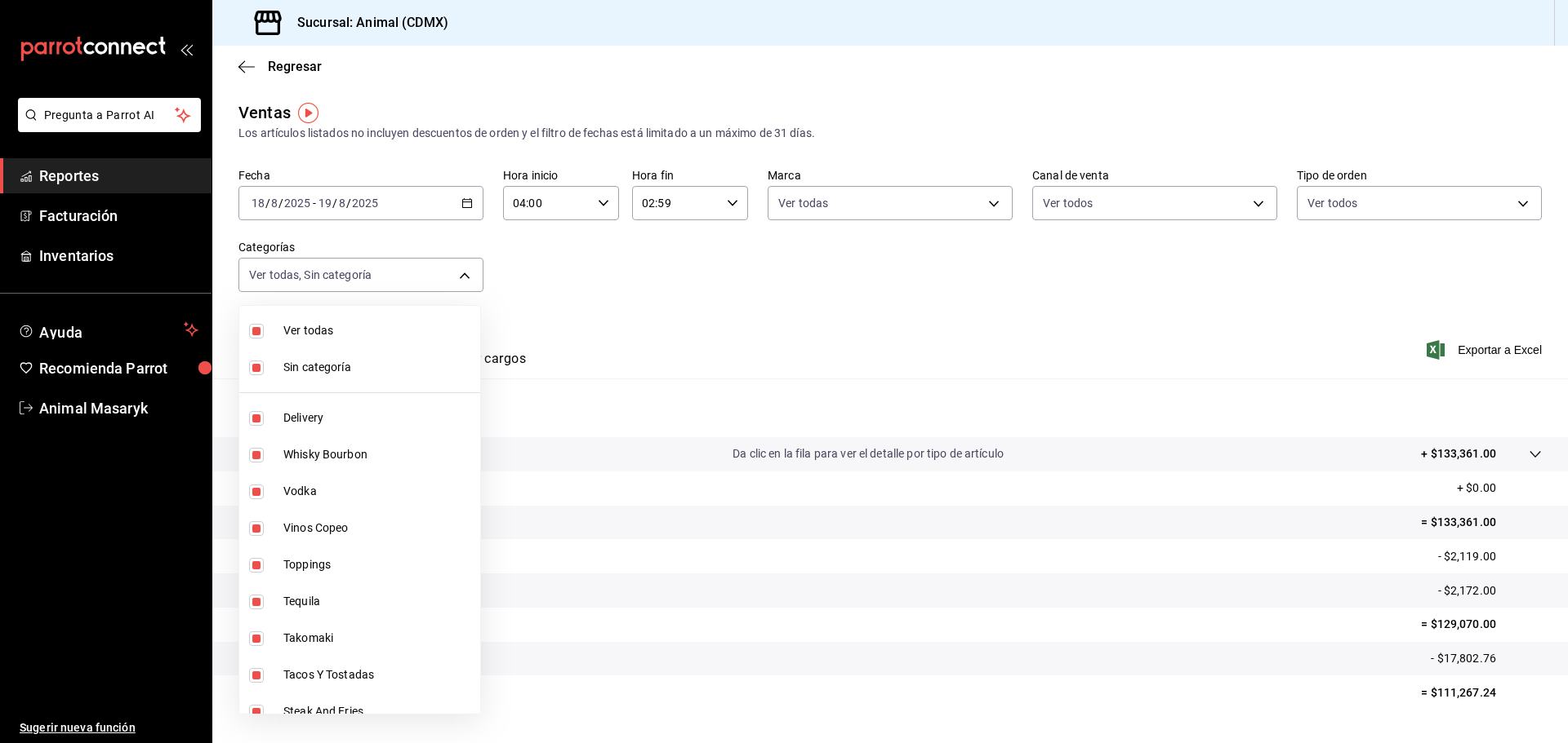
click at [680, 317] on div at bounding box center [784, 371] width 1568 height 743
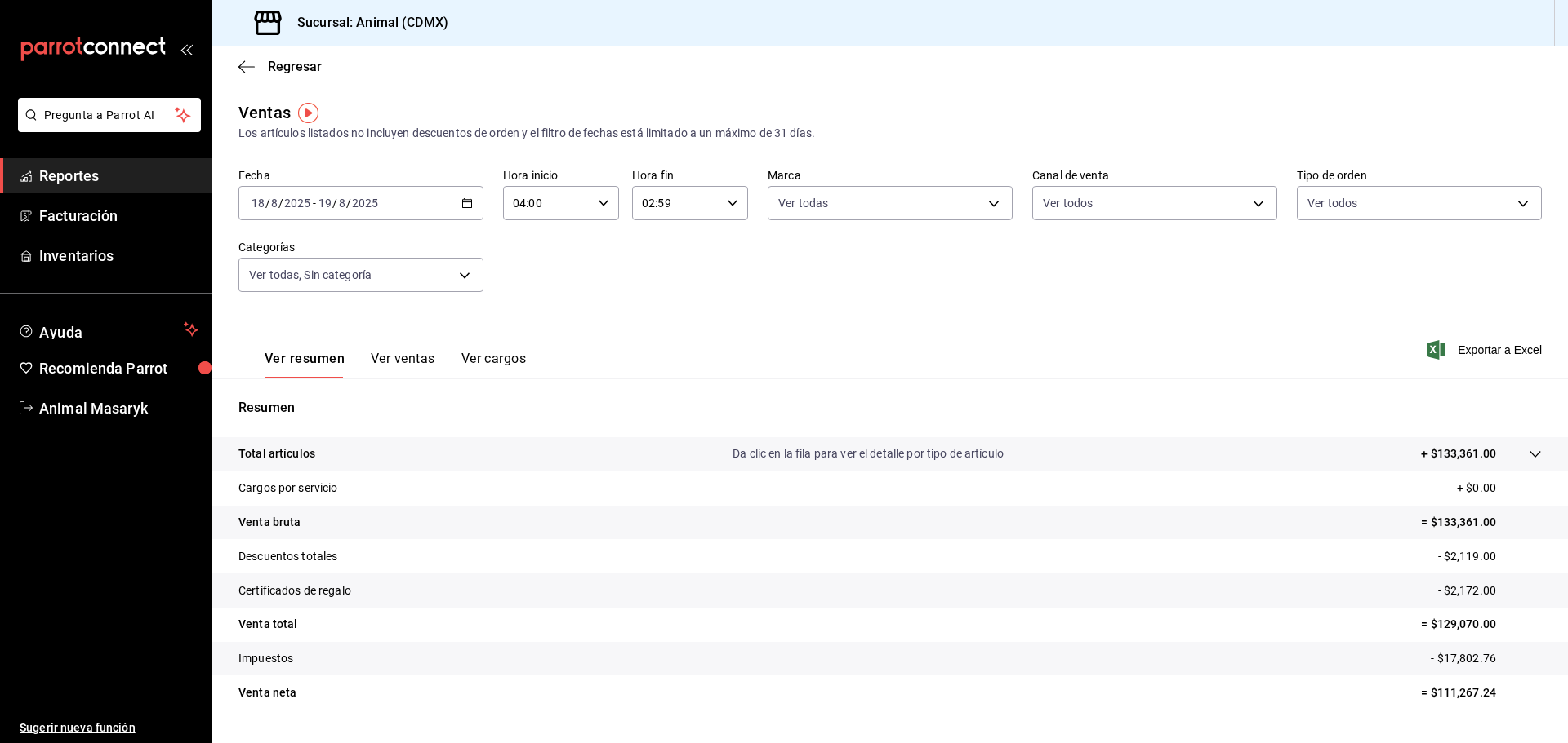
click at [1420, 455] on p "+ $133,361.00" at bounding box center [1458, 454] width 75 height 17
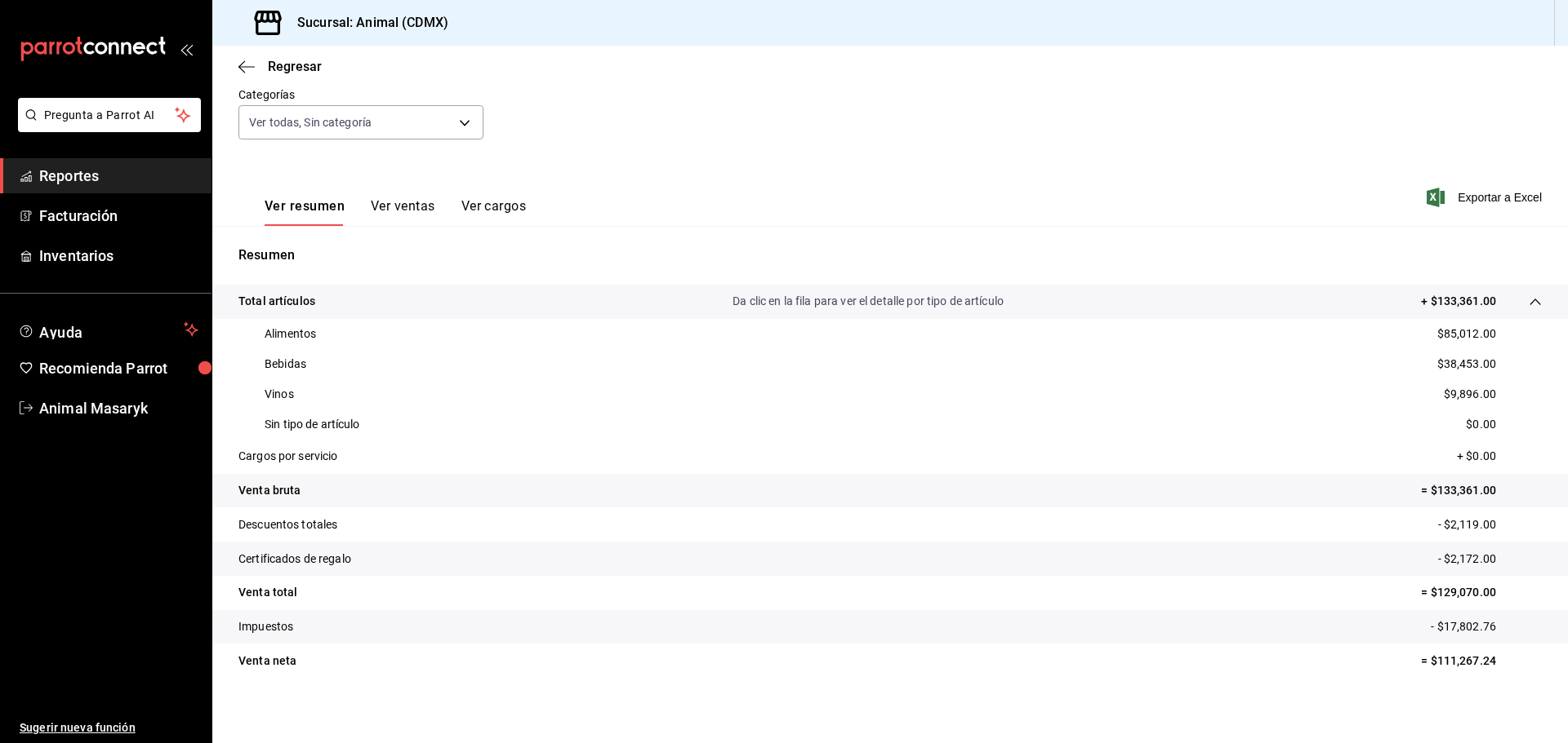
scroll to position [160, 0]
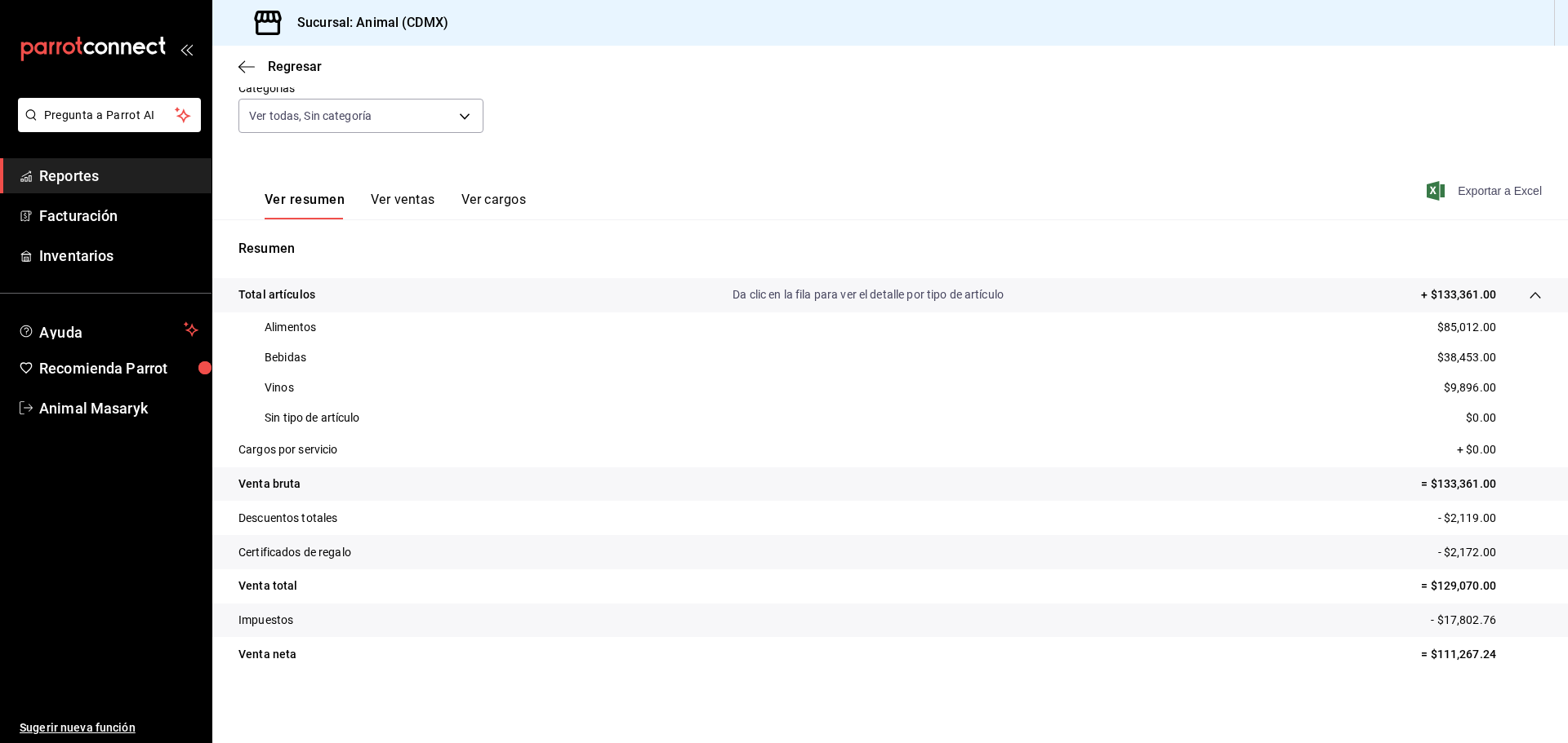
click at [1487, 195] on span "Exportar a Excel" at bounding box center [1485, 191] width 112 height 19
click at [244, 70] on icon "button" at bounding box center [246, 67] width 16 height 15
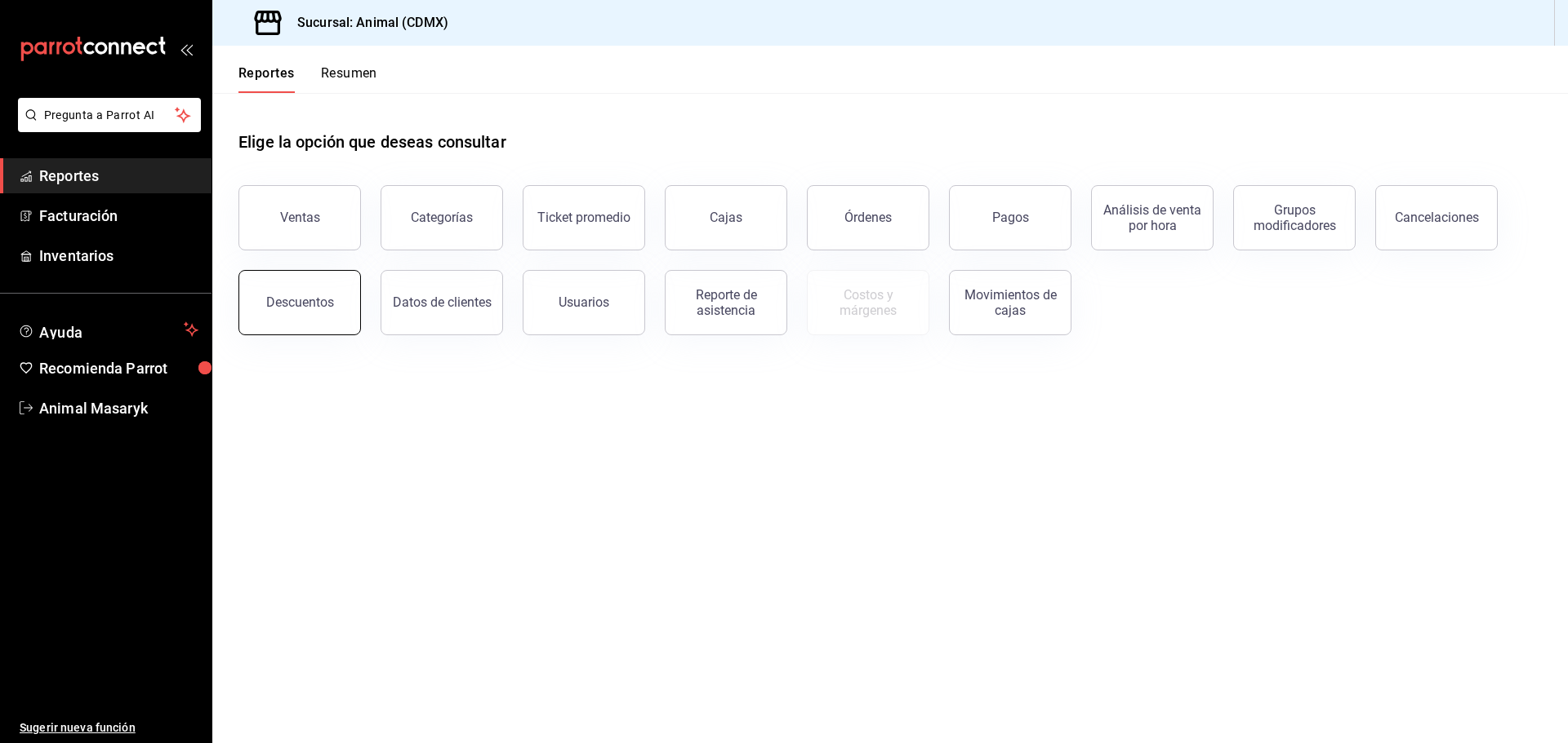
click at [304, 305] on div "Descuentos" at bounding box center [300, 302] width 67 height 15
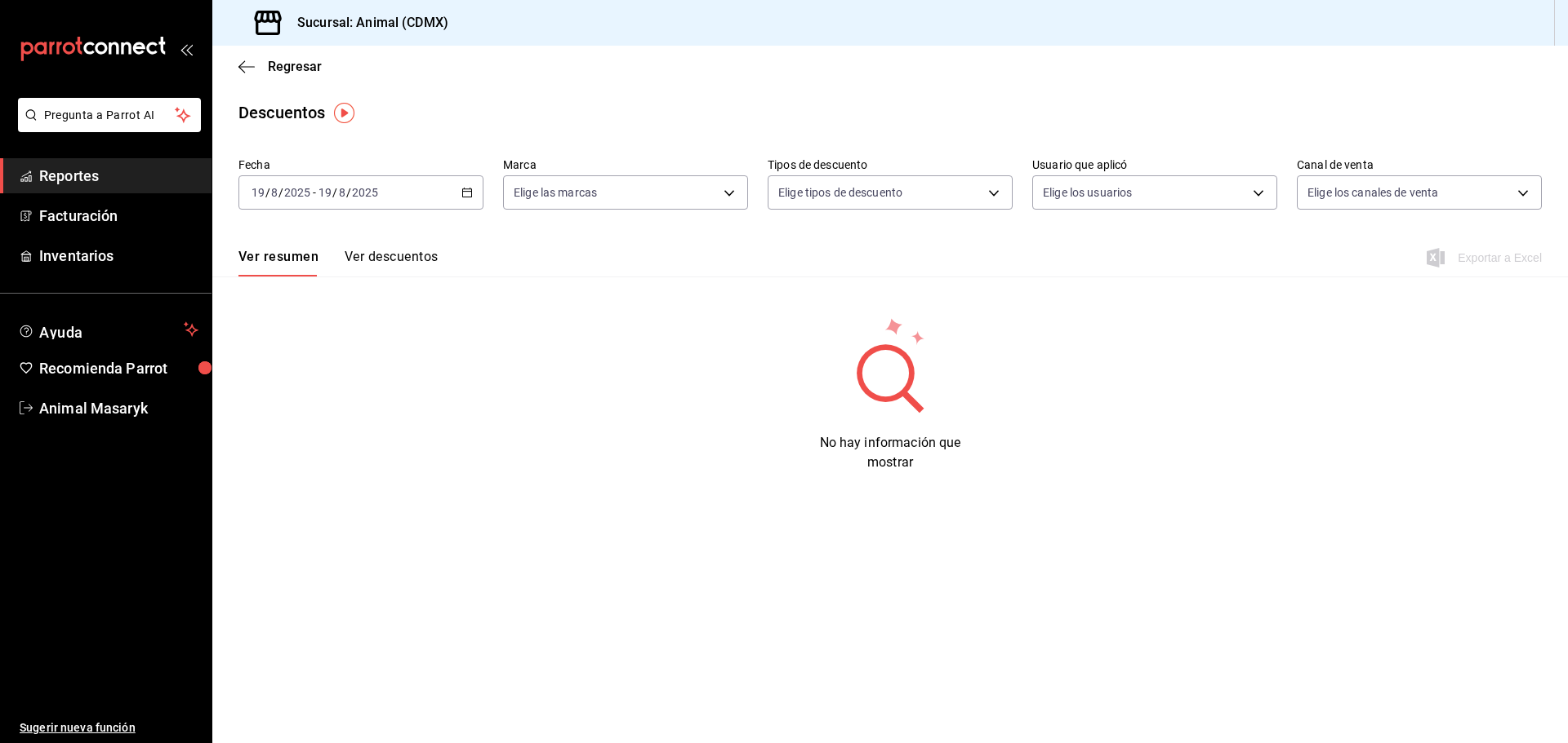
click at [471, 191] on \(Stroke\) "button" at bounding box center [467, 191] width 9 height 1
click at [300, 431] on span "Rango de fechas" at bounding box center [316, 425] width 127 height 17
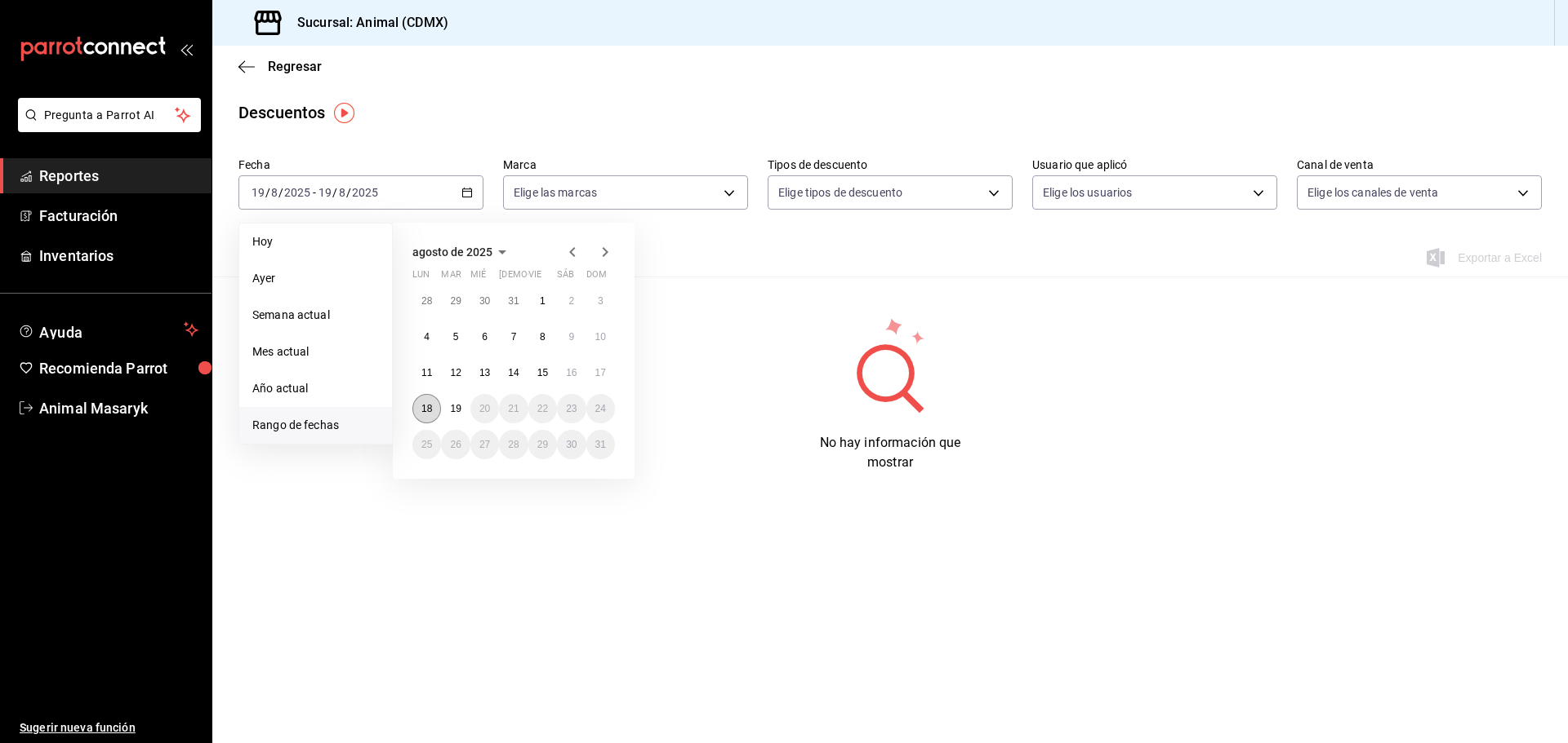
click at [430, 407] on abbr "18" at bounding box center [427, 408] width 11 height 12
click at [451, 408] on abbr "19" at bounding box center [455, 408] width 11 height 12
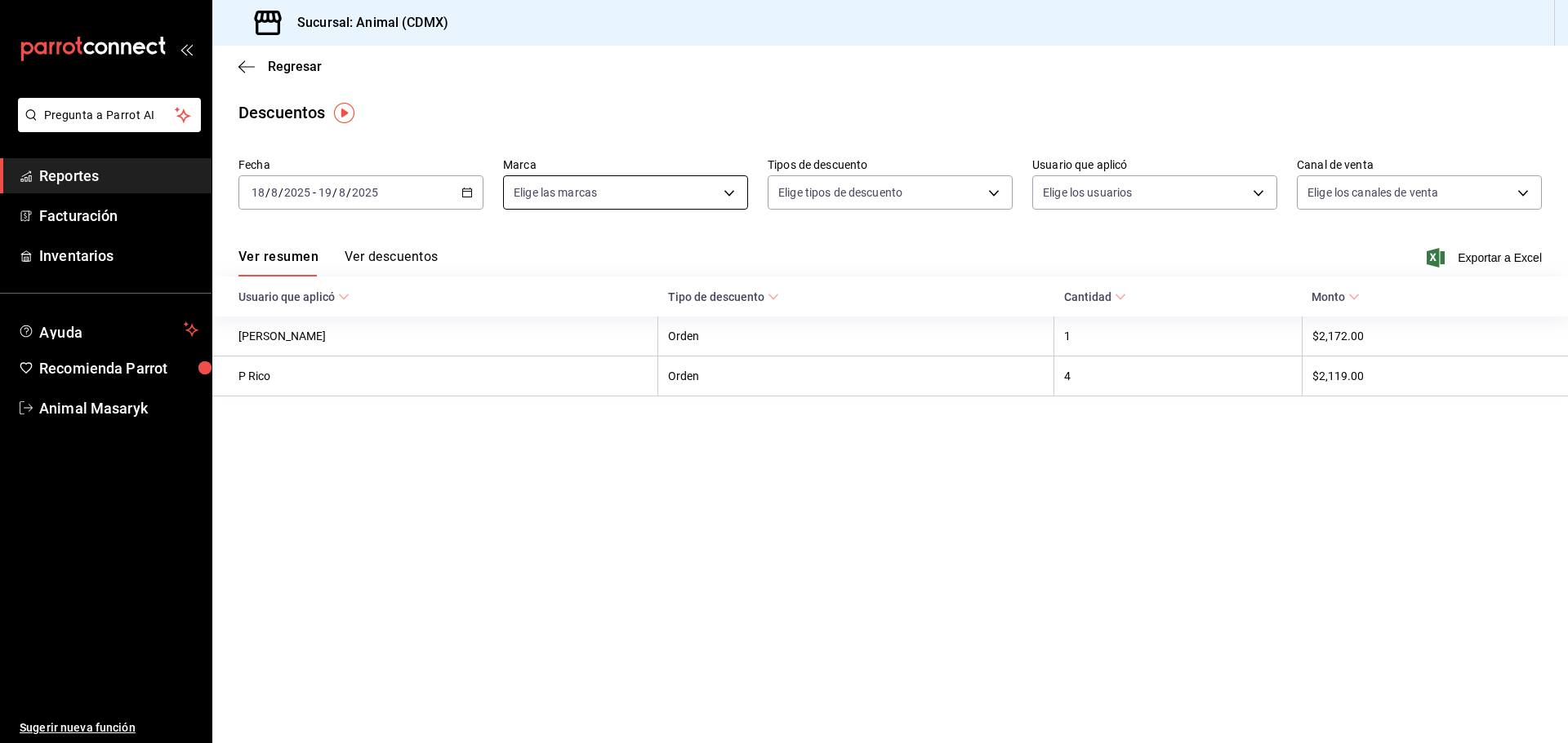
click at [718, 191] on body "Pregunta a Parrot AI Reportes Facturación Inventarios Ayuda Recomienda Parrot A…" at bounding box center [784, 371] width 1568 height 743
click at [603, 257] on li "Ver todas" at bounding box center [625, 253] width 244 height 48
type input "cb0f6aec-1481-4e37-861c-bab9b3a65b14"
checkbox input "true"
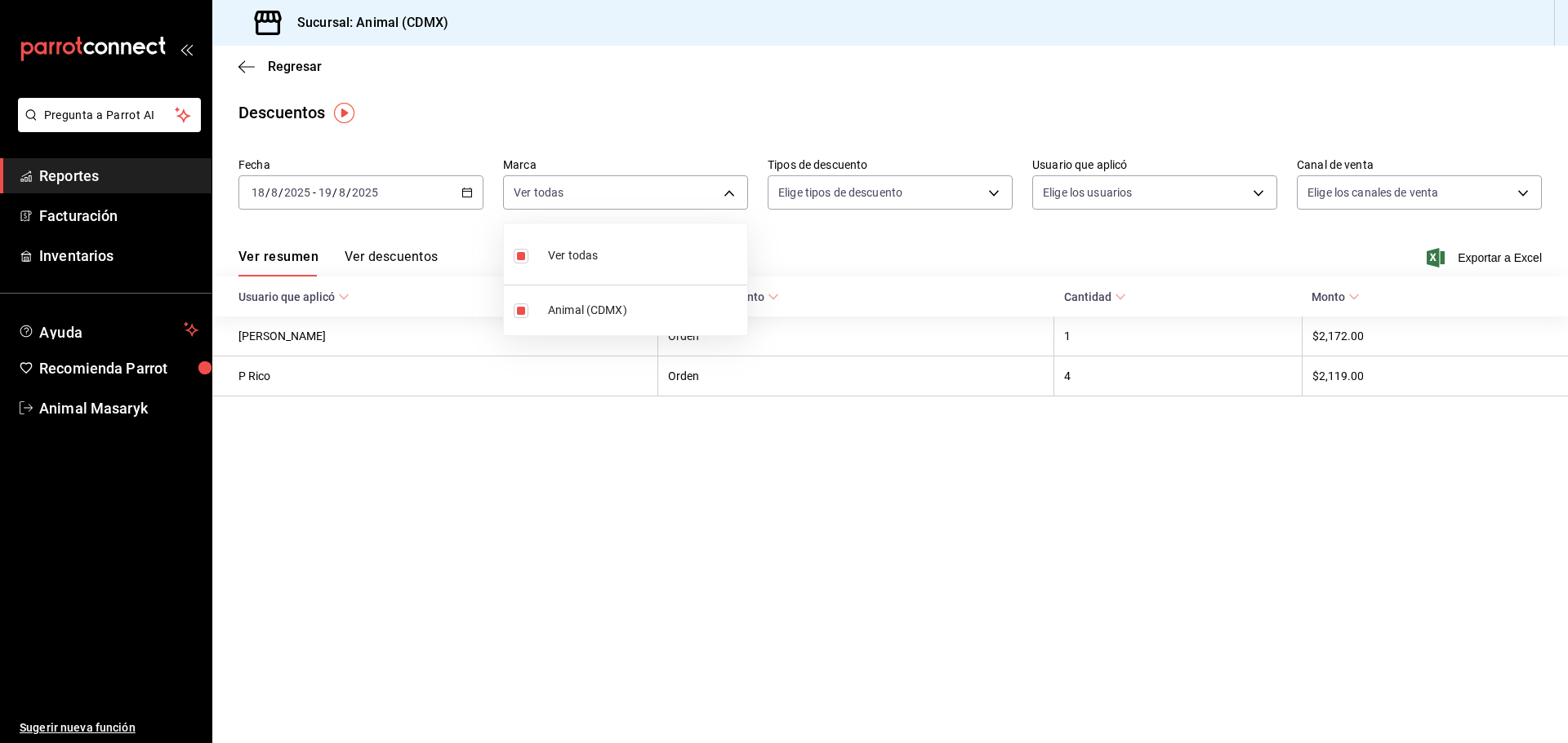
click at [907, 189] on div at bounding box center [784, 371] width 1568 height 743
click at [1000, 191] on body "Pregunta a Parrot AI Reportes Facturación Inventarios Ayuda Recomienda Parrot A…" at bounding box center [784, 371] width 1568 height 743
drag, startPoint x: 863, startPoint y: 252, endPoint x: 866, endPoint y: 264, distance: 12.4
click at [866, 252] on span "Orden" at bounding box center [904, 246] width 190 height 17
type input "ORDER"
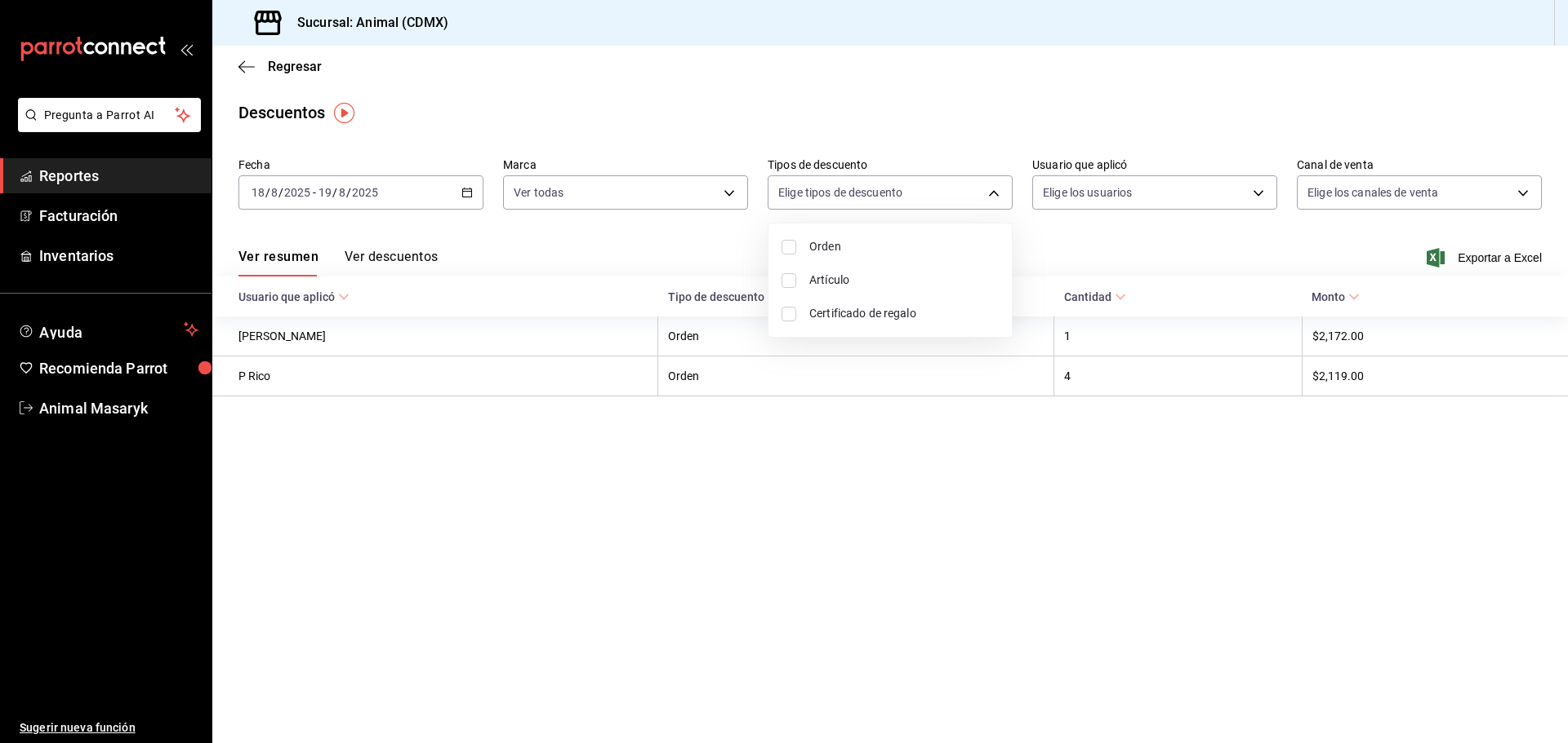
checkbox input "true"
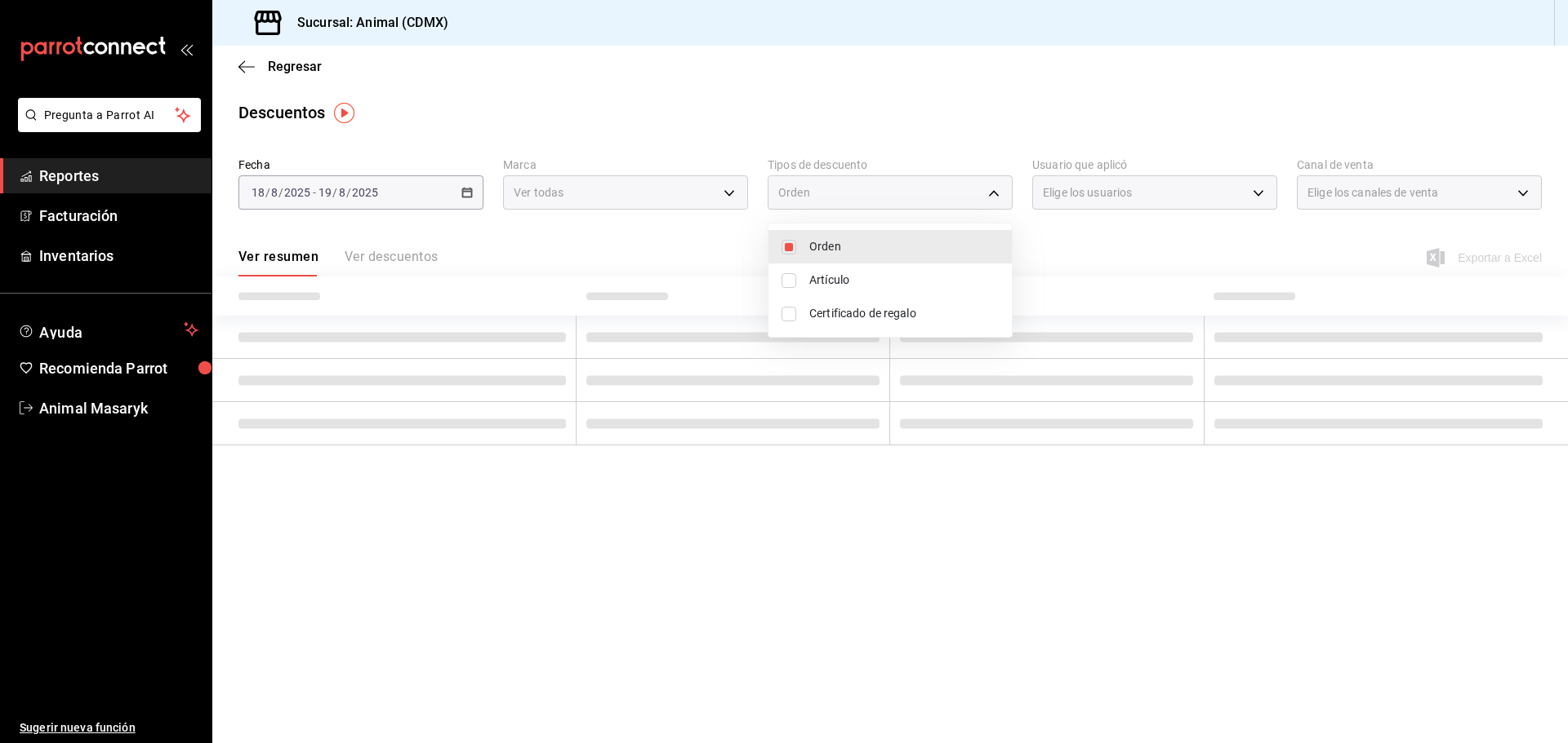
click at [865, 273] on span "Artículo" at bounding box center [904, 280] width 190 height 17
type input "ORDER,ORDER_ITEM"
checkbox input "true"
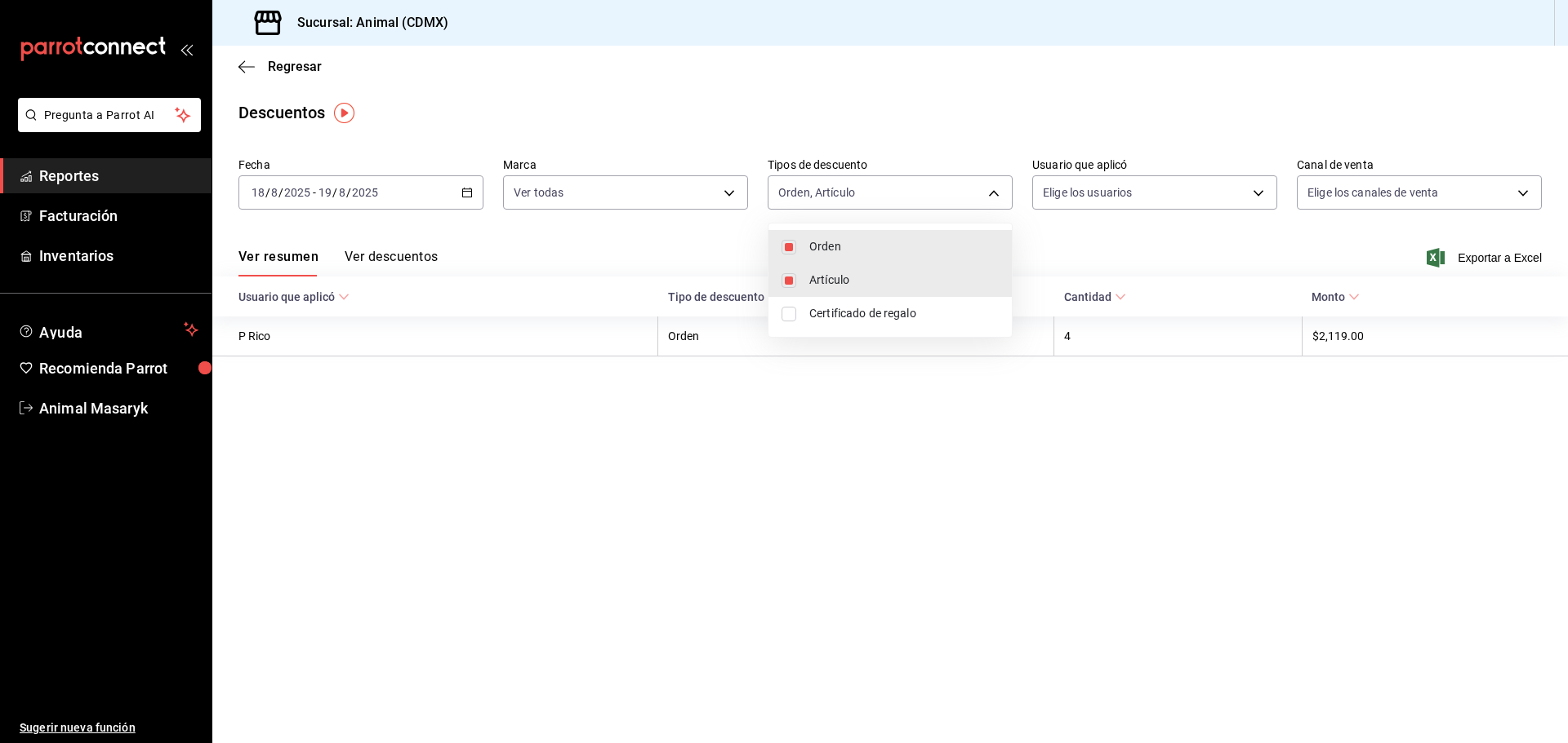
click at [863, 315] on span "Certificado de regalo" at bounding box center [904, 314] width 190 height 17
type input "ORDER,ORDER_ITEM,CARD_REWARD"
checkbox input "true"
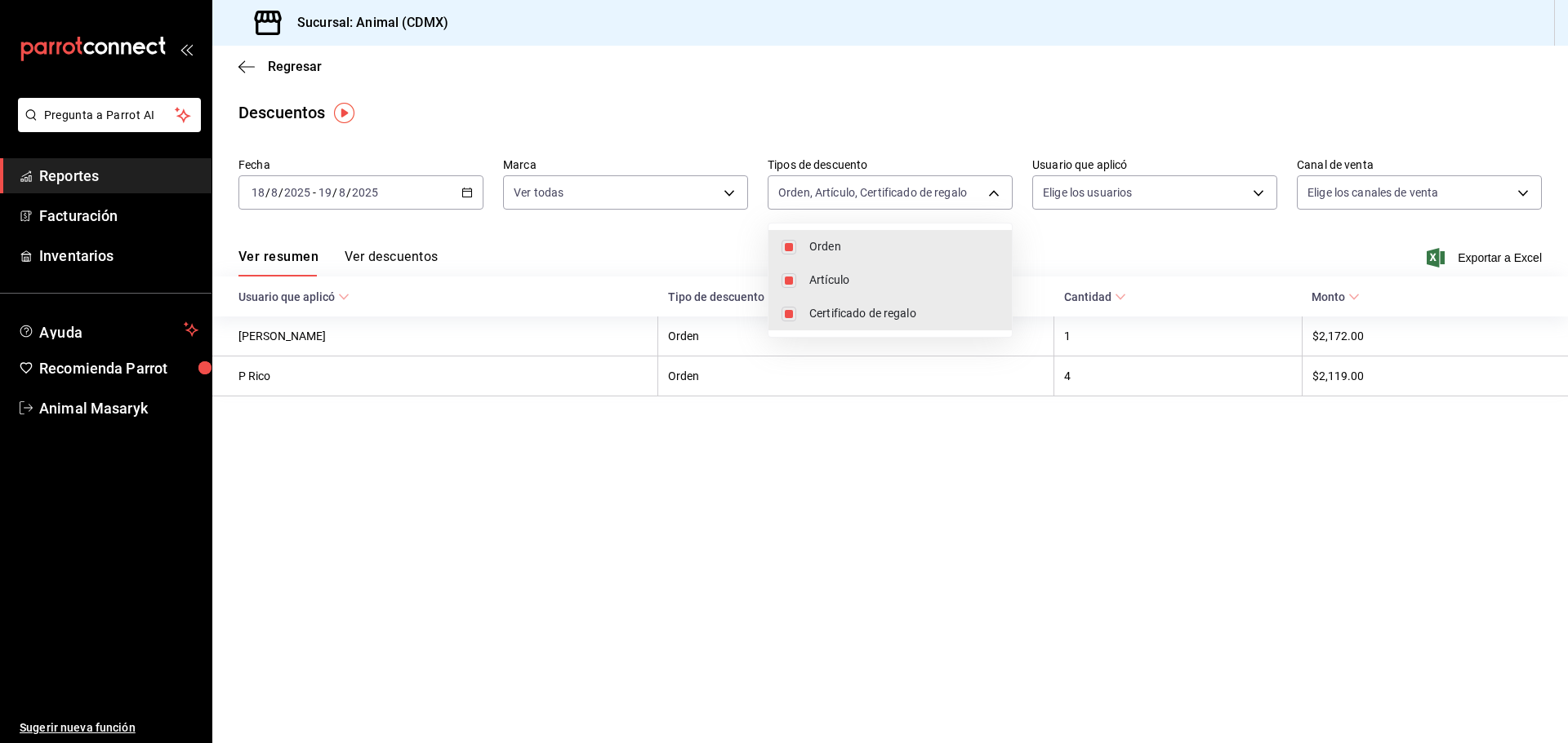
click at [1123, 199] on div at bounding box center [784, 371] width 1568 height 743
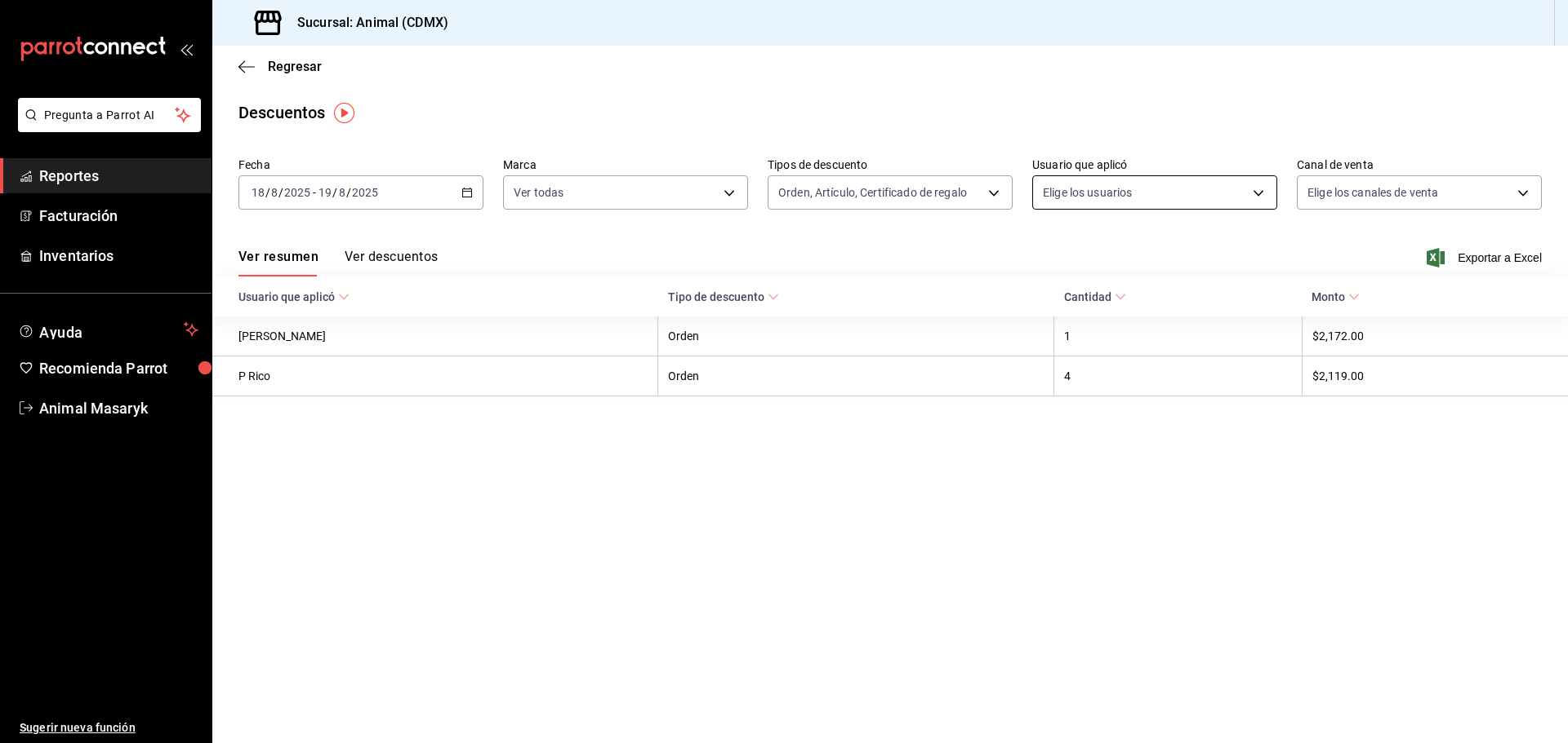
click at [1155, 192] on body "Pregunta a Parrot AI Reportes Facturación Inventarios Ayuda Recomienda Parrot A…" at bounding box center [784, 371] width 1568 height 743
click at [1252, 189] on body "Pregunta a Parrot AI Reportes Facturación Inventarios Ayuda Recomienda Parrot A…" at bounding box center [784, 371] width 1568 height 743
click at [1254, 201] on body "Pregunta a Parrot AI Reportes Facturación Inventarios Ayuda Recomienda Parrot A…" at bounding box center [784, 371] width 1568 height 743
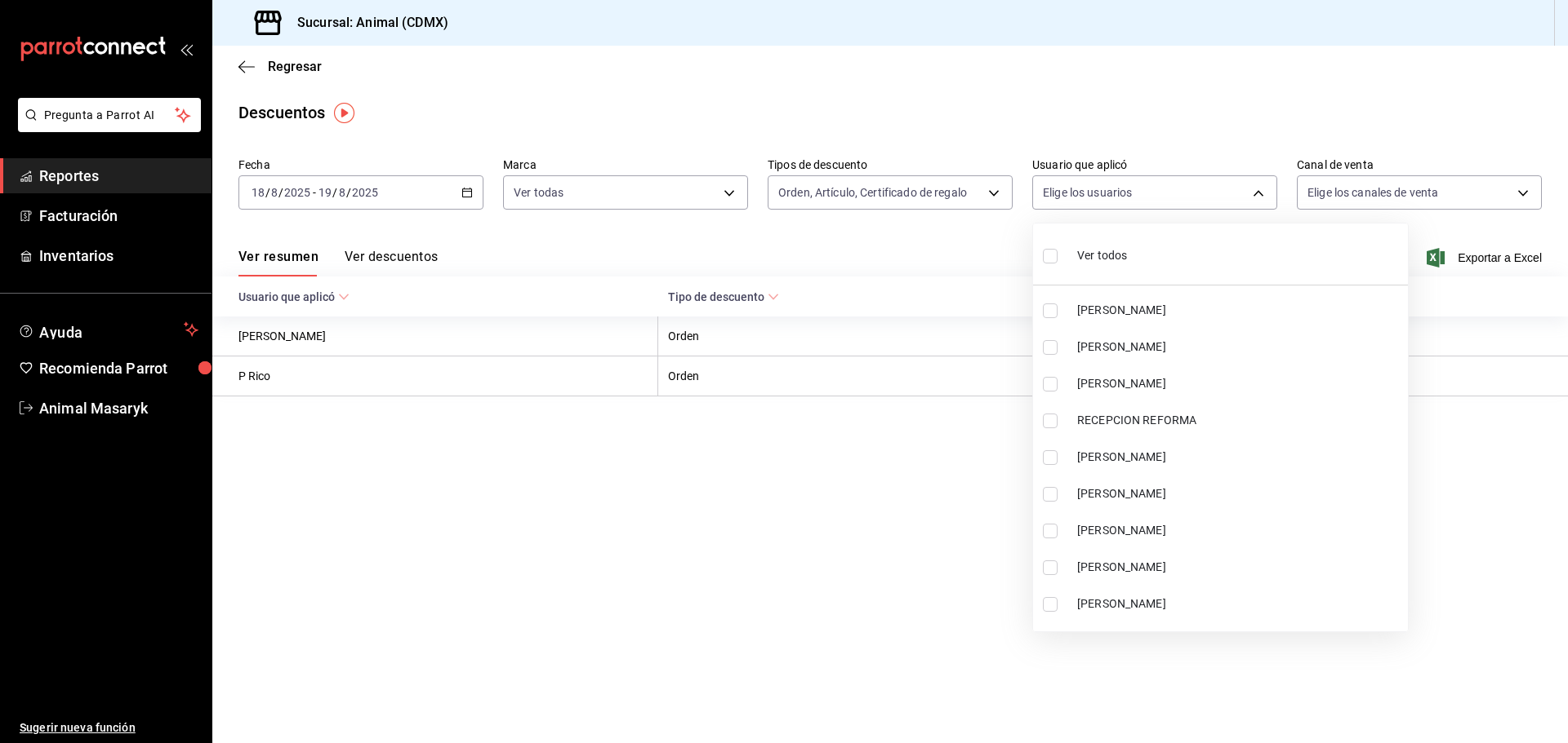
click at [1191, 243] on li "Ver todos" at bounding box center [1220, 253] width 375 height 48
click at [1069, 252] on ul "Ver todos [PERSON_NAME] [PERSON_NAME] [PERSON_NAME] RECEPCION REFORMA [PERSON_N…" at bounding box center [1220, 428] width 375 height 408
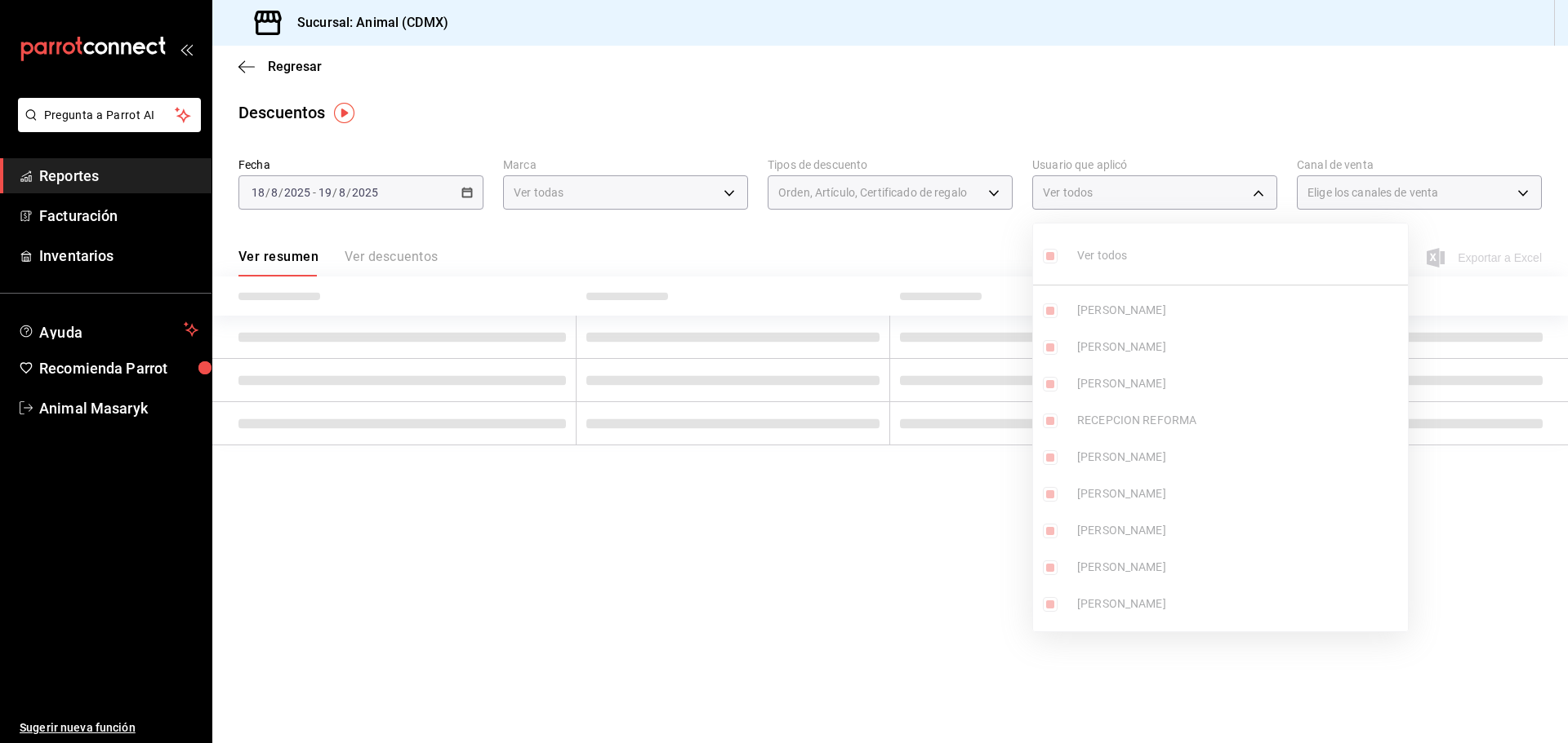
click at [1381, 82] on div at bounding box center [784, 371] width 1568 height 743
type input "6dd94fda-b6c1-4dc4-b603-9048a8f0a22d,30277455-3ca3-45c6-a5a1-4f51966431b5,83bb8…"
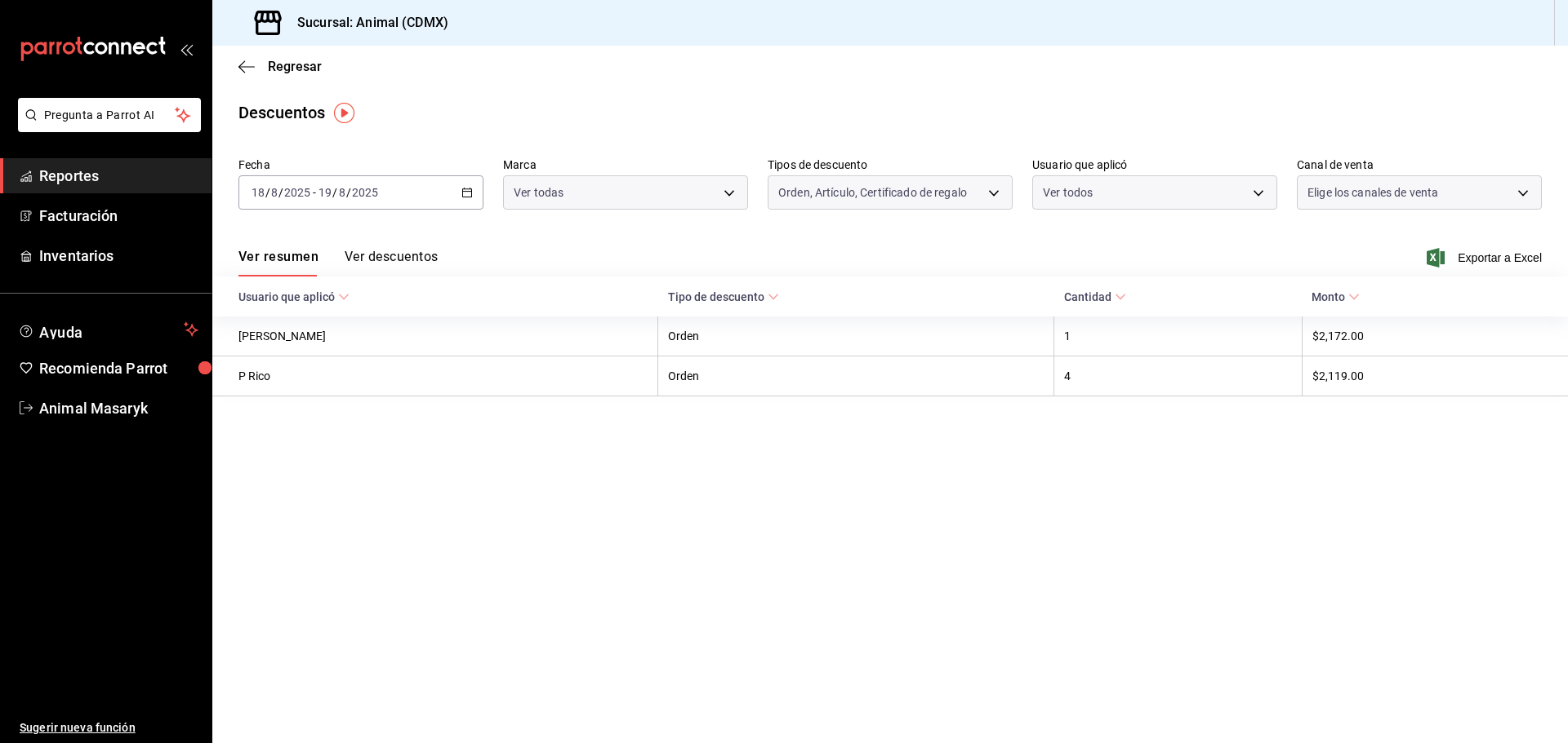
click at [1361, 203] on body "Pregunta a Parrot AI Reportes Facturación Inventarios Ayuda Recomienda Parrot A…" at bounding box center [784, 371] width 1568 height 743
click at [1357, 250] on span "Ver todos" at bounding box center [1366, 255] width 50 height 17
type input "PARROT,UBER_EATS,RAPPI,DIDI_FOOD,ONLINE"
checkbox input "true"
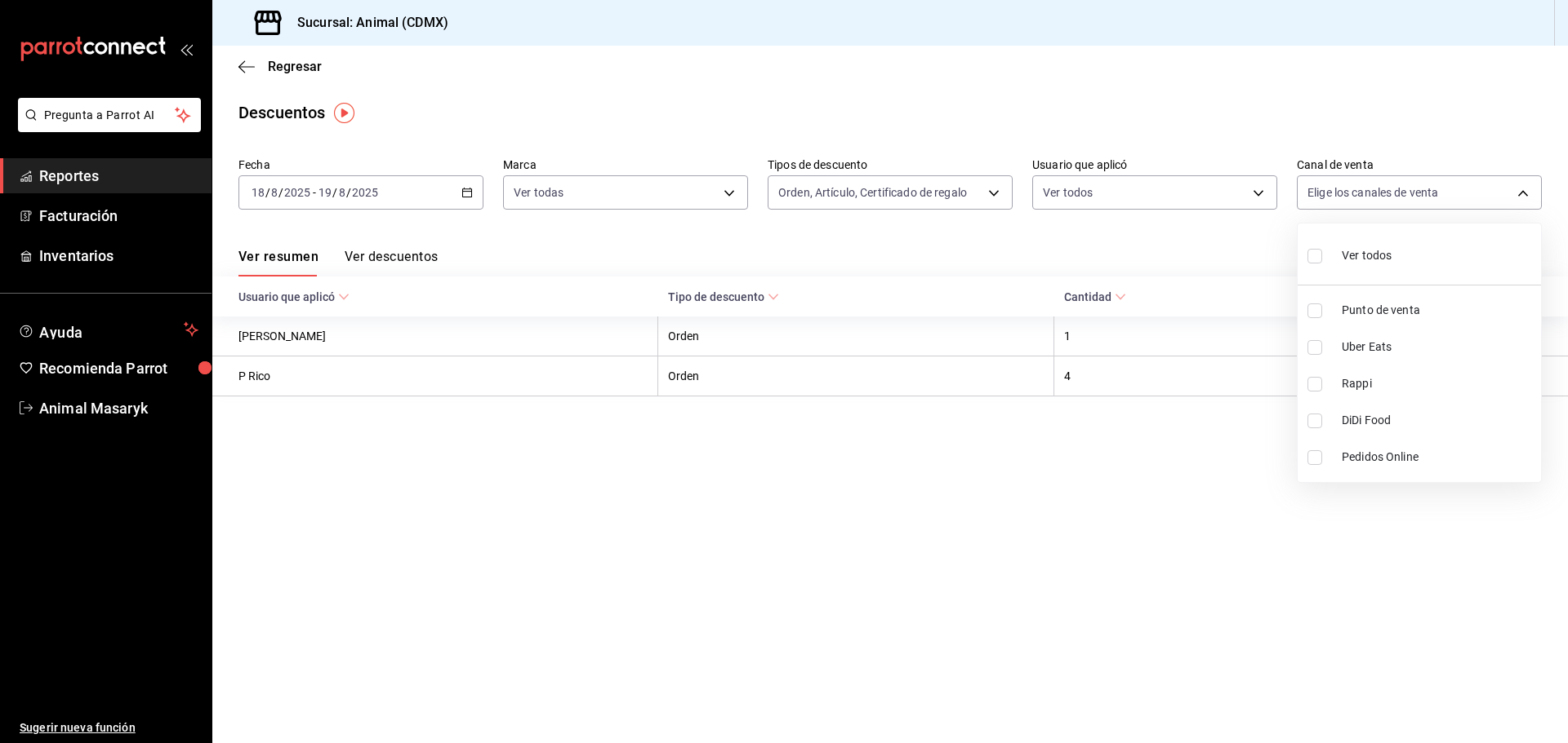
checkbox input "true"
click at [1192, 235] on div at bounding box center [784, 371] width 1568 height 743
